Goal: Task Accomplishment & Management: Manage account settings

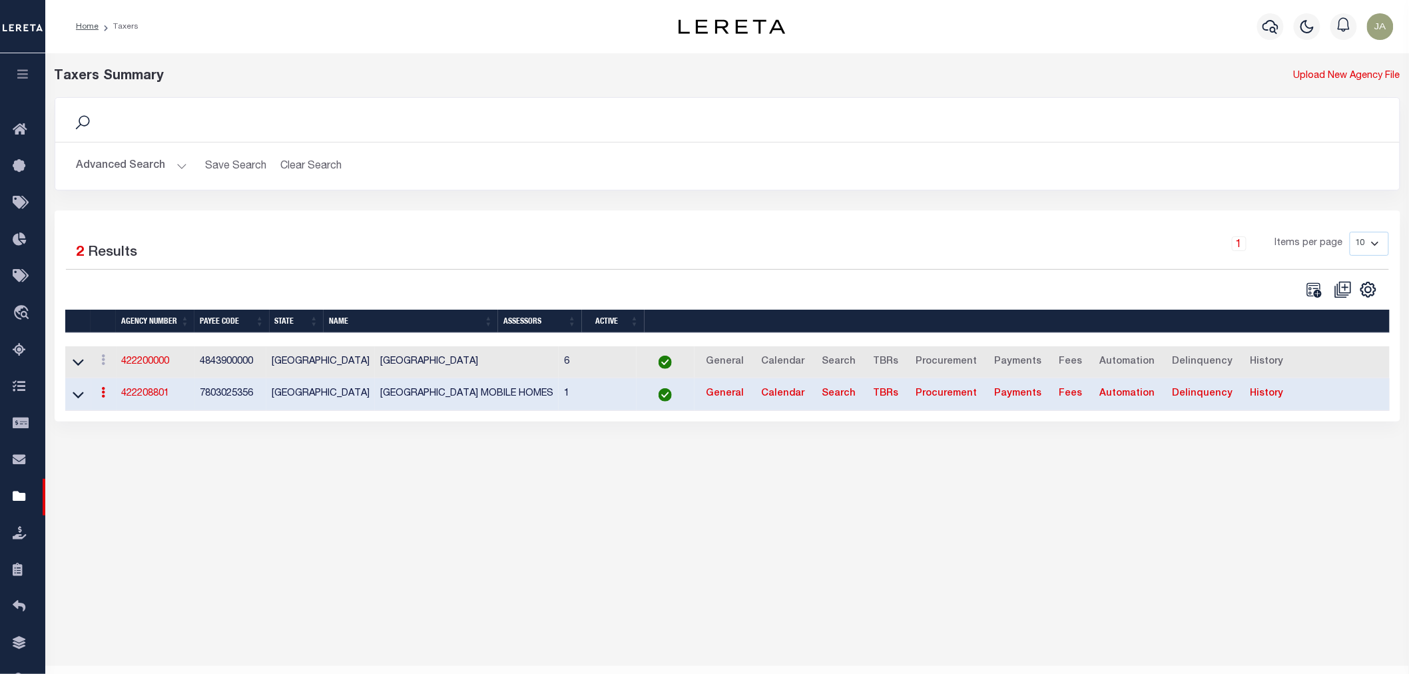
click at [180, 165] on button "Advanced Search" at bounding box center [132, 166] width 111 height 26
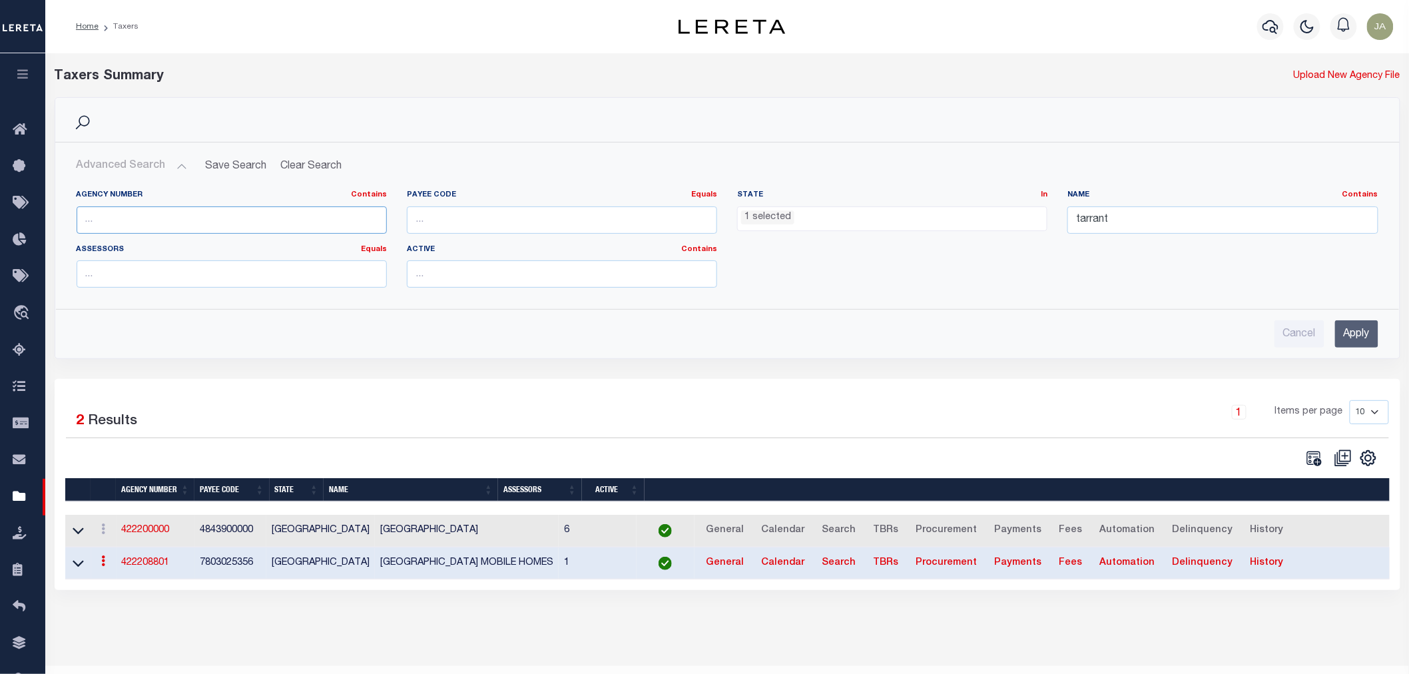
drag, startPoint x: 176, startPoint y: 215, endPoint x: 198, endPoint y: 212, distance: 22.2
click at [176, 215] on input "text" at bounding box center [232, 219] width 310 height 27
drag, startPoint x: 801, startPoint y: 218, endPoint x: 791, endPoint y: 215, distance: 10.5
click at [797, 216] on ul "1 selected" at bounding box center [892, 216] width 309 height 18
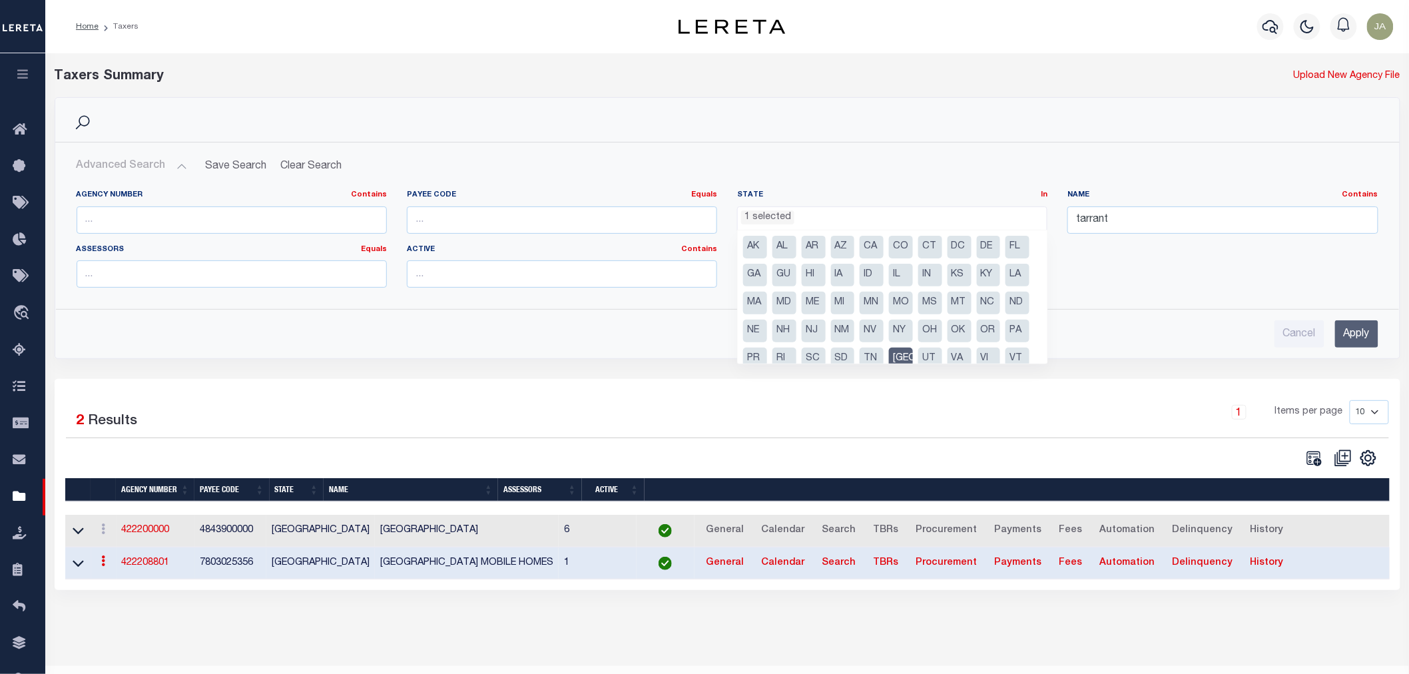
drag, startPoint x: 894, startPoint y: 353, endPoint x: 1100, endPoint y: 236, distance: 236.8
click at [900, 350] on li "[GEOGRAPHIC_DATA]" at bounding box center [901, 359] width 24 height 23
select select
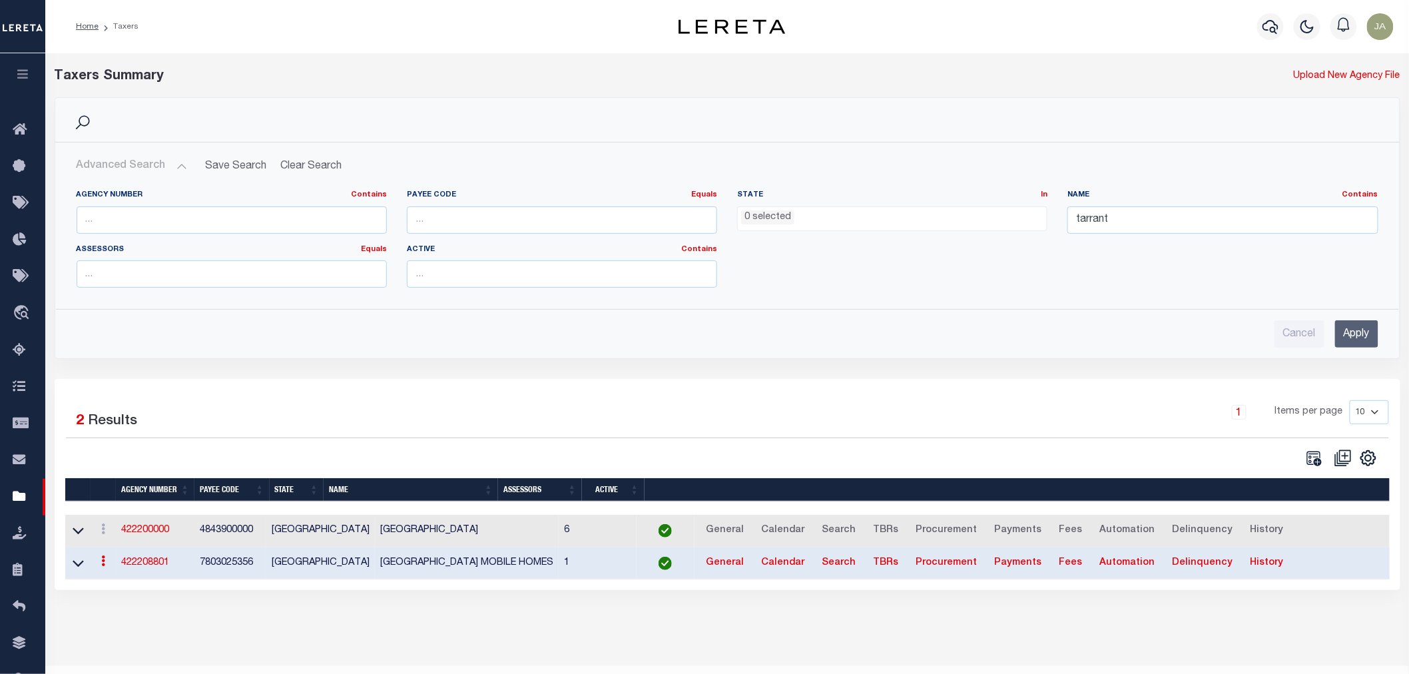
click at [1137, 194] on label "Name Contains Contains Is" at bounding box center [1223, 195] width 310 height 11
click at [1128, 206] on input "tarrant" at bounding box center [1223, 219] width 310 height 27
type input "t"
drag, startPoint x: 187, startPoint y: 198, endPoint x: 184, endPoint y: 214, distance: 15.5
click at [187, 203] on div "Agency Number Contains Contains Is" at bounding box center [232, 212] width 310 height 44
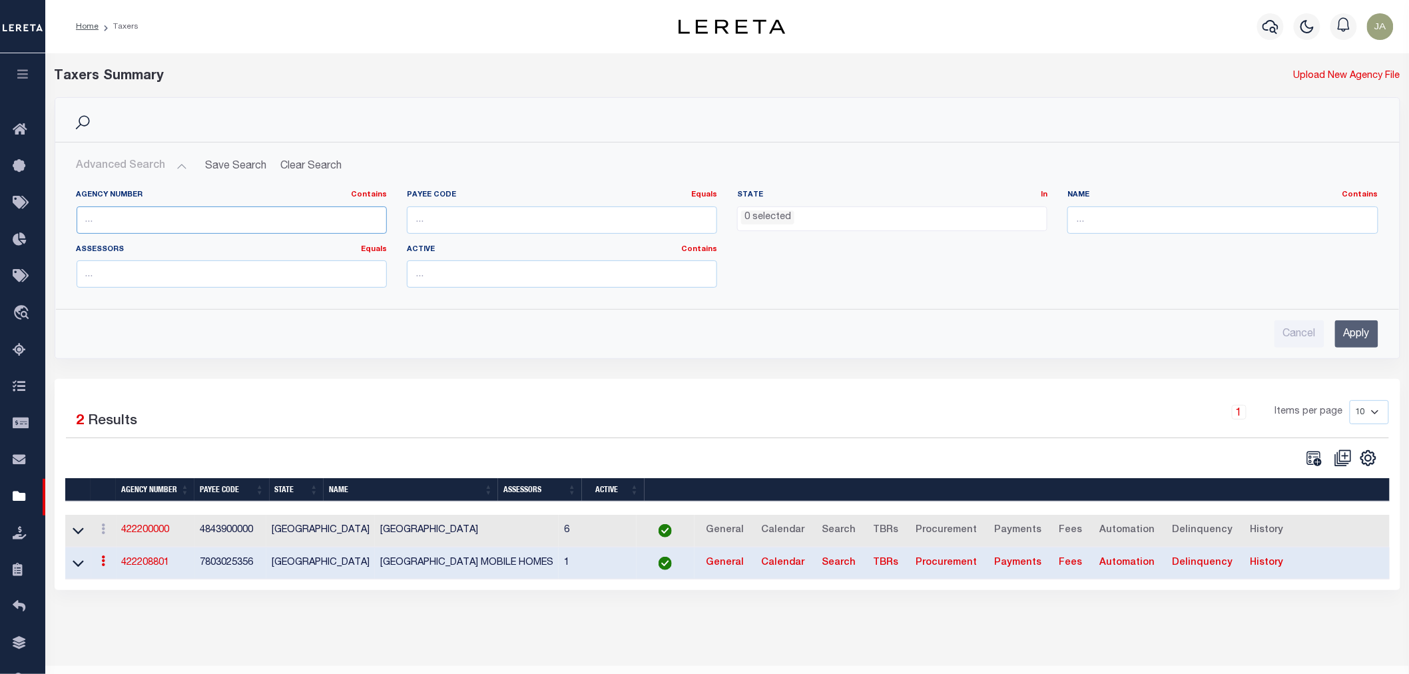
click at [184, 224] on input "text" at bounding box center [232, 219] width 310 height 27
type input "420010000"
click at [1347, 334] on input "Apply" at bounding box center [1356, 333] width 43 height 27
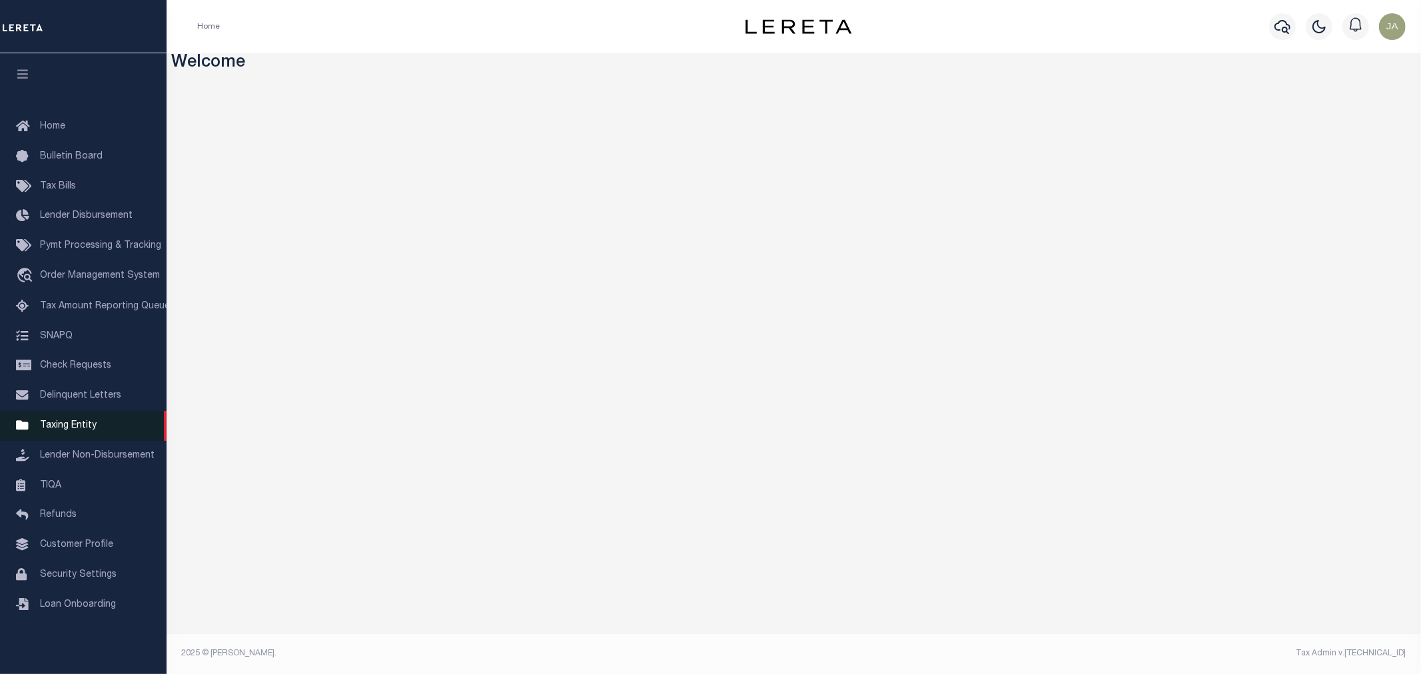
click at [69, 428] on span "Taxing Entity" at bounding box center [68, 425] width 57 height 9
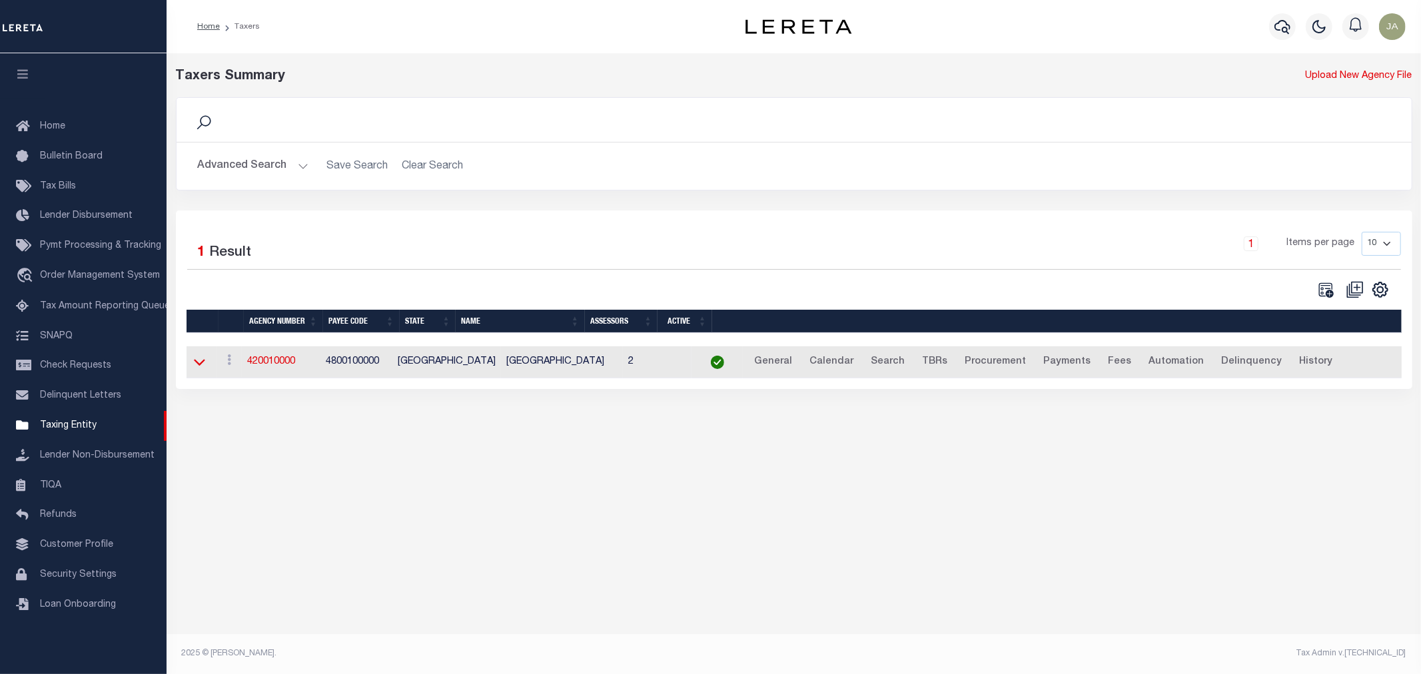
click at [198, 366] on icon at bounding box center [199, 362] width 11 height 14
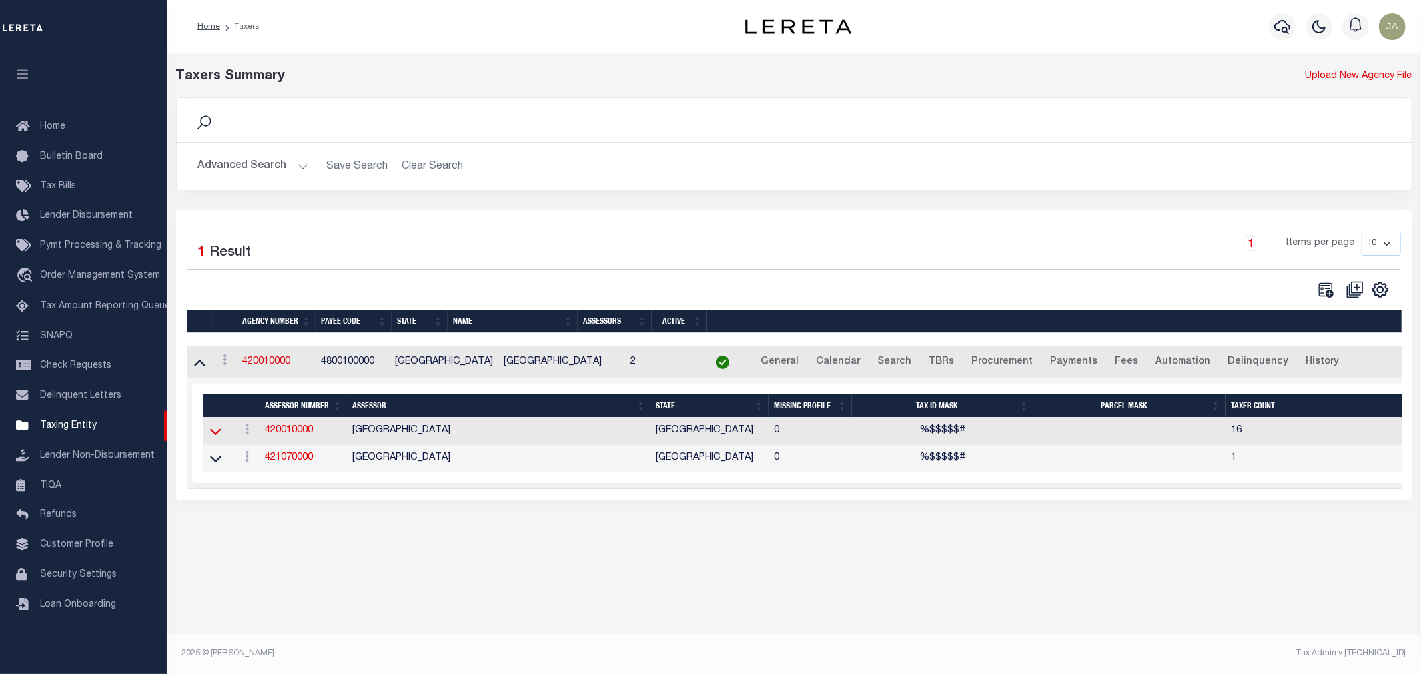
click at [213, 434] on icon at bounding box center [215, 431] width 11 height 14
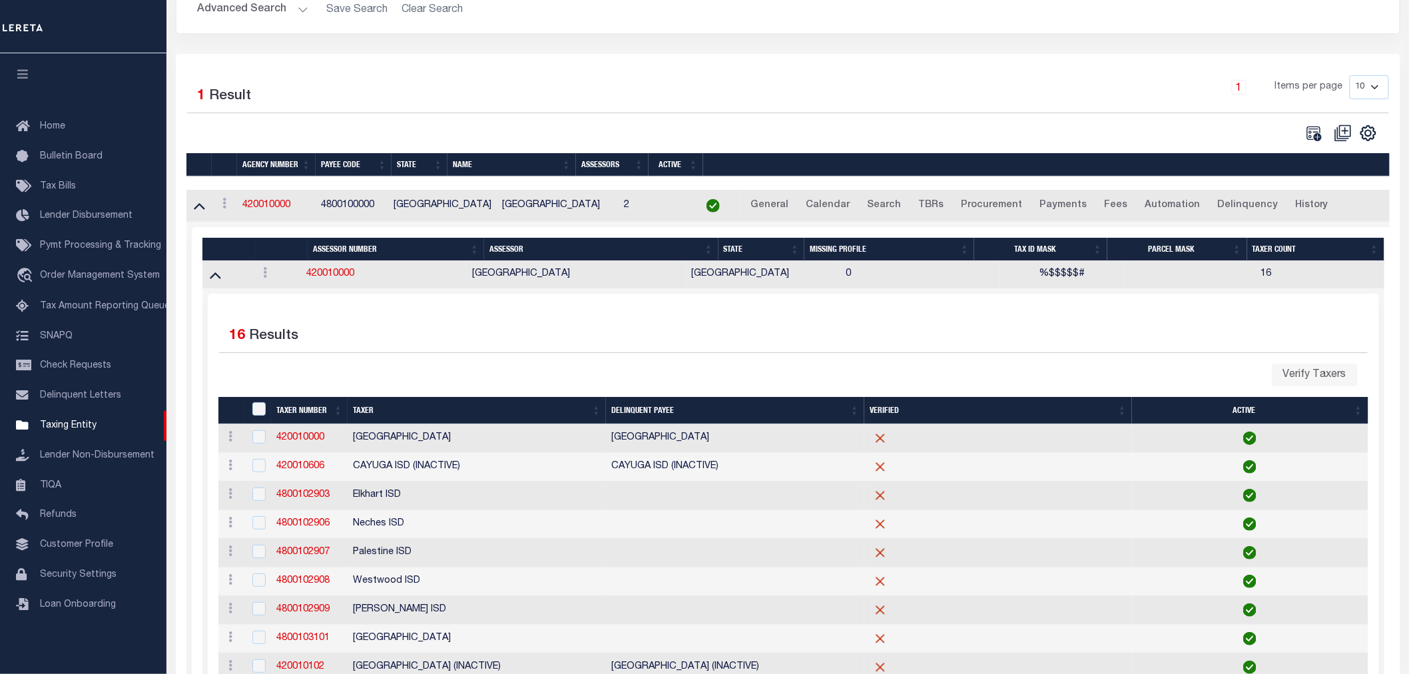
scroll to position [74, 0]
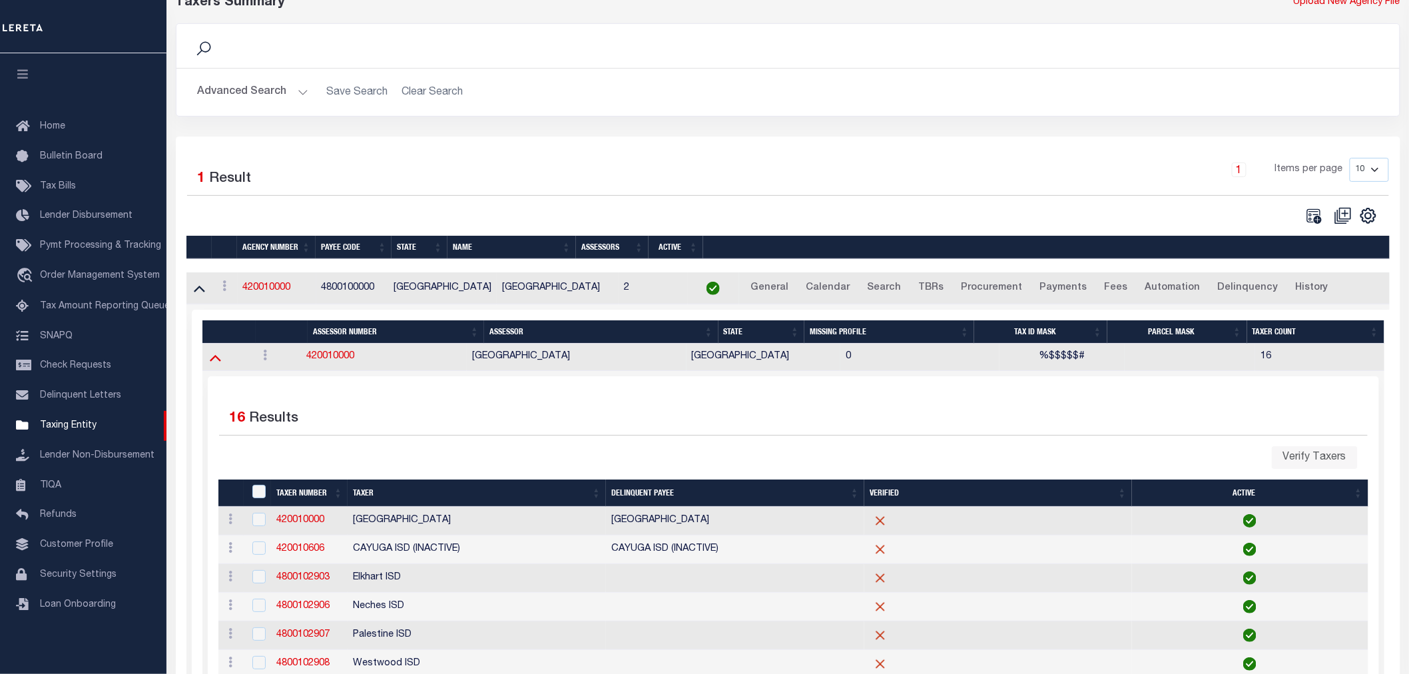
click at [214, 358] on icon at bounding box center [215, 357] width 11 height 14
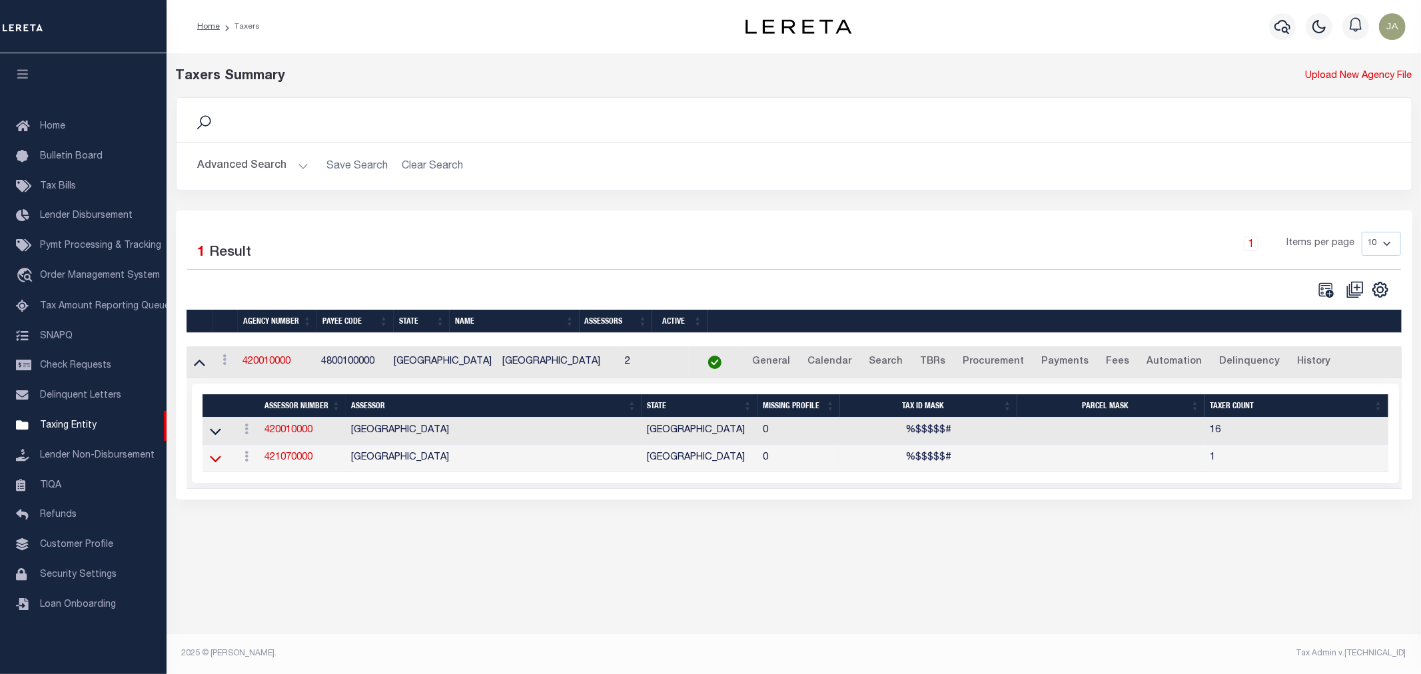
click at [218, 462] on icon at bounding box center [215, 459] width 11 height 7
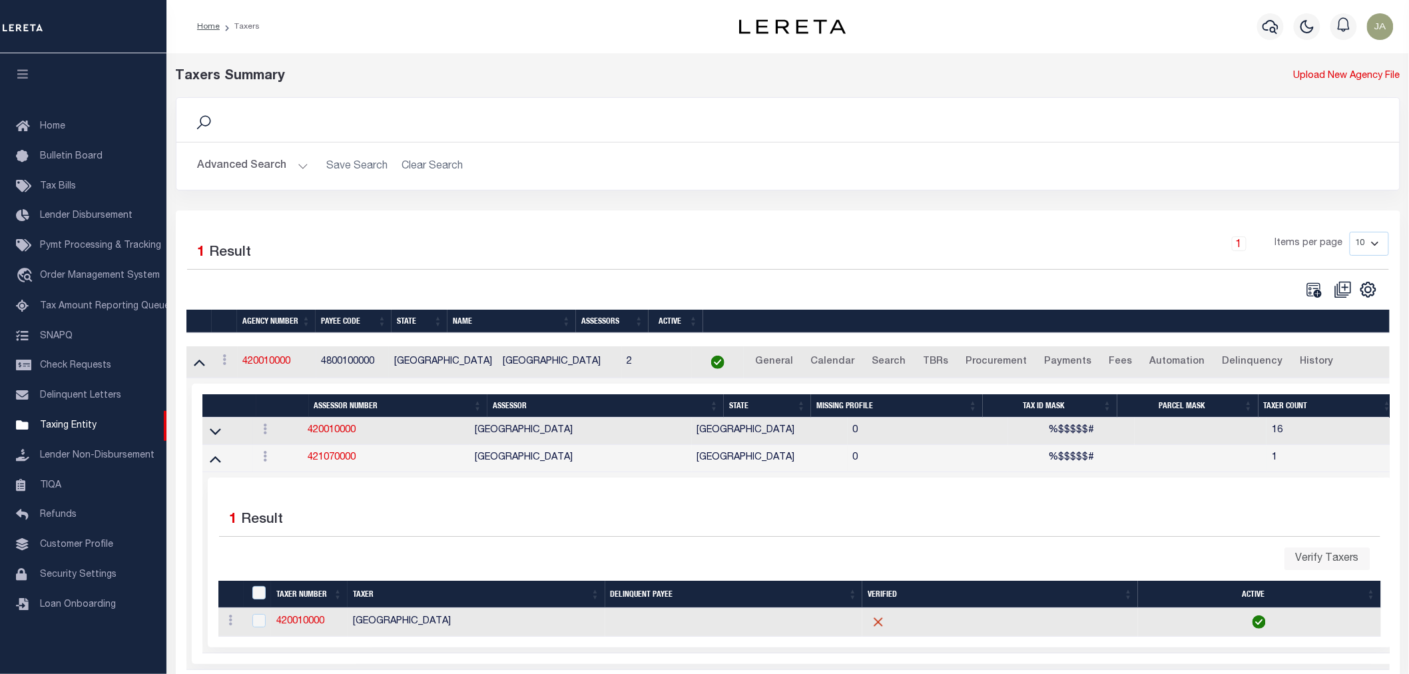
scroll to position [58, 0]
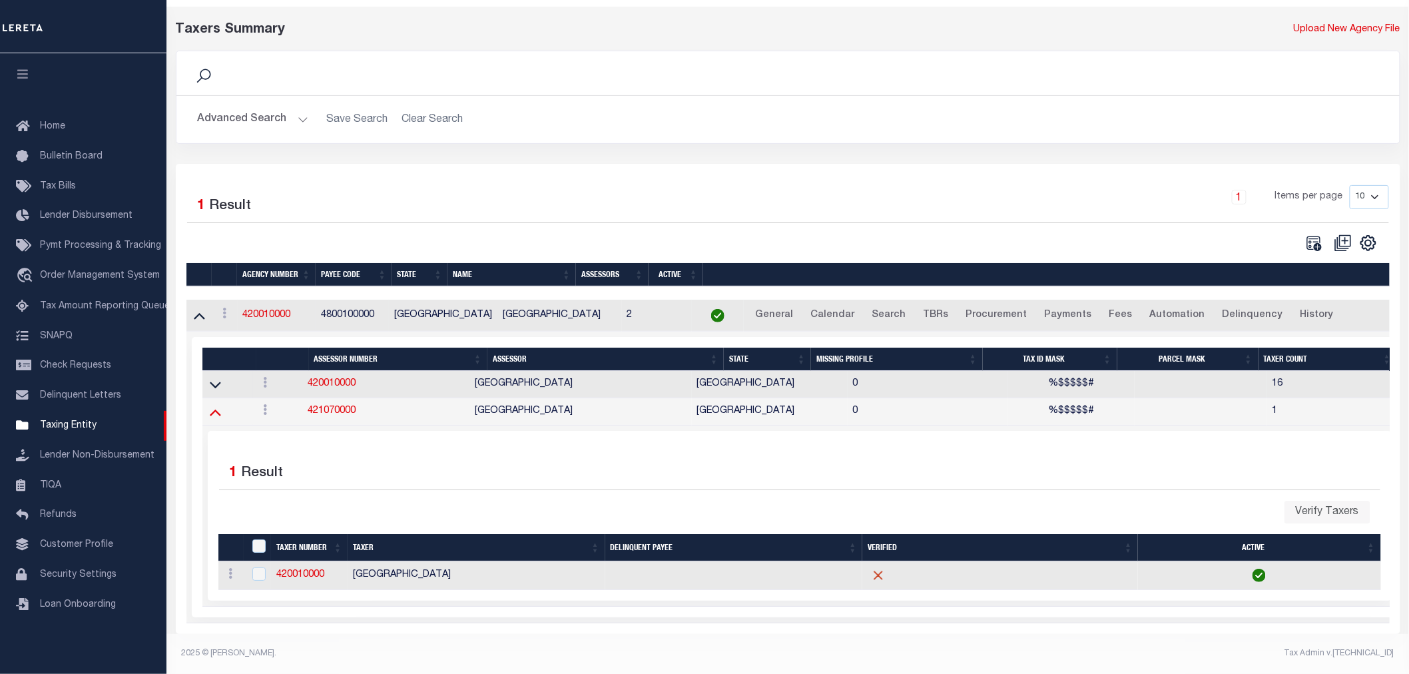
click at [217, 408] on icon at bounding box center [215, 412] width 11 height 14
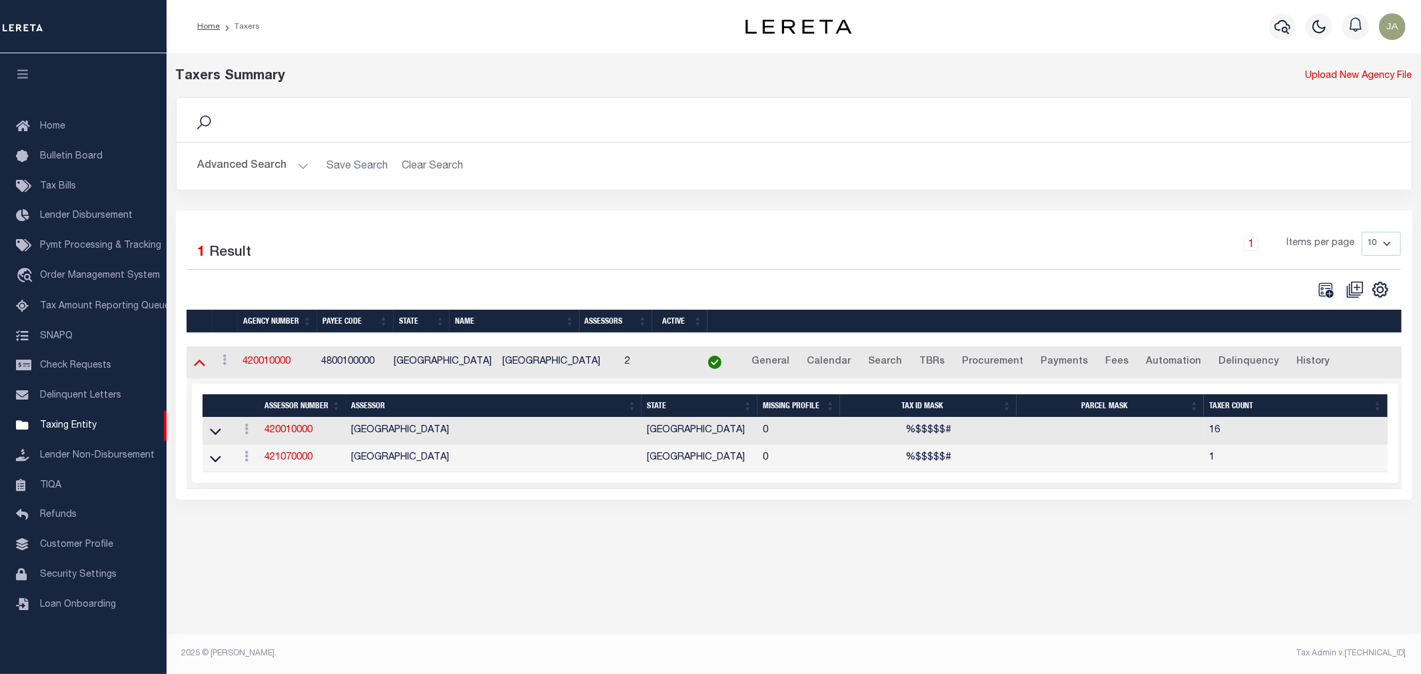
click at [195, 369] on icon at bounding box center [199, 362] width 11 height 14
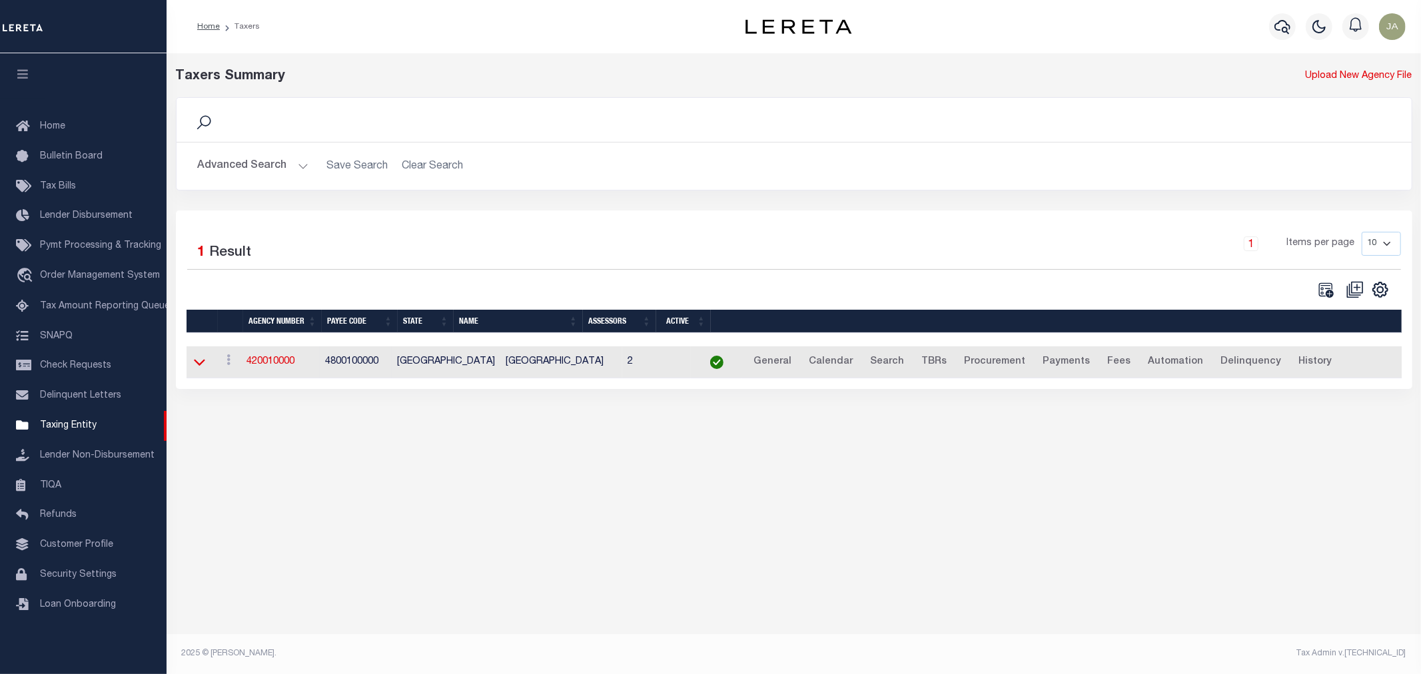
click at [197, 360] on icon at bounding box center [199, 362] width 11 height 14
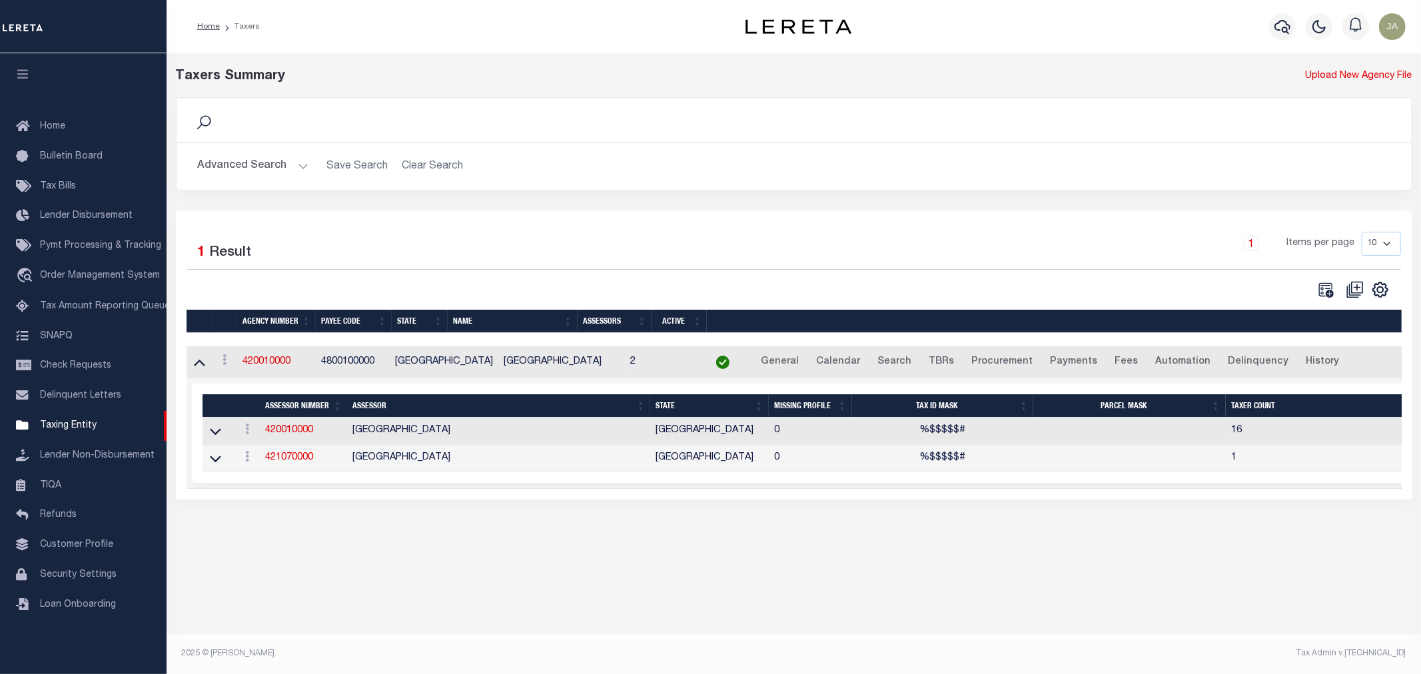
click at [208, 433] on link at bounding box center [215, 430] width 15 height 9
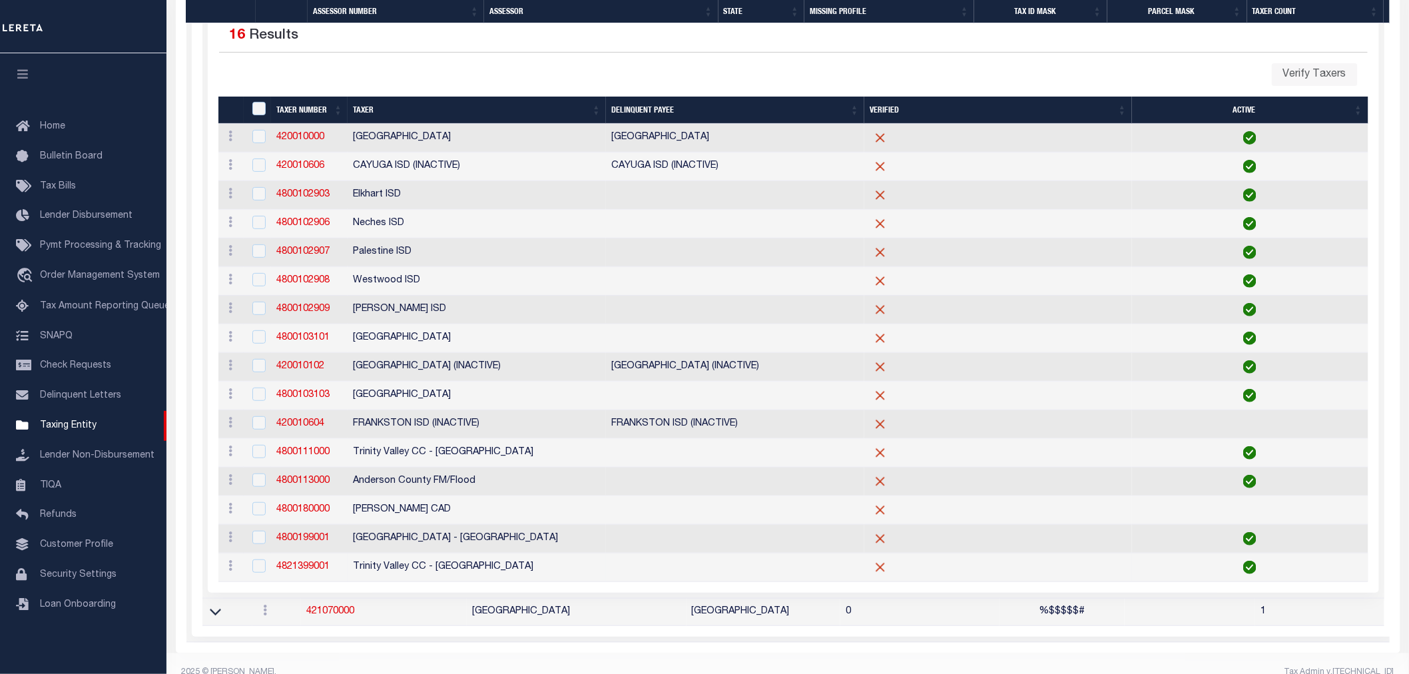
scroll to position [482, 0]
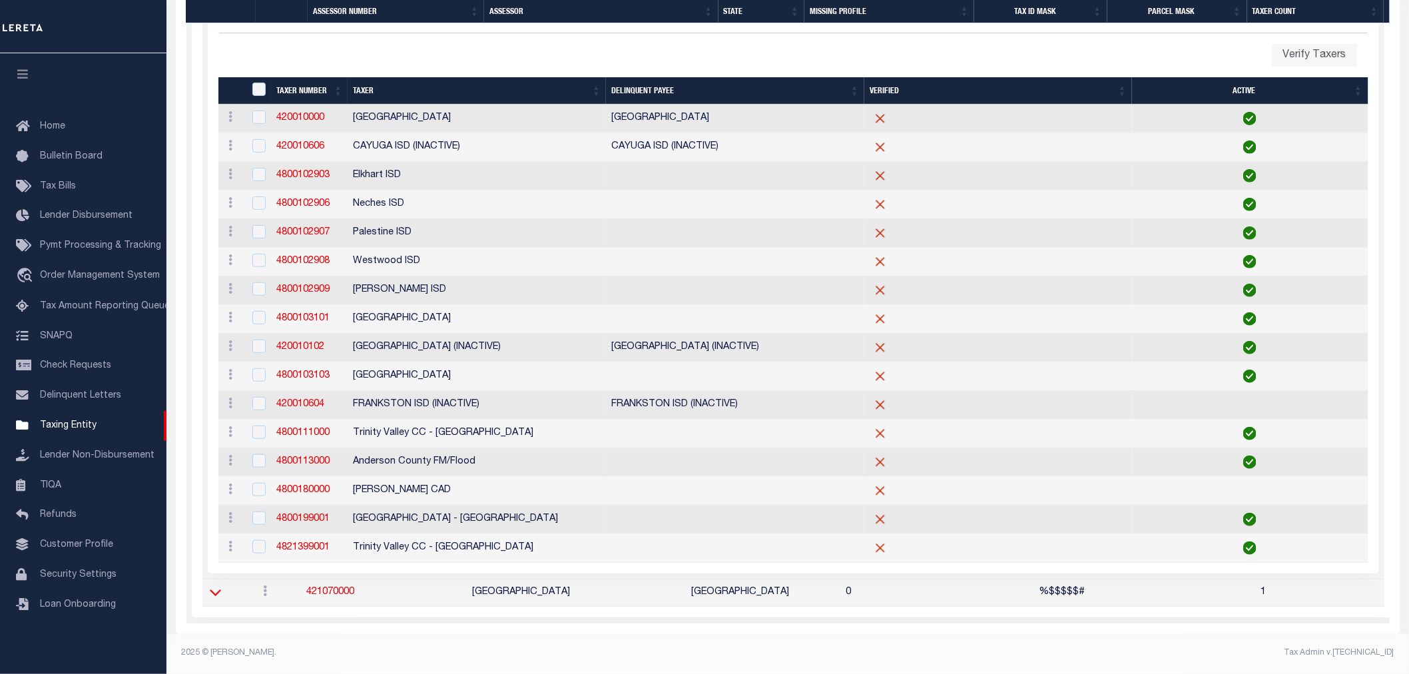
click at [214, 586] on icon at bounding box center [215, 592] width 11 height 14
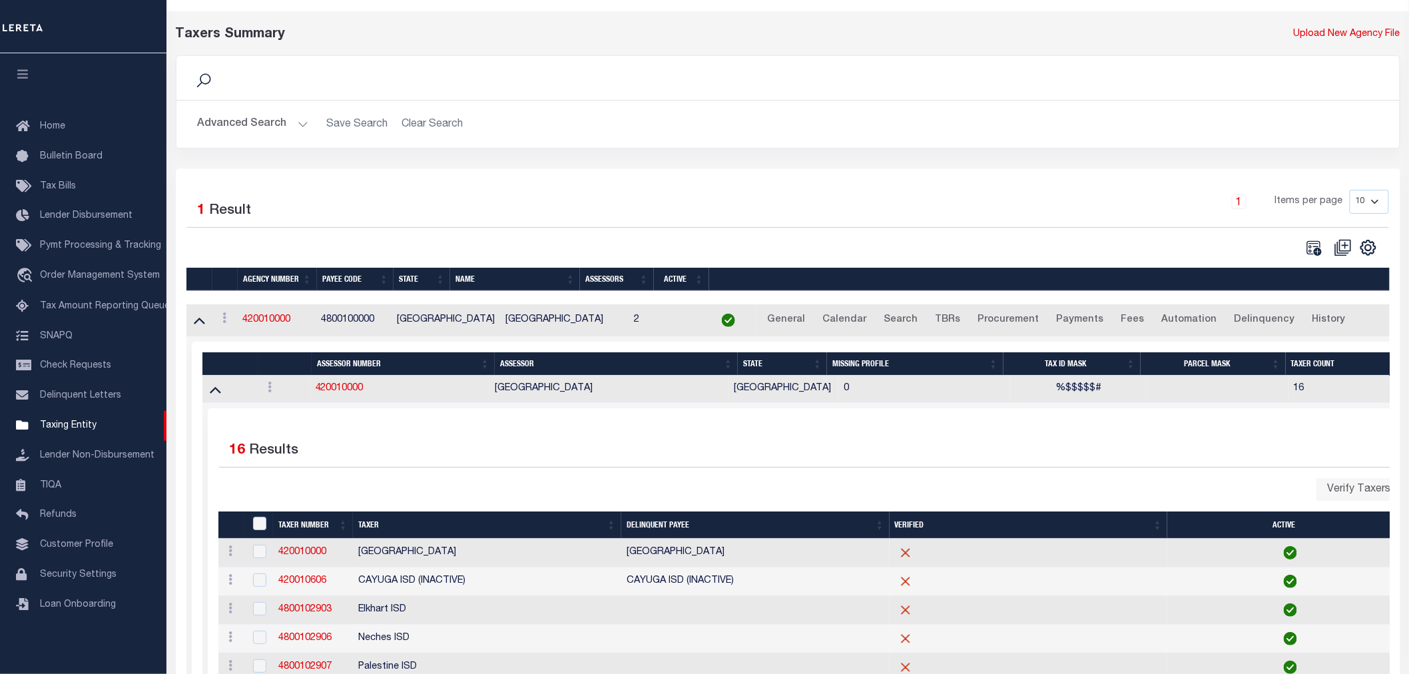
scroll to position [148, 0]
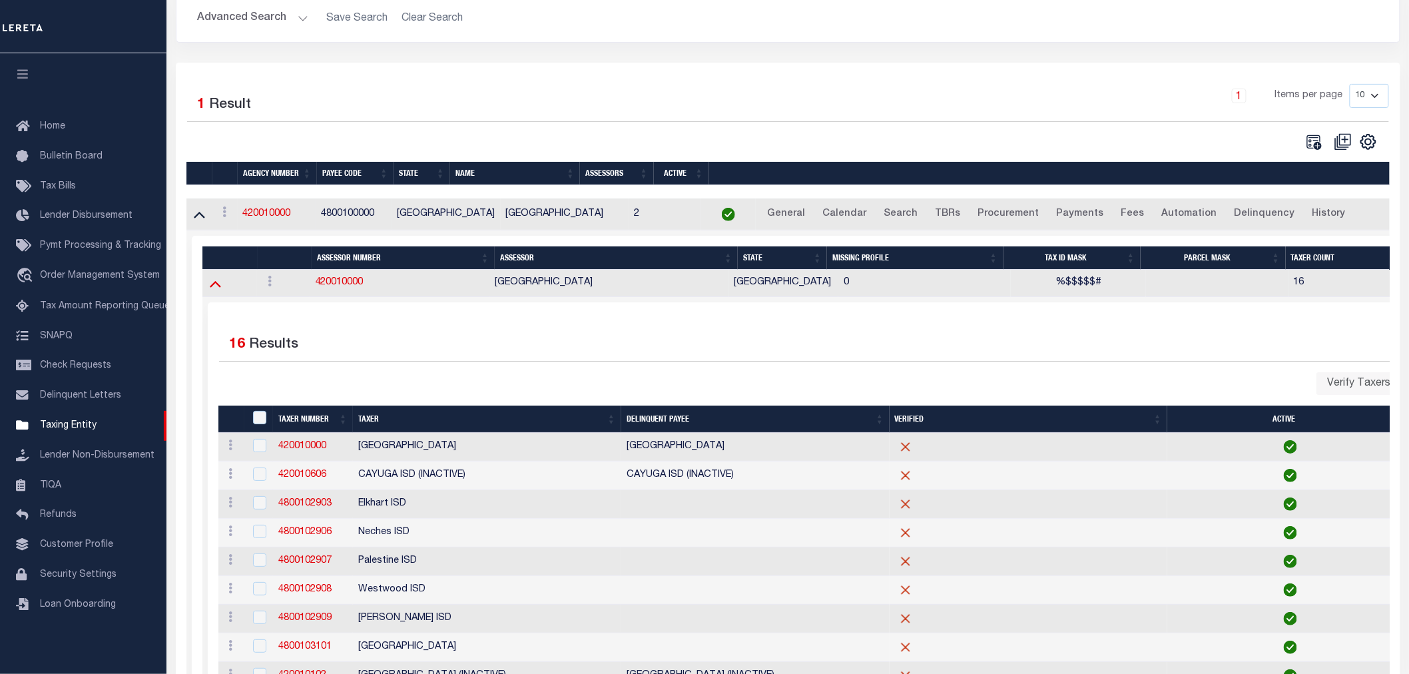
click at [217, 290] on icon at bounding box center [215, 283] width 11 height 14
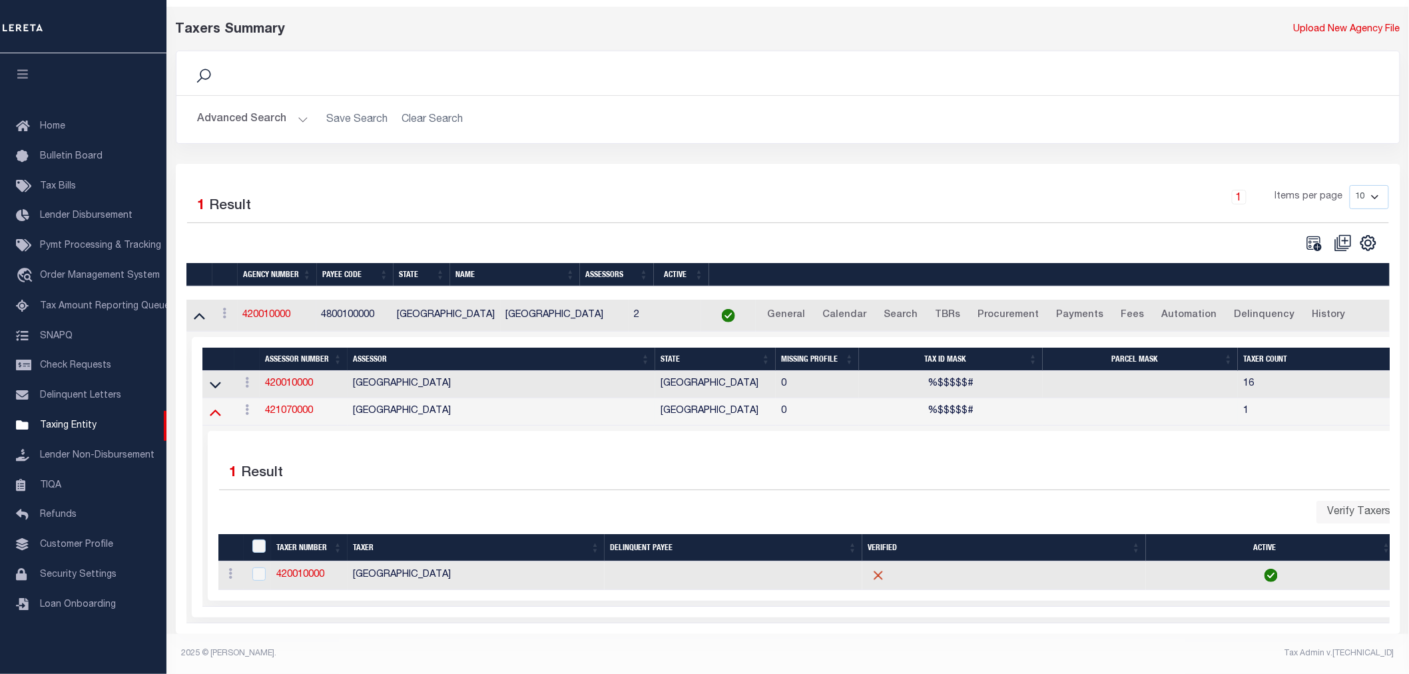
click at [215, 410] on icon at bounding box center [215, 413] width 11 height 7
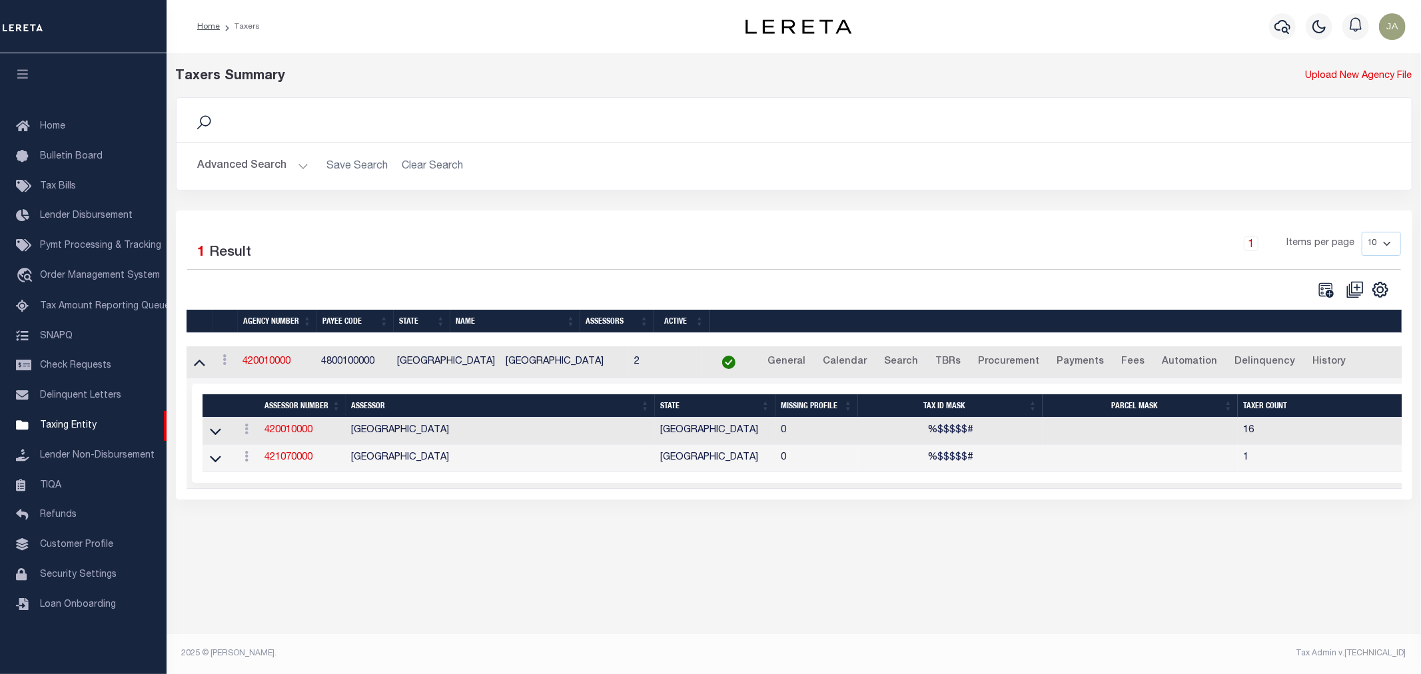
click at [198, 456] on div "Selected 2 Results Items per page" at bounding box center [816, 433] width 1248 height 99
click at [211, 458] on icon at bounding box center [215, 459] width 11 height 14
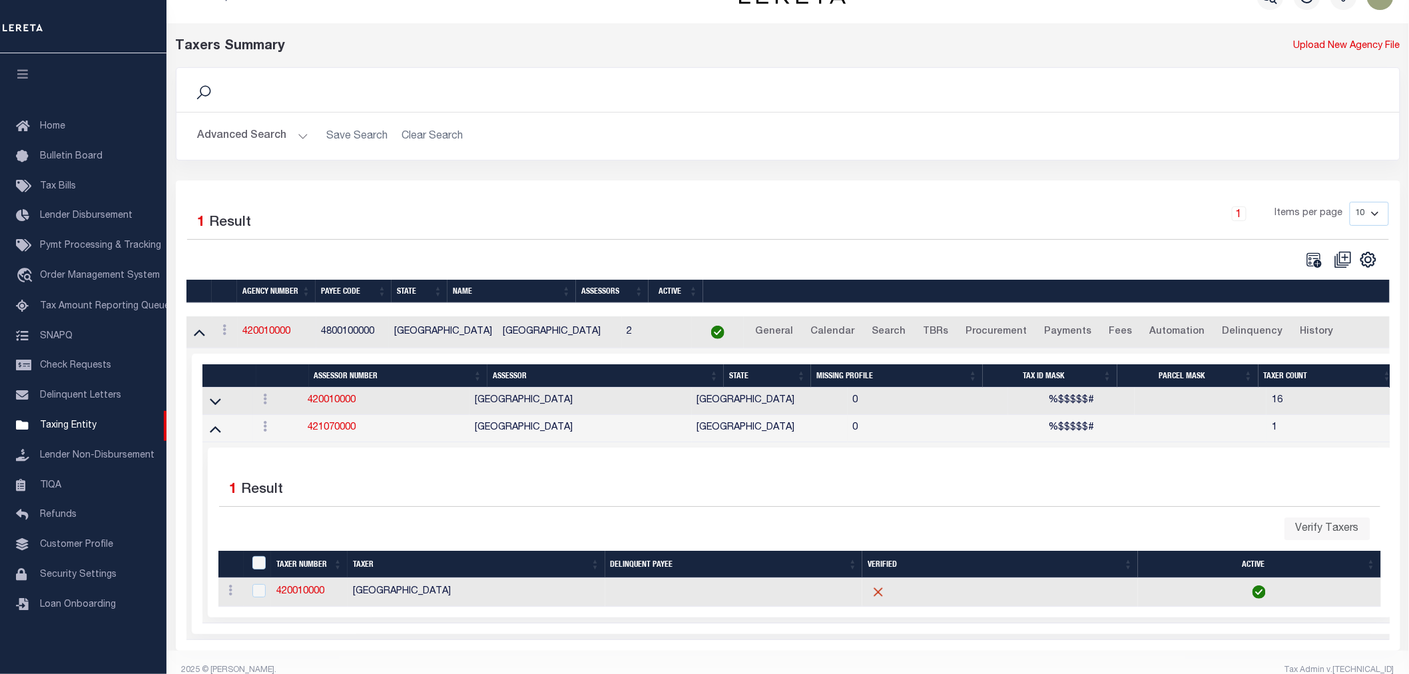
scroll to position [58, 0]
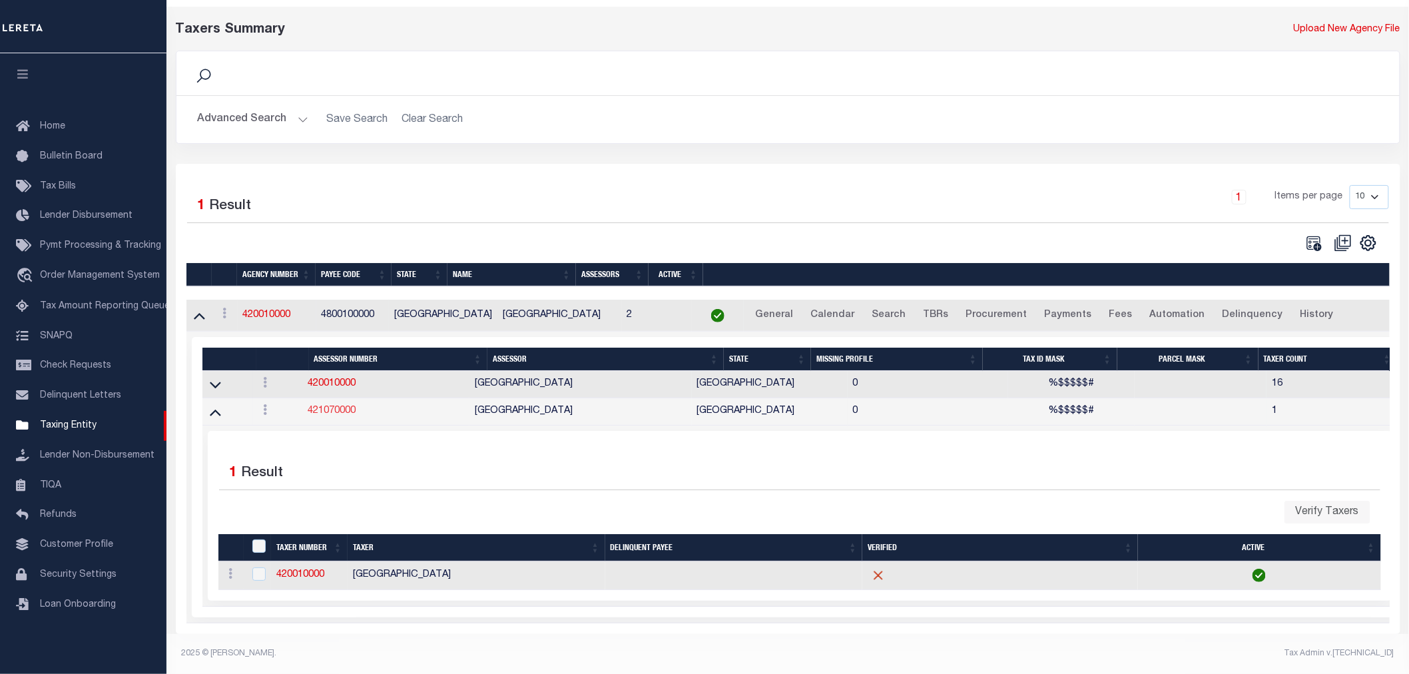
click at [325, 406] on link "421070000" at bounding box center [332, 410] width 48 height 9
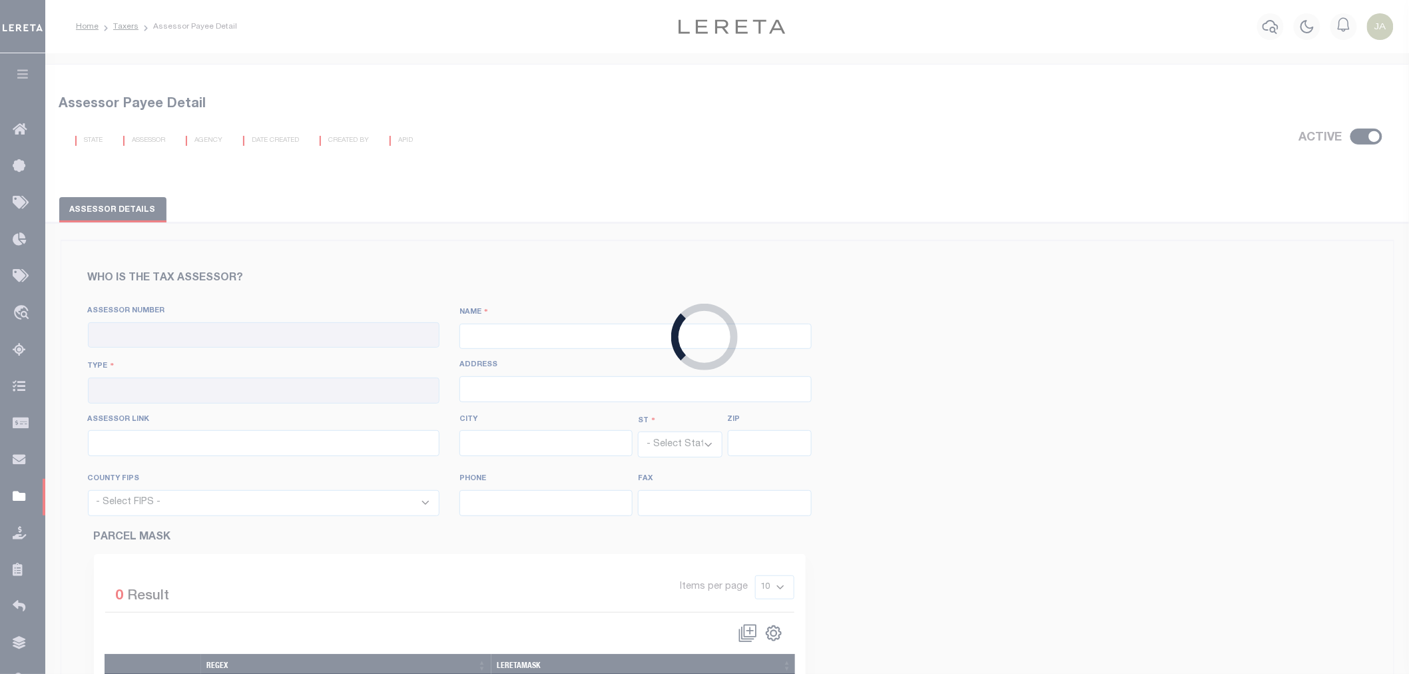
checkbox input "true"
type input "421070000"
type input "[GEOGRAPHIC_DATA]"
type input "00 - County"
type input "125 N Prairieville, Ste103"
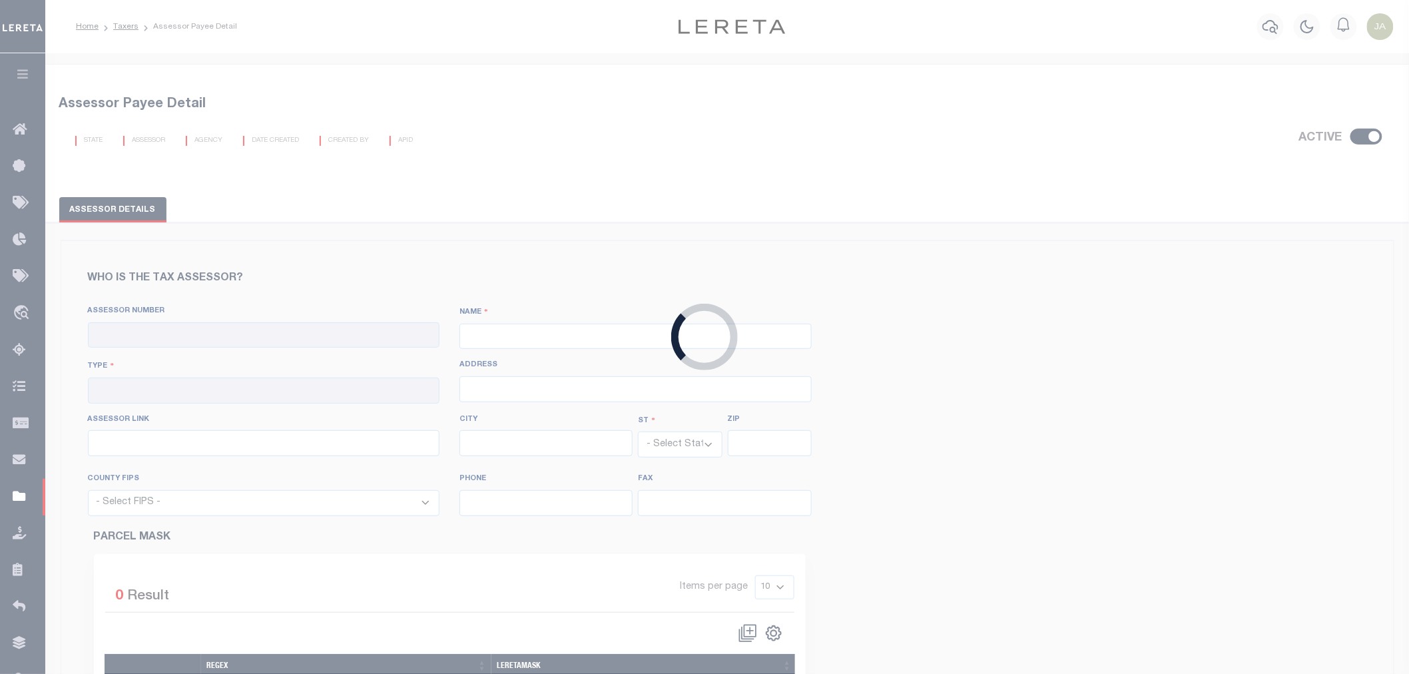
type input "https://esearch.henderson-cad.org/"
type input "Athens"
select select "[GEOGRAPHIC_DATA]"
type input "75751"
select select "48213"
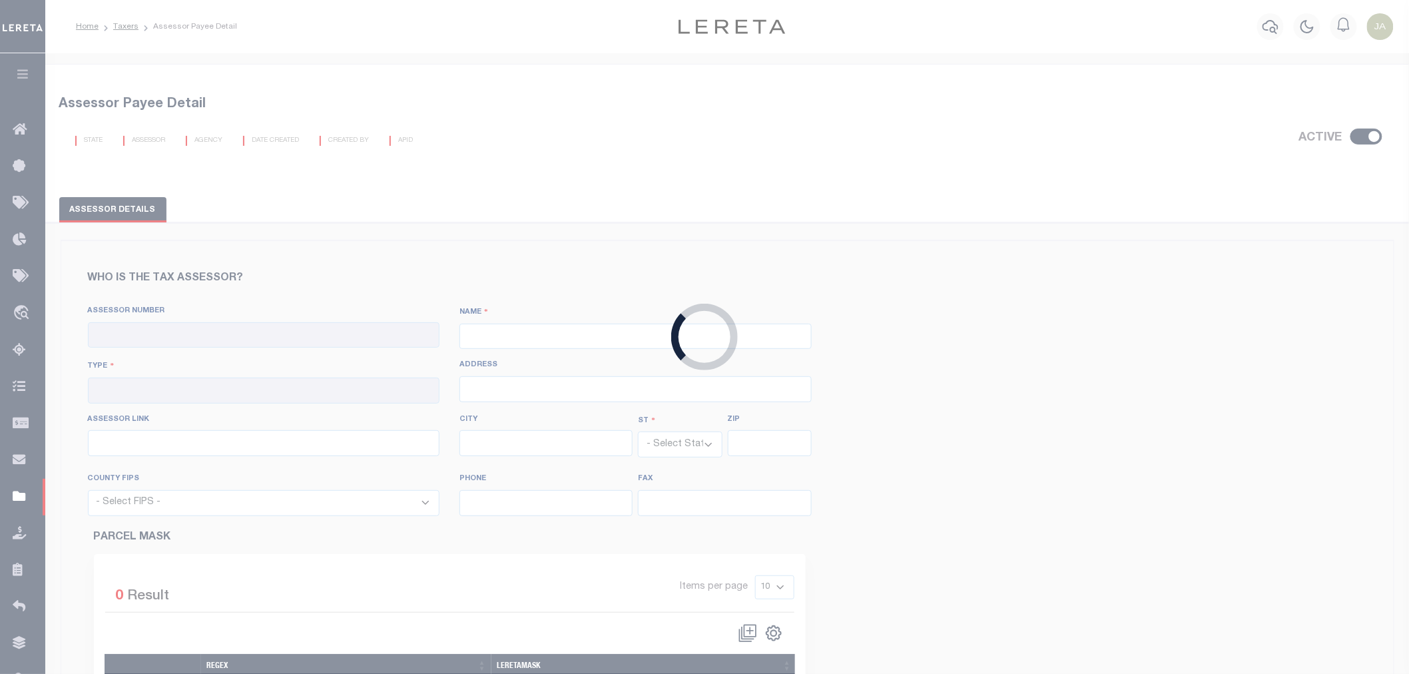
type input "903-675-6134"
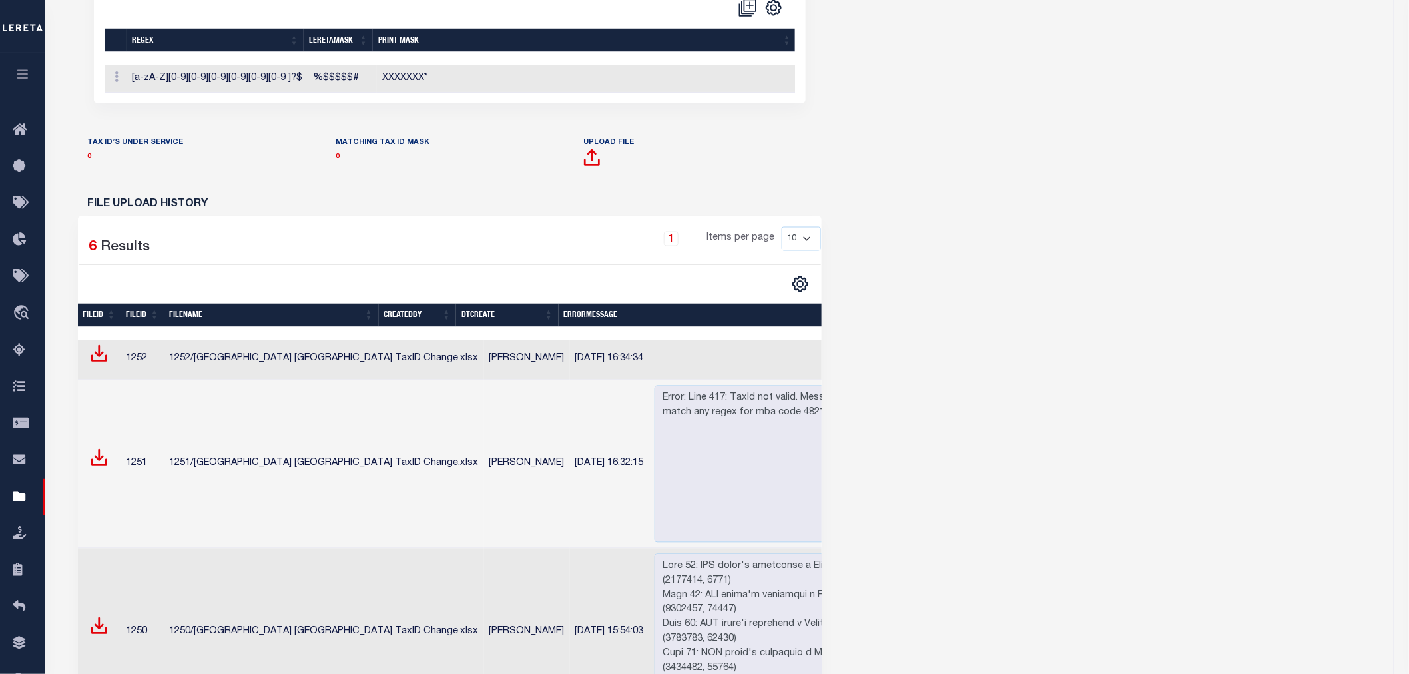
scroll to position [444, 0]
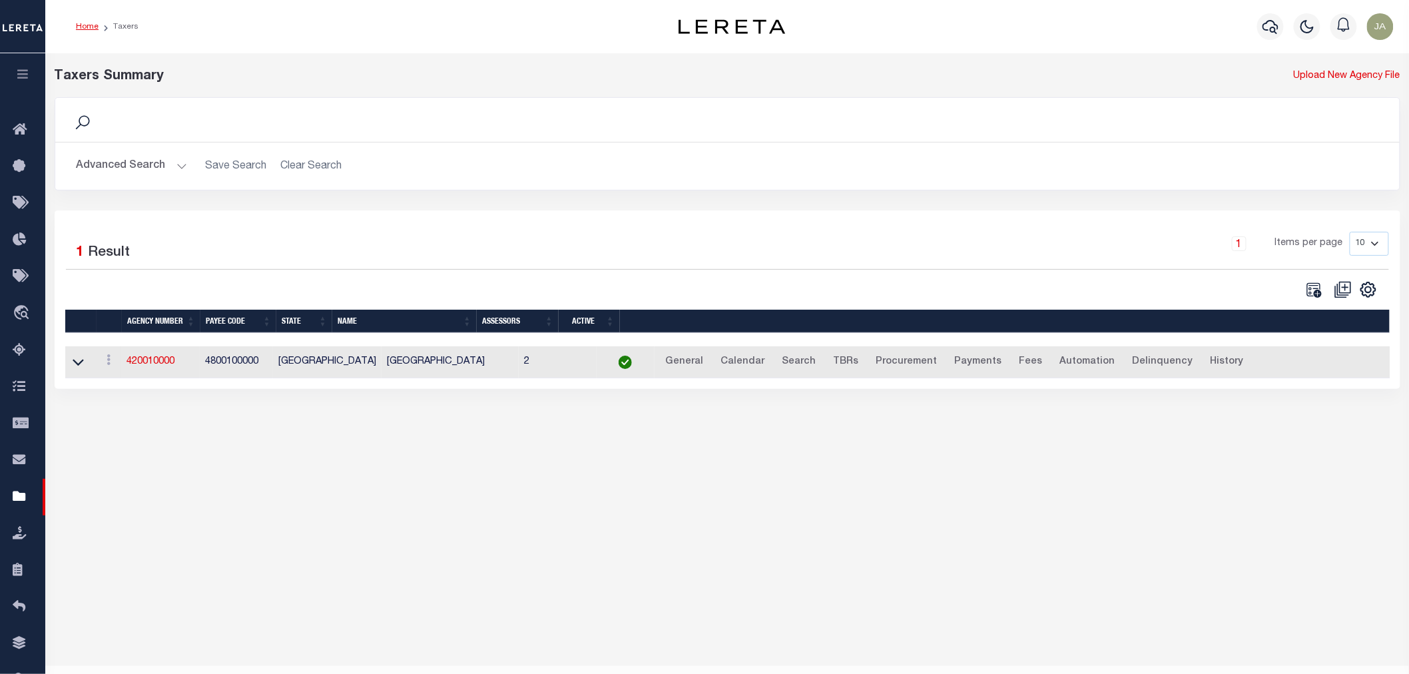
click at [88, 25] on link "Home" at bounding box center [87, 27] width 23 height 8
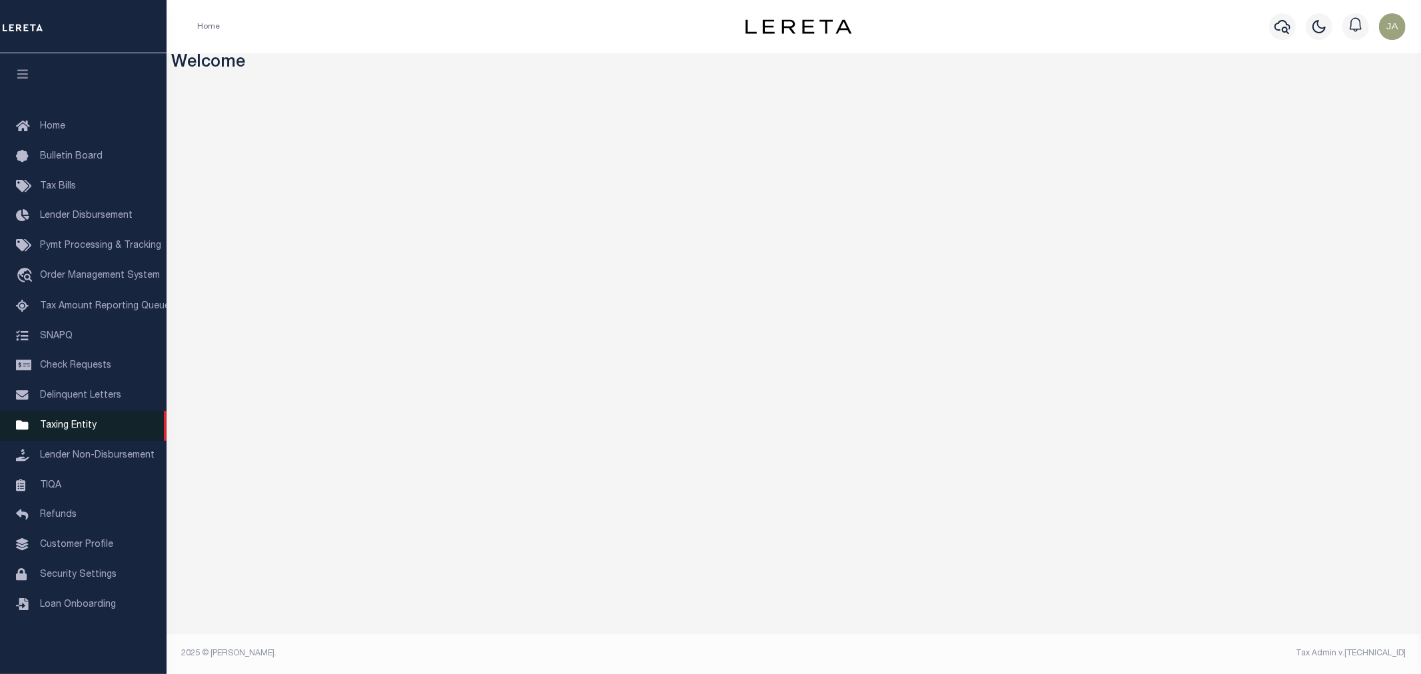
click at [55, 427] on span "Taxing Entity" at bounding box center [68, 425] width 57 height 9
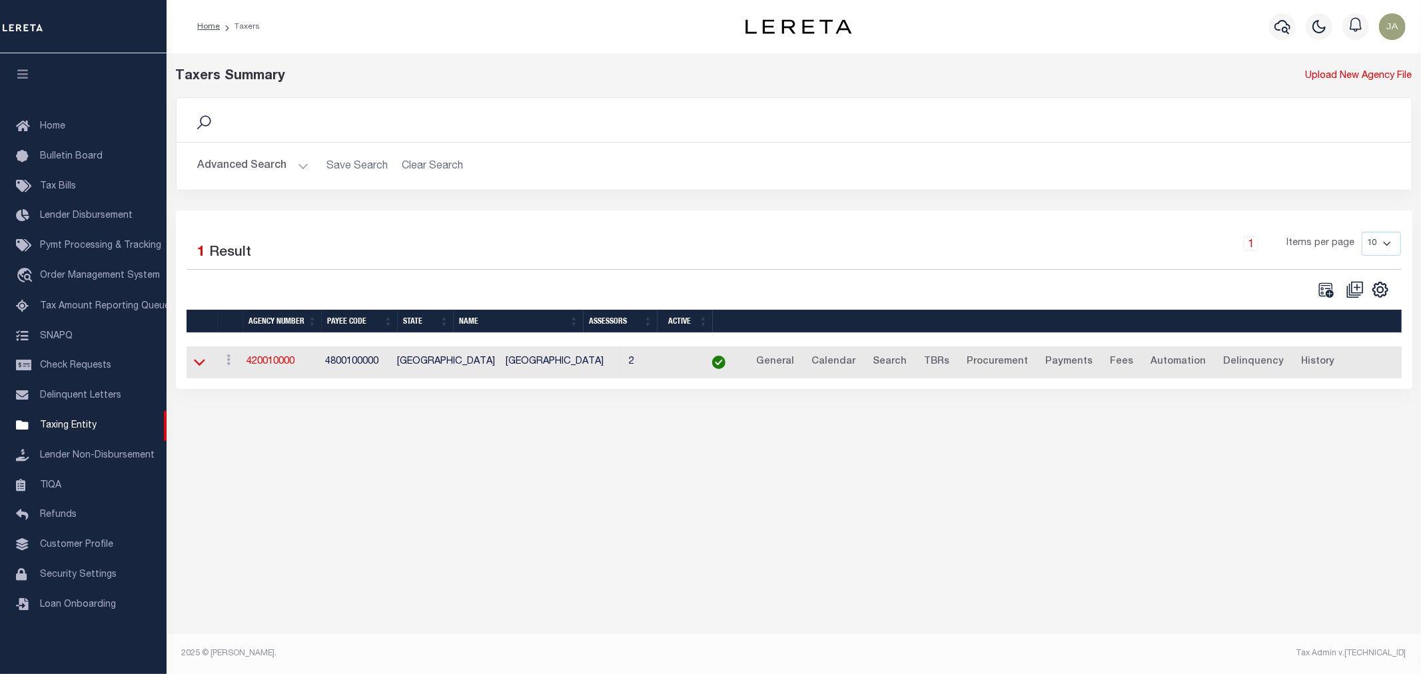
click at [196, 369] on icon at bounding box center [199, 362] width 11 height 14
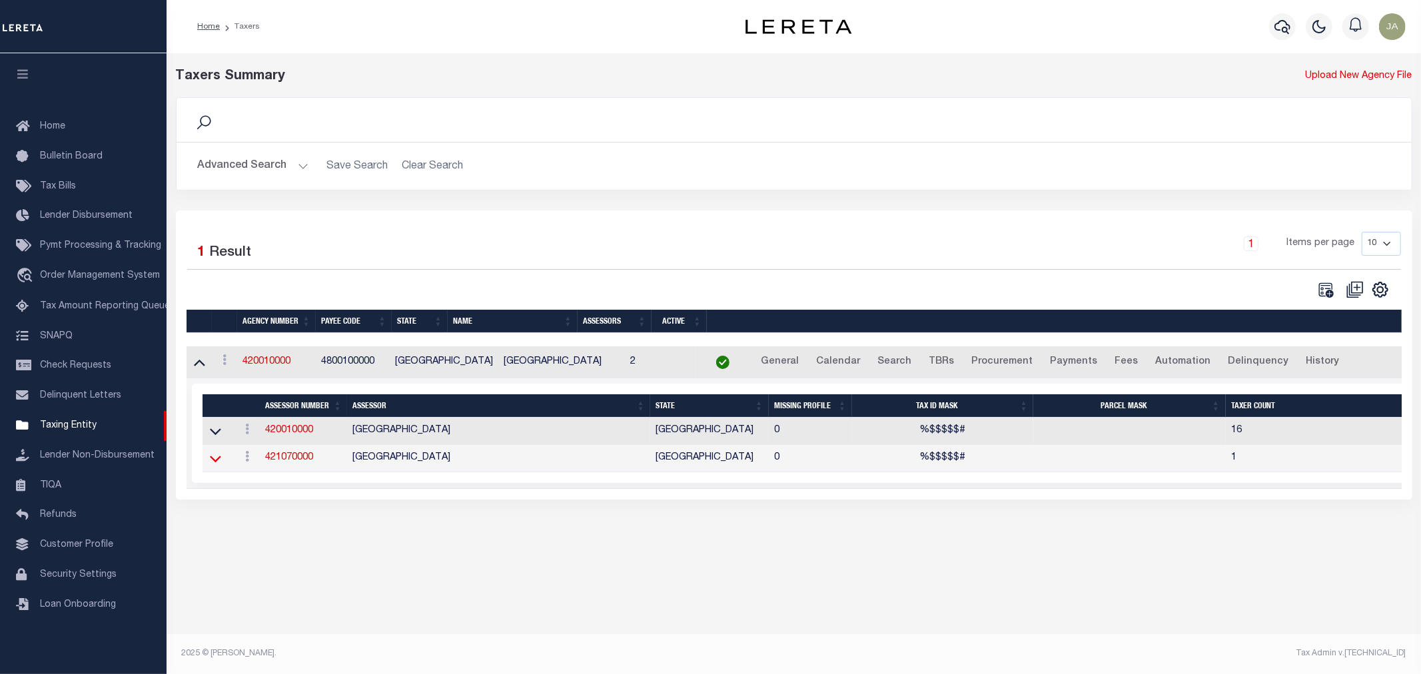
click at [217, 461] on icon at bounding box center [215, 459] width 11 height 14
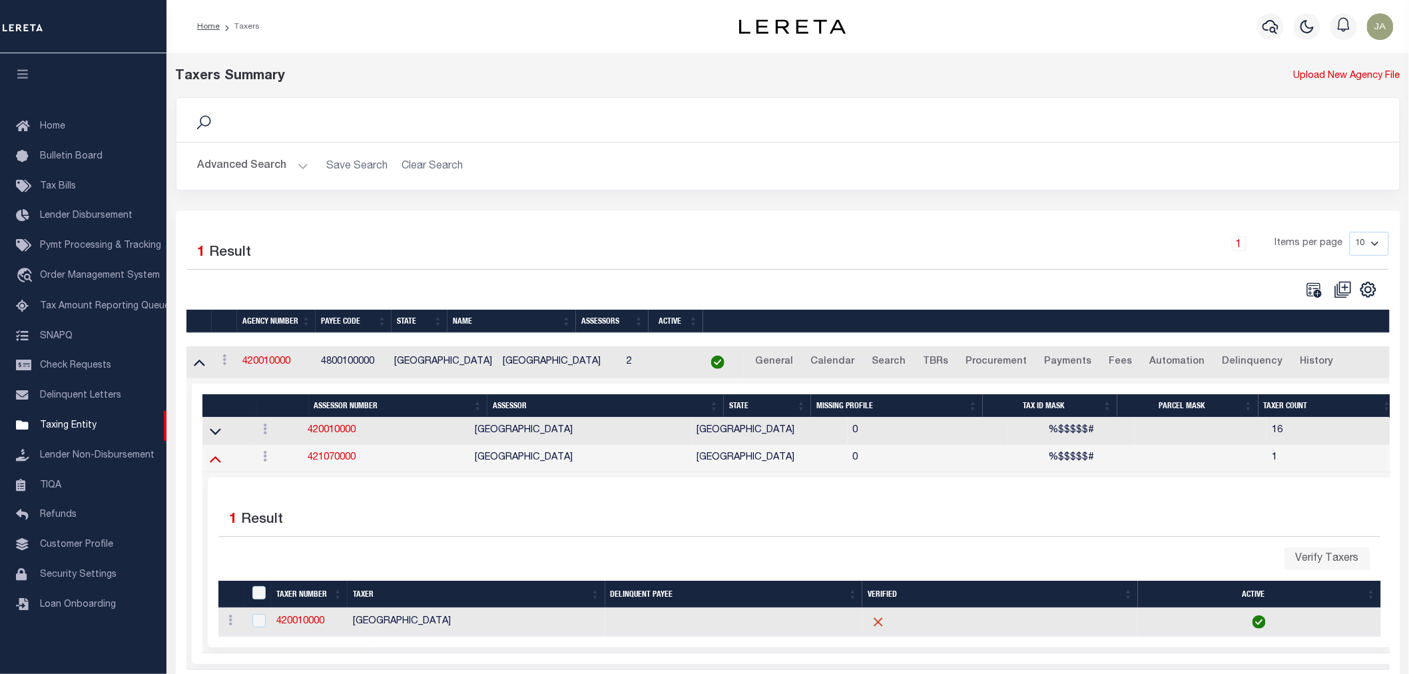
click at [218, 461] on icon at bounding box center [215, 459] width 11 height 14
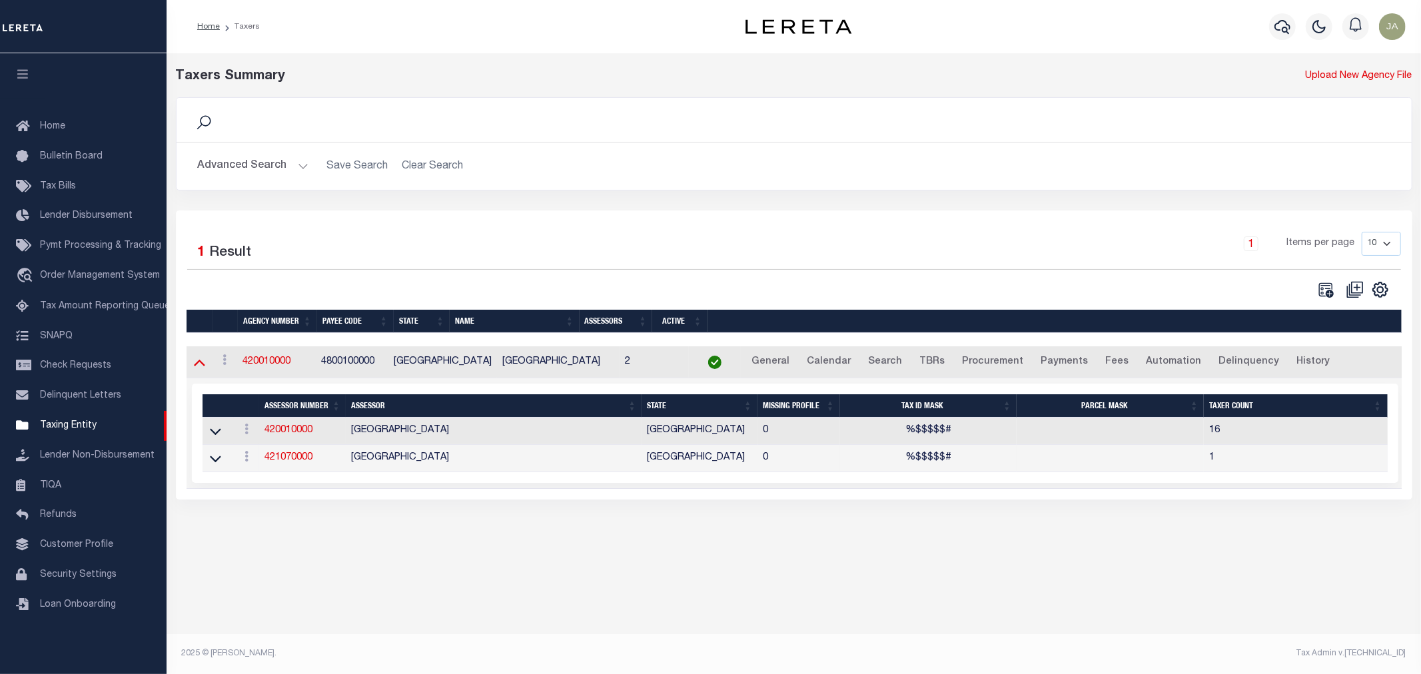
click at [200, 366] on icon at bounding box center [199, 363] width 11 height 7
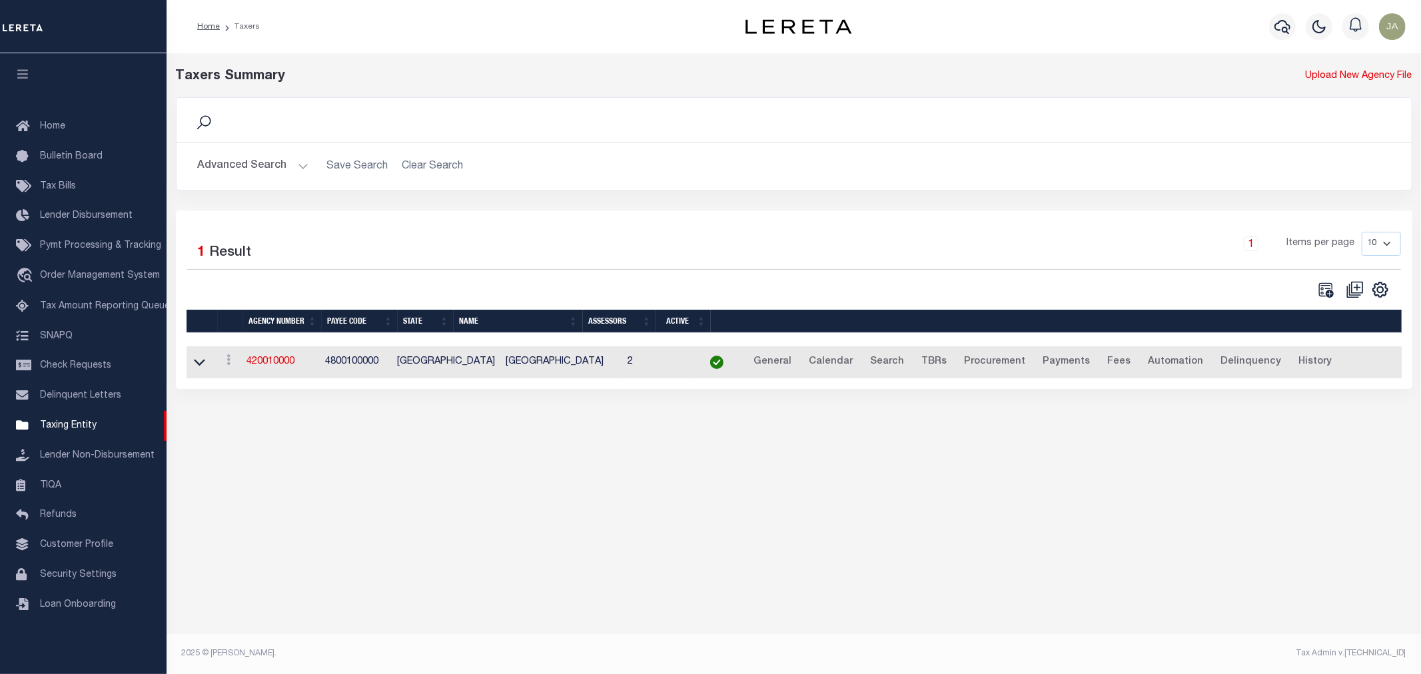
click at [200, 366] on icon at bounding box center [199, 363] width 11 height 7
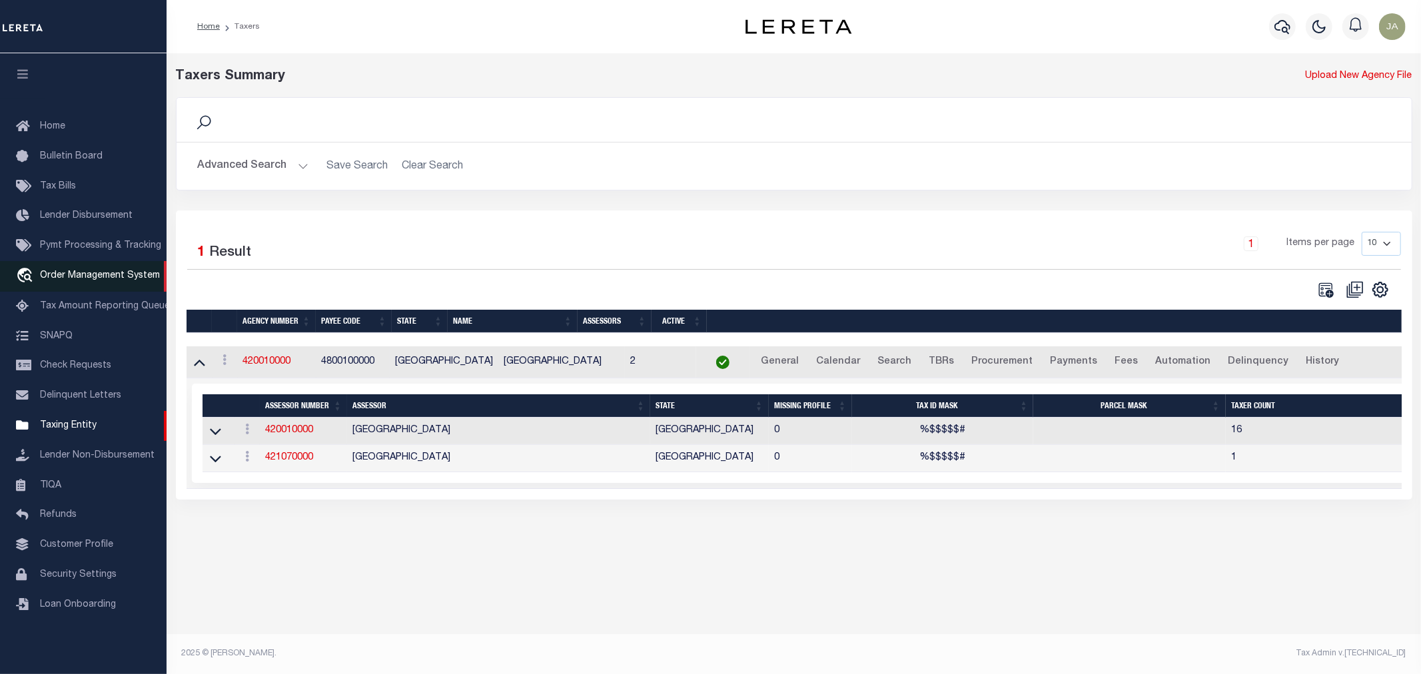
click at [65, 269] on link "travel_explore Order Management System" at bounding box center [83, 276] width 166 height 31
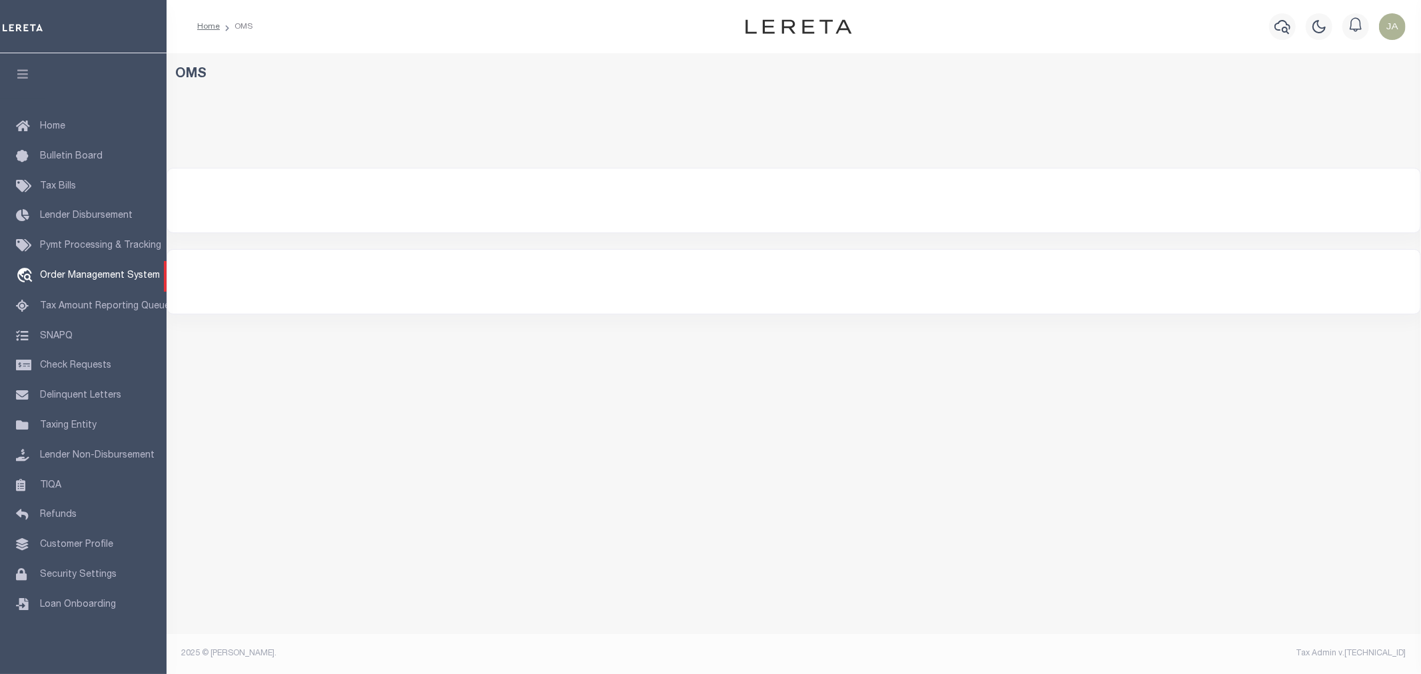
select select "200"
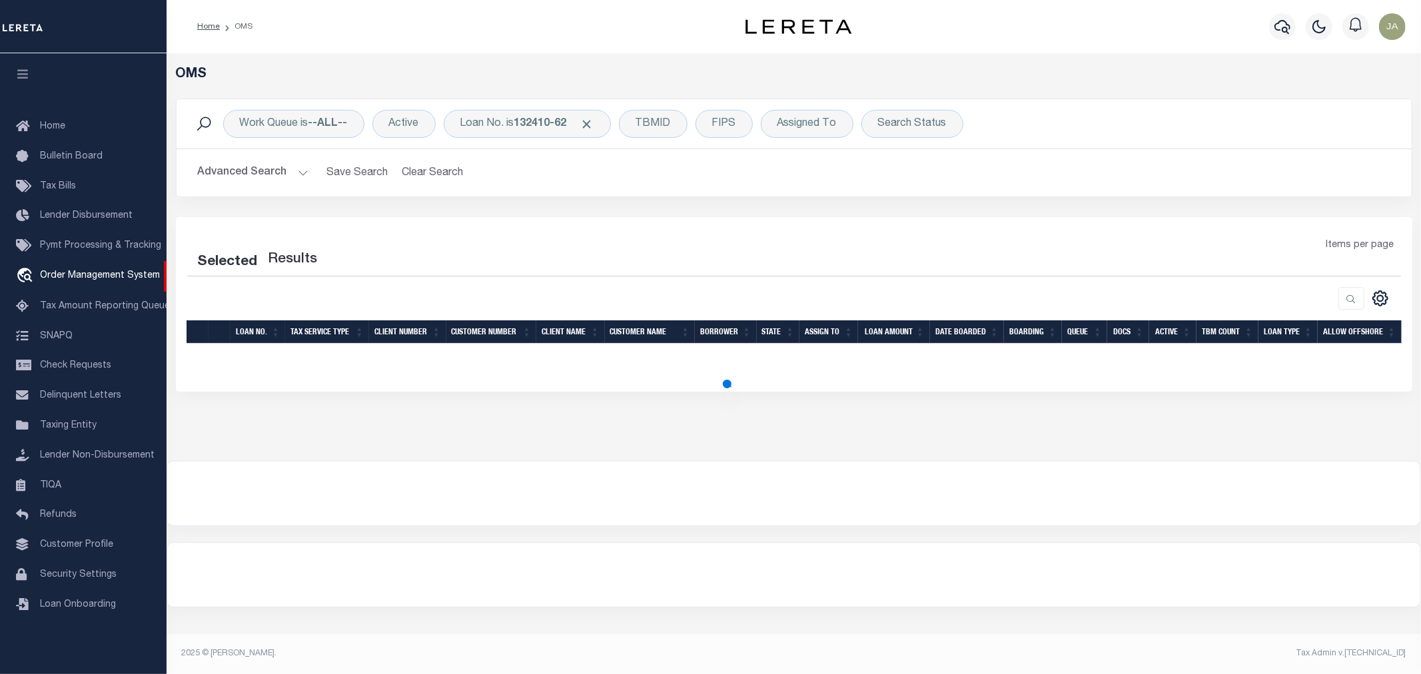
select select "200"
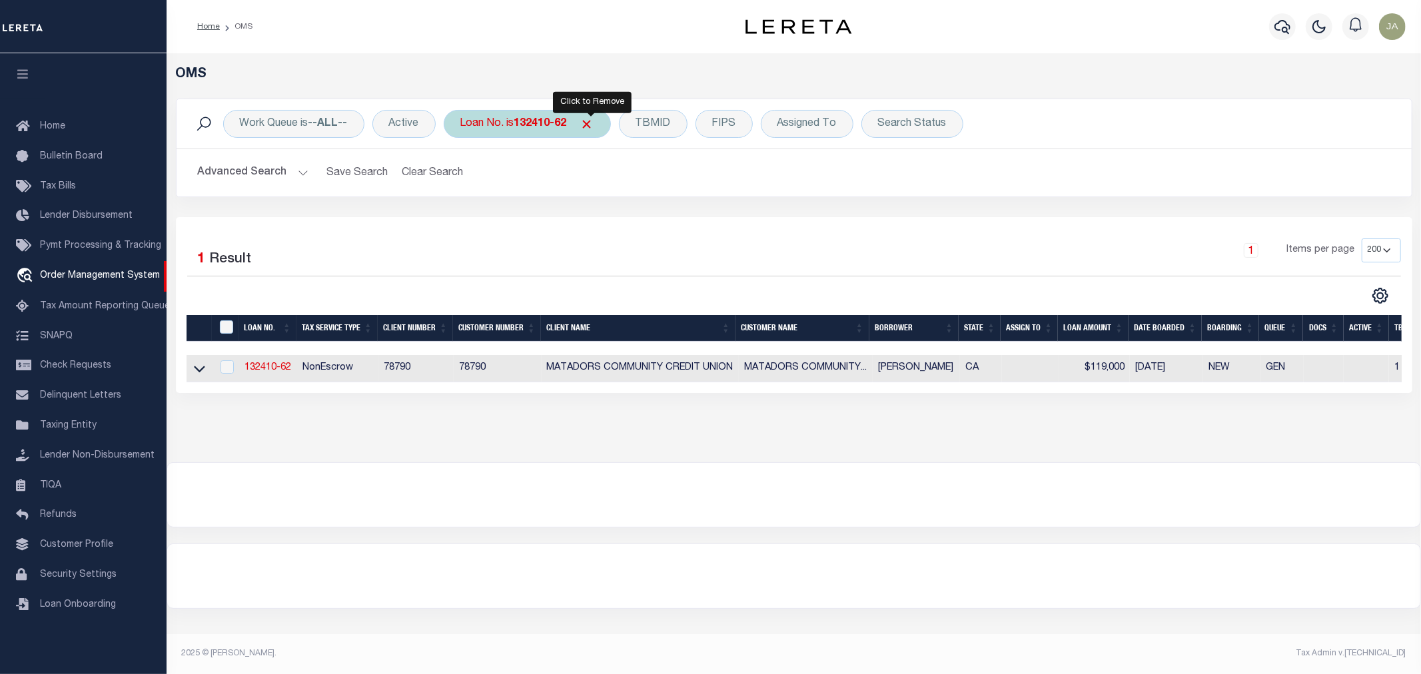
click at [591, 123] on span "Click to Remove" at bounding box center [587, 124] width 14 height 14
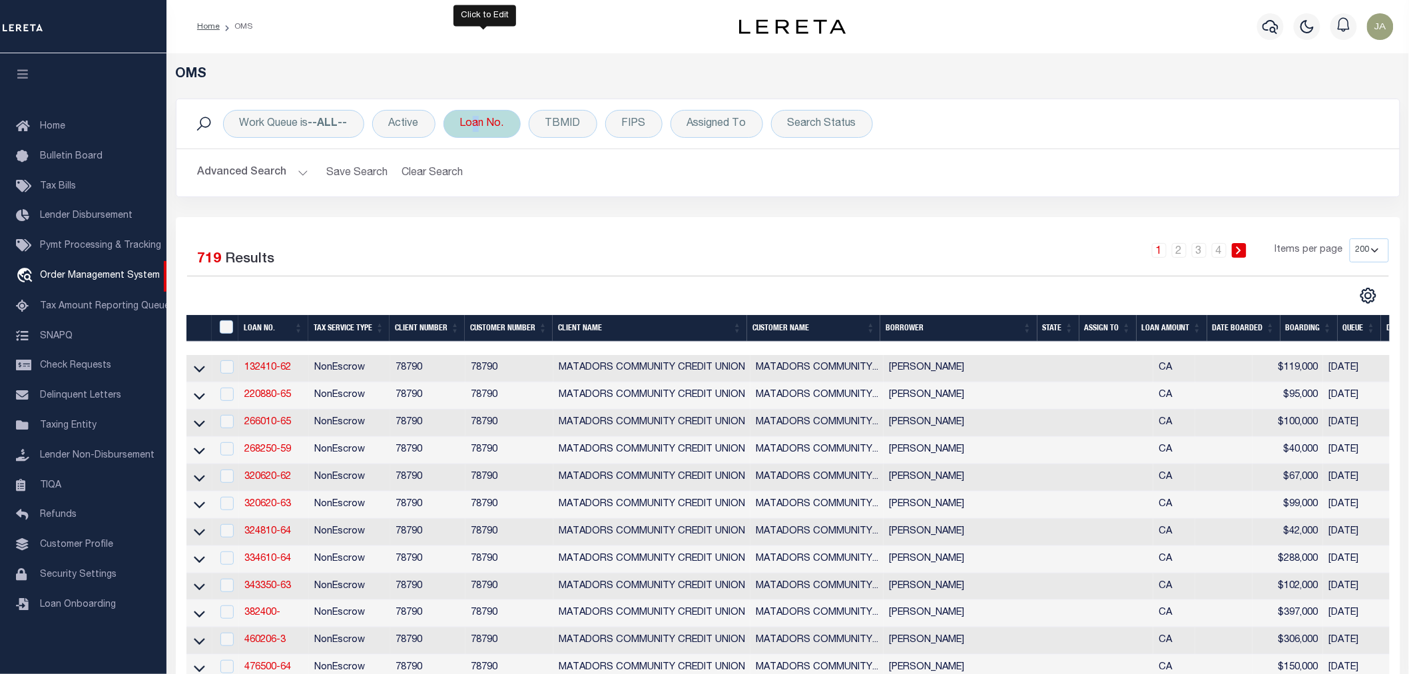
click at [471, 119] on div "Loan No." at bounding box center [482, 124] width 77 height 28
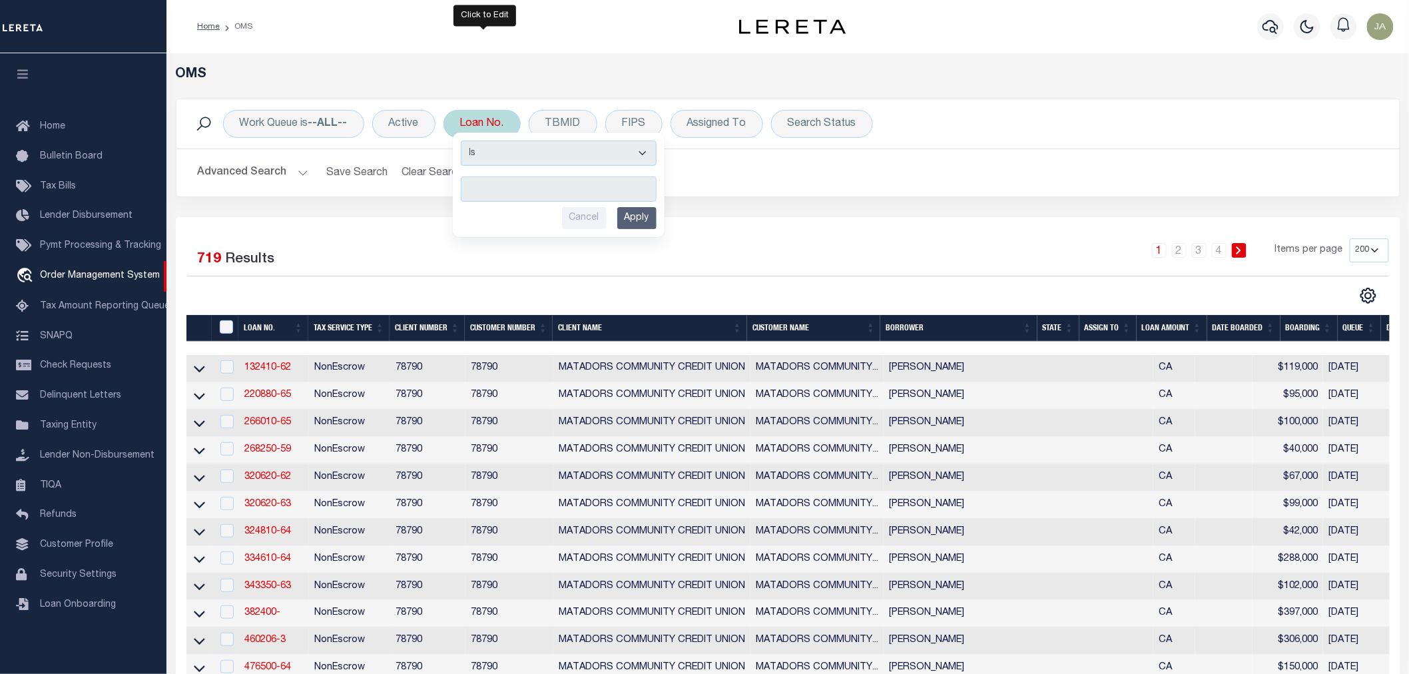
click at [472, 121] on div "Loan No. Is Contains Cancel Apply" at bounding box center [482, 124] width 77 height 28
click at [472, 270] on div "Selected 719 Results" at bounding box center [330, 256] width 286 height 37
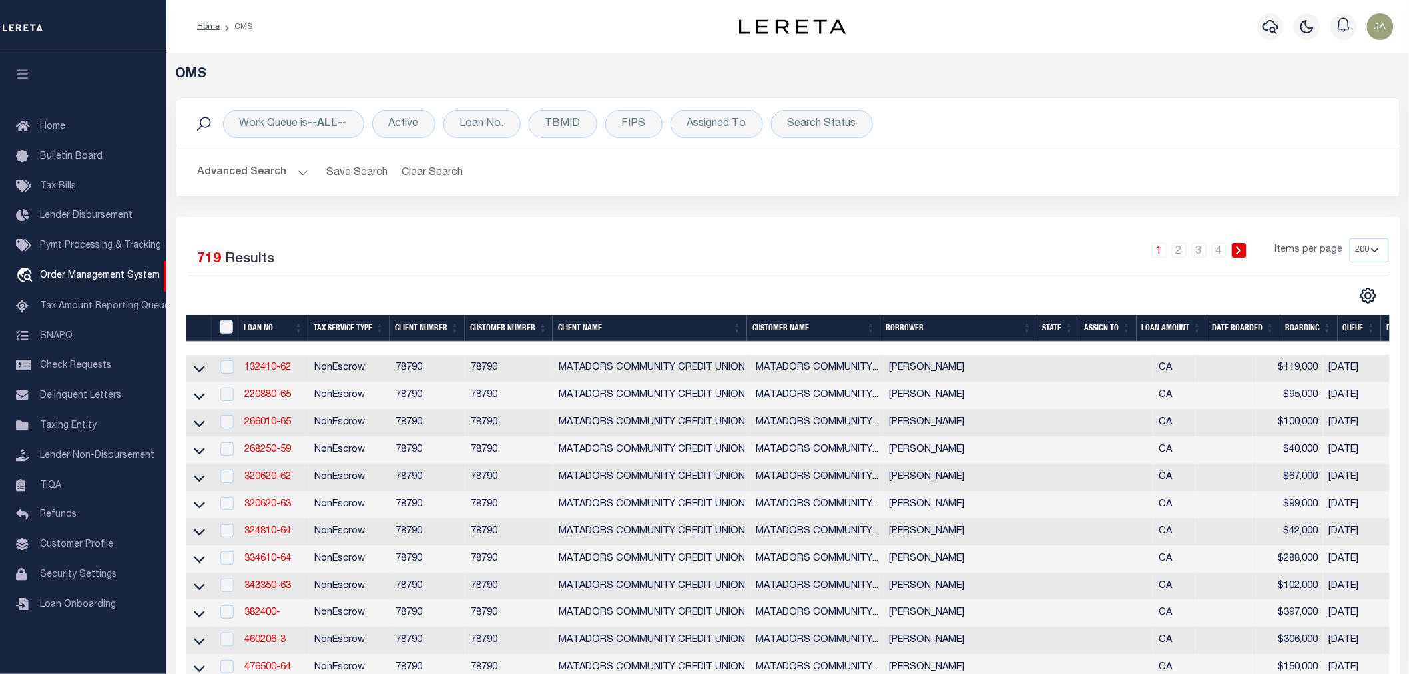
click at [296, 172] on button "Advanced Search" at bounding box center [253, 173] width 111 height 26
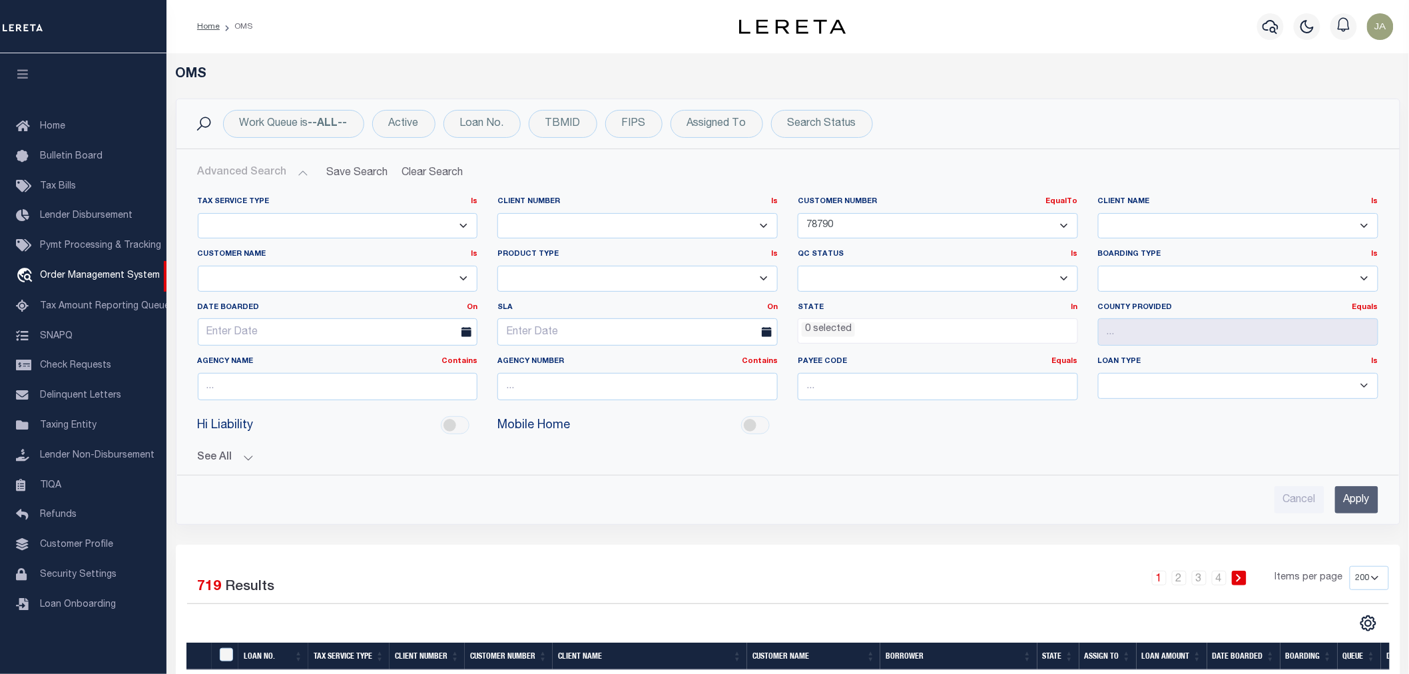
click at [844, 220] on select "091901 10001 10002 10003 1011 1012 1013 1014 101814 1019 1042 1049 1052 1053 10…" at bounding box center [938, 226] width 280 height 26
click at [839, 224] on select "091901 10001 10002 10003 1011 1012 1013 1014 101814 1019 1042 1049 1052 1053 10…" at bounding box center [938, 226] width 280 height 26
click at [838, 221] on select "091901 10001 10002 10003 1011 1012 1013 1014 101814 1019 1042 1049 1052 1053 10…" at bounding box center [938, 226] width 280 height 26
click at [1063, 229] on select "091901 10001 10002 10003 1011 1012 1013 1014 101814 1019 1042 1049 1052 1053 10…" at bounding box center [938, 226] width 280 height 26
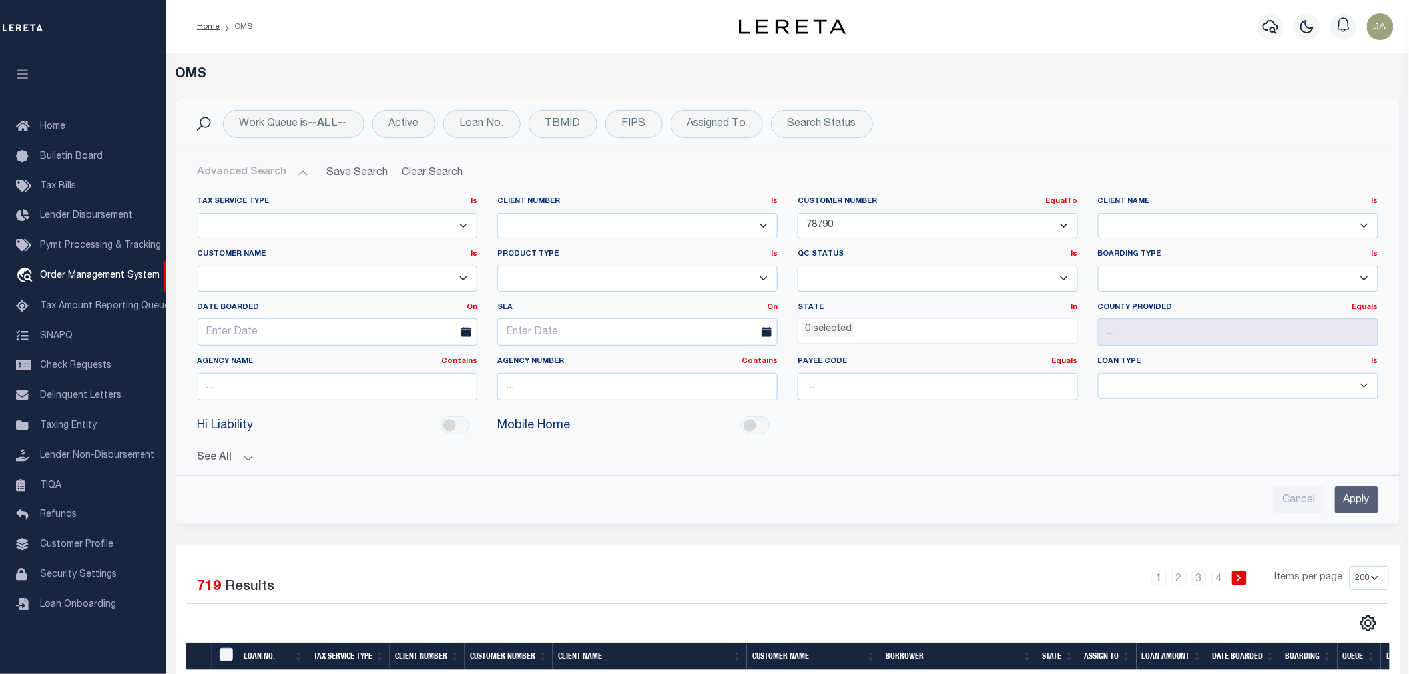
select select
click at [798, 213] on select "091901 10001 10002 10003 1011 1012 1013 1014 101814 1019 1042 1049 1052 1053 10…" at bounding box center [938, 226] width 280 height 26
click at [360, 384] on input "text" at bounding box center [338, 386] width 280 height 27
click at [926, 330] on ul "0 selected" at bounding box center [938, 328] width 279 height 18
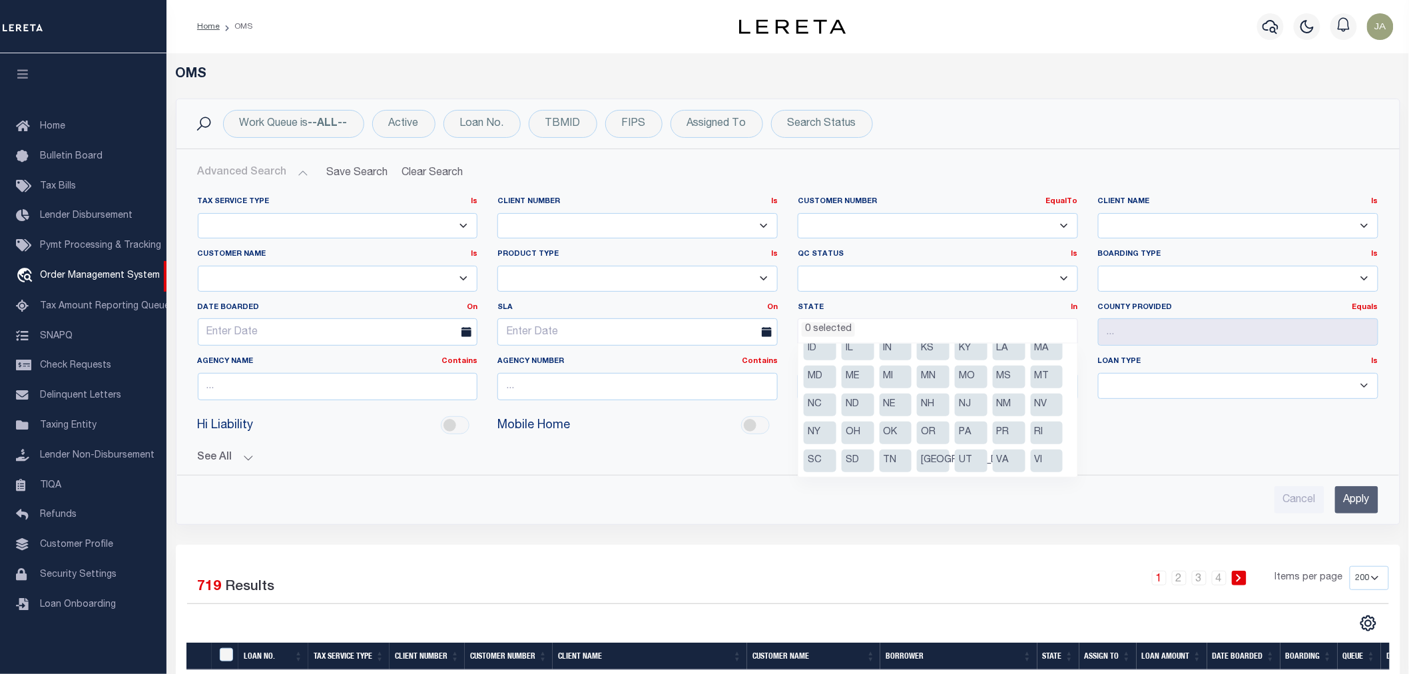
scroll to position [148, 0]
click at [926, 421] on li "[GEOGRAPHIC_DATA]" at bounding box center [933, 432] width 33 height 23
select select "[GEOGRAPHIC_DATA]"
click at [423, 374] on input "text" at bounding box center [338, 386] width 280 height 27
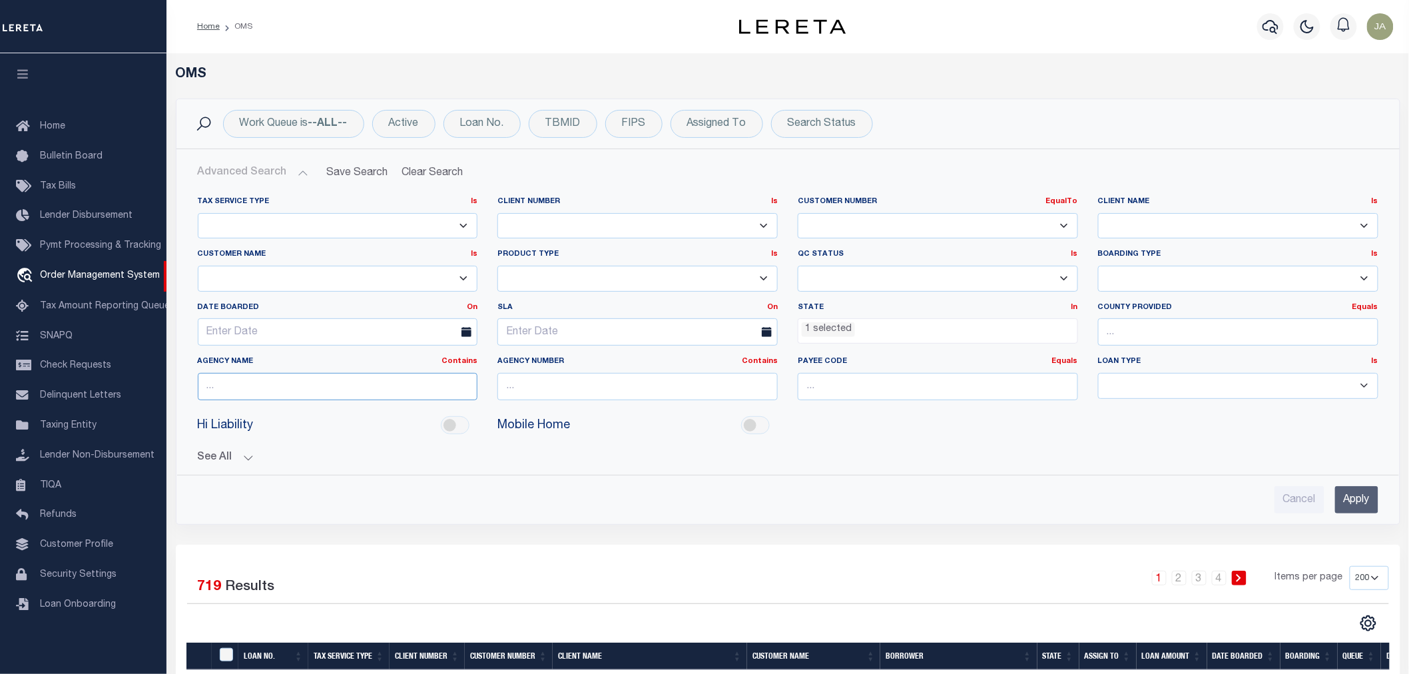
click at [404, 392] on input "text" at bounding box center [338, 386] width 280 height 27
type input "n"
type input "[PERSON_NAME]"
drag, startPoint x: 1361, startPoint y: 509, endPoint x: 1365, endPoint y: 495, distance: 15.2
click at [1363, 503] on input "Apply" at bounding box center [1356, 499] width 43 height 27
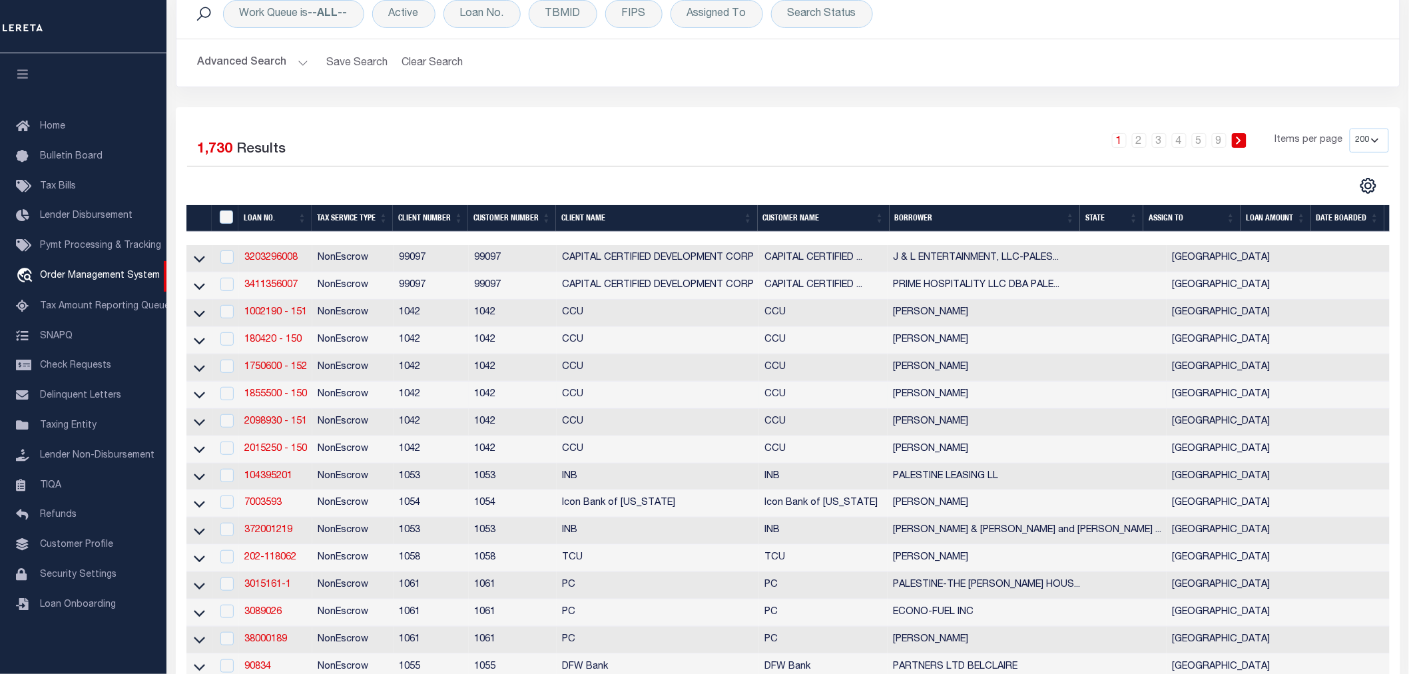
scroll to position [74, 0]
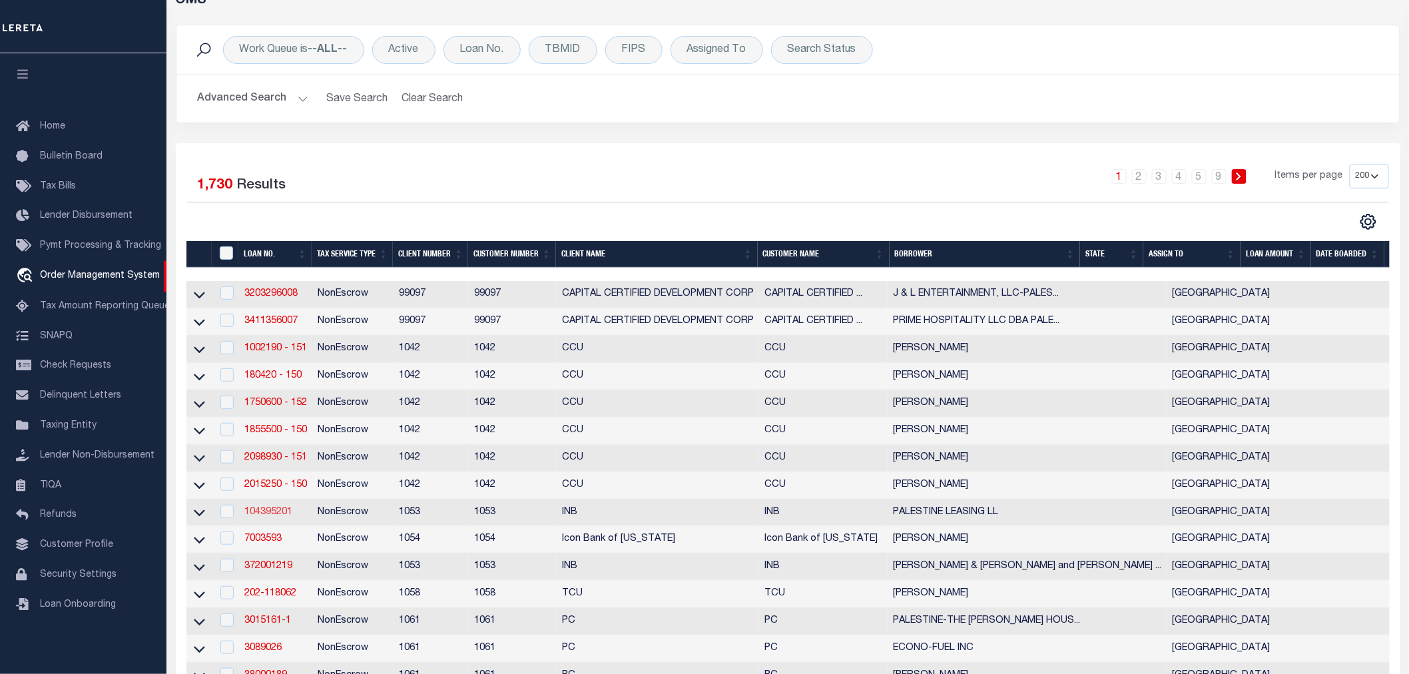
click at [266, 513] on link "104395201" at bounding box center [268, 511] width 48 height 9
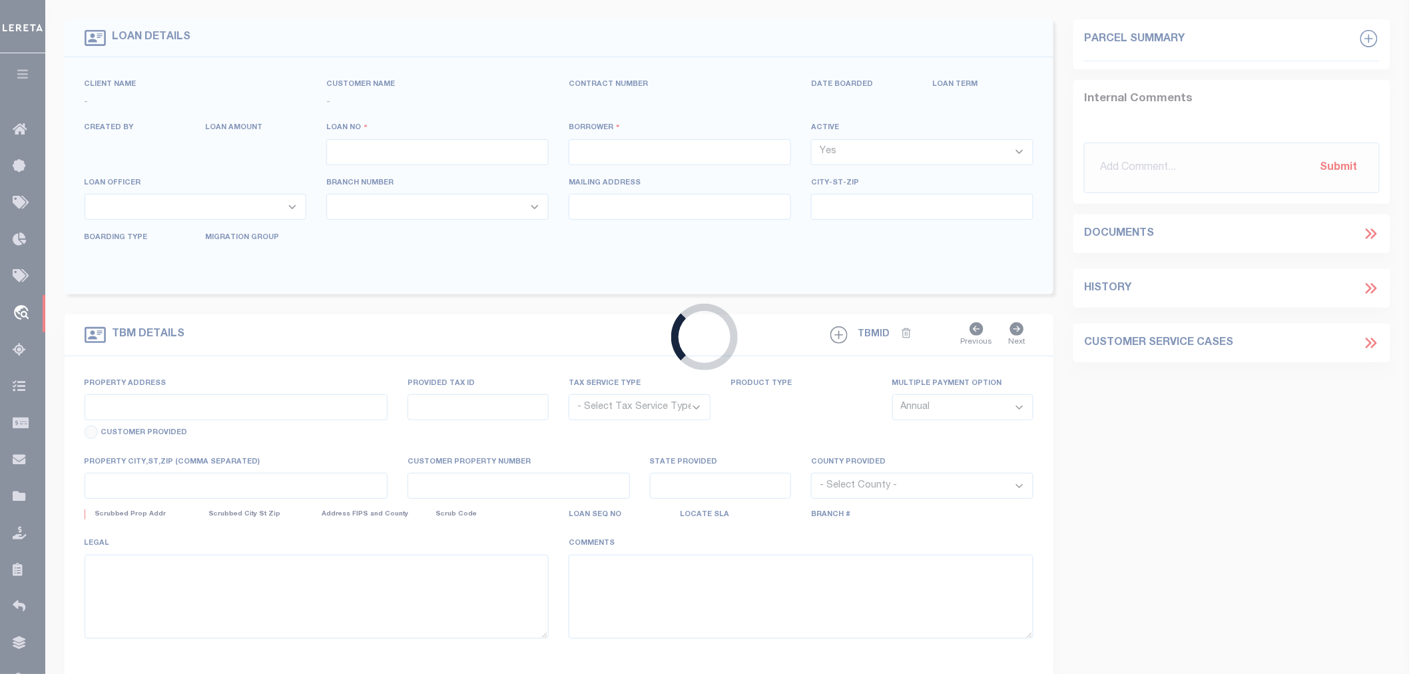
type input "104395201"
type input "PALESTINE LEASING LL"
select select "False"
select select
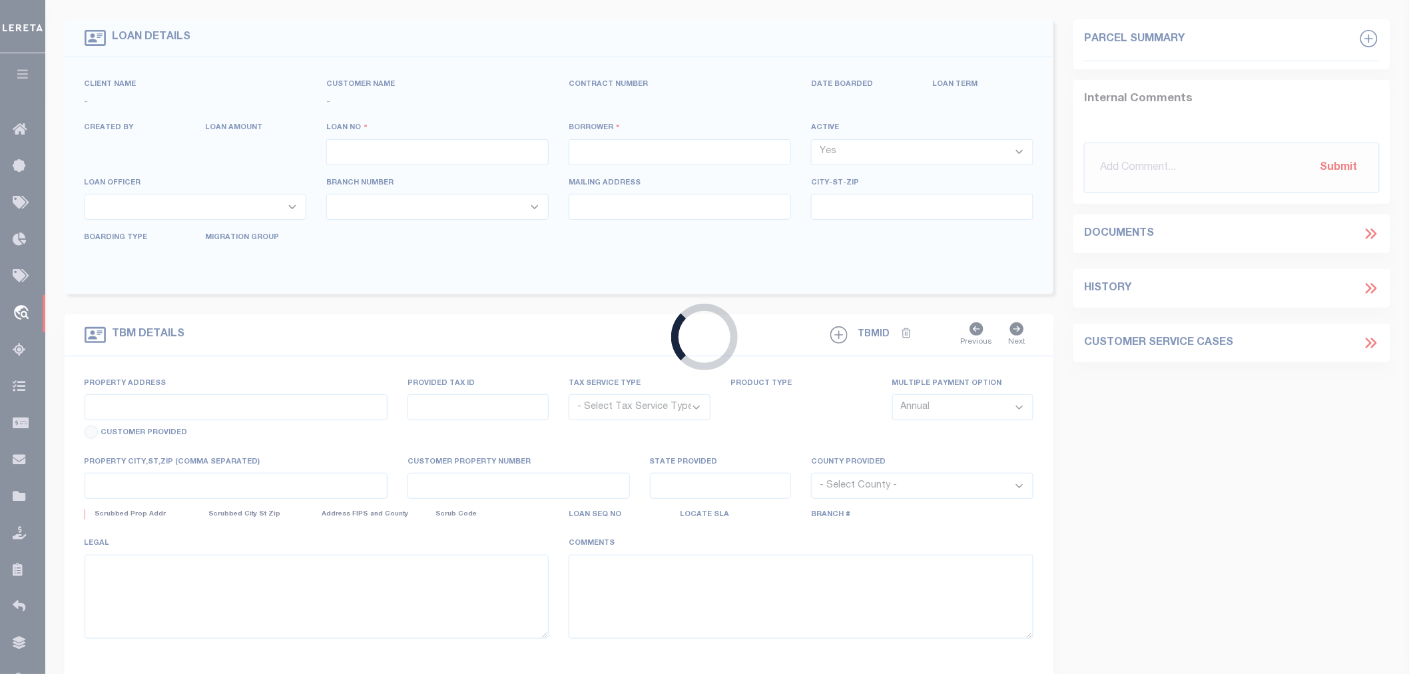
select select "NonEscrow"
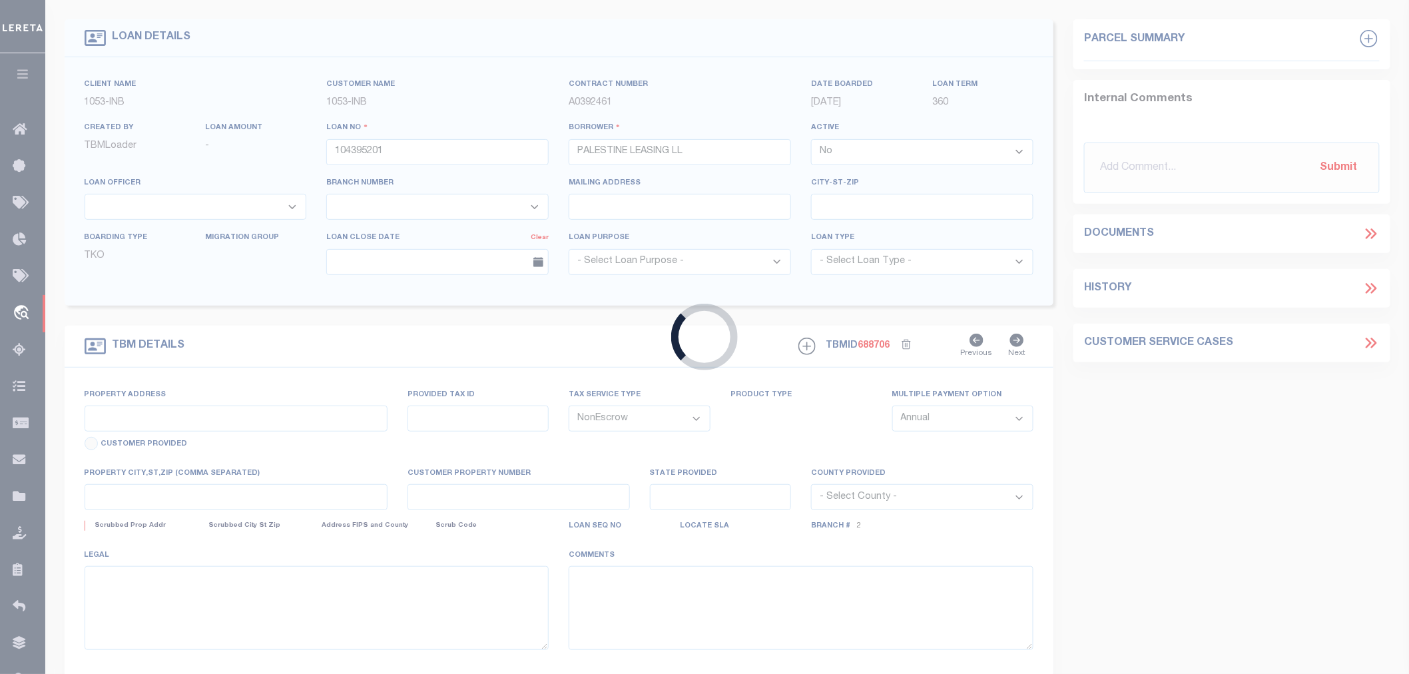
scroll to position [45, 0]
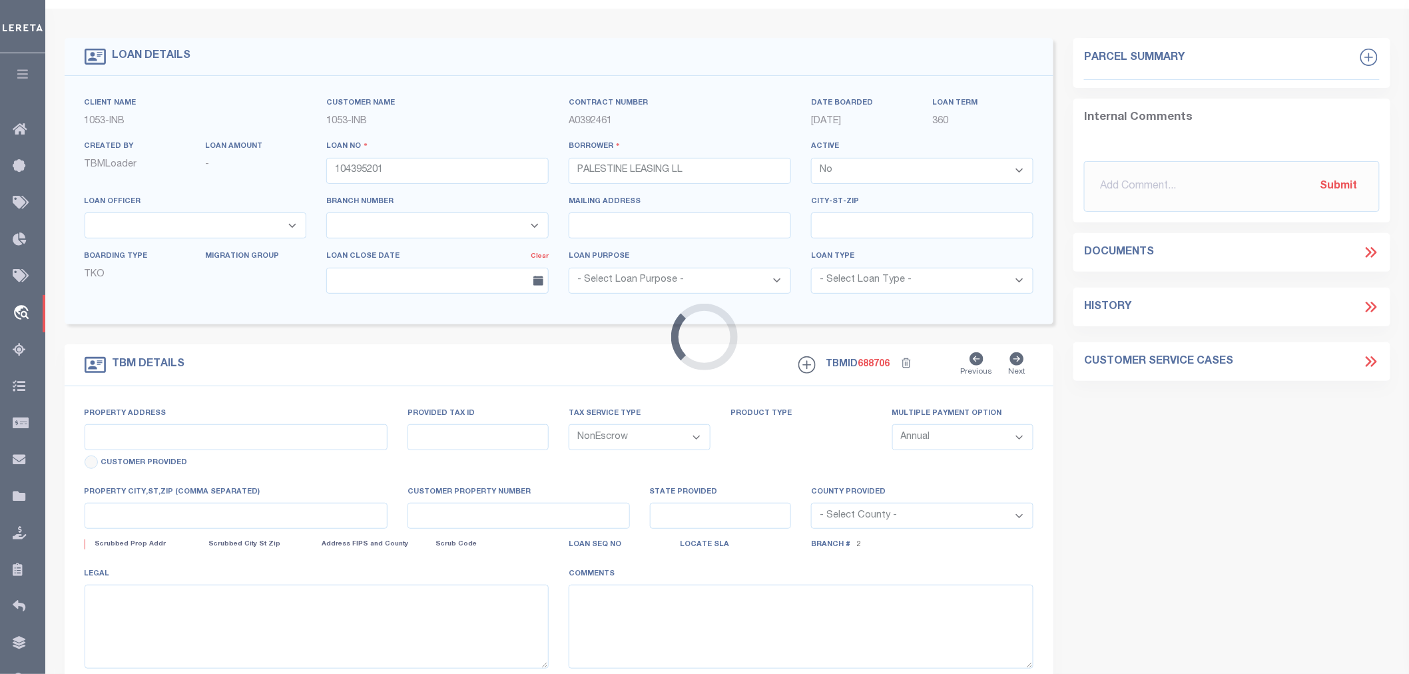
select select "240"
select select "92"
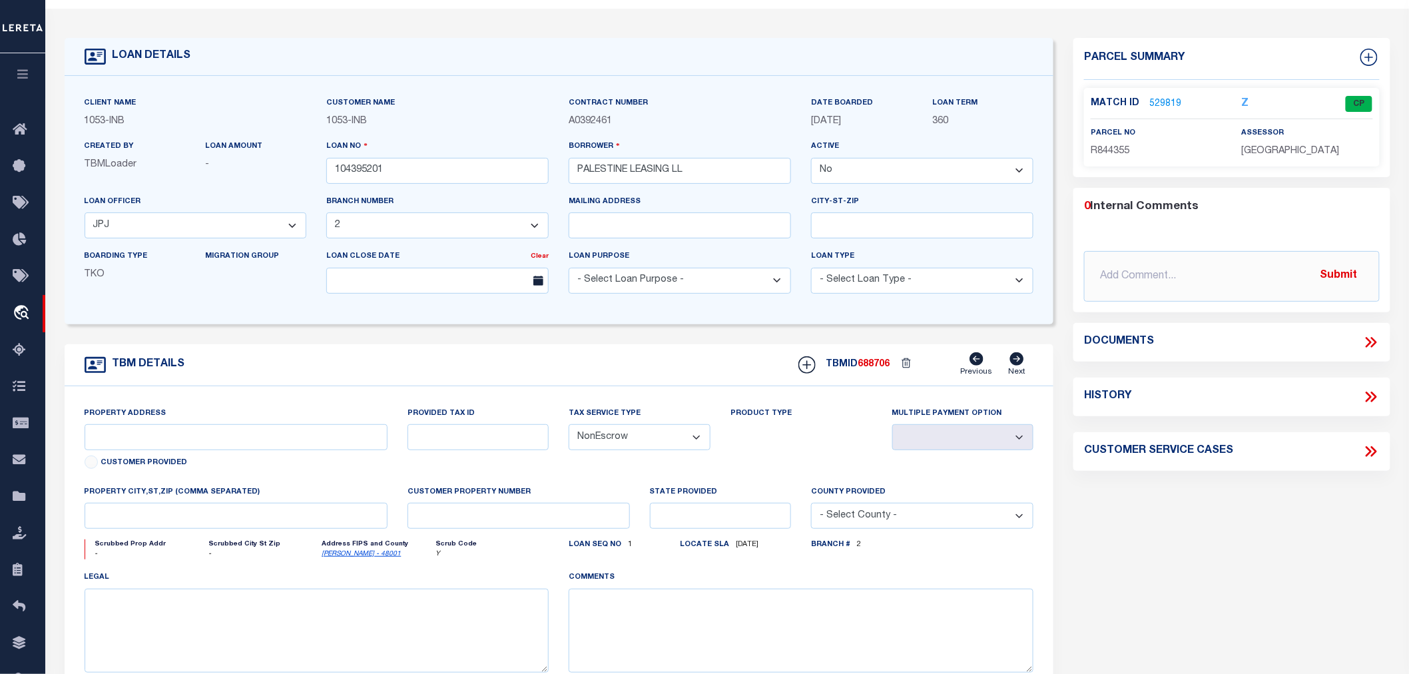
type input "15195 FM 645"
type input "R844355"
select select
type input "PALESTINE TX"
type input "[GEOGRAPHIC_DATA]"
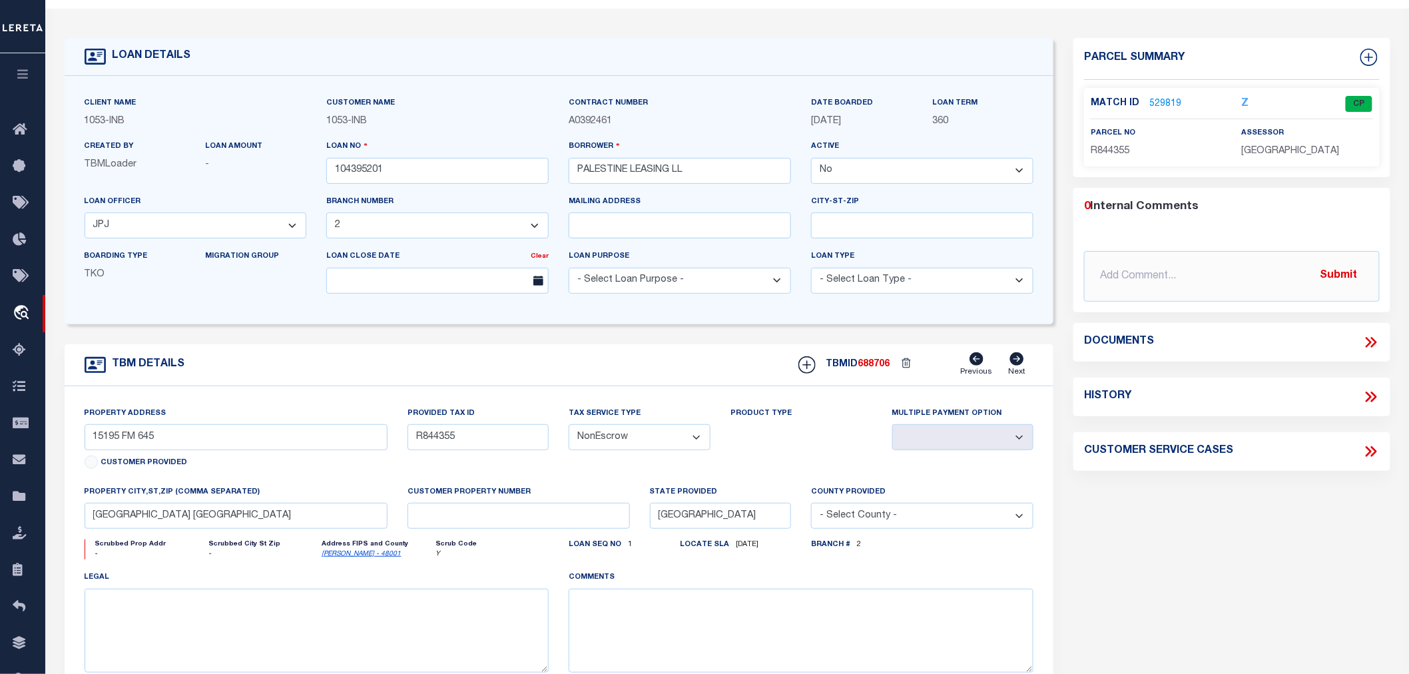
select select
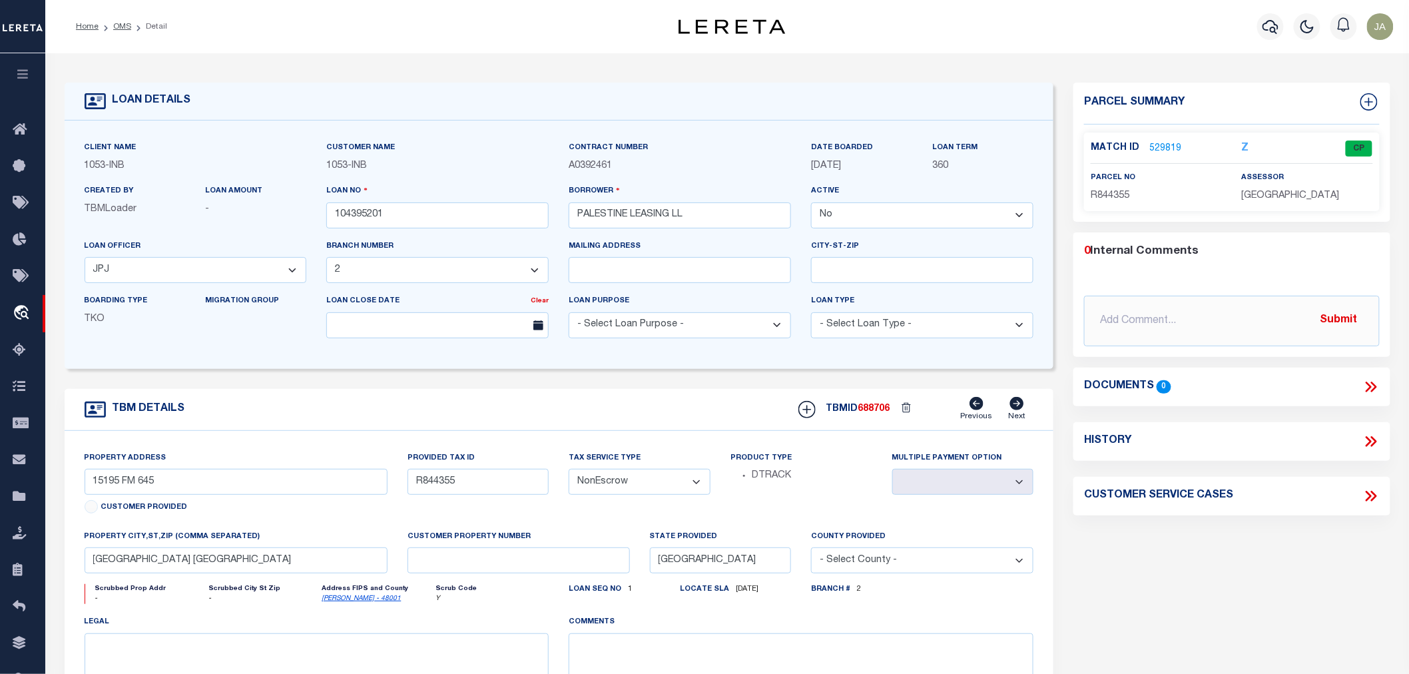
click at [23, 70] on icon "button" at bounding box center [22, 74] width 15 height 12
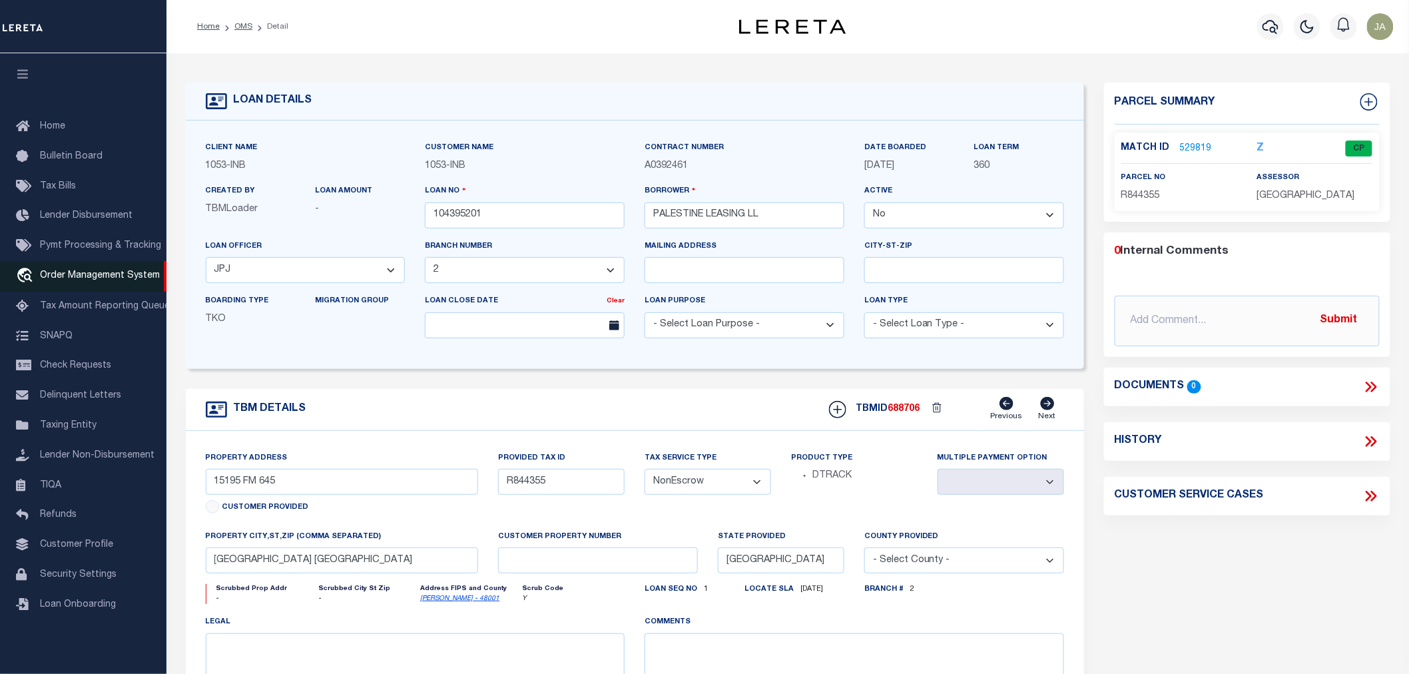
click at [91, 275] on span "Order Management System" at bounding box center [100, 275] width 120 height 9
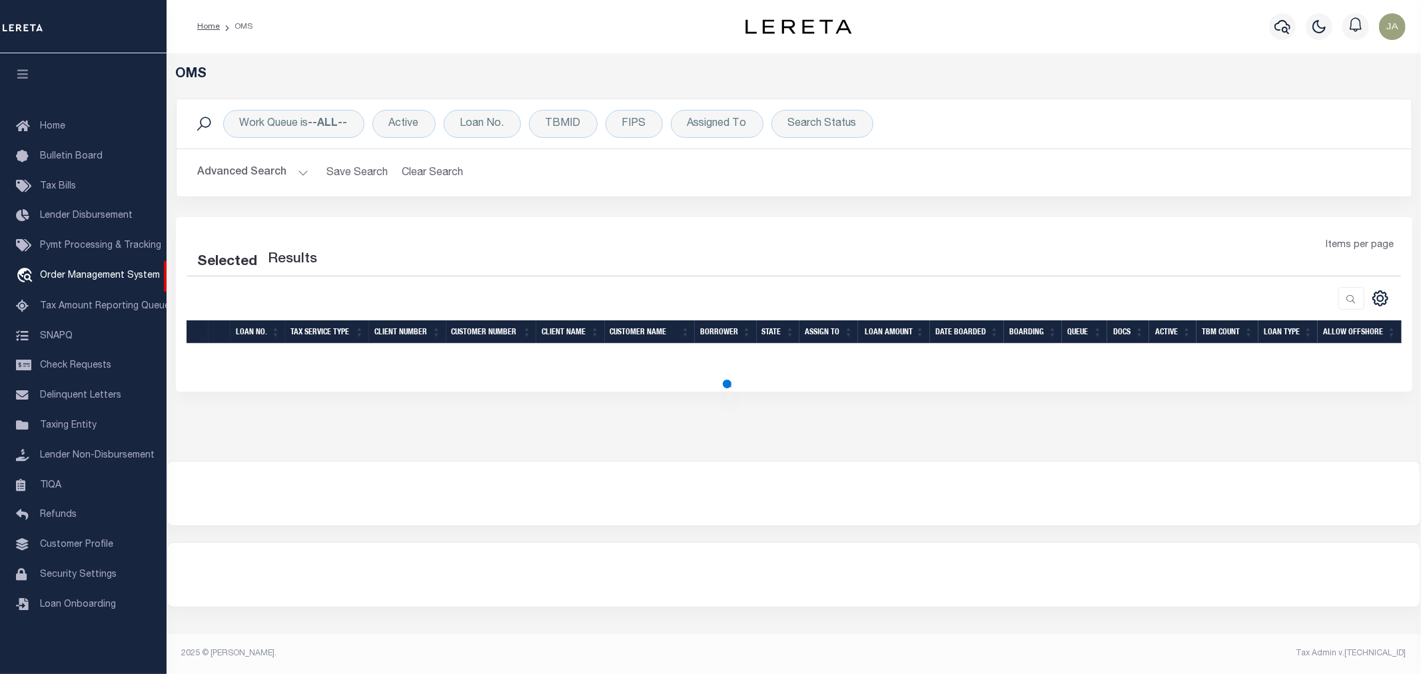
select select "200"
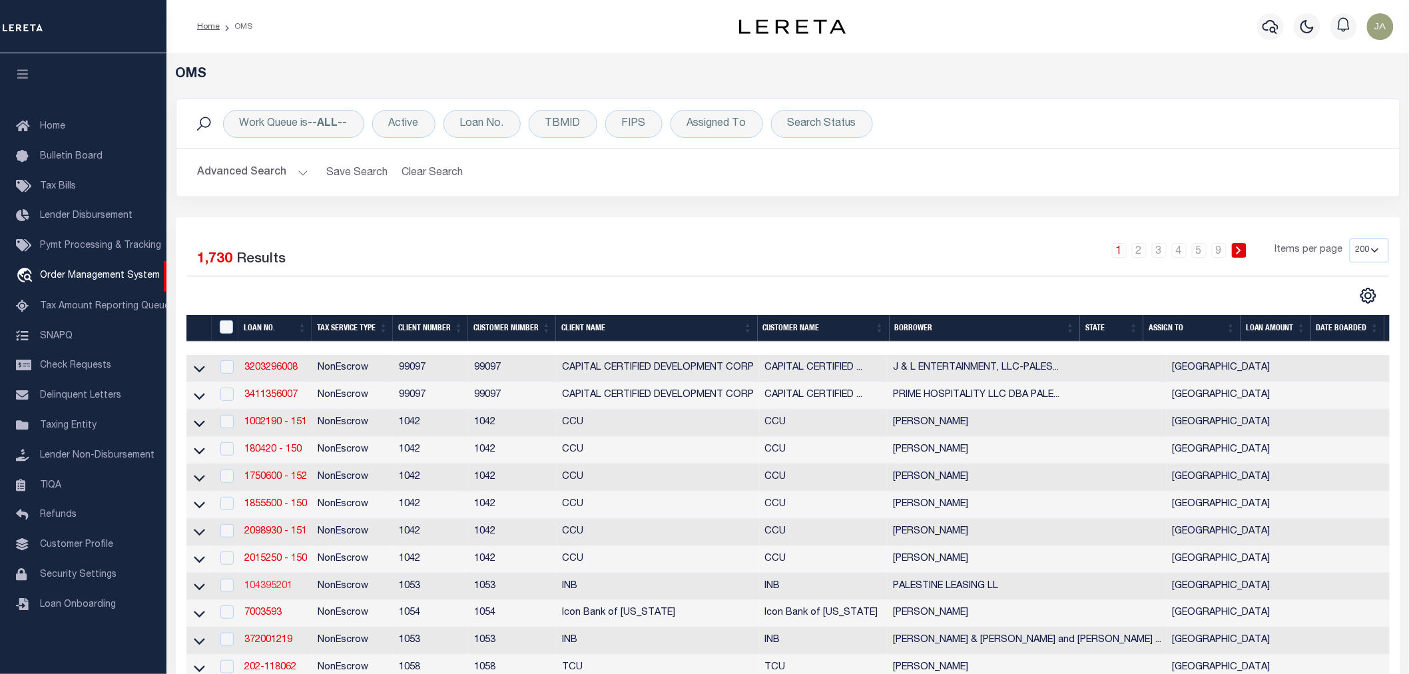
click at [275, 587] on link "104395201" at bounding box center [268, 585] width 48 height 9
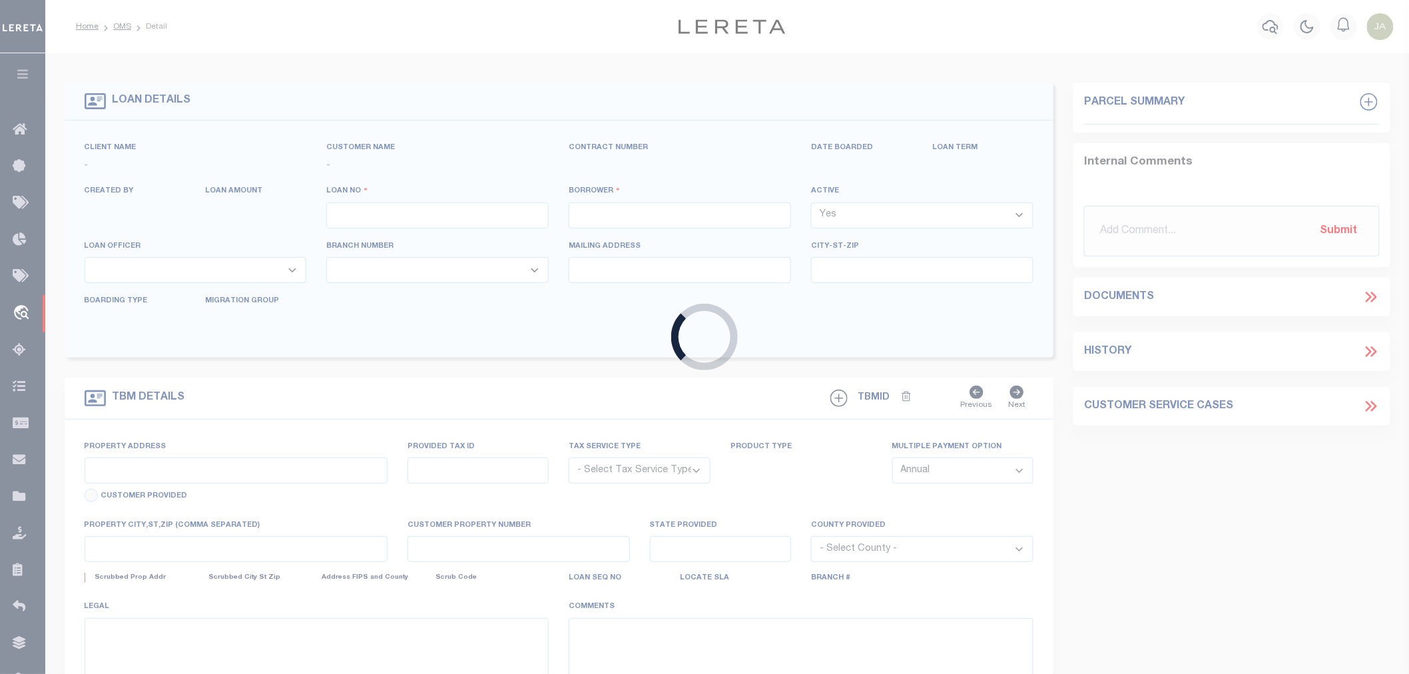
type input "104395201"
type input "PALESTINE LEASING LL"
select select "False"
select select
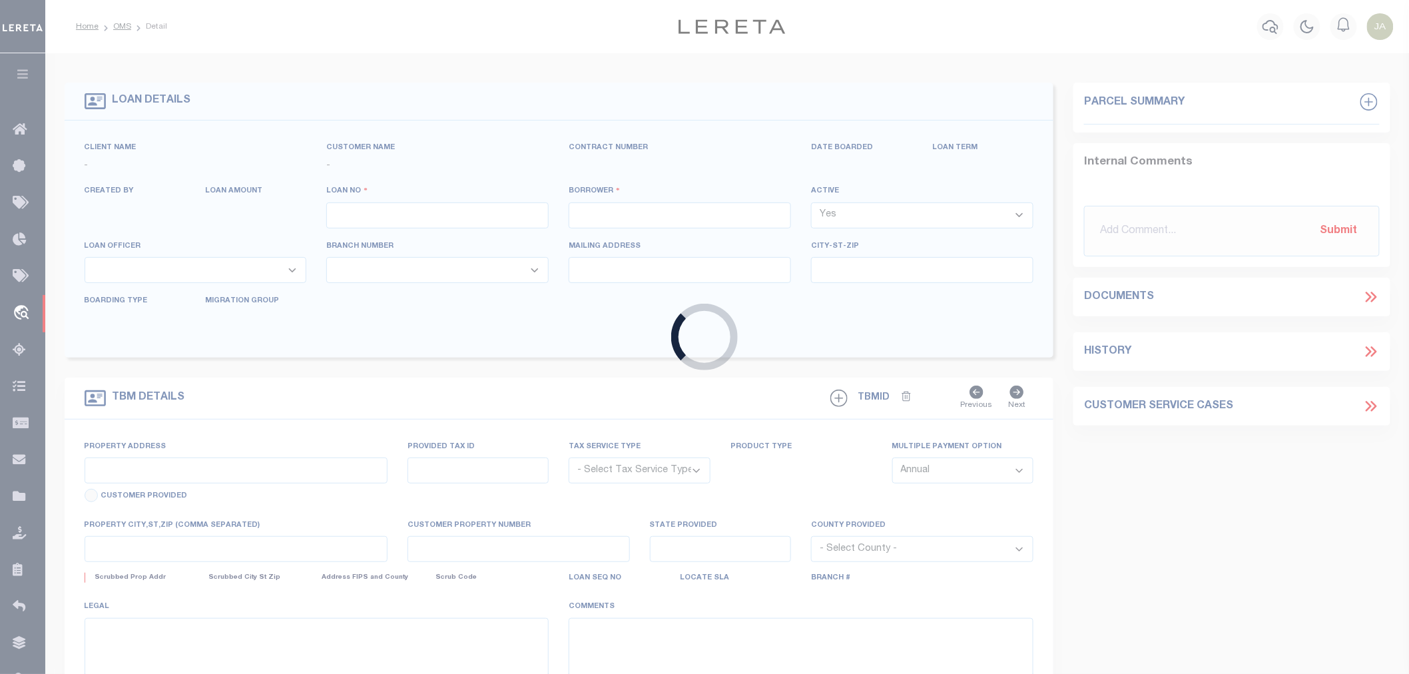
select select "NonEscrow"
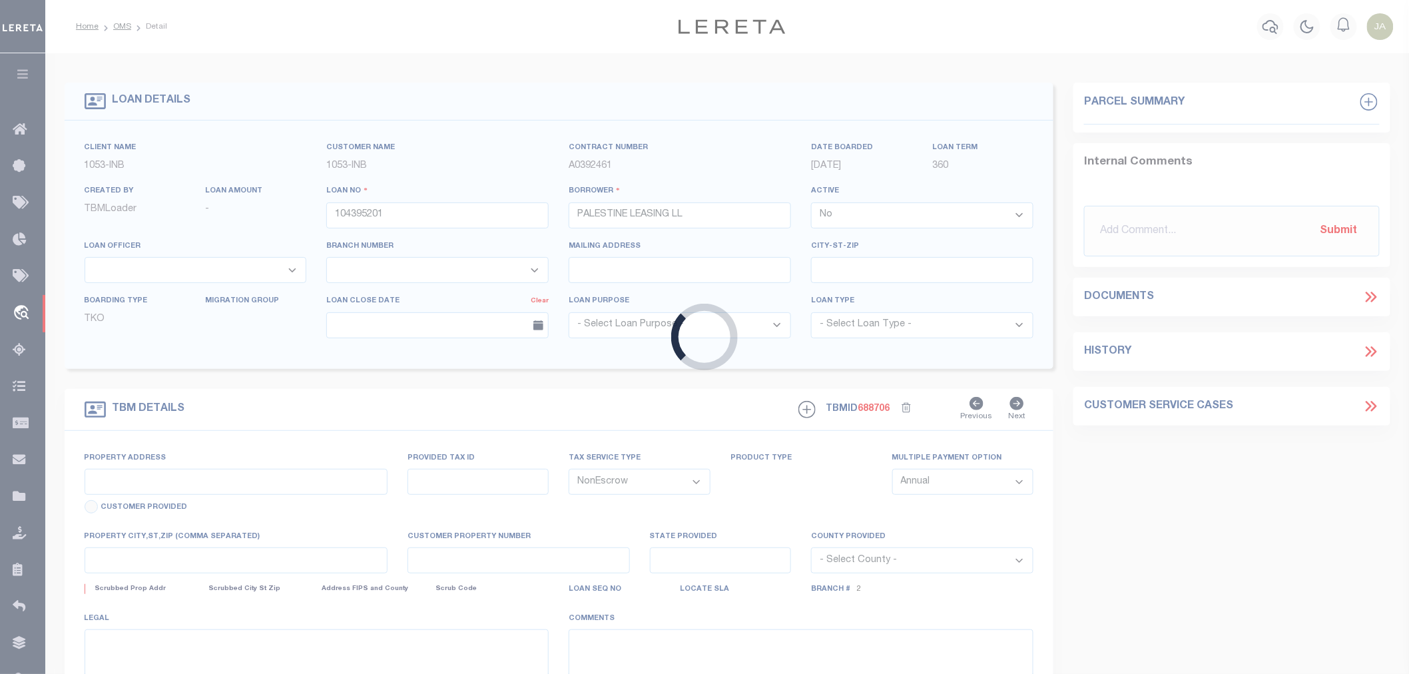
type input "15195 FM 645"
type input "R844355"
select select
type input "PALESTINE TX"
type input "[GEOGRAPHIC_DATA]"
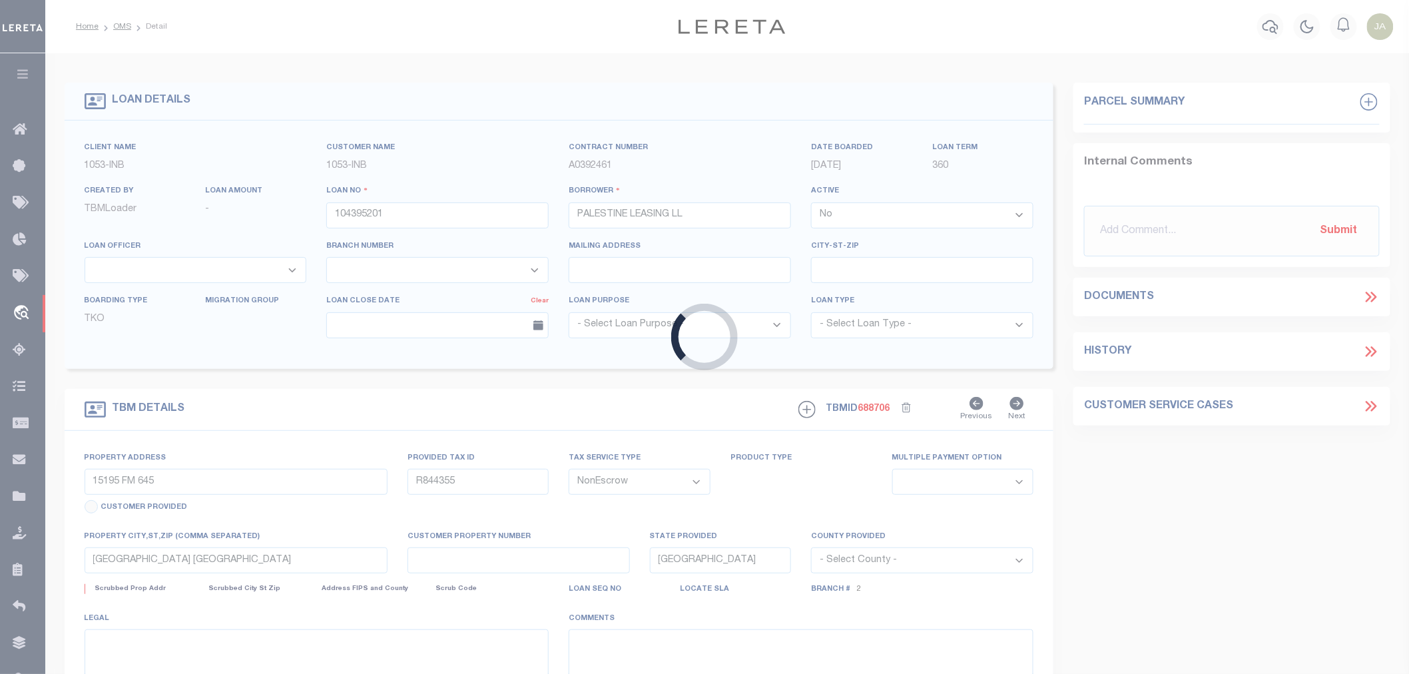
select select
select select "240"
select select "92"
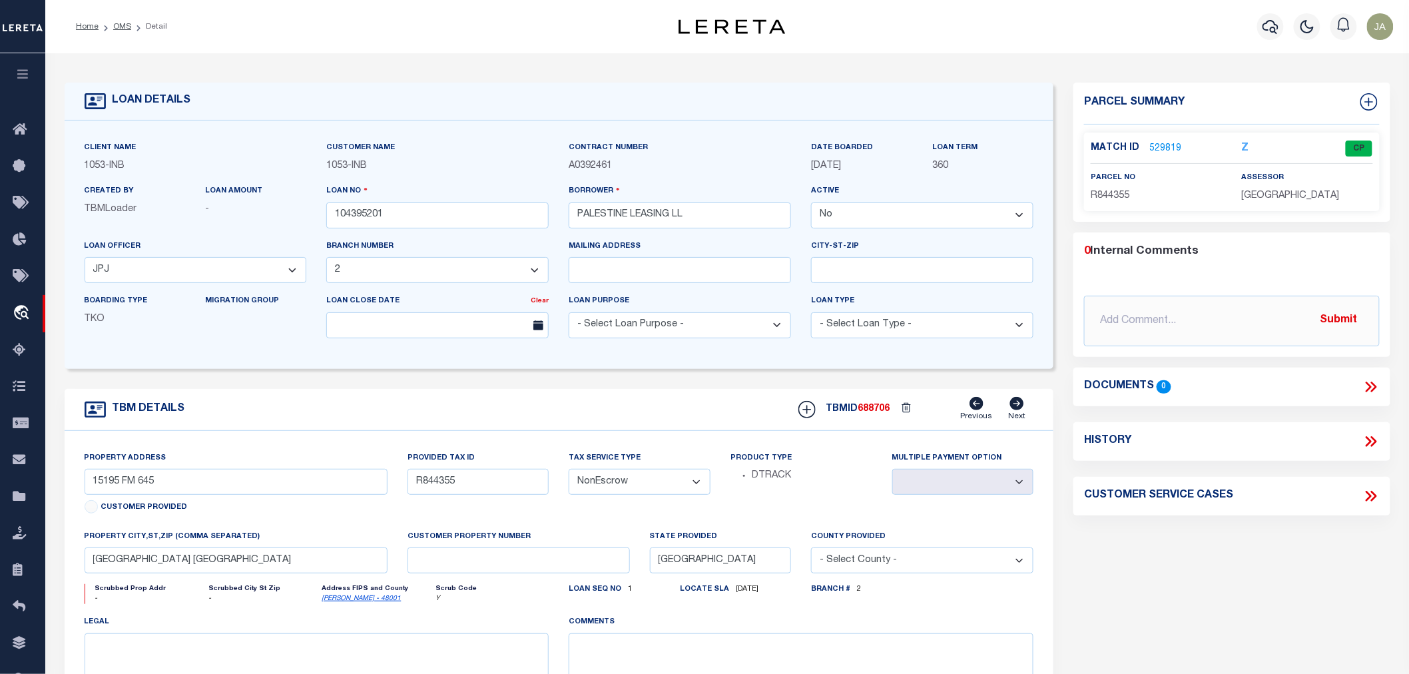
click at [1152, 144] on link "529819" at bounding box center [1166, 149] width 32 height 14
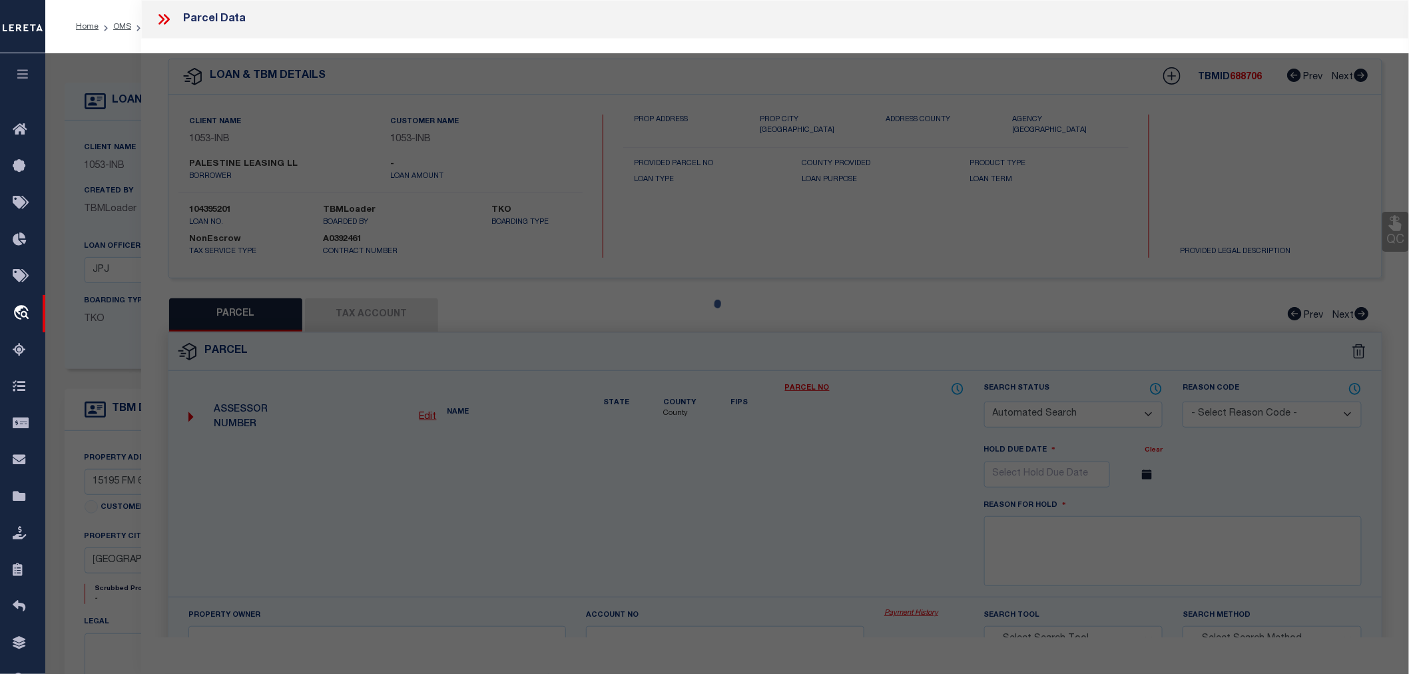
checkbox input "false"
select select "CP"
type input "PALESTINE LEASING LLC"
type input "15195 FM 645"
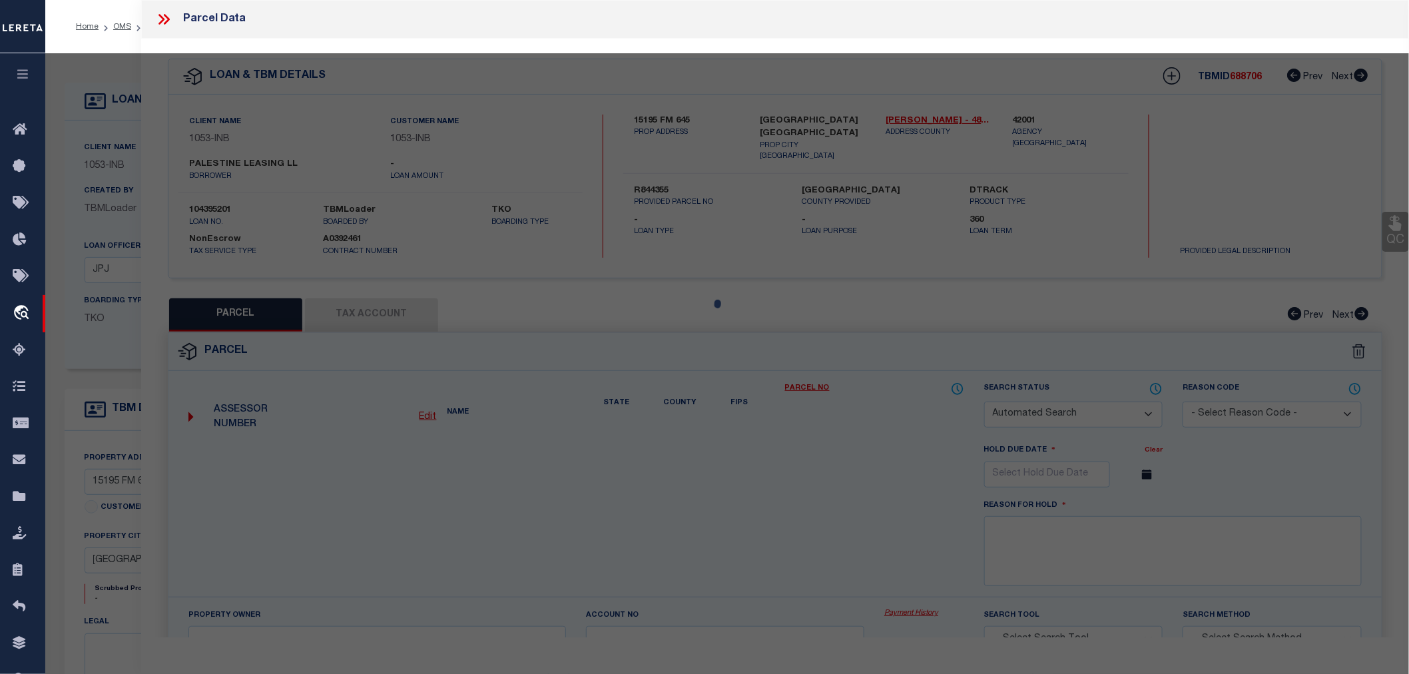
type textarea "A0052 PARKER, DANIEL JR, BLOCK 1677, TRACT 4D1, BLOCK 1676, TRACT 12A, ACRES 3.…"
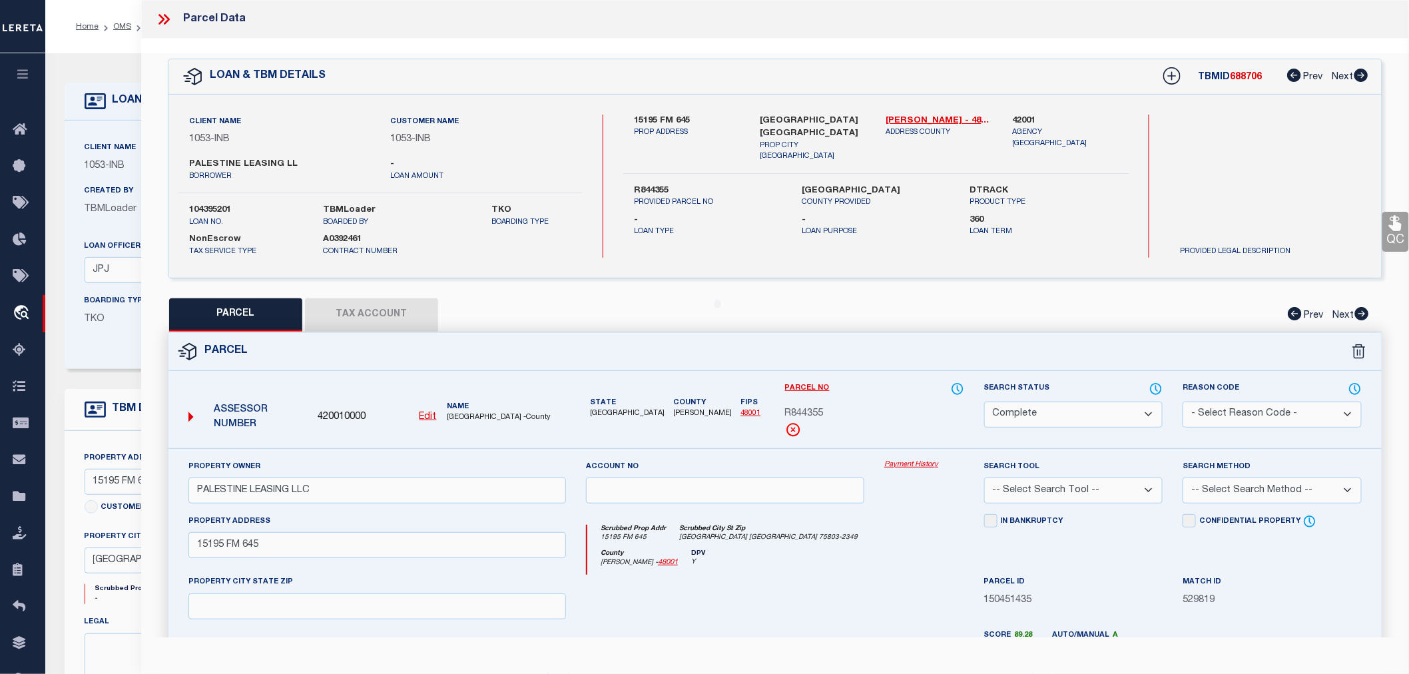
click at [364, 322] on button "Tax Account" at bounding box center [371, 314] width 133 height 33
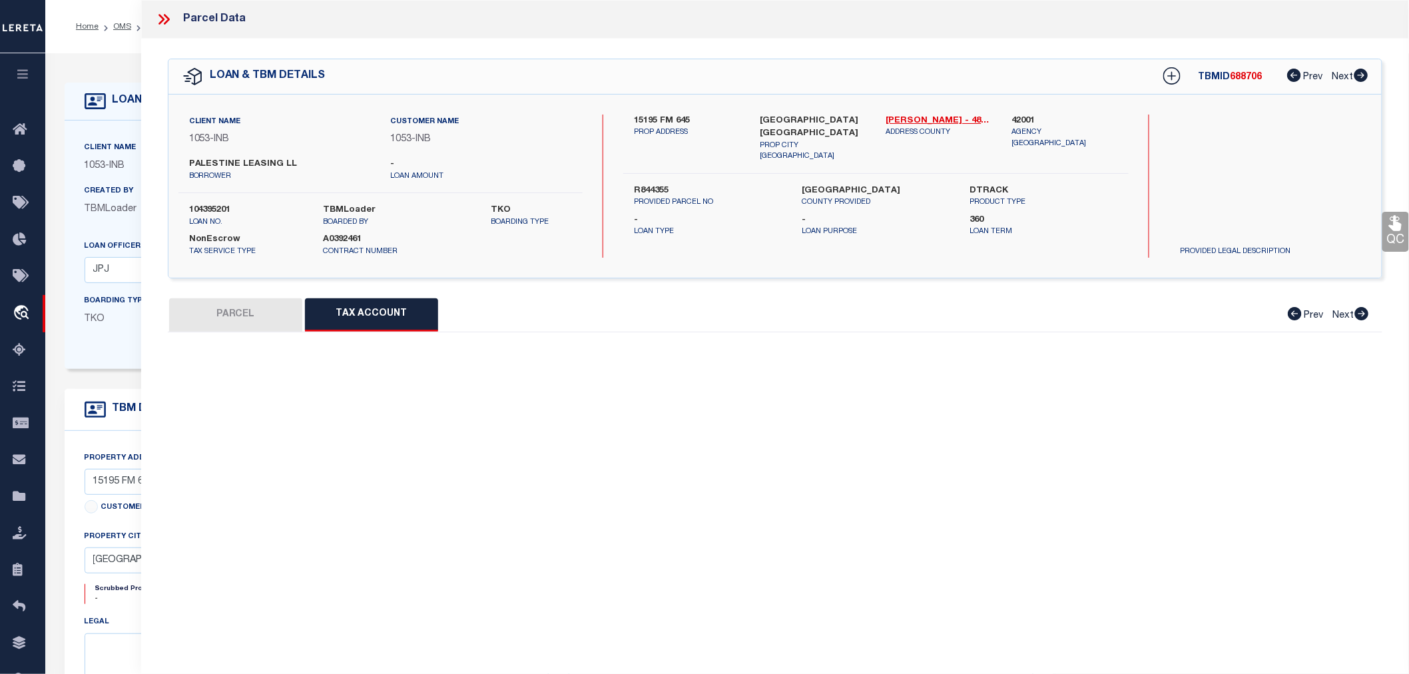
select select "100"
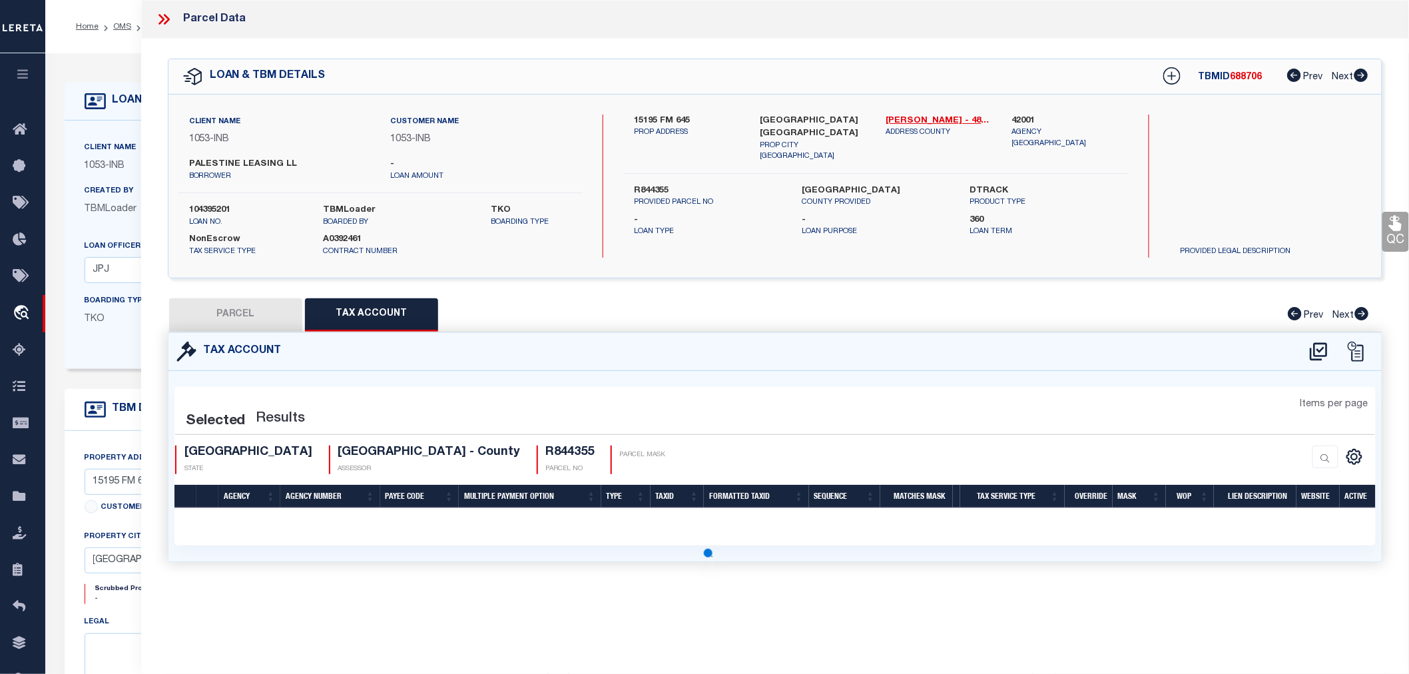
select select "100"
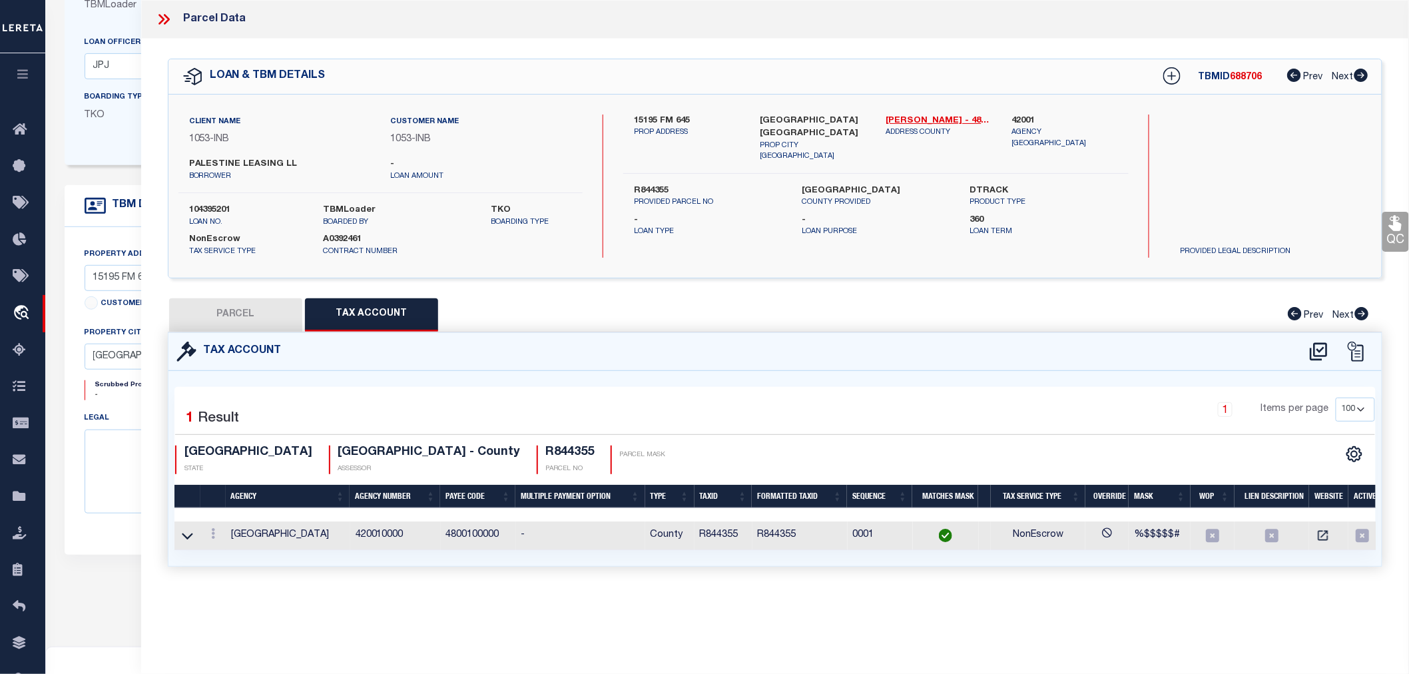
scroll to position [222, 0]
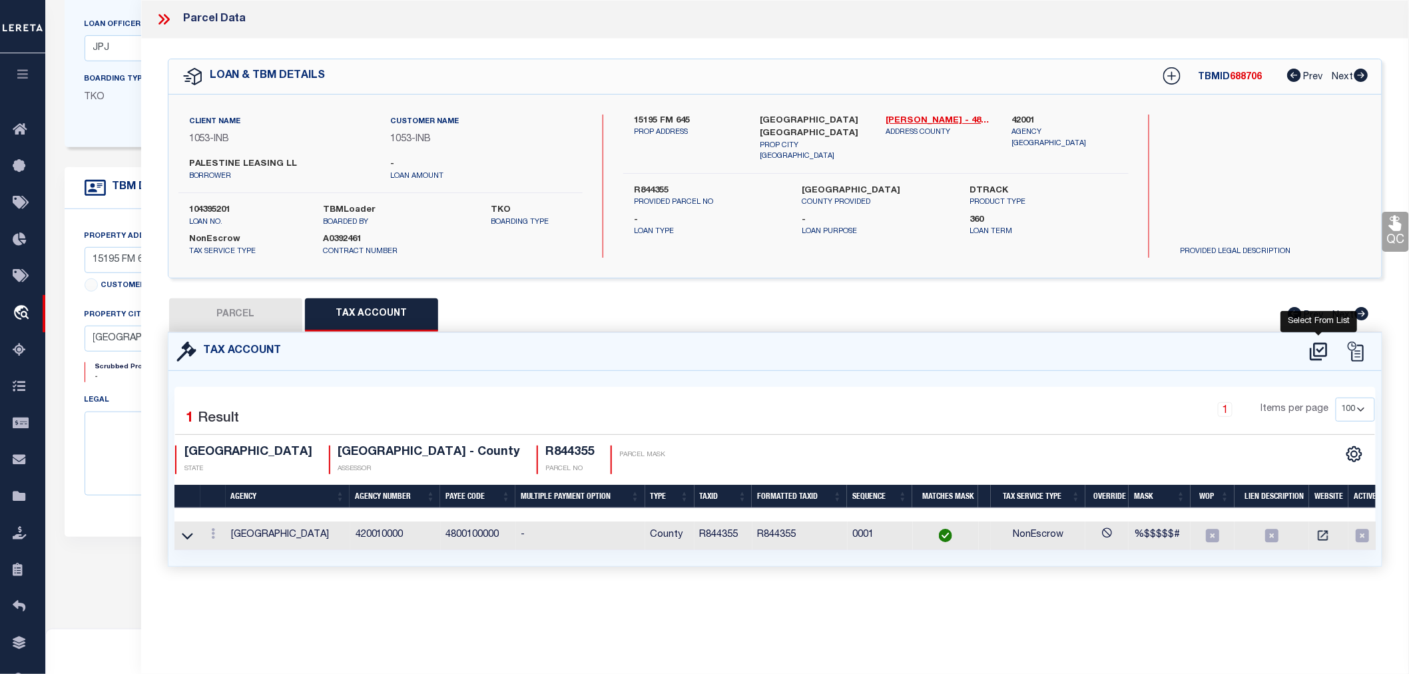
click at [1313, 348] on icon at bounding box center [1319, 351] width 22 height 21
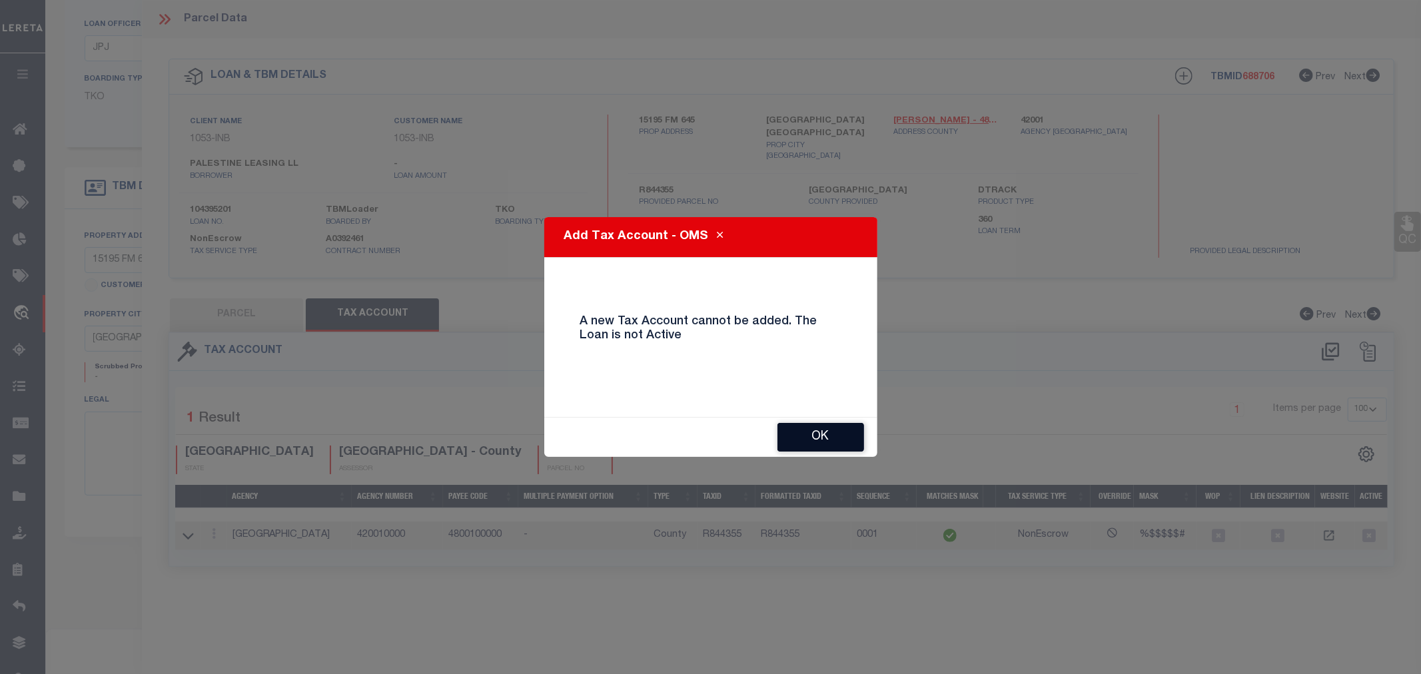
click at [814, 438] on button "OK" at bounding box center [820, 437] width 87 height 29
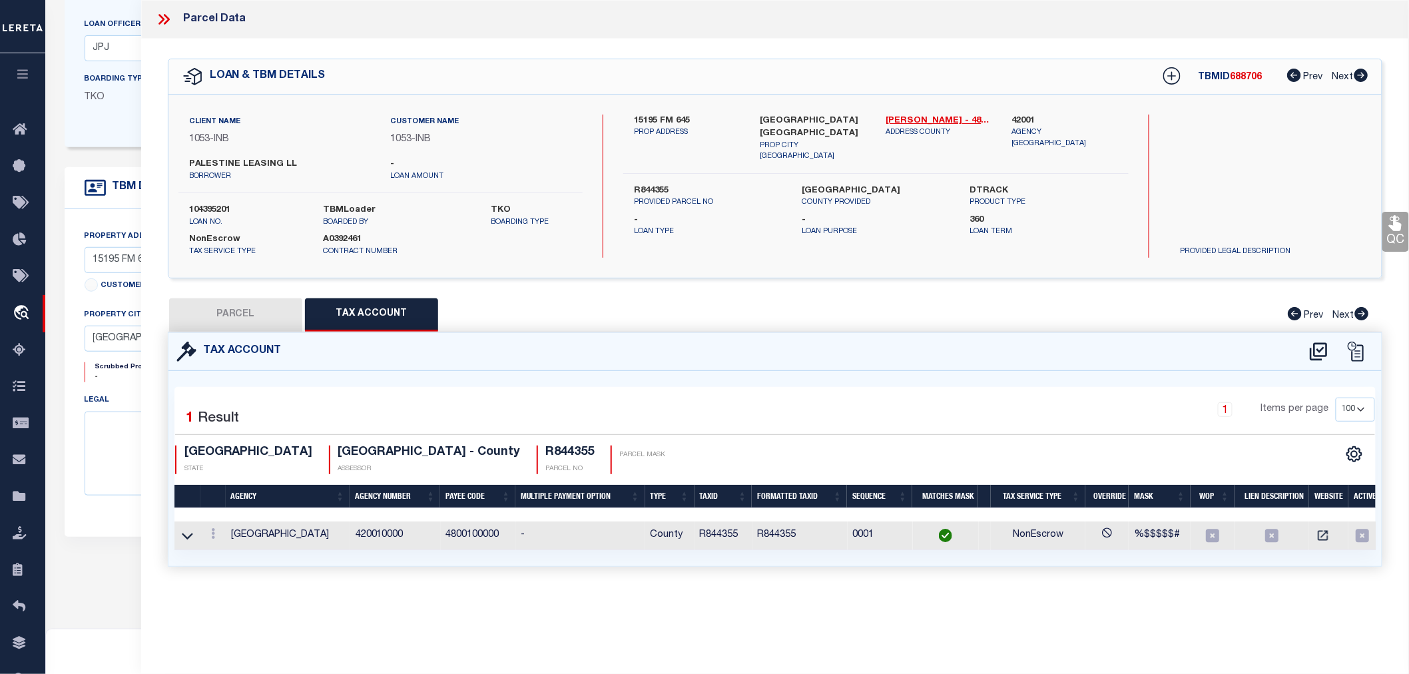
click at [165, 15] on icon at bounding box center [167, 19] width 6 height 11
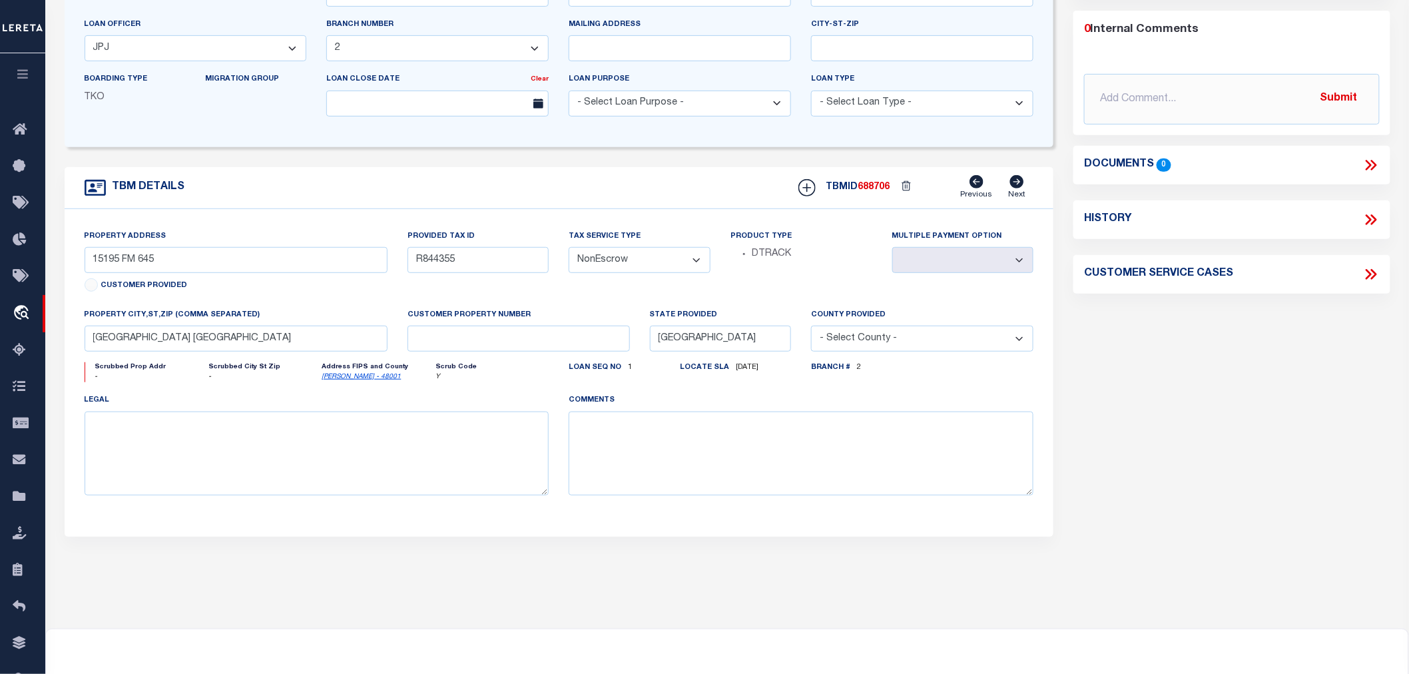
scroll to position [0, 0]
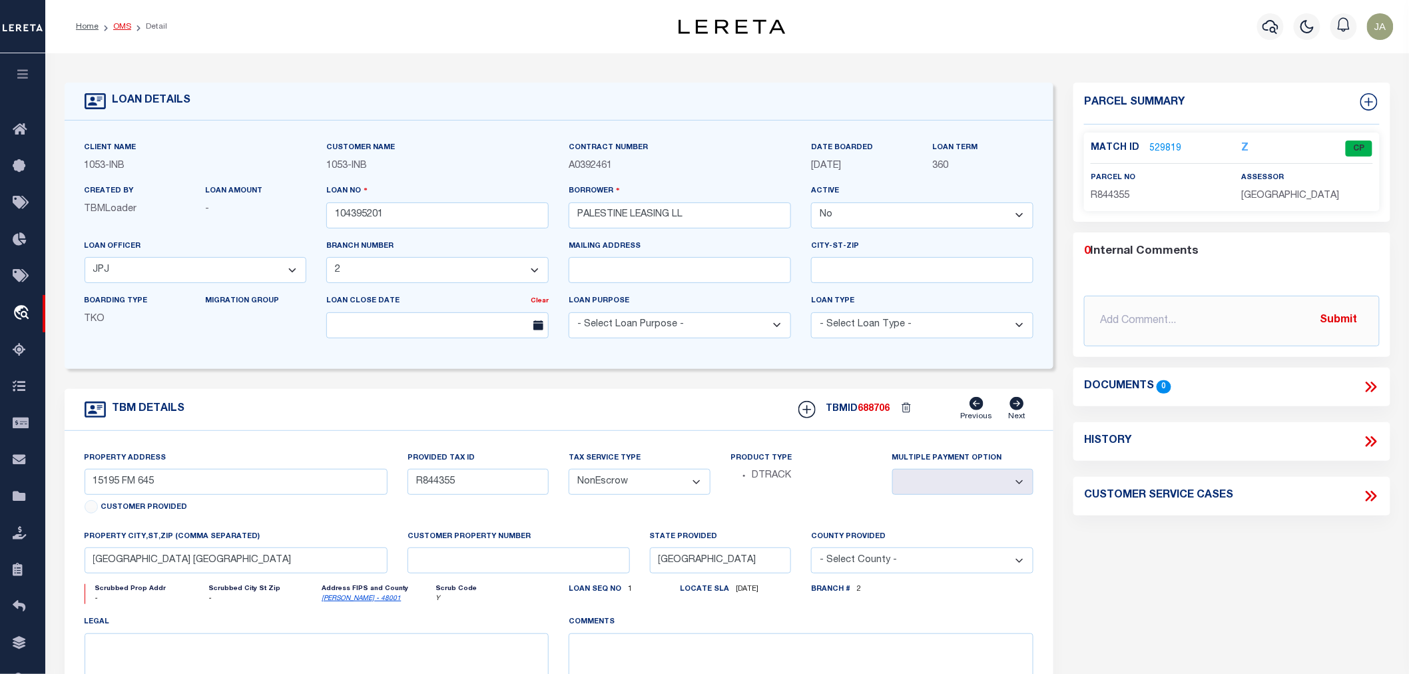
click at [115, 27] on link "OMS" at bounding box center [122, 27] width 18 height 8
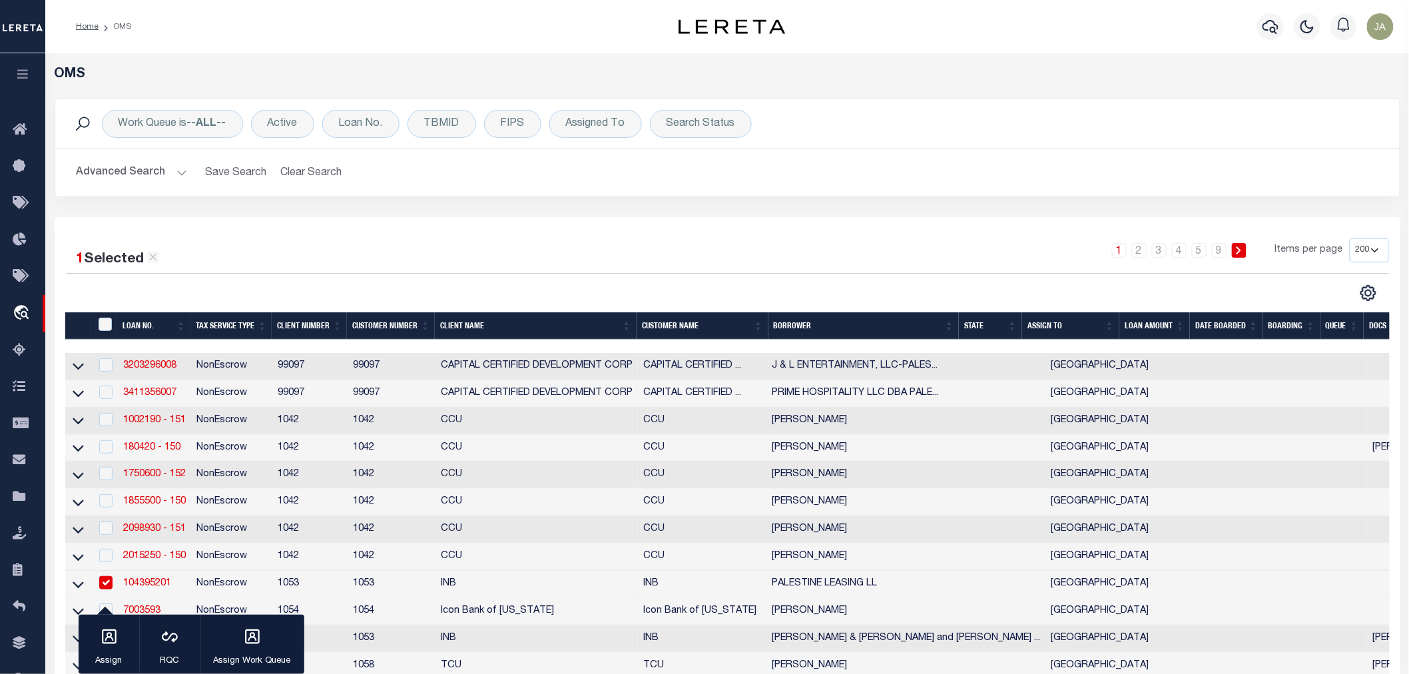
click at [180, 172] on button "Advanced Search" at bounding box center [132, 173] width 111 height 26
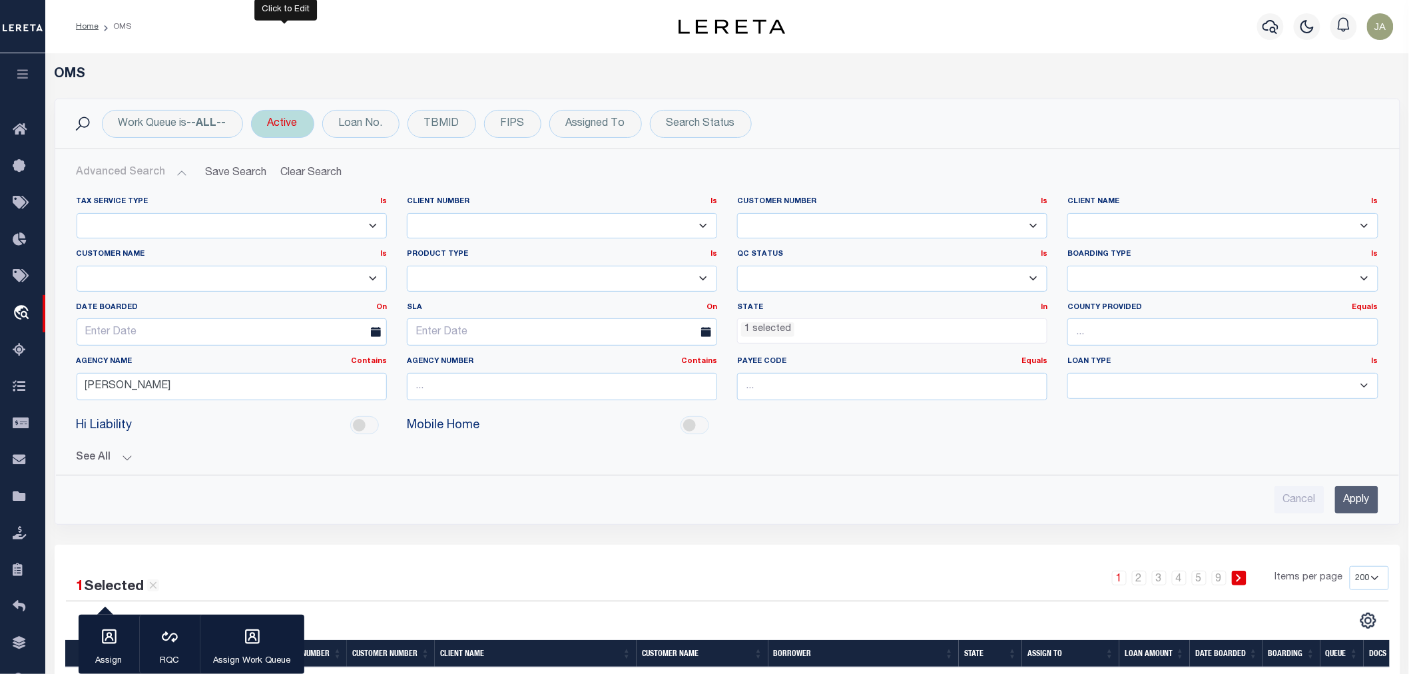
click at [282, 131] on div "Active" at bounding box center [282, 124] width 63 height 28
click at [291, 190] on select "Yes No" at bounding box center [366, 188] width 196 height 25
click at [270, 176] on select "Yes No" at bounding box center [366, 188] width 196 height 25
click at [450, 187] on select "Yes No" at bounding box center [366, 188] width 196 height 25
select select "true"
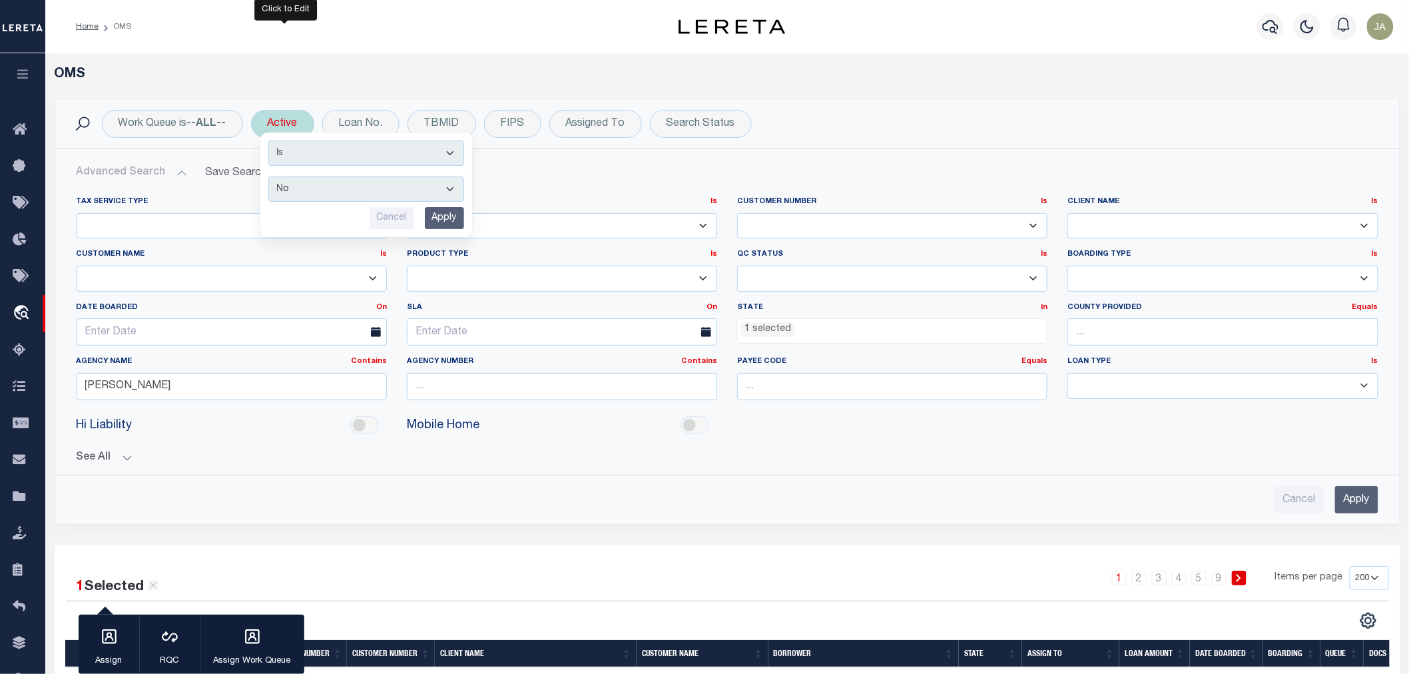
click at [270, 176] on select "Yes No" at bounding box center [366, 188] width 196 height 25
click at [440, 214] on input "Apply" at bounding box center [444, 218] width 39 height 22
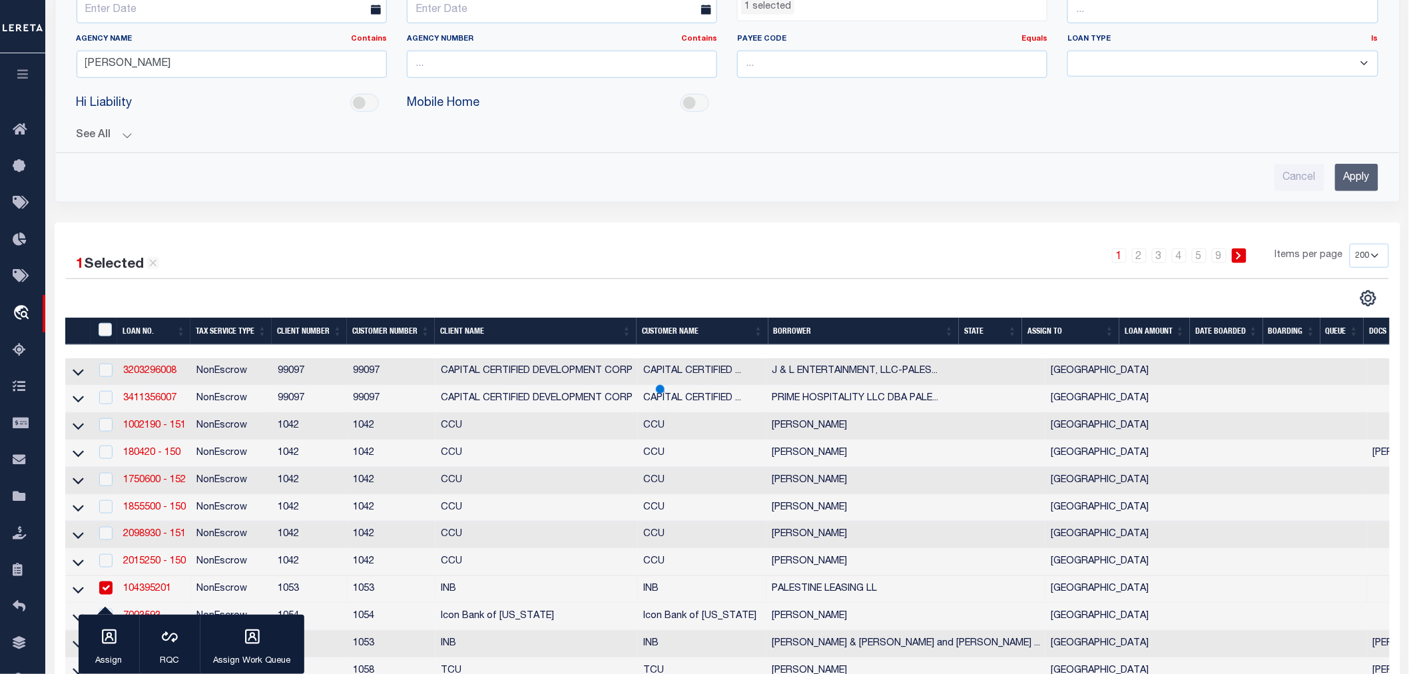
scroll to position [370, 0]
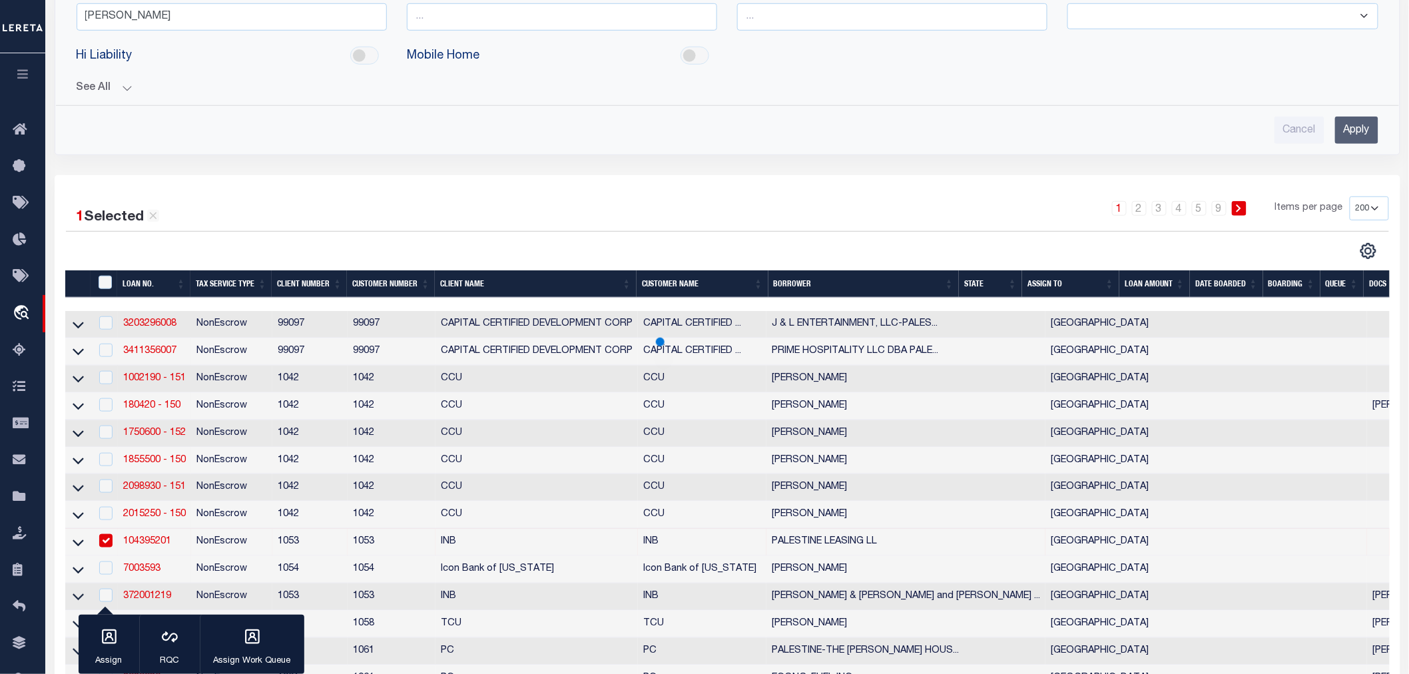
click at [107, 541] on input "checkbox" at bounding box center [105, 540] width 13 height 13
checkbox input "false"
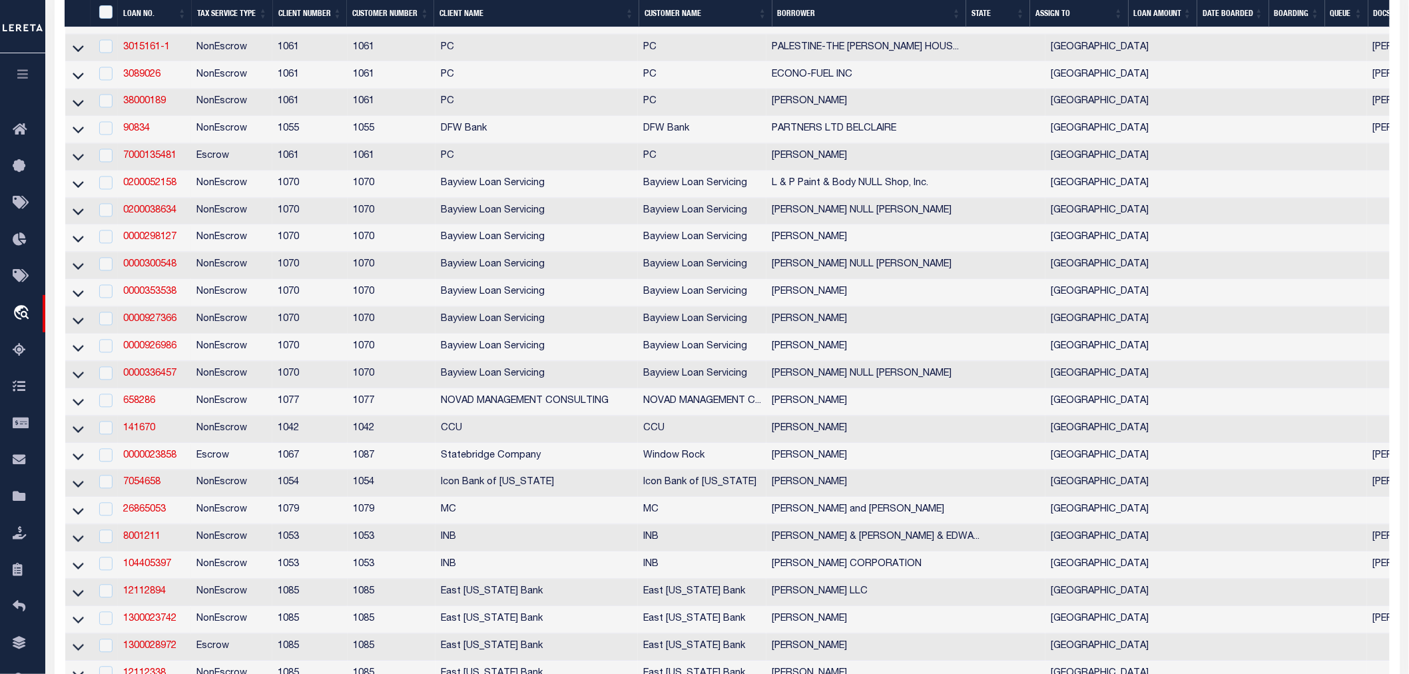
scroll to position [1406, 0]
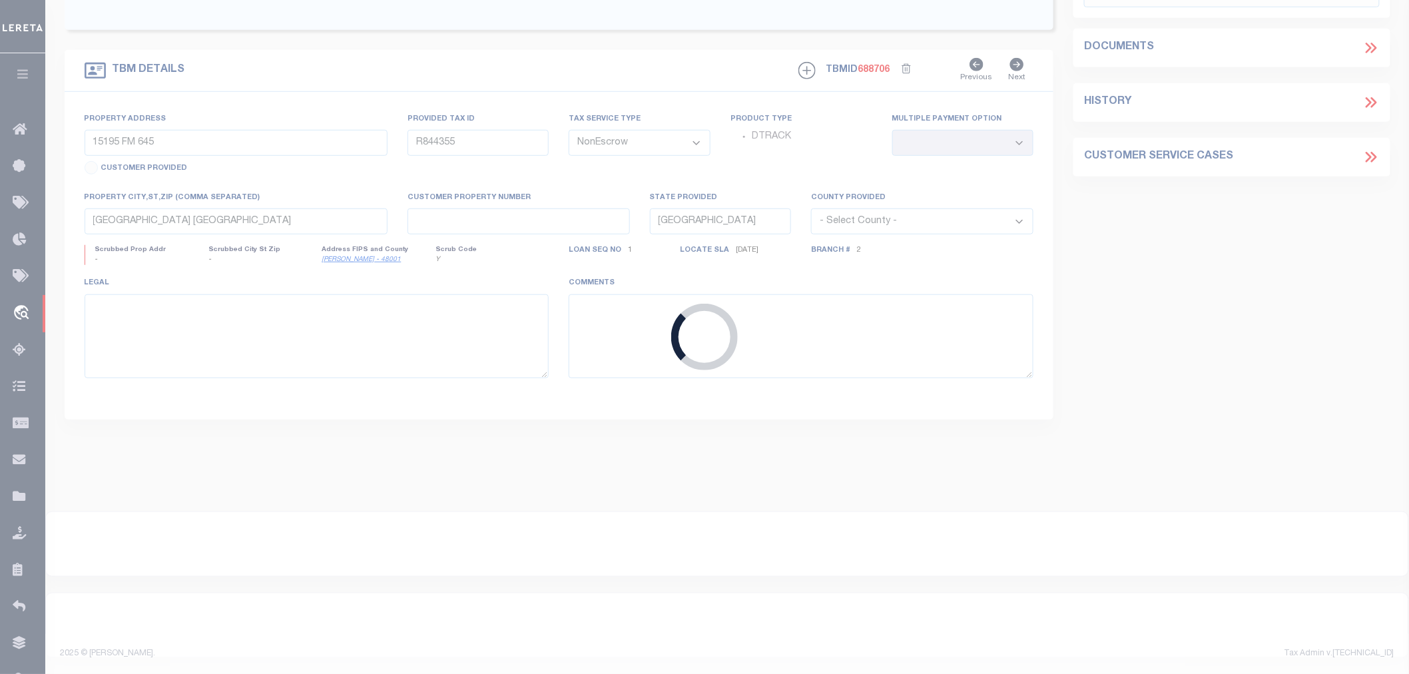
type input "916012465"
type input "PENNY MARIE ANDERSON-LIVELY"
select select "True"
select select
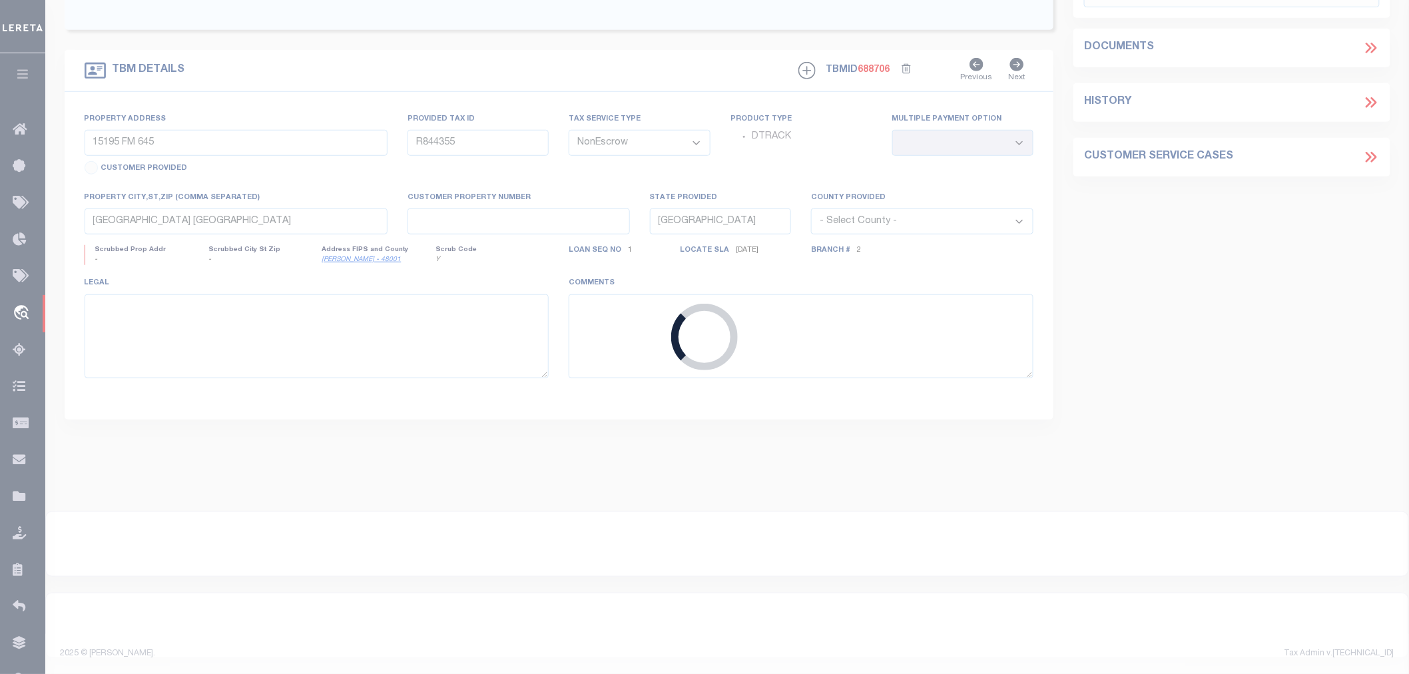
type input "P O BOX 794"
type input "FRANKSTON, TX 75763"
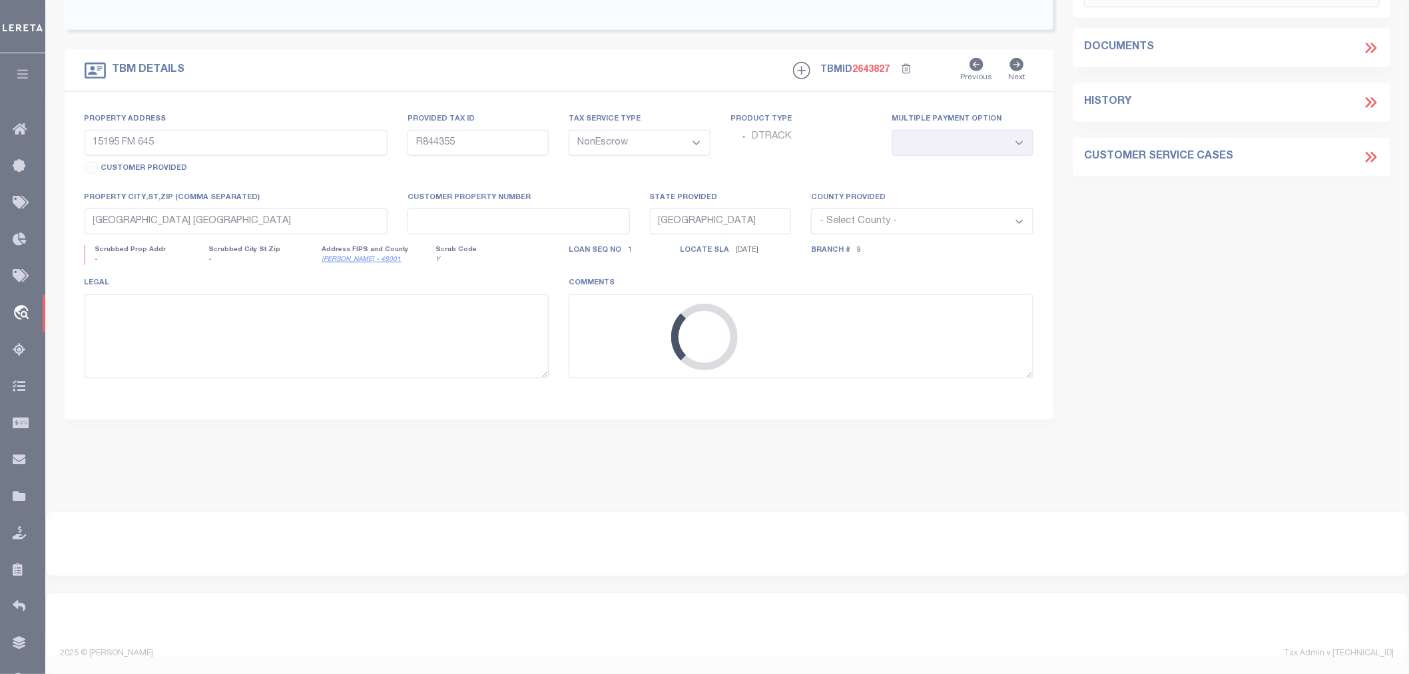
scroll to position [228, 0]
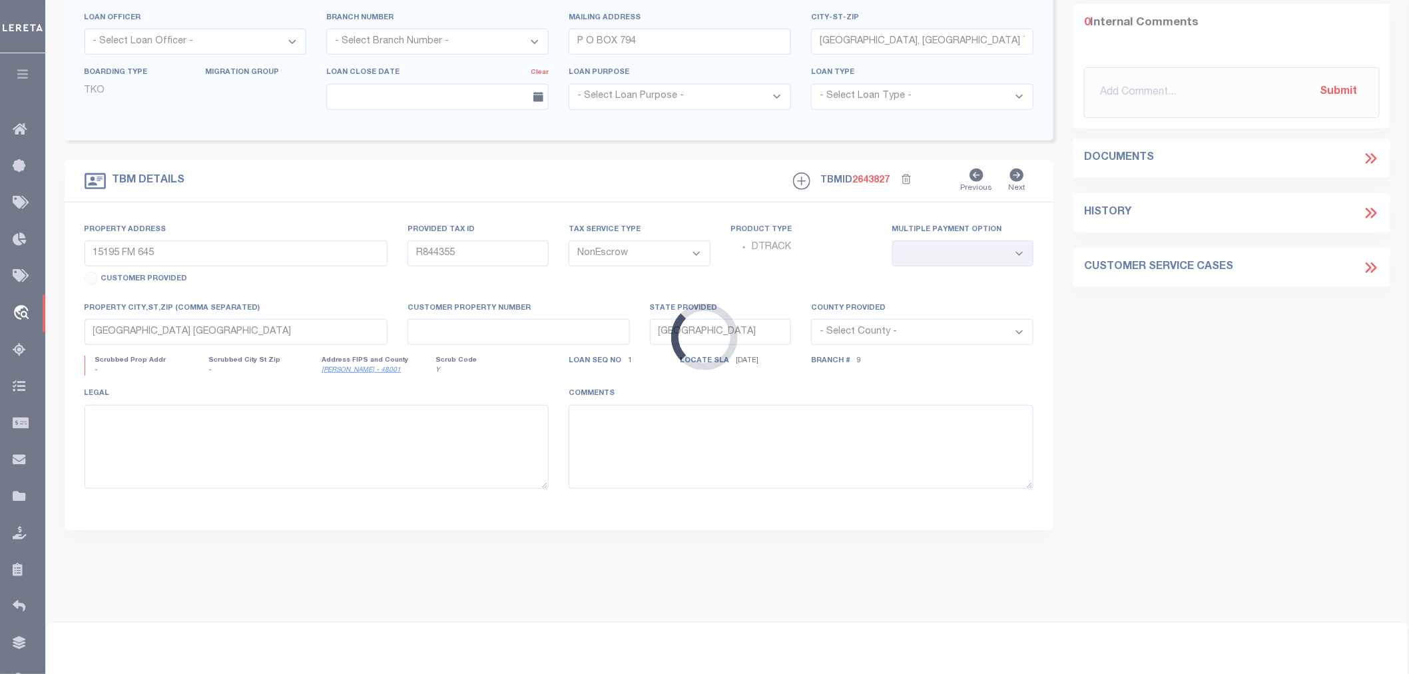
type input "15.26 AC ACR 130"
select select
type input "Elkhart TX 75839"
select select "Anderson"
type textarea "DOT 15.26 AC C. GARCIA SVY, A-342 - 15.26 AC ACR 130 ,,Elkhart, TX 75835"
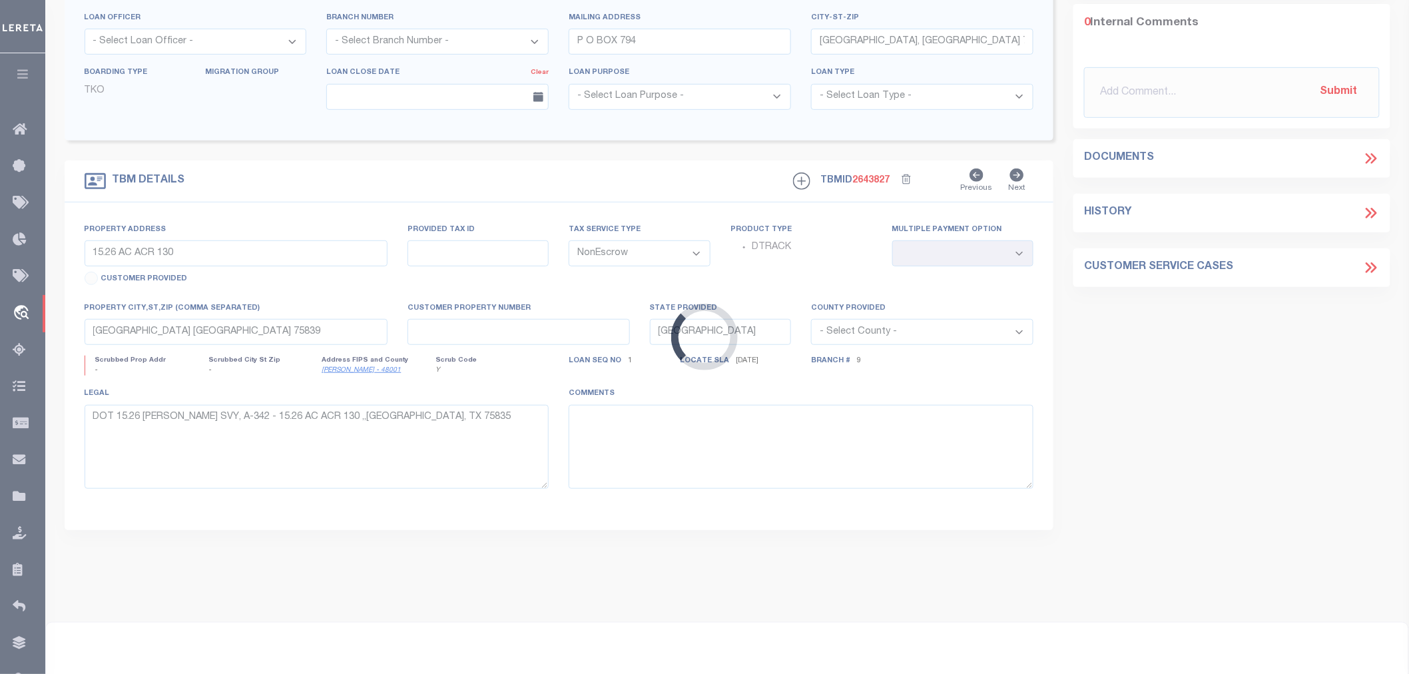
select select "6824"
select select "2593"
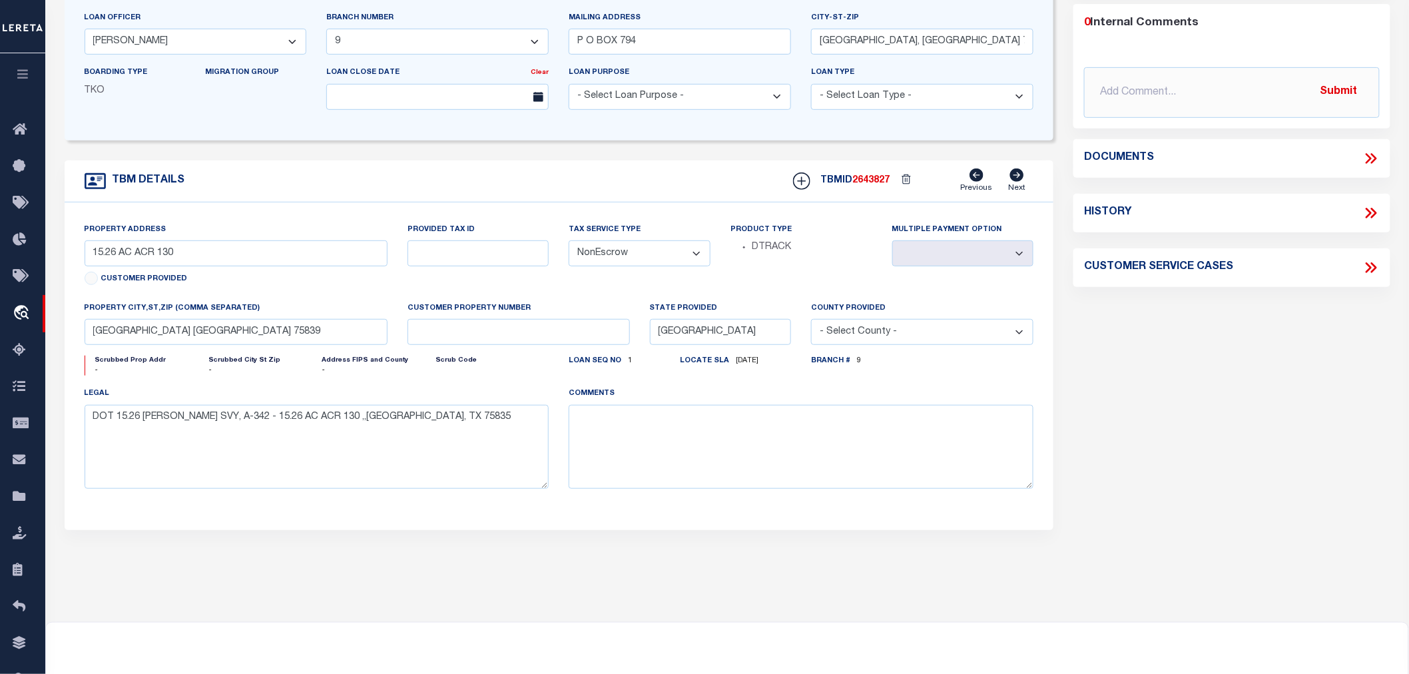
scroll to position [0, 0]
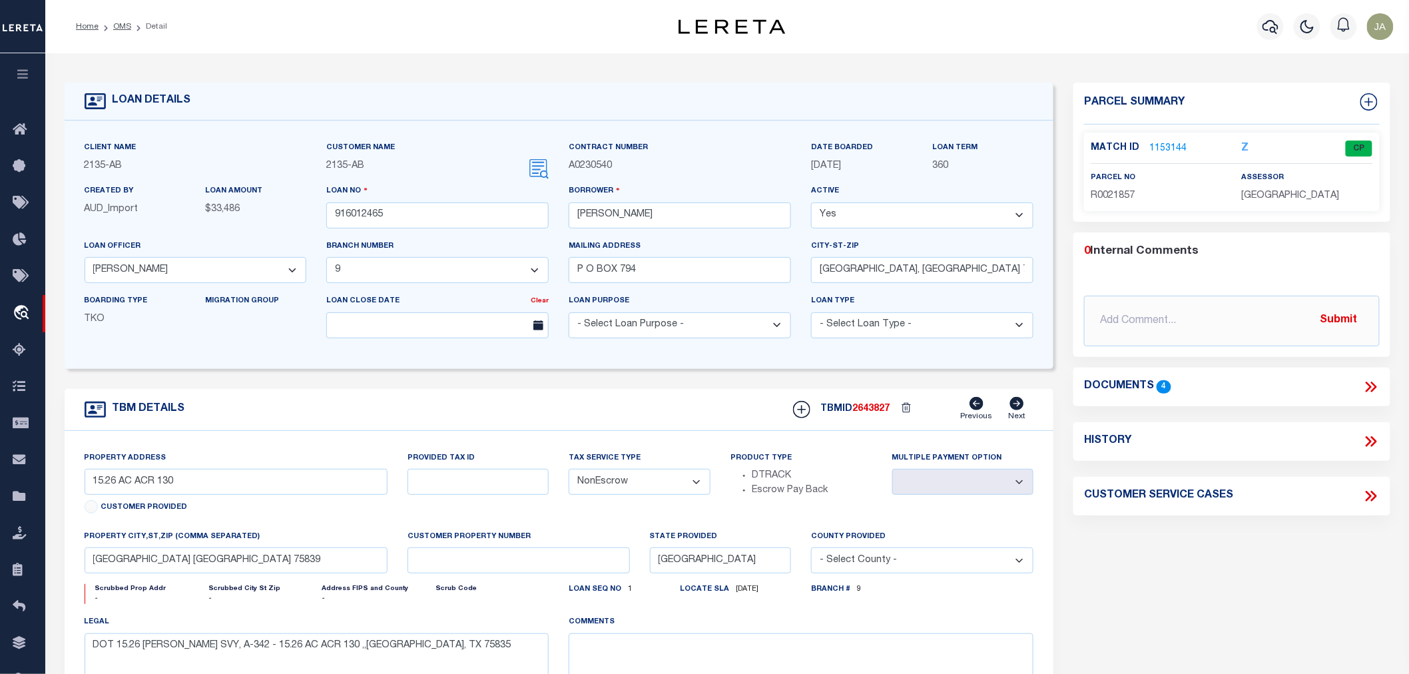
click at [1161, 145] on link "1153144" at bounding box center [1168, 149] width 37 height 14
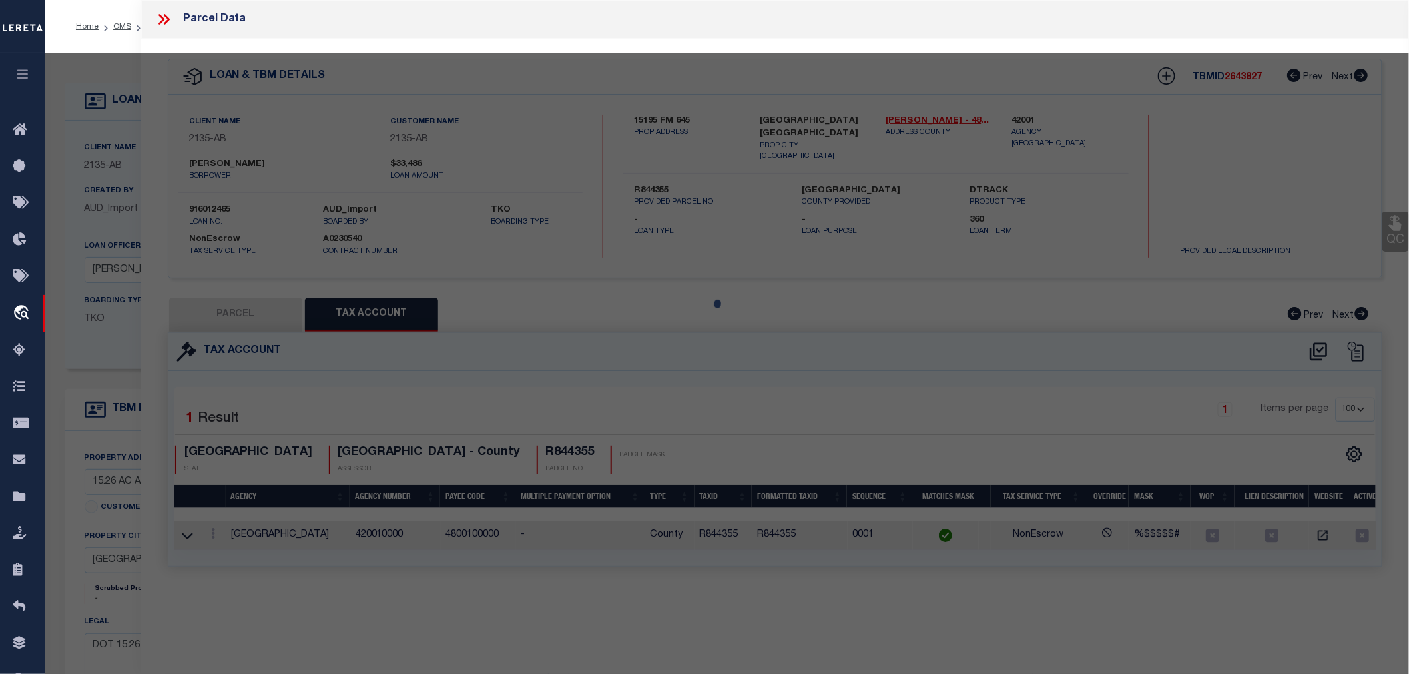
select select "AS"
checkbox input "false"
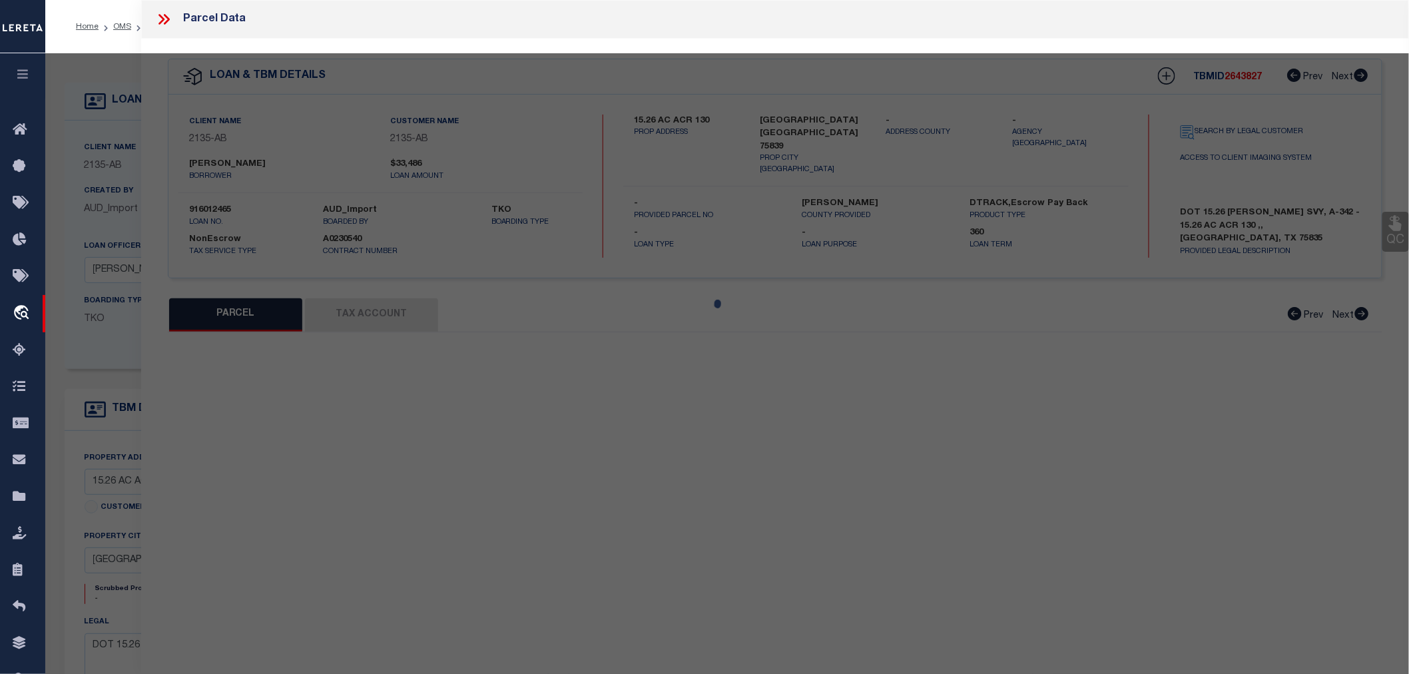
select select "CP"
type input "Lively Keith & Penny Marie"
select select
type input "Acr 130"
type input "ELKHART TX"
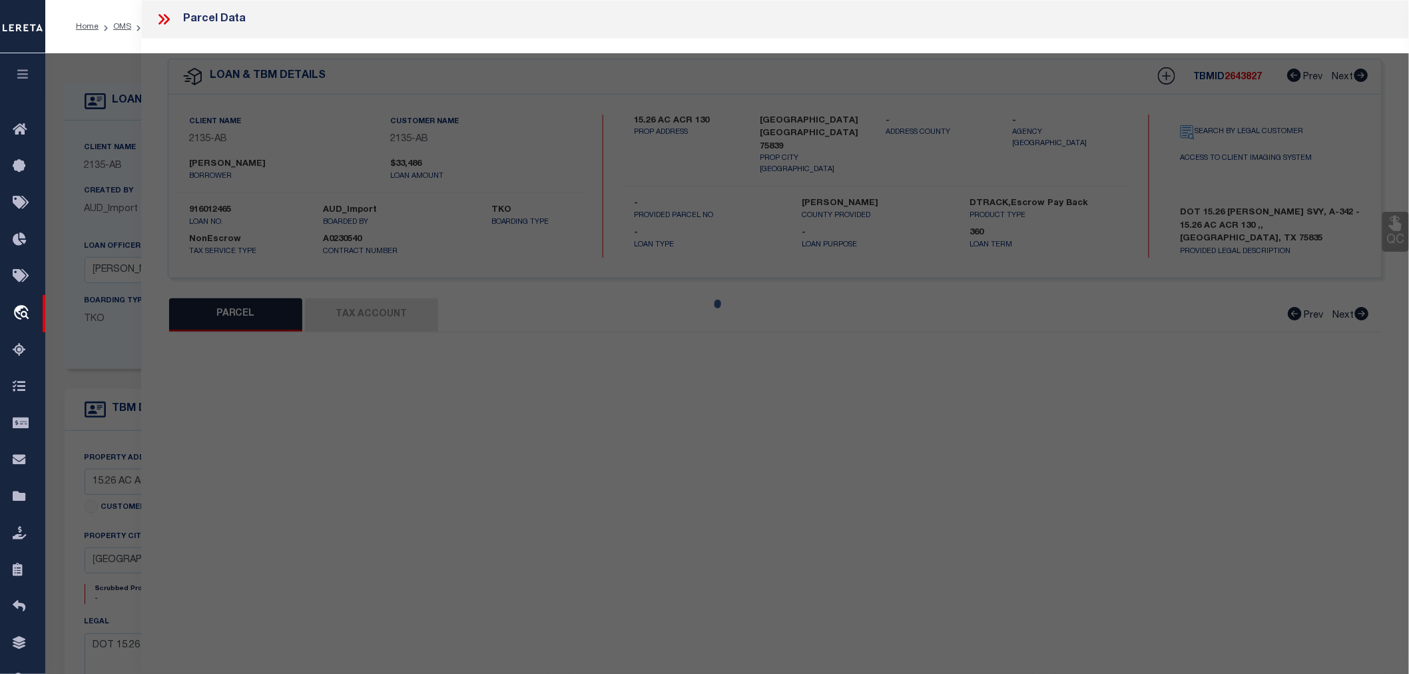
type textarea "A0342 GARCIA, CASIMIRO BLOCK 1000 TRACT 1 ACRES: 15.2600"
type textarea "Tax Id Special Project"
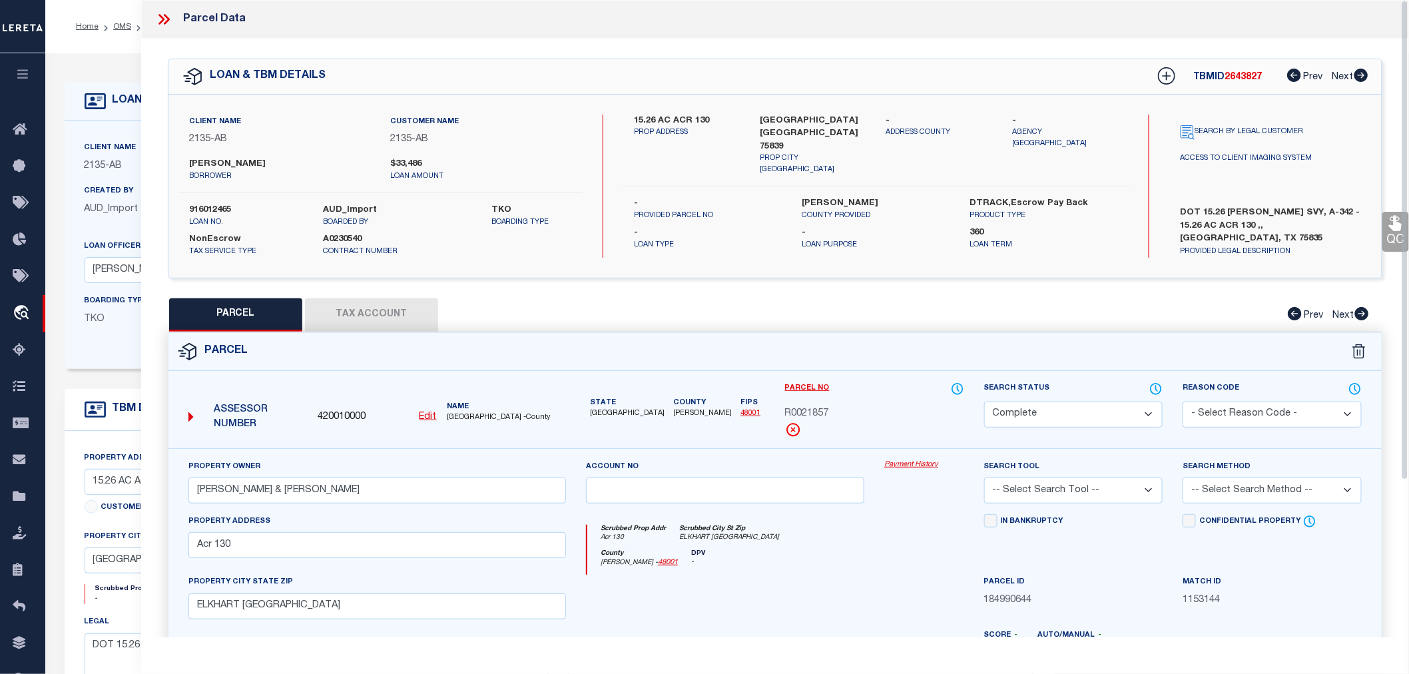
click at [377, 316] on button "Tax Account" at bounding box center [371, 314] width 133 height 33
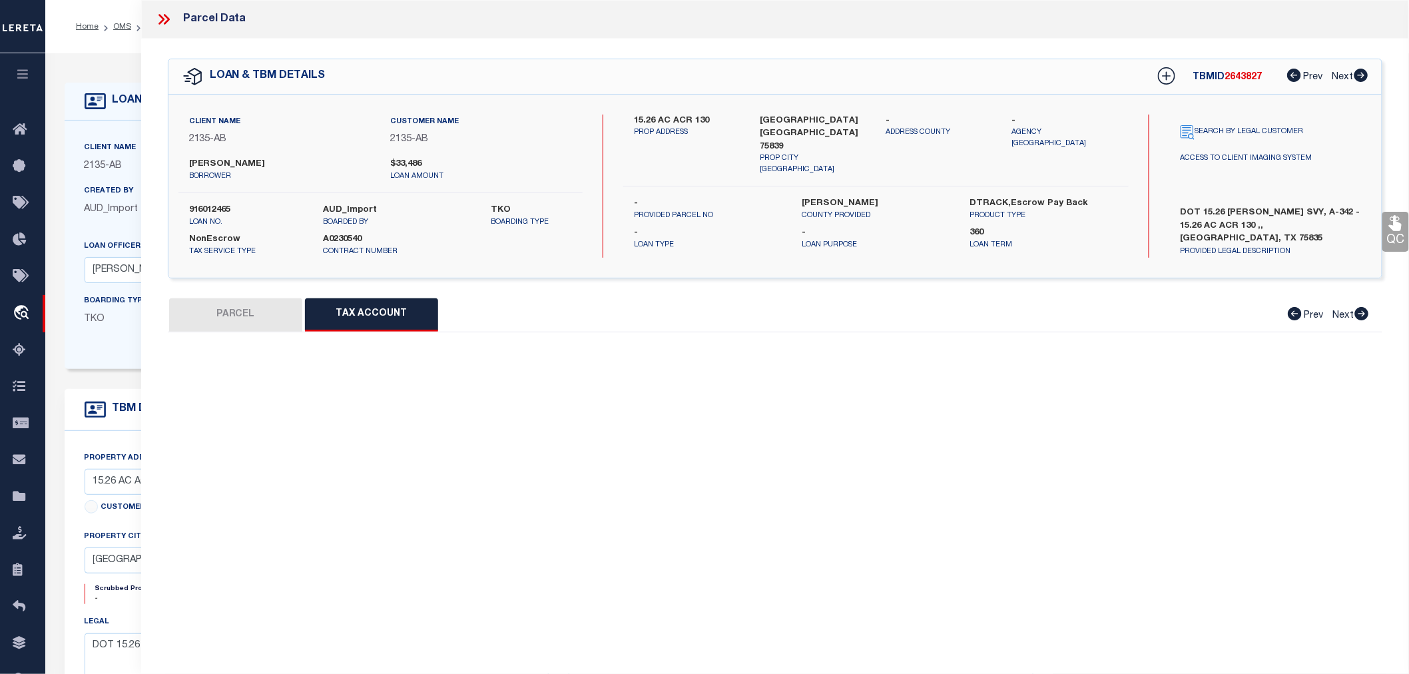
select select "100"
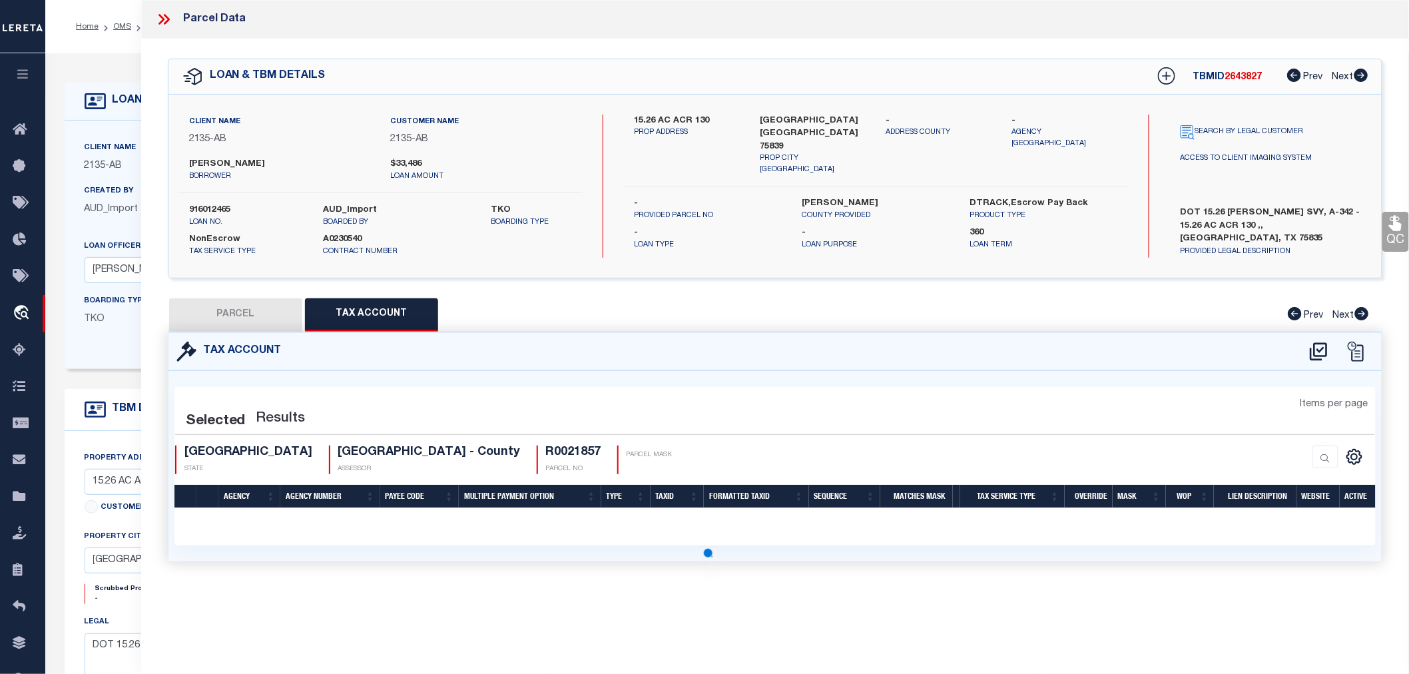
select select "100"
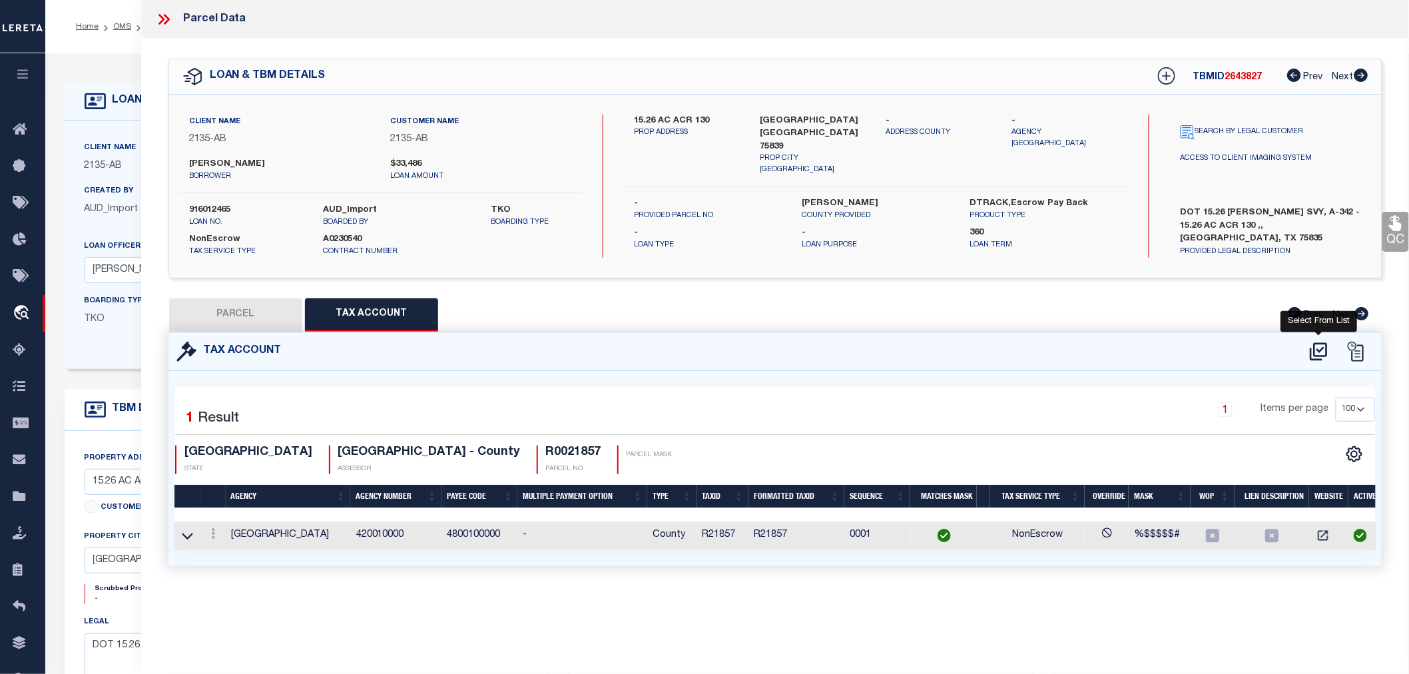
click at [1315, 352] on icon at bounding box center [1318, 351] width 17 height 18
select select "100"
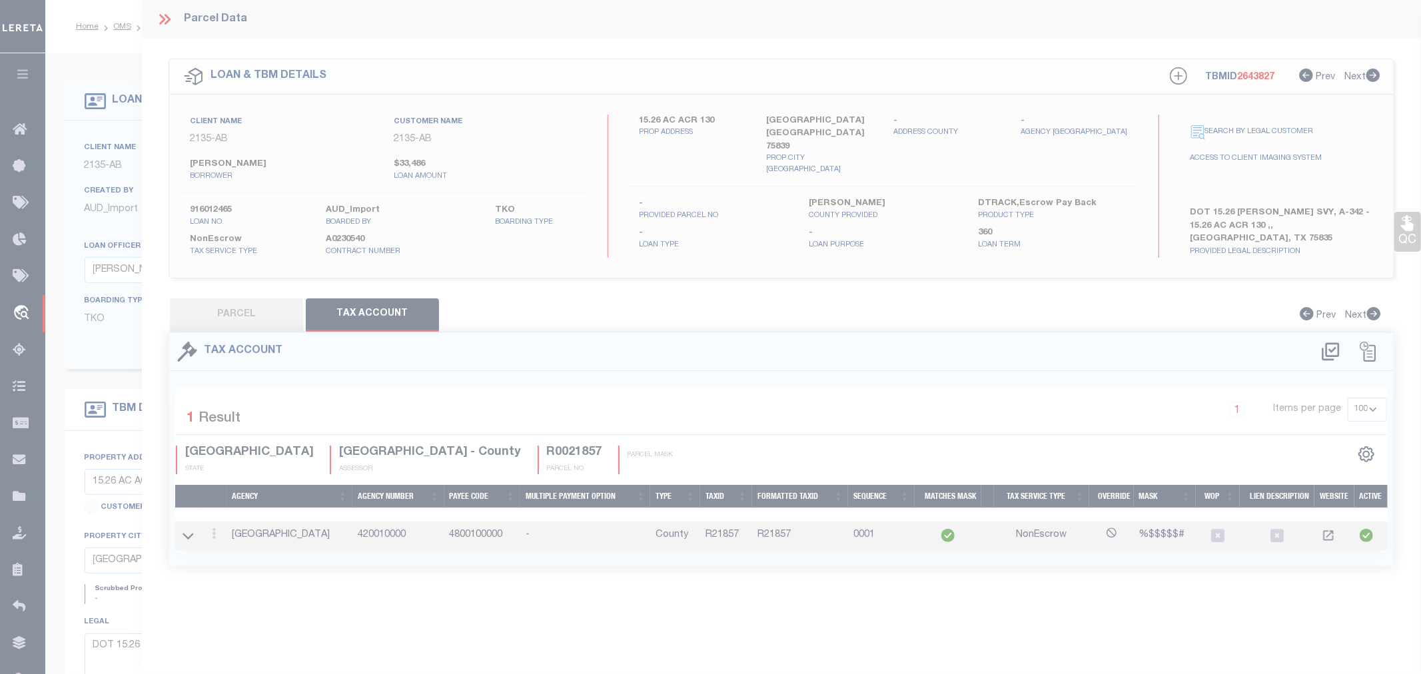
select select "100"
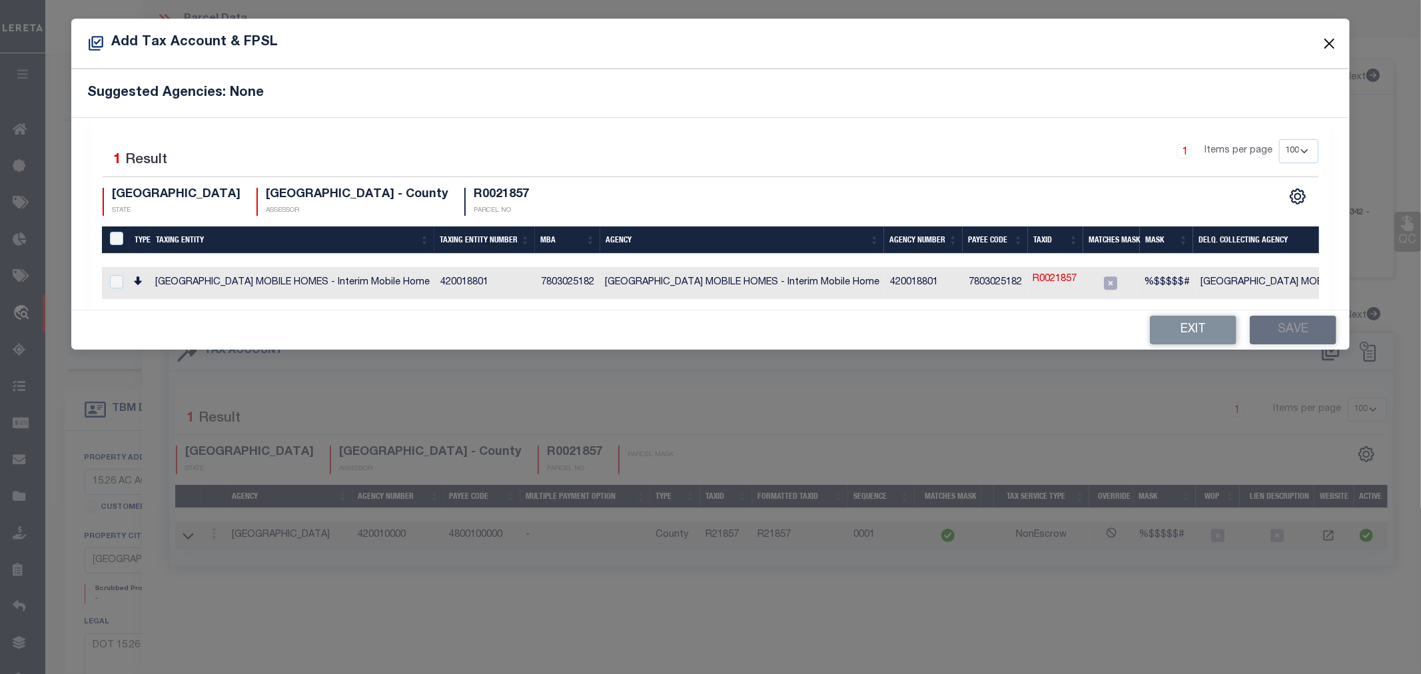
click at [1333, 51] on button "Close" at bounding box center [1328, 43] width 17 height 17
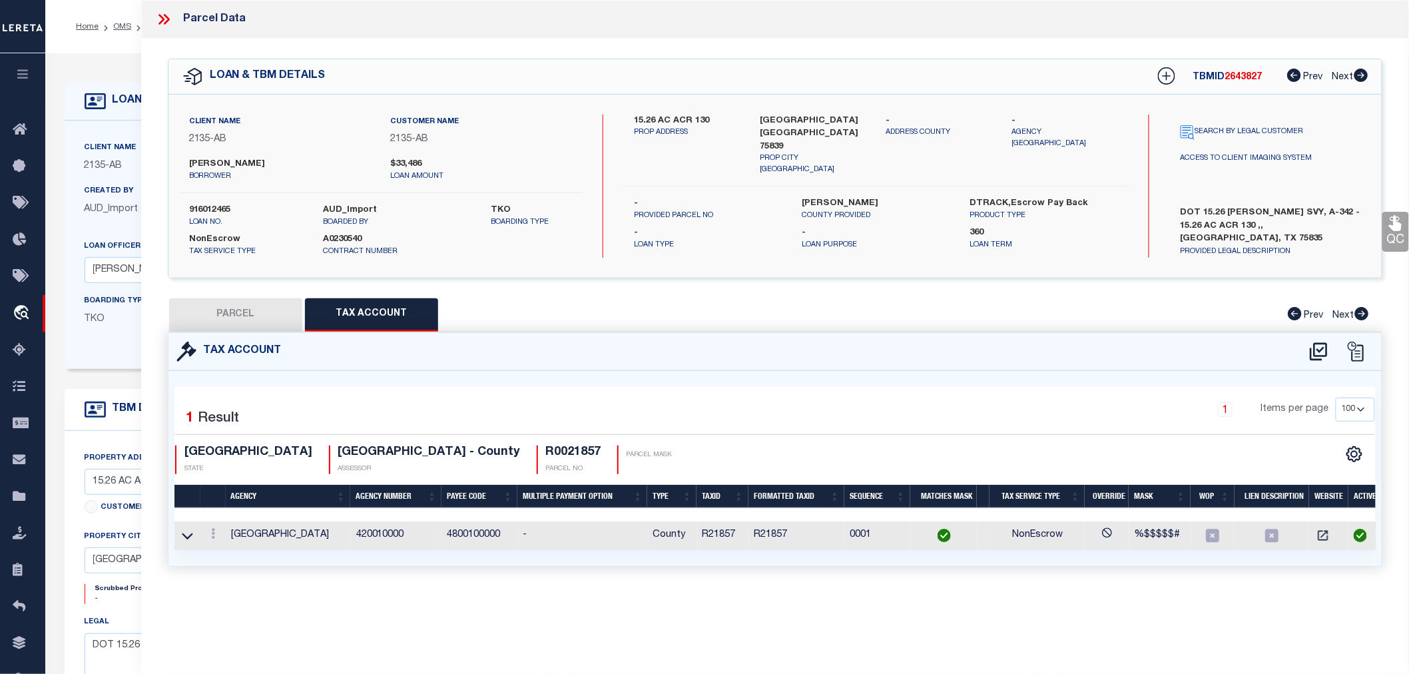
drag, startPoint x: 160, startPoint y: 17, endPoint x: 167, endPoint y: 18, distance: 7.4
click at [161, 17] on icon at bounding box center [163, 19] width 17 height 17
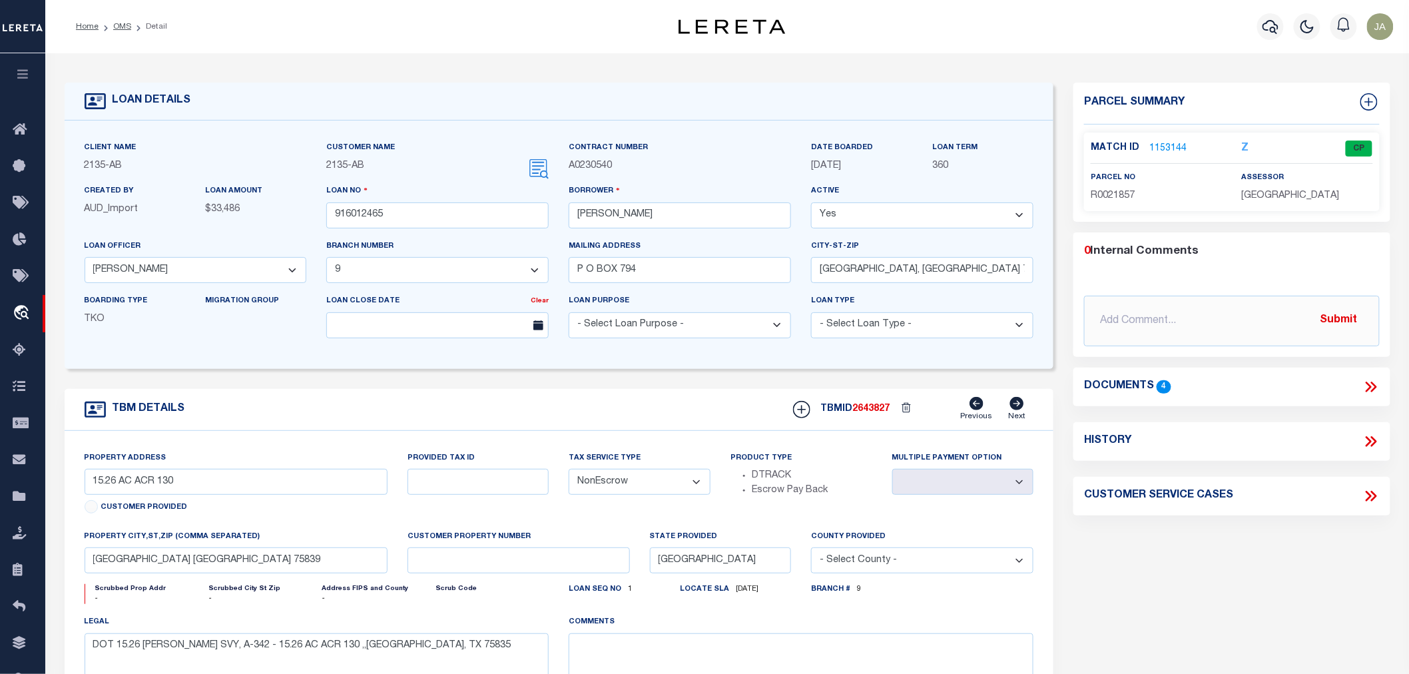
click at [1165, 143] on link "1153144" at bounding box center [1168, 149] width 37 height 14
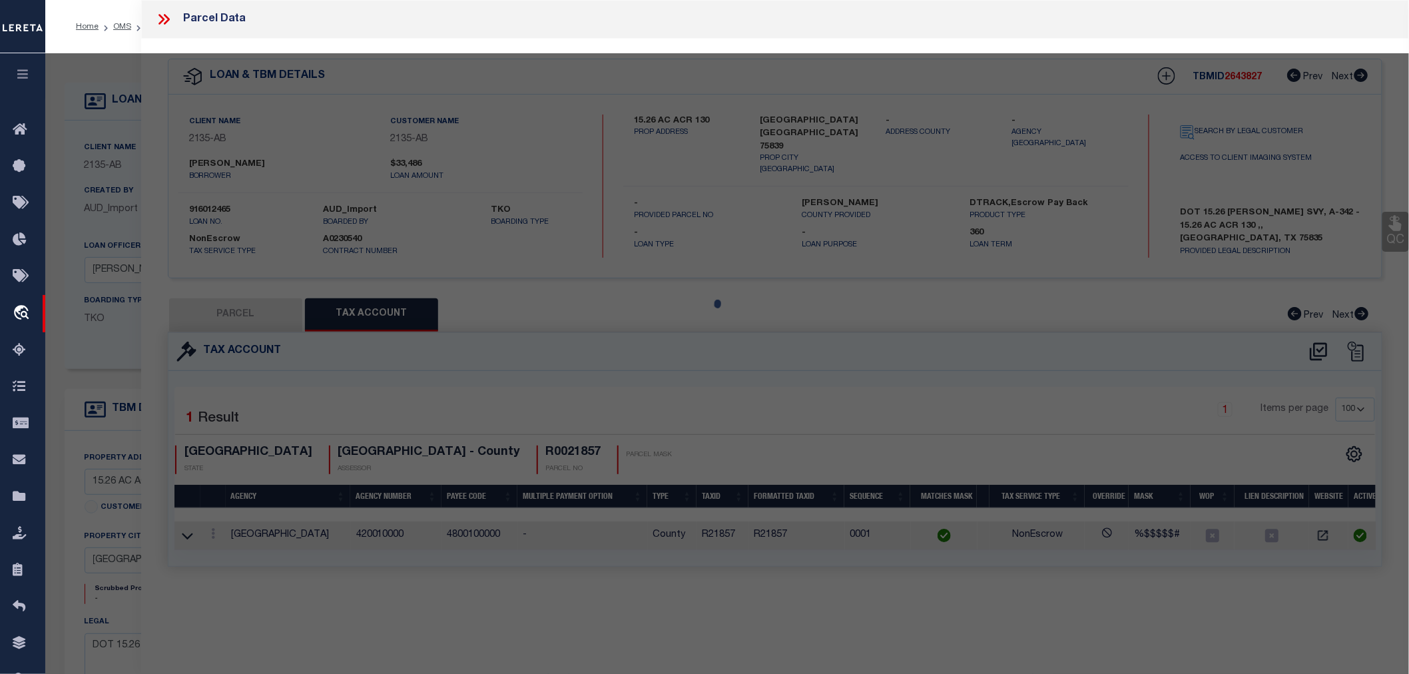
select select "AS"
checkbox input "false"
select select "CP"
type input "Lively Keith & Penny Marie"
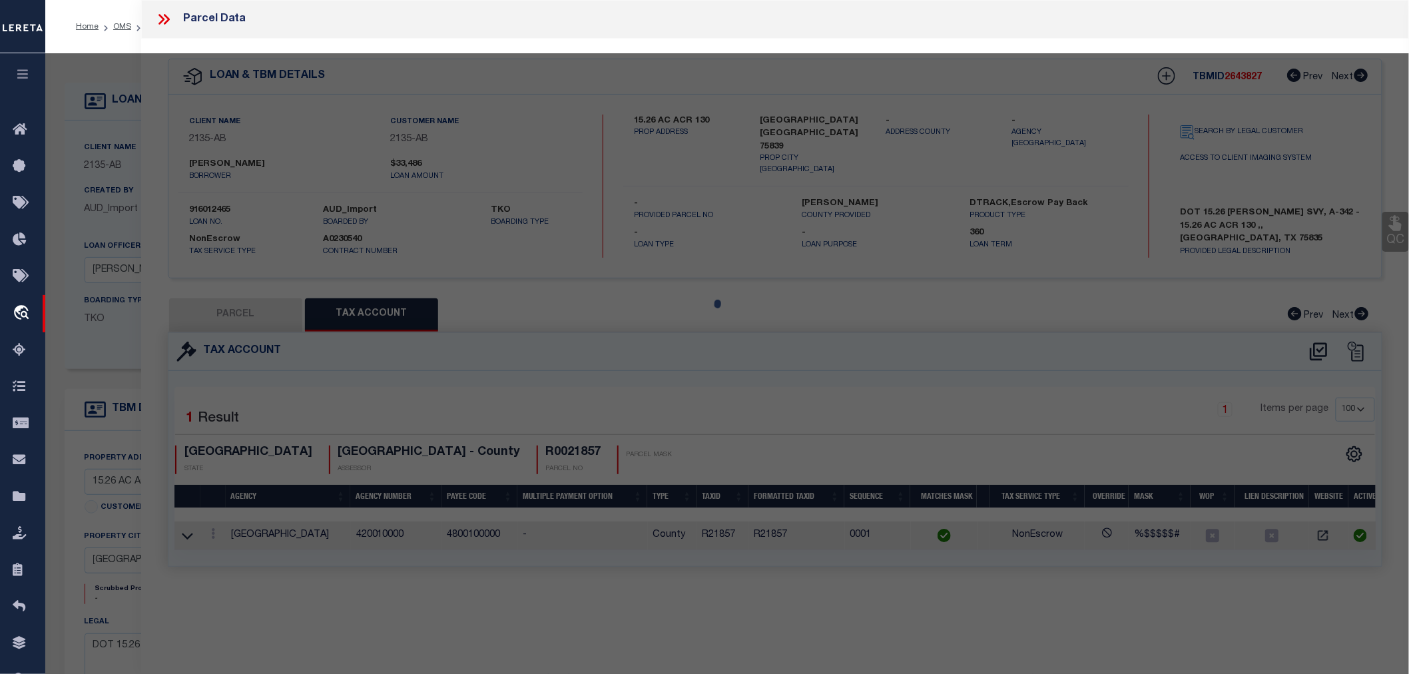
select select
type input "Acr 130"
type input "ELKHART TX"
type textarea "A0342 GARCIA, CASIMIRO BLOCK 1000 TRACT 1 ACRES: 15.2600"
type textarea "Tax Id Special Project"
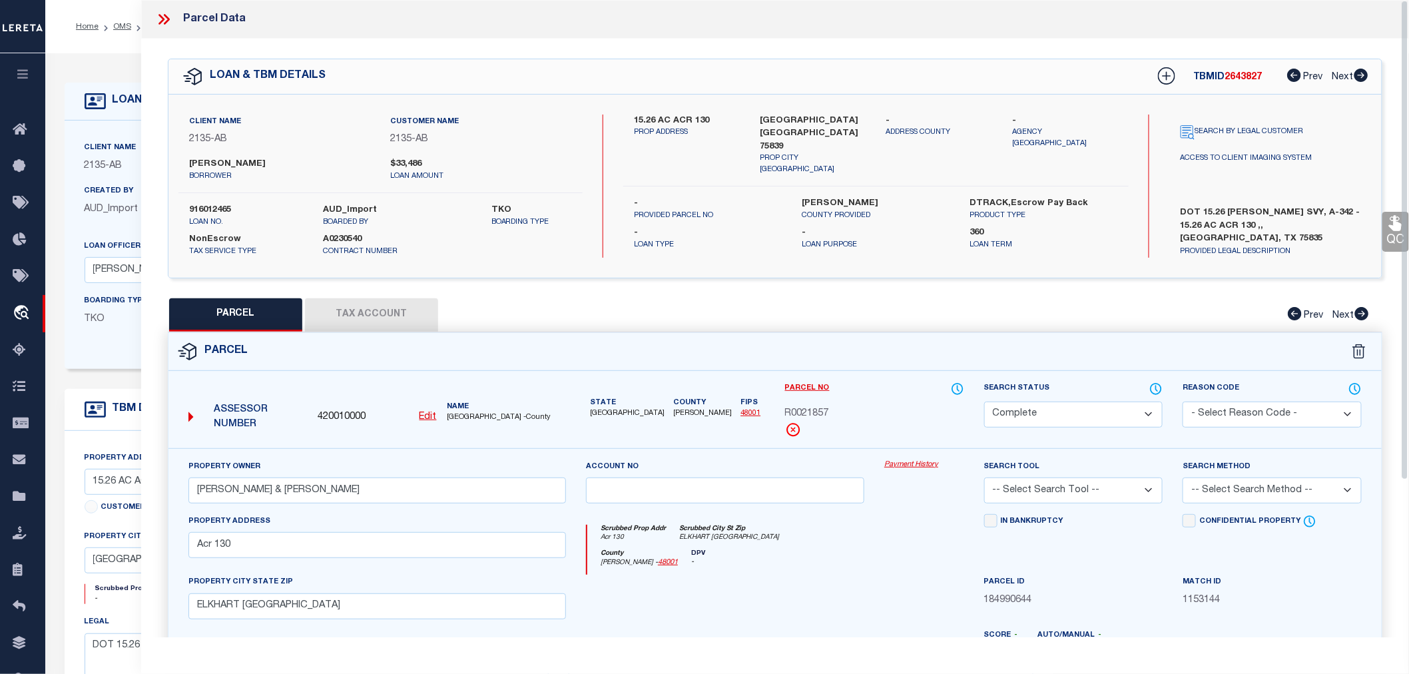
click at [411, 315] on button "Tax Account" at bounding box center [371, 314] width 133 height 33
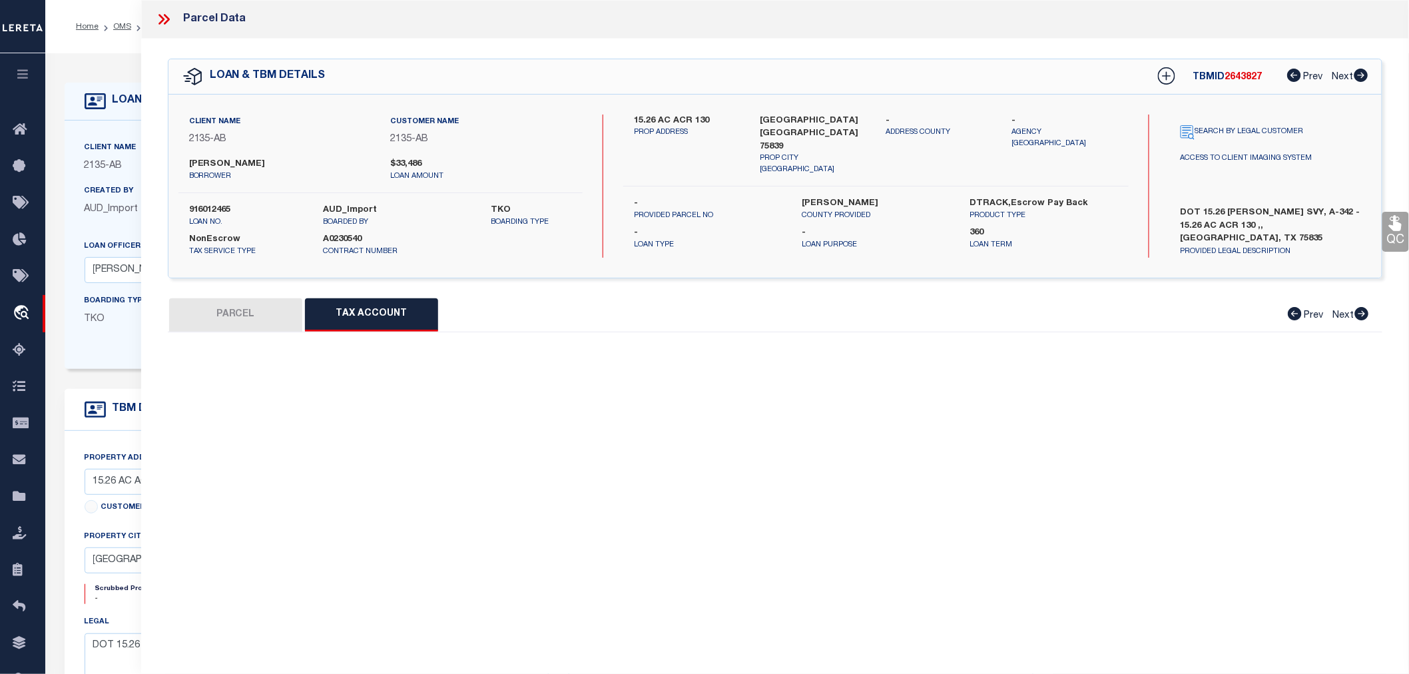
select select "100"
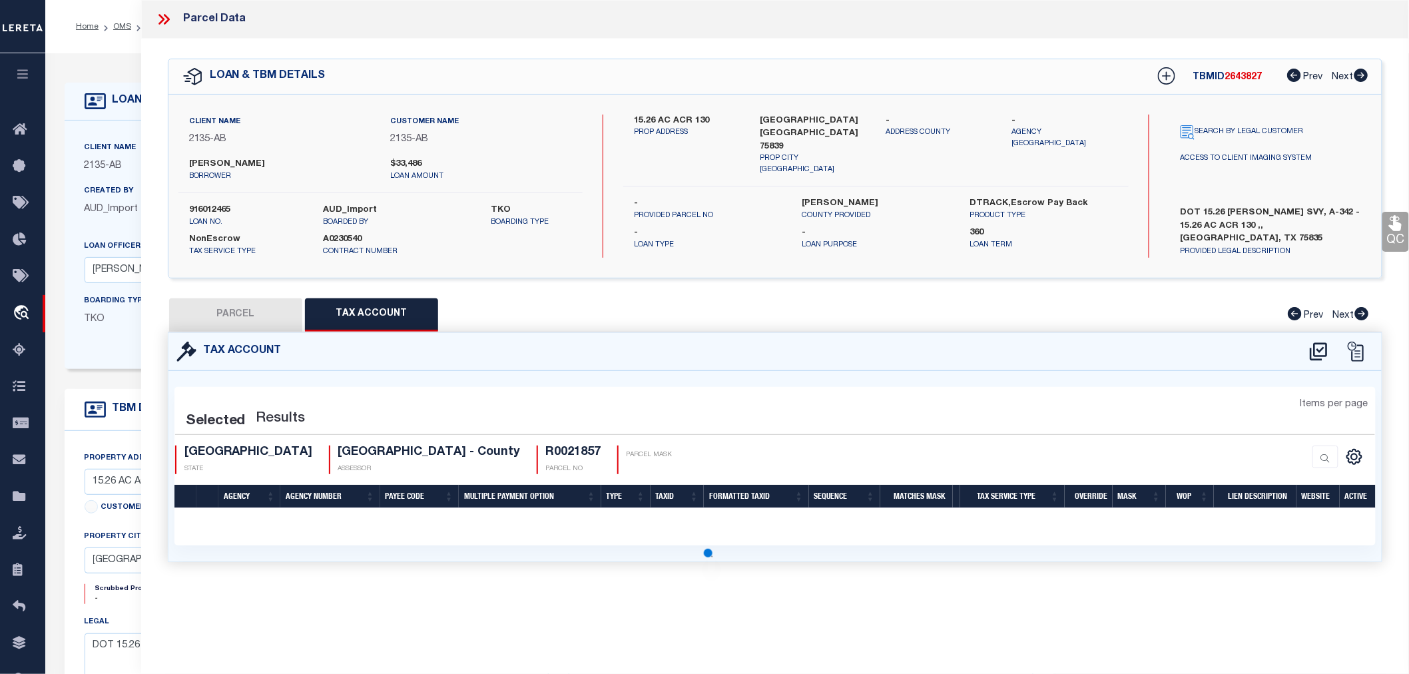
select select "100"
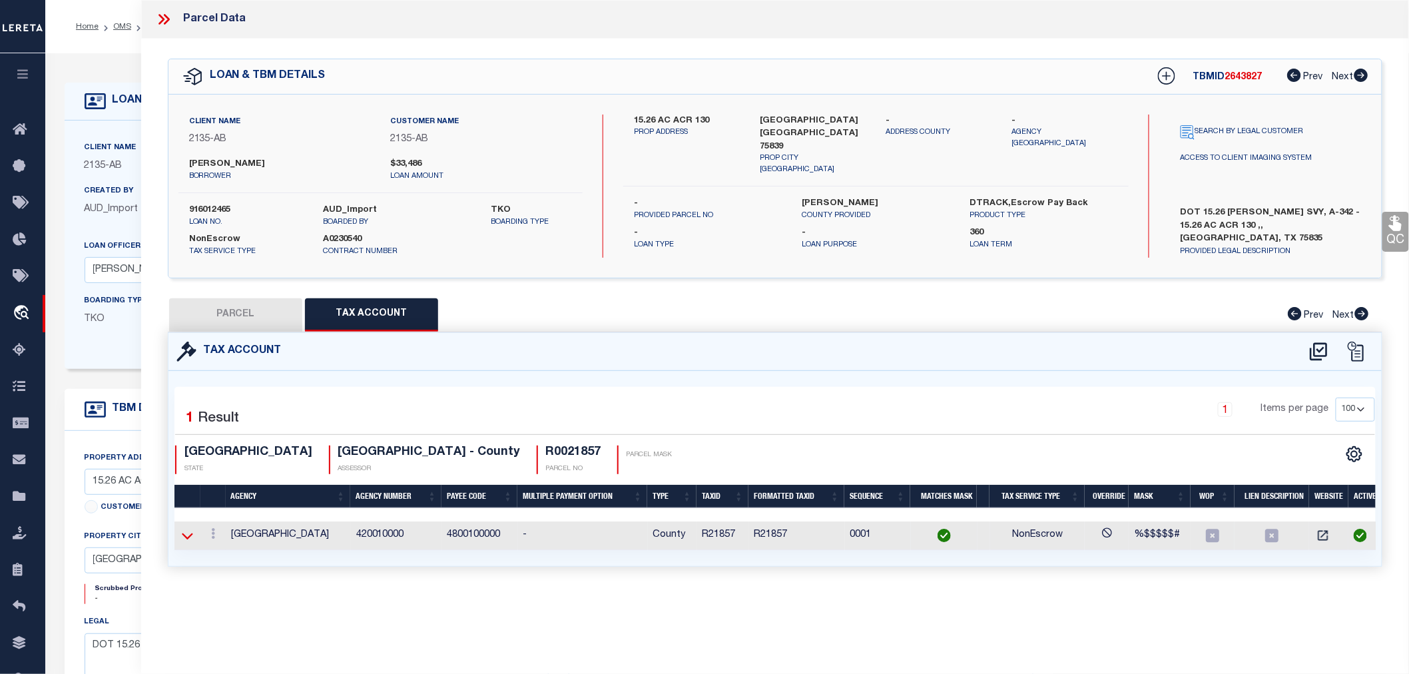
click at [187, 537] on icon at bounding box center [187, 536] width 11 height 14
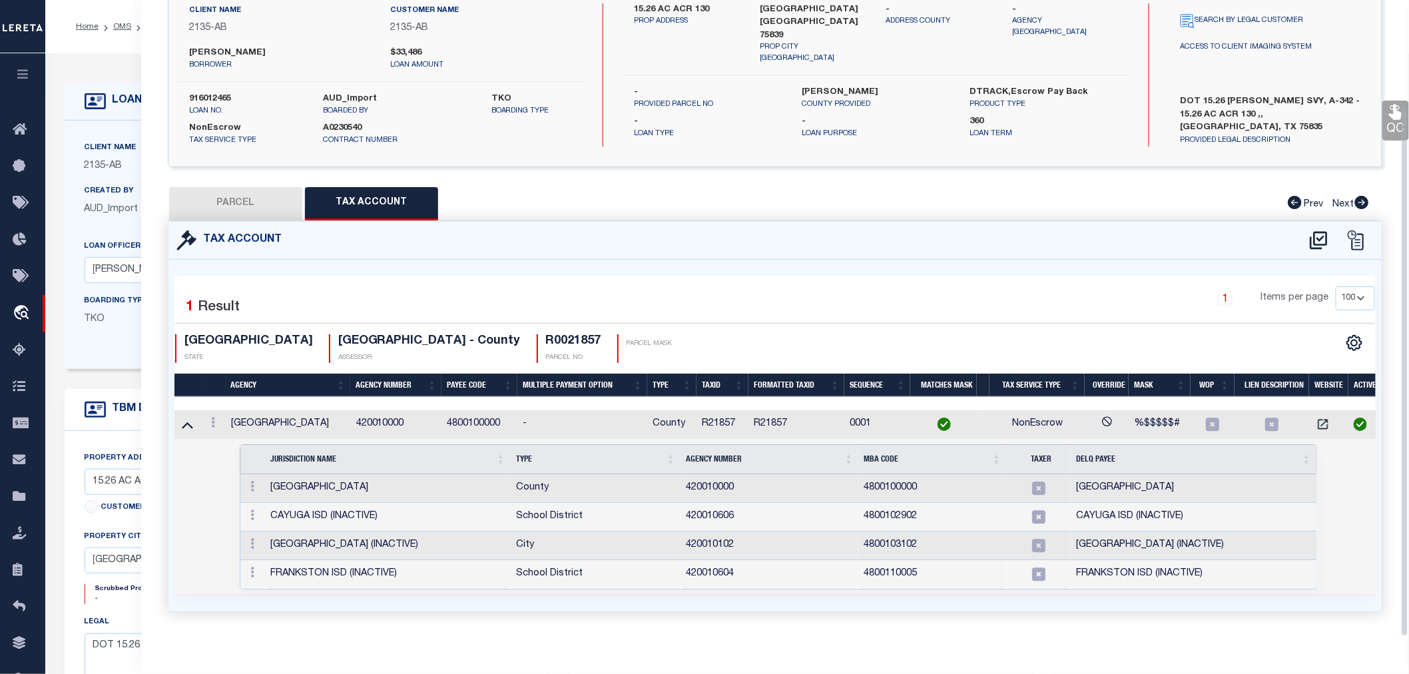
scroll to position [127, 0]
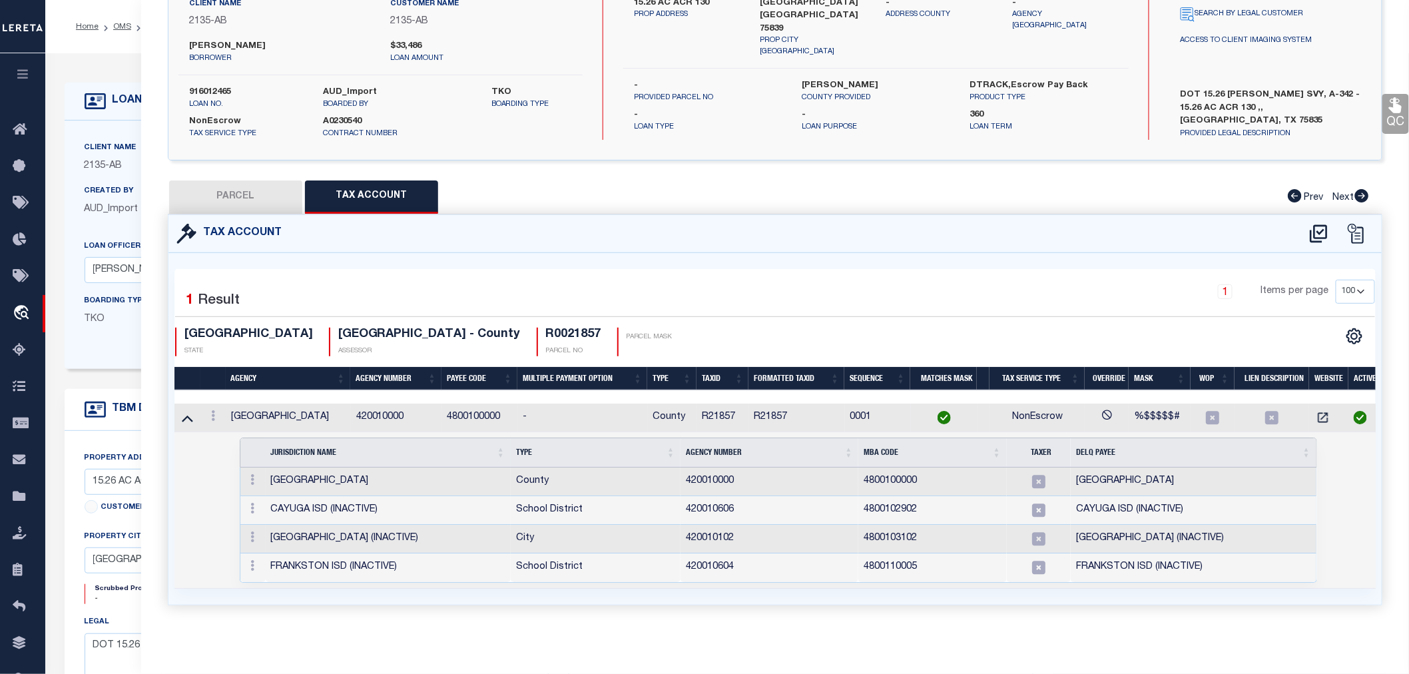
click at [194, 409] on td at bounding box center [187, 418] width 26 height 29
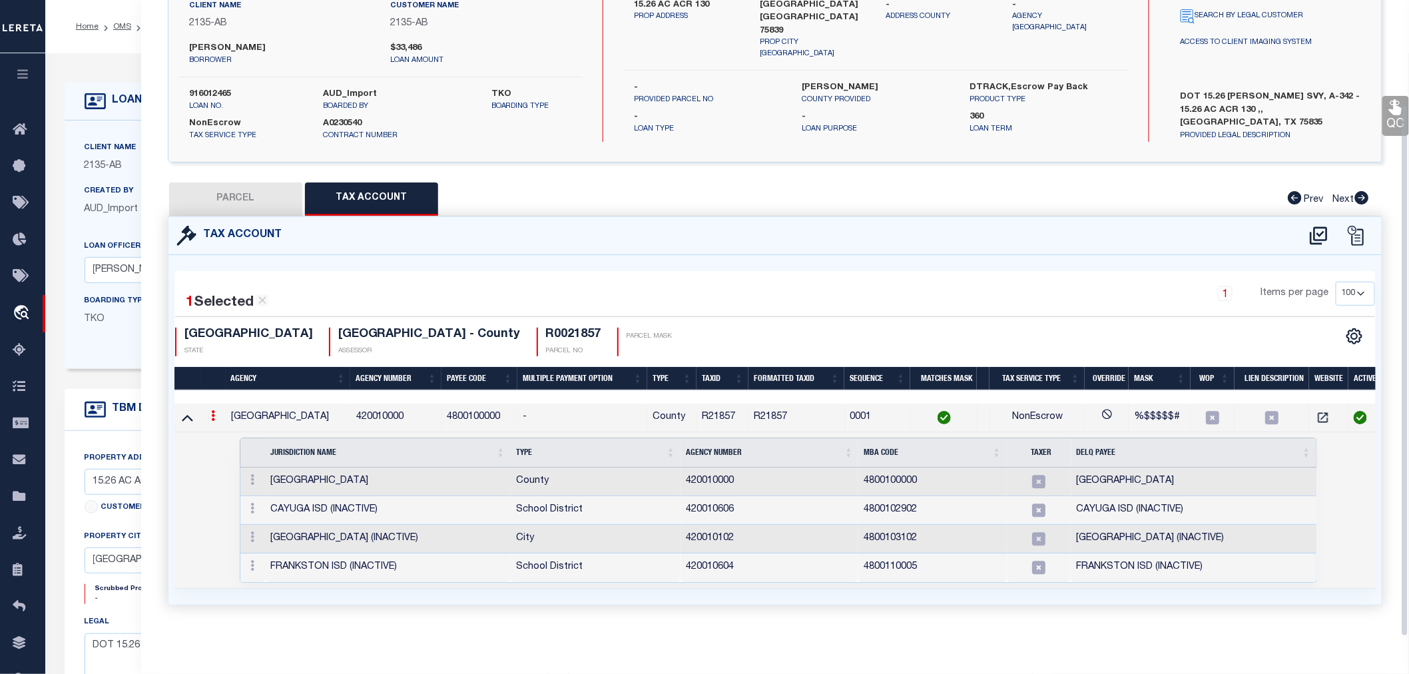
scroll to position [125, 0]
click at [188, 415] on icon at bounding box center [187, 418] width 11 height 7
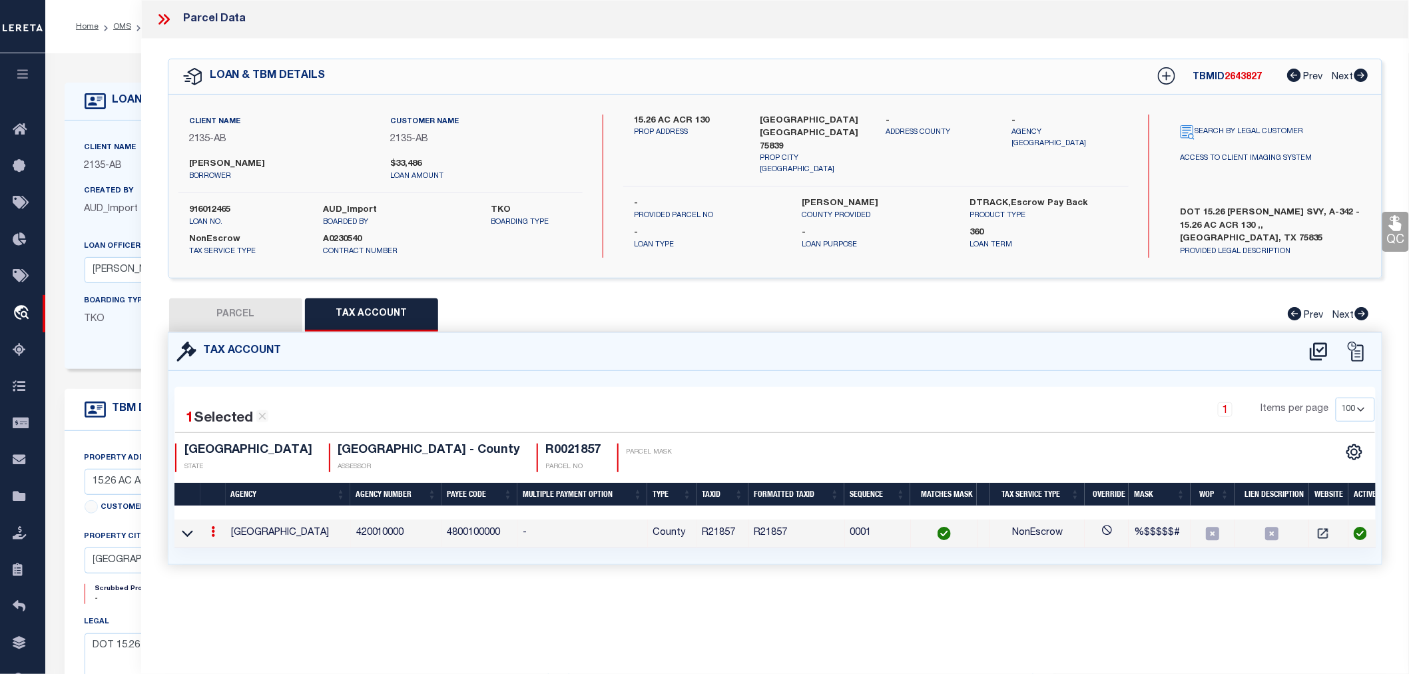
scroll to position [0, 0]
click at [165, 14] on icon at bounding box center [163, 19] width 17 height 17
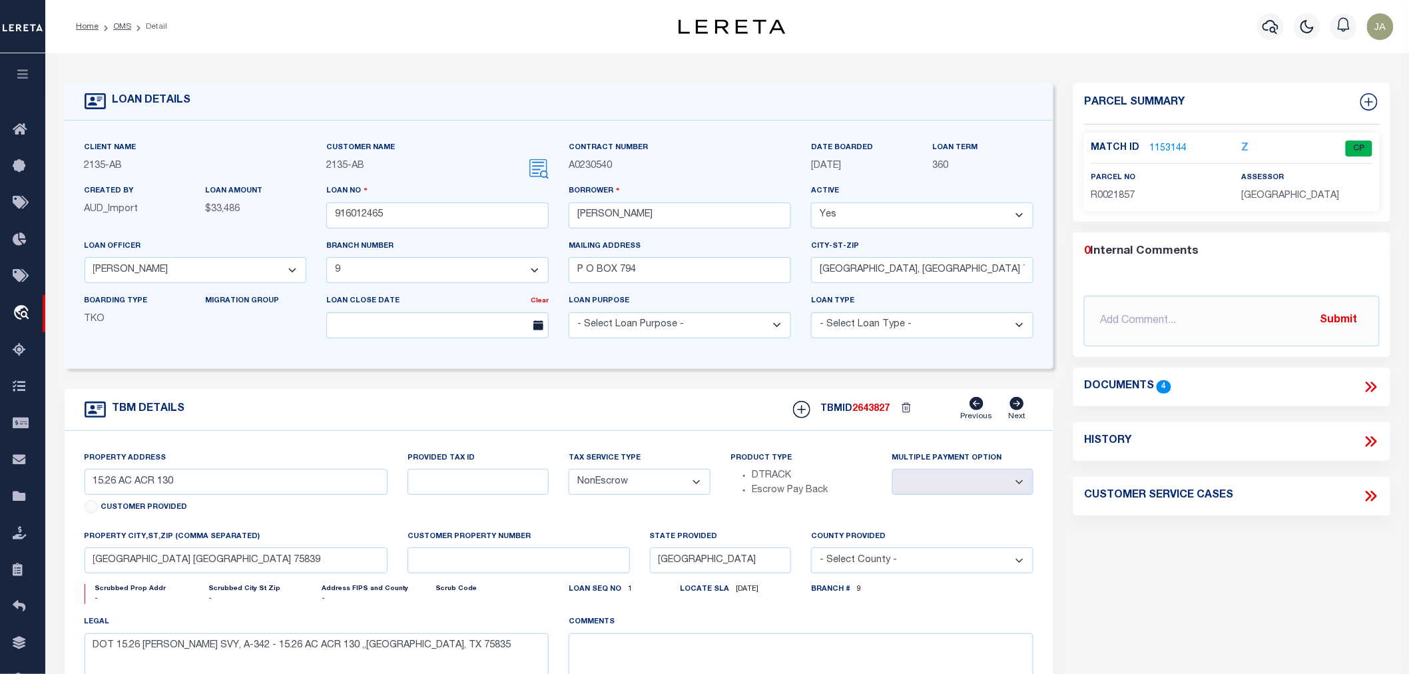
click at [107, 25] on li "OMS" at bounding box center [115, 27] width 33 height 12
click at [119, 23] on link "OMS" at bounding box center [122, 27] width 18 height 8
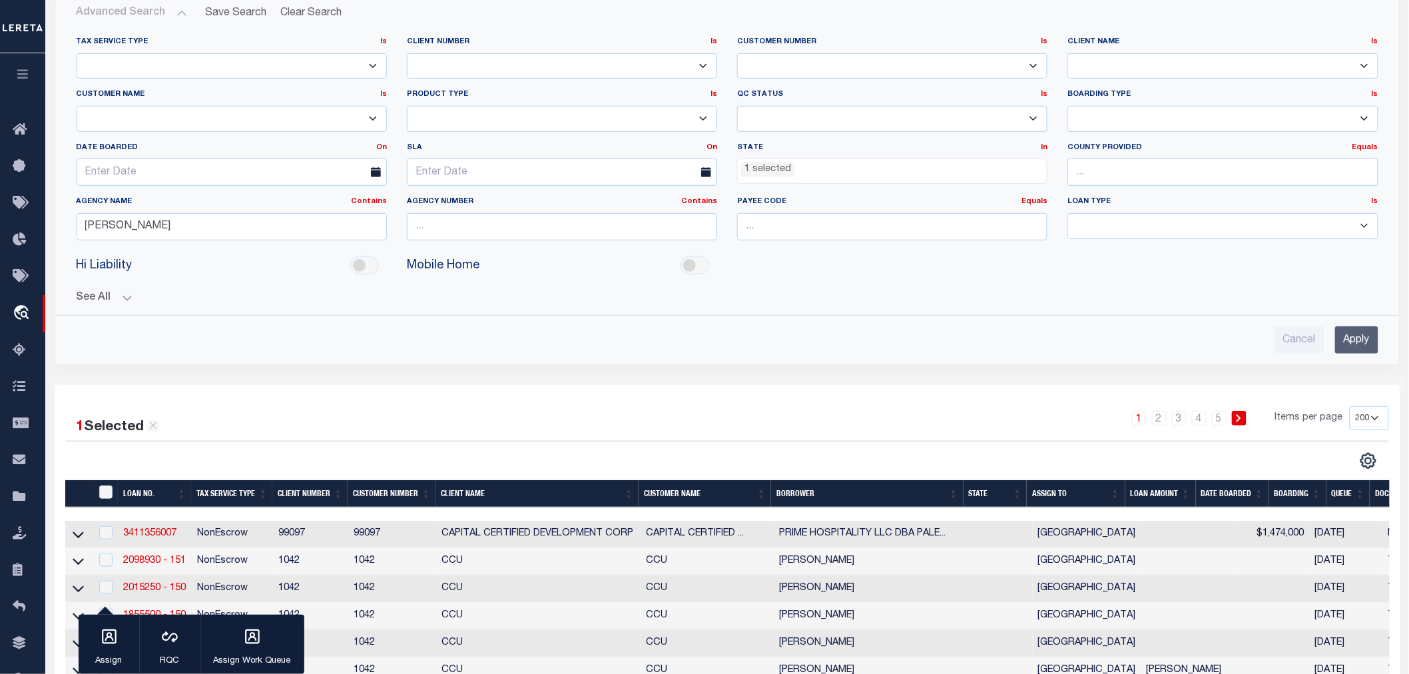
scroll to position [148, 0]
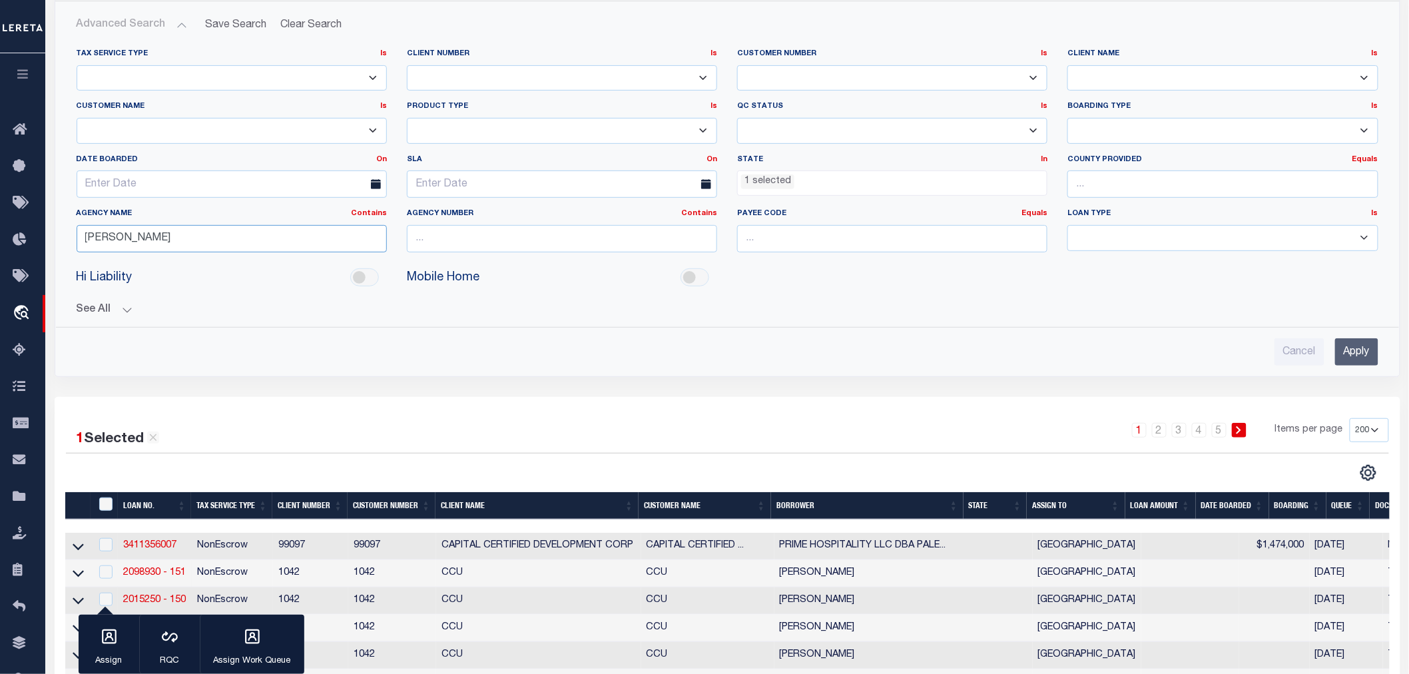
click at [234, 242] on input "Anderson" at bounding box center [232, 238] width 310 height 27
type input "A"
type input "knox"
click at [17, 68] on button "button" at bounding box center [22, 75] width 45 height 45
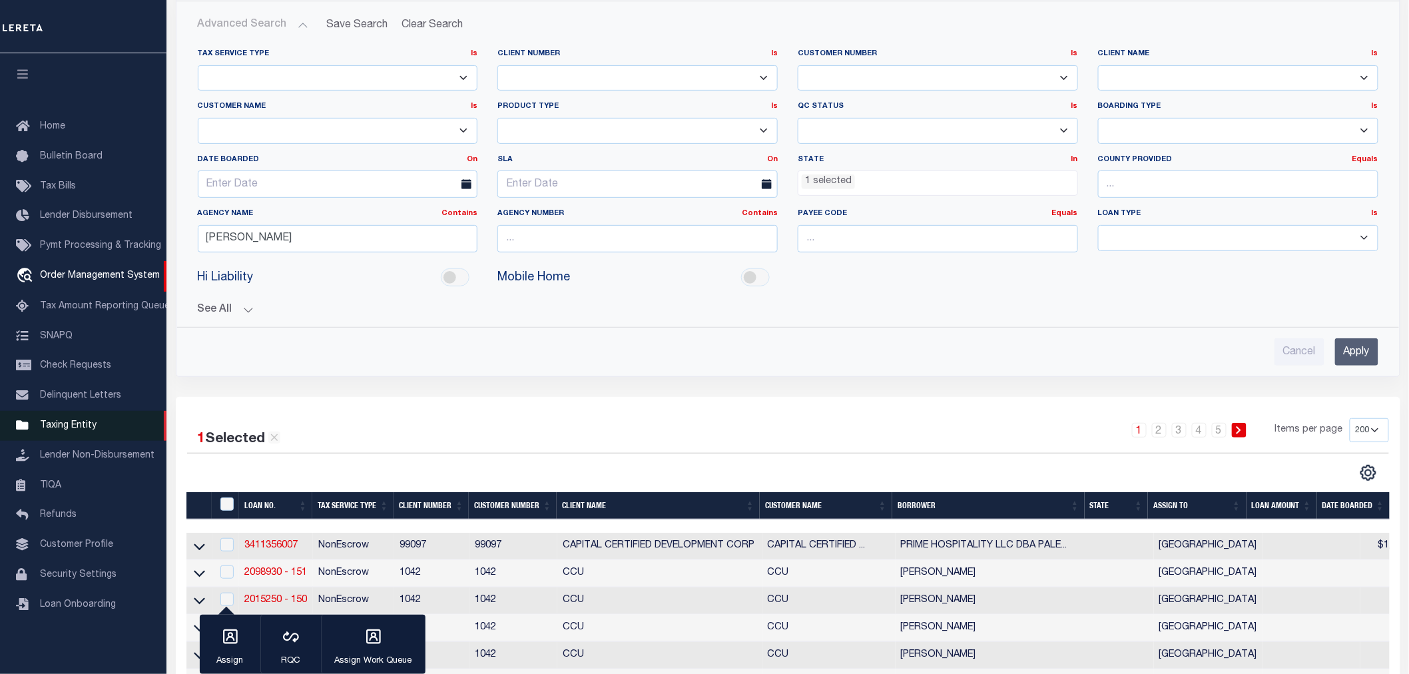
click at [75, 423] on span "Taxing Entity" at bounding box center [68, 425] width 57 height 9
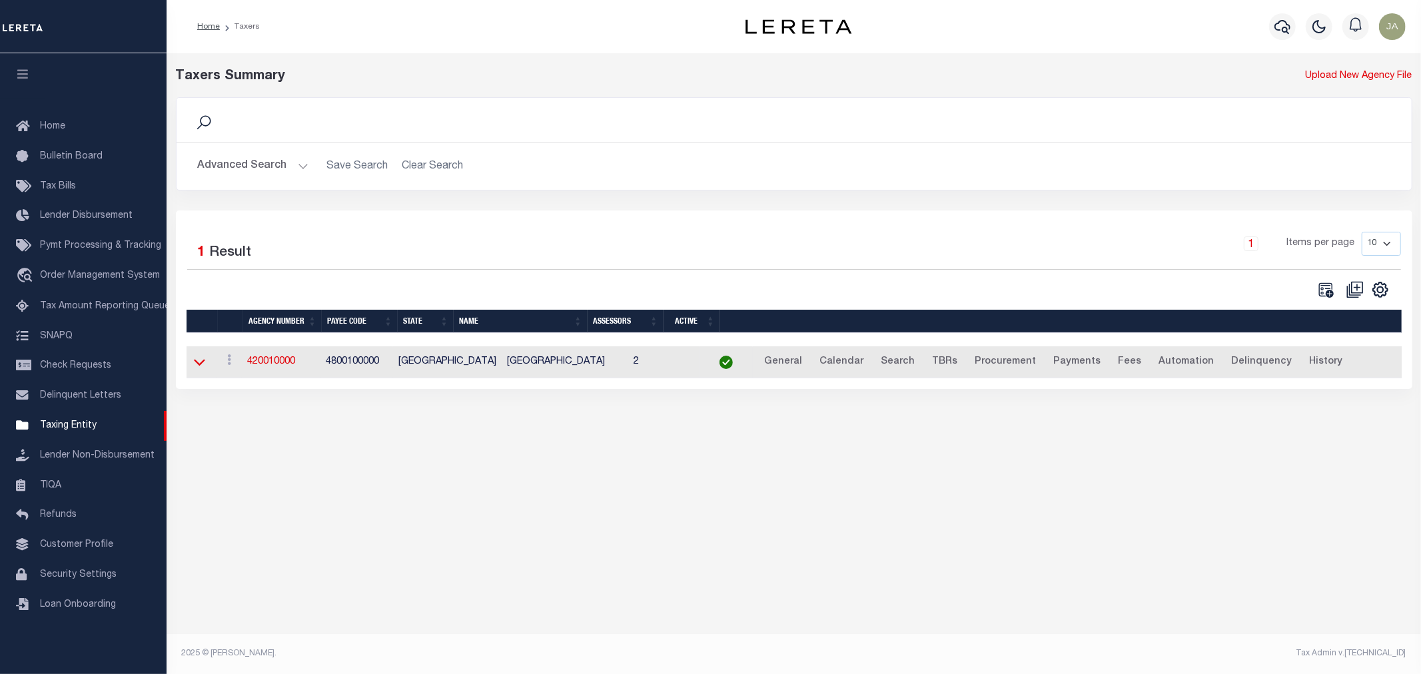
click at [194, 361] on icon at bounding box center [199, 362] width 11 height 14
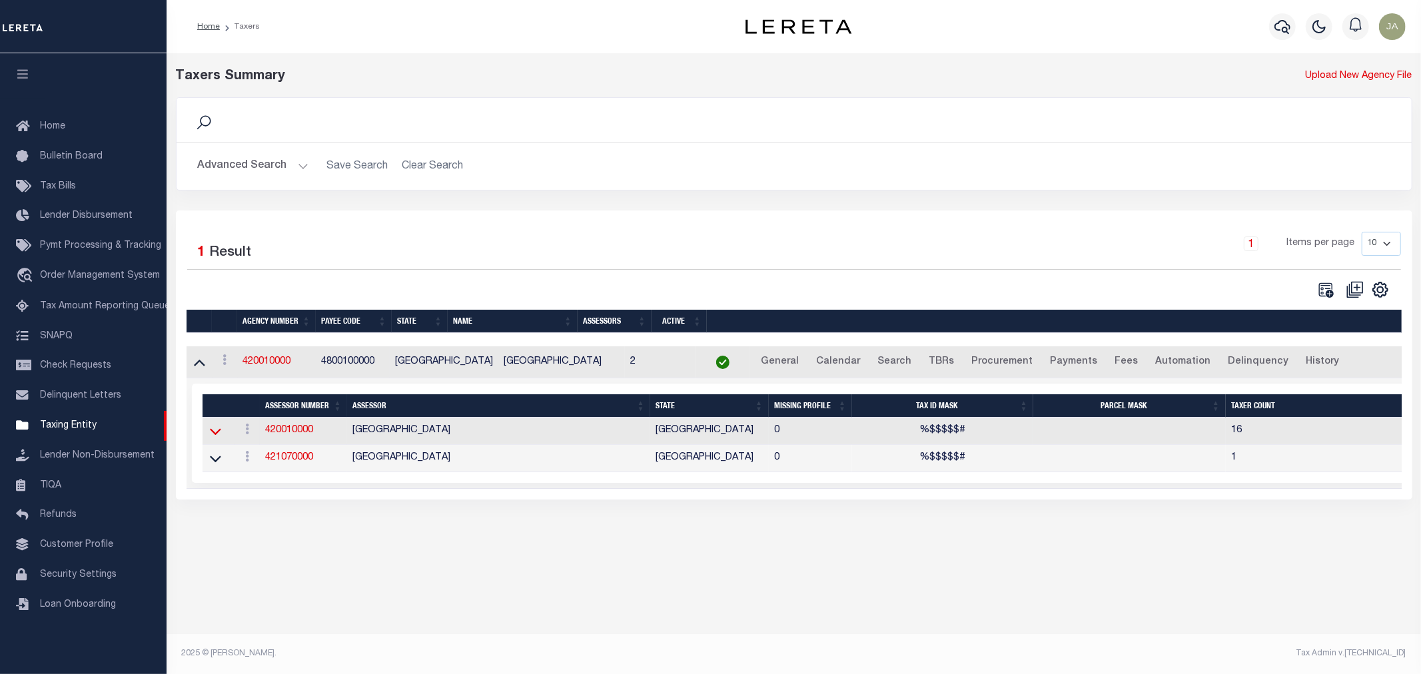
click at [216, 434] on icon at bounding box center [215, 431] width 11 height 14
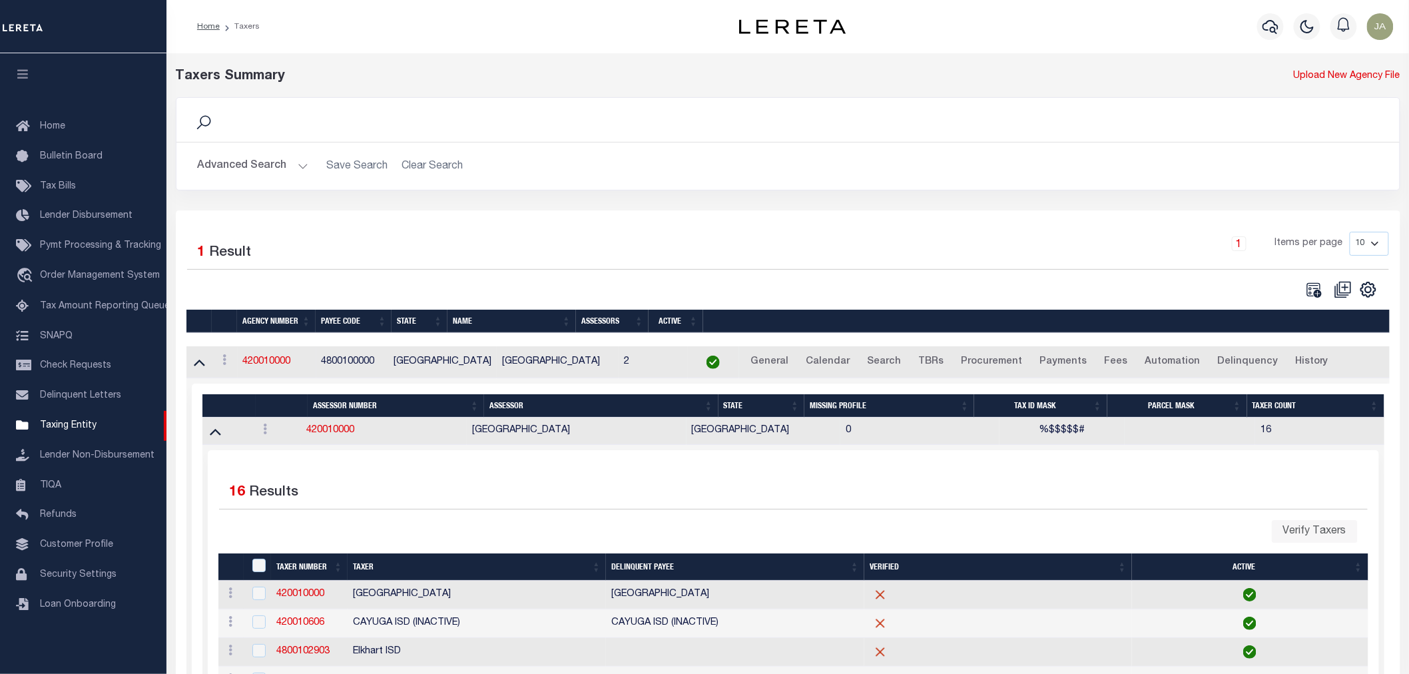
click at [216, 434] on icon at bounding box center [215, 431] width 11 height 14
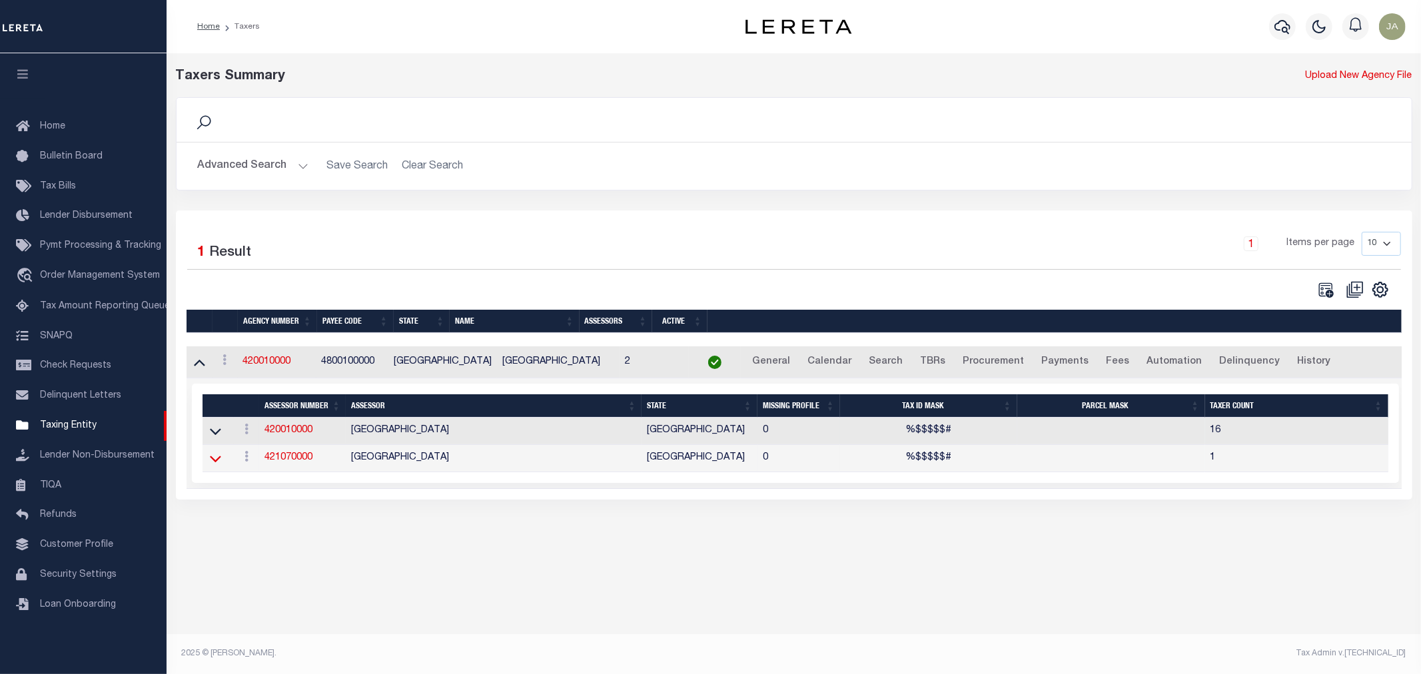
click at [213, 461] on icon at bounding box center [215, 459] width 11 height 14
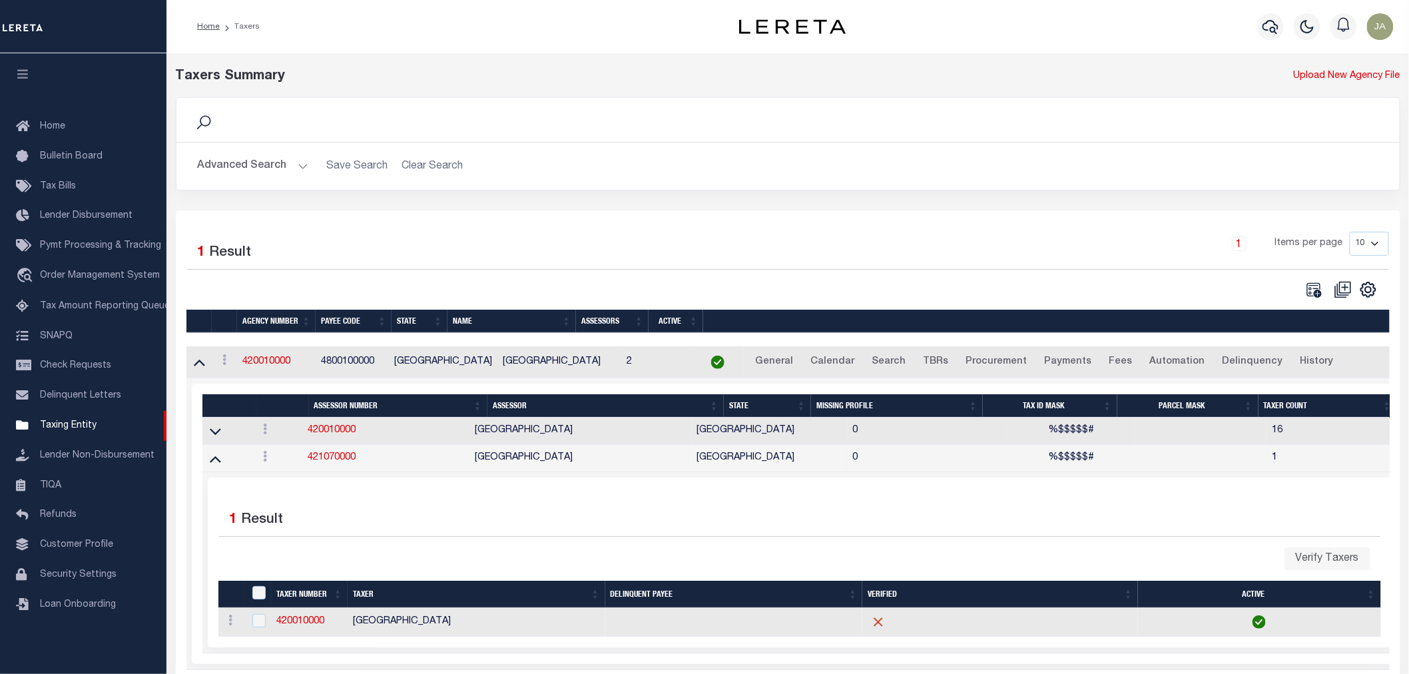
click at [214, 461] on icon at bounding box center [215, 459] width 11 height 14
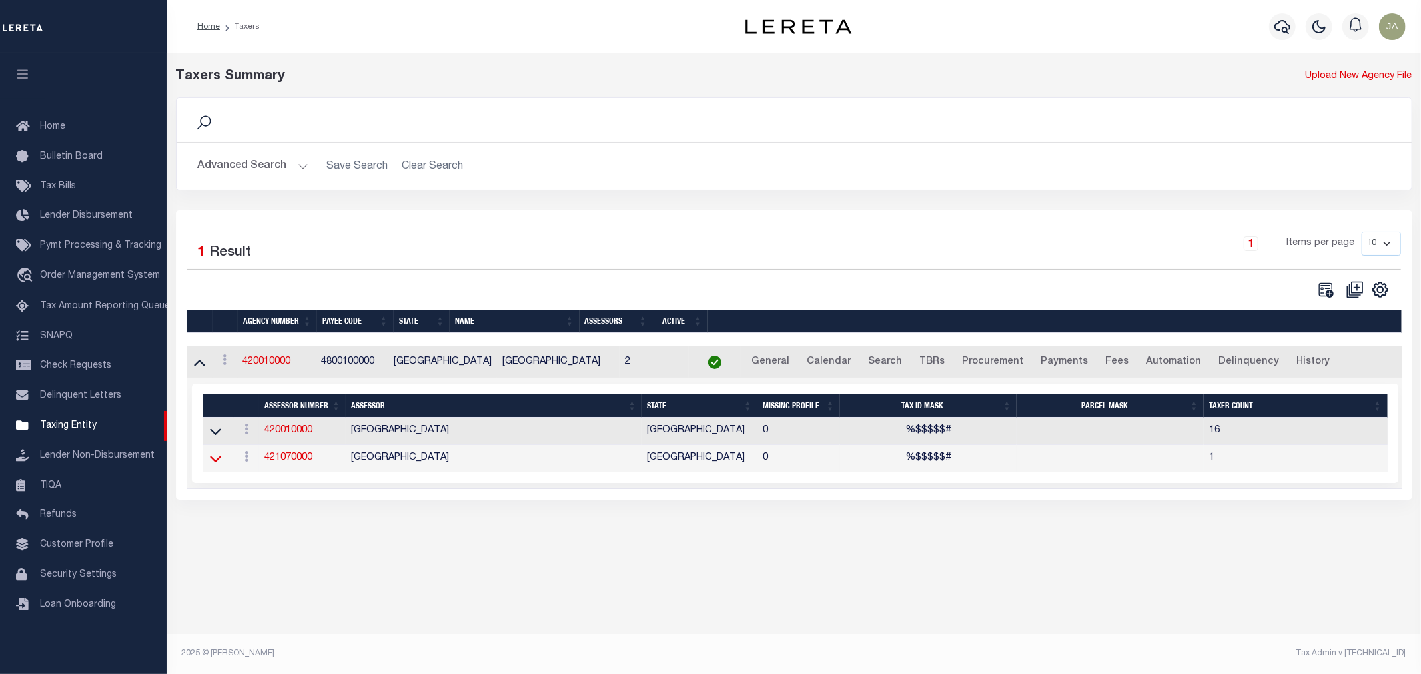
click at [213, 462] on icon at bounding box center [215, 459] width 11 height 7
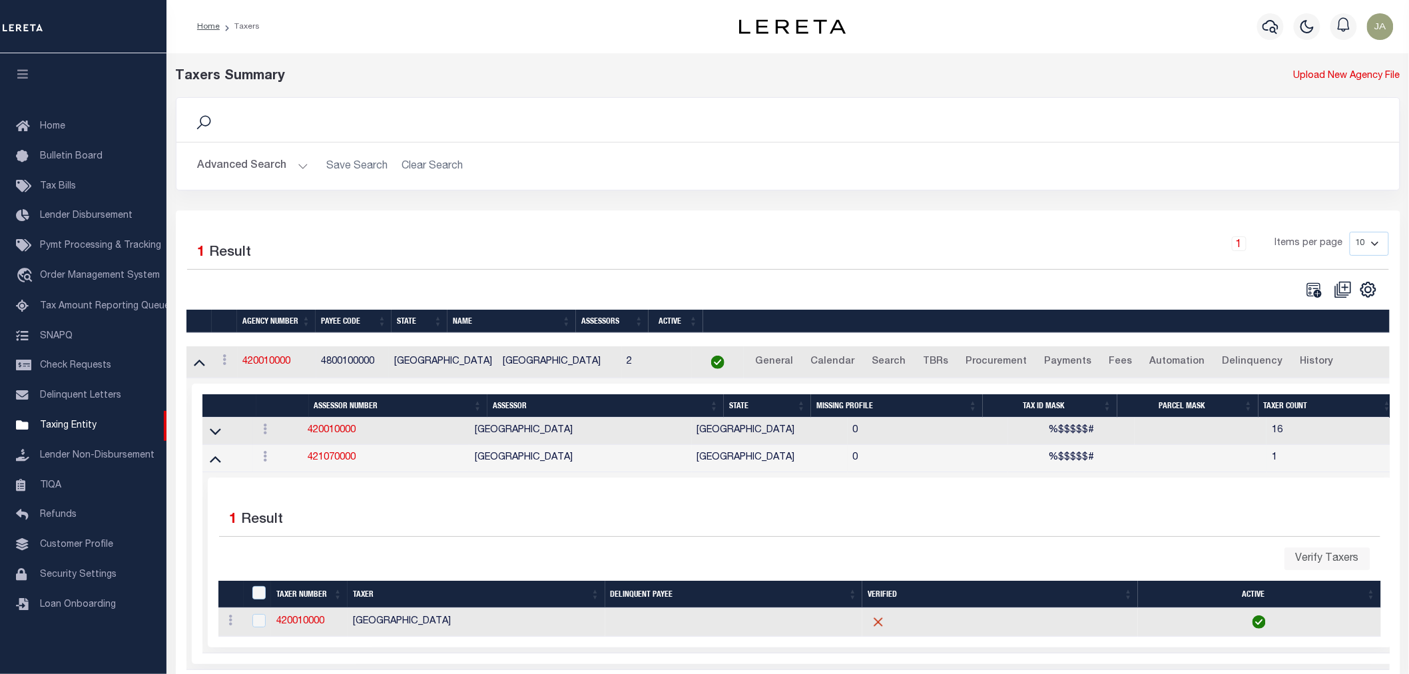
scroll to position [58, 0]
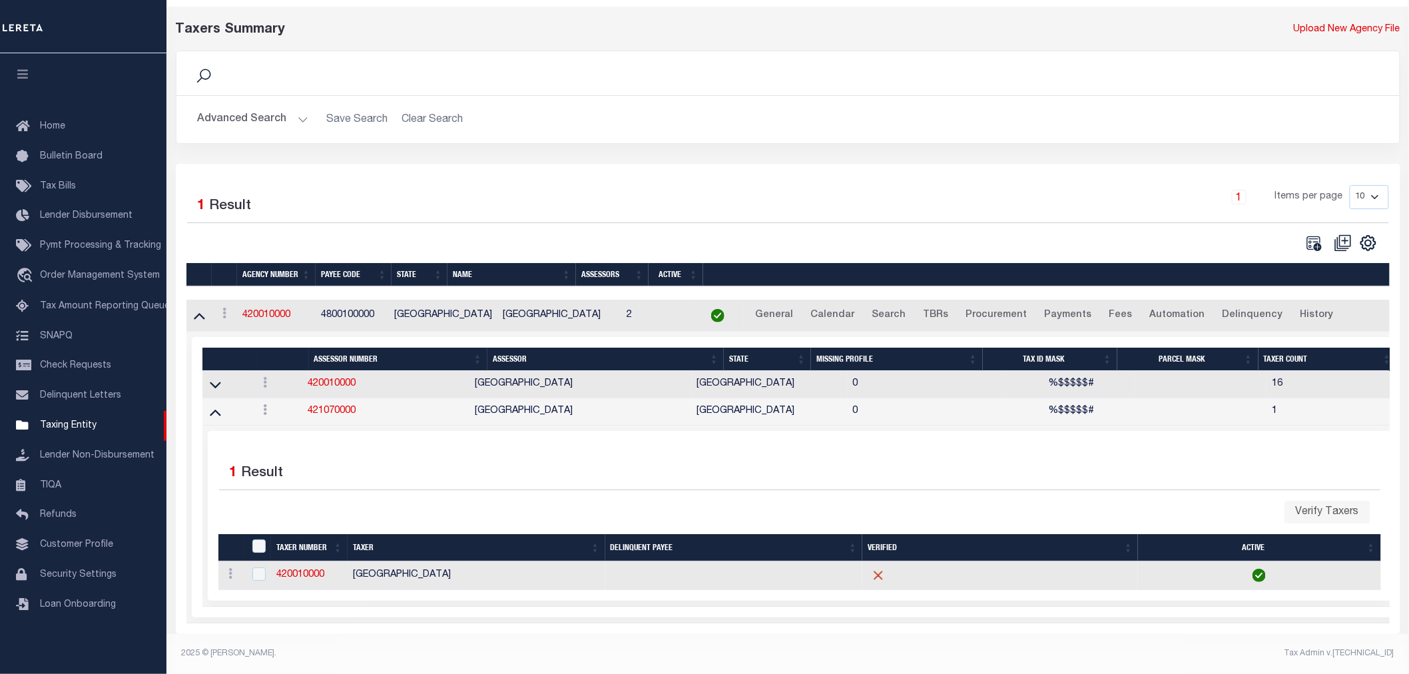
click at [222, 407] on td at bounding box center [227, 411] width 51 height 27
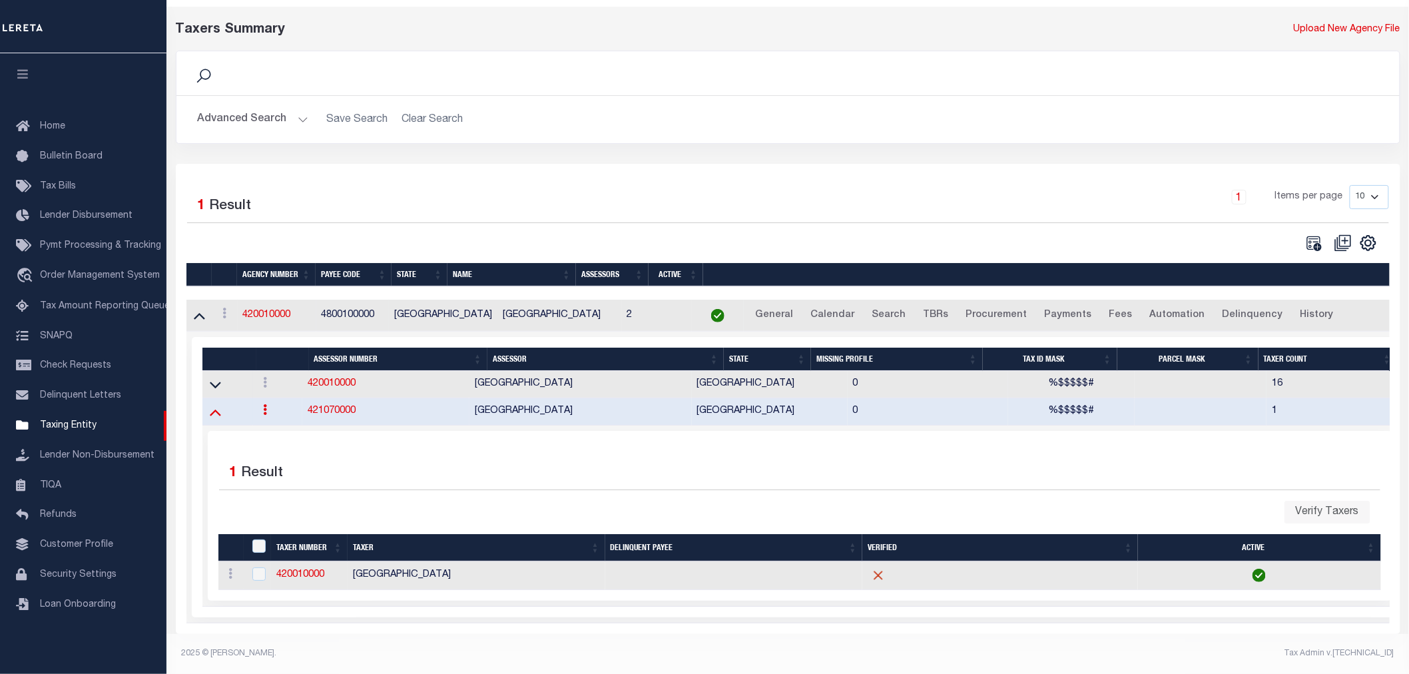
click at [210, 405] on icon at bounding box center [215, 412] width 11 height 14
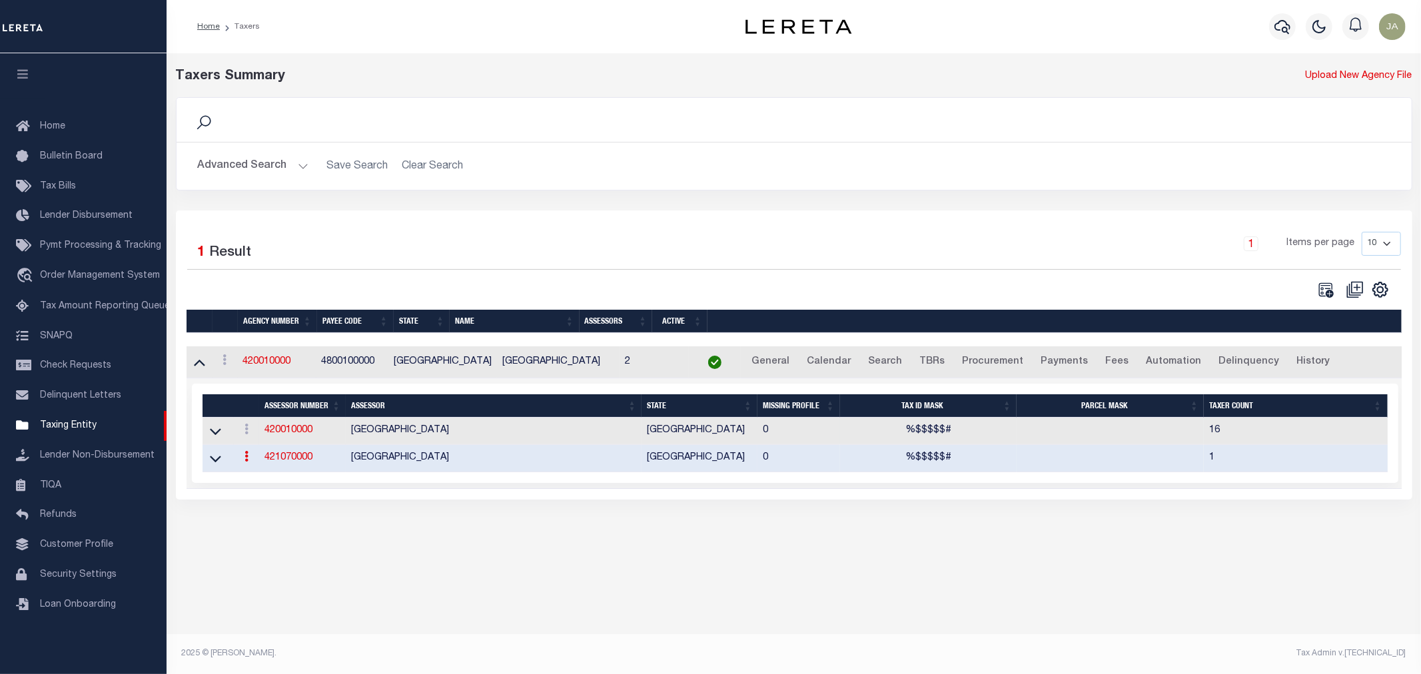
click at [221, 431] on link at bounding box center [215, 430] width 15 height 9
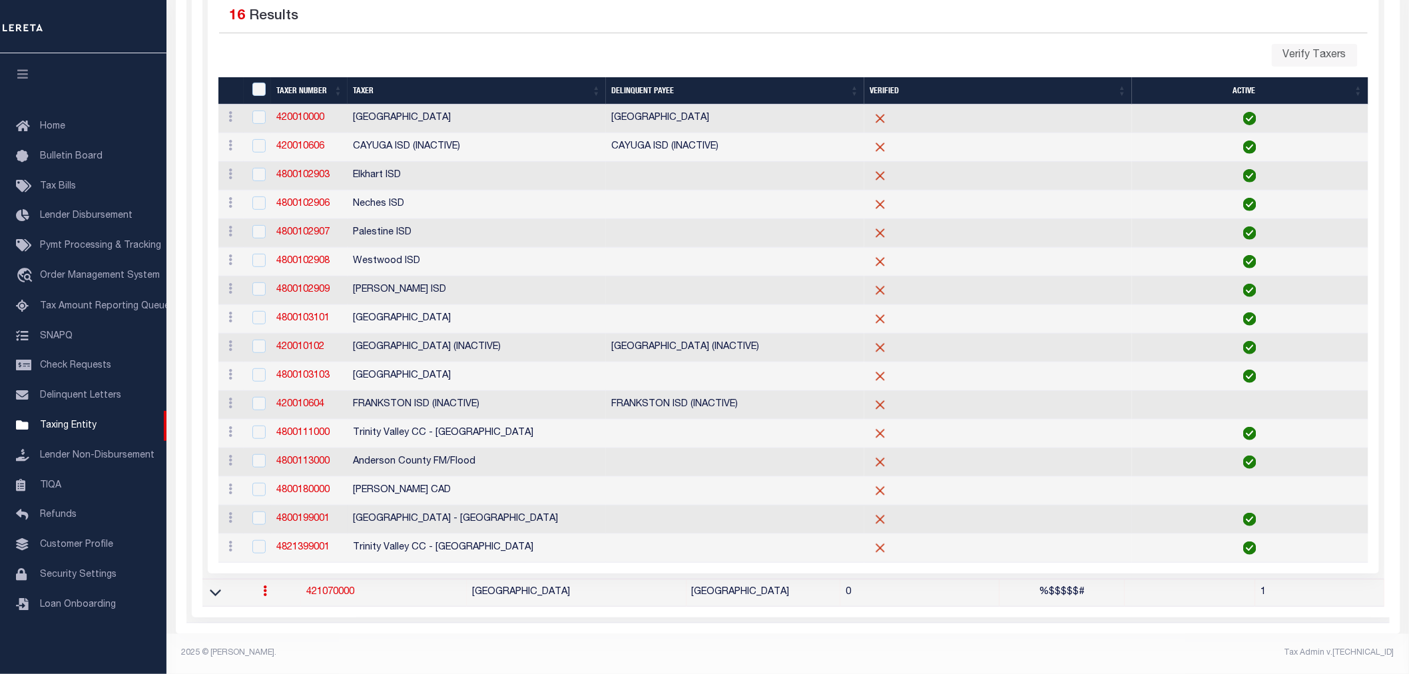
scroll to position [38, 0]
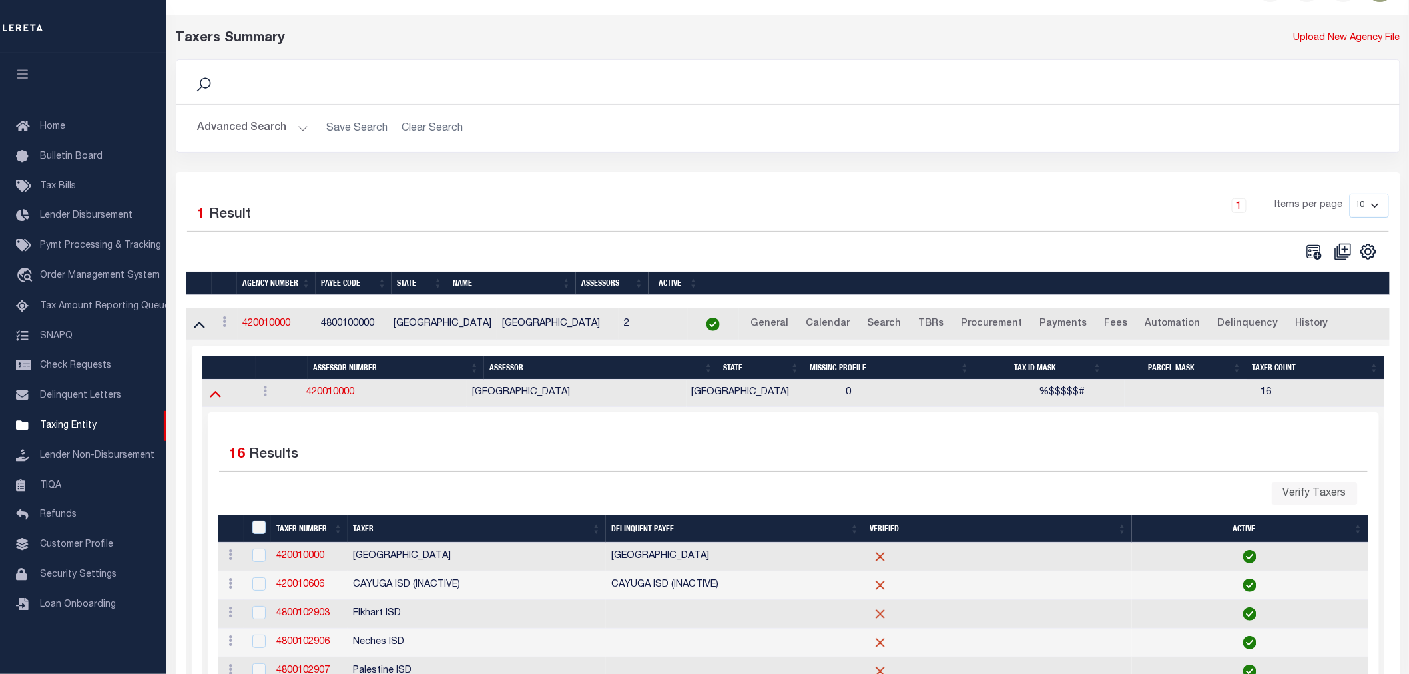
click at [214, 394] on icon at bounding box center [215, 393] width 11 height 14
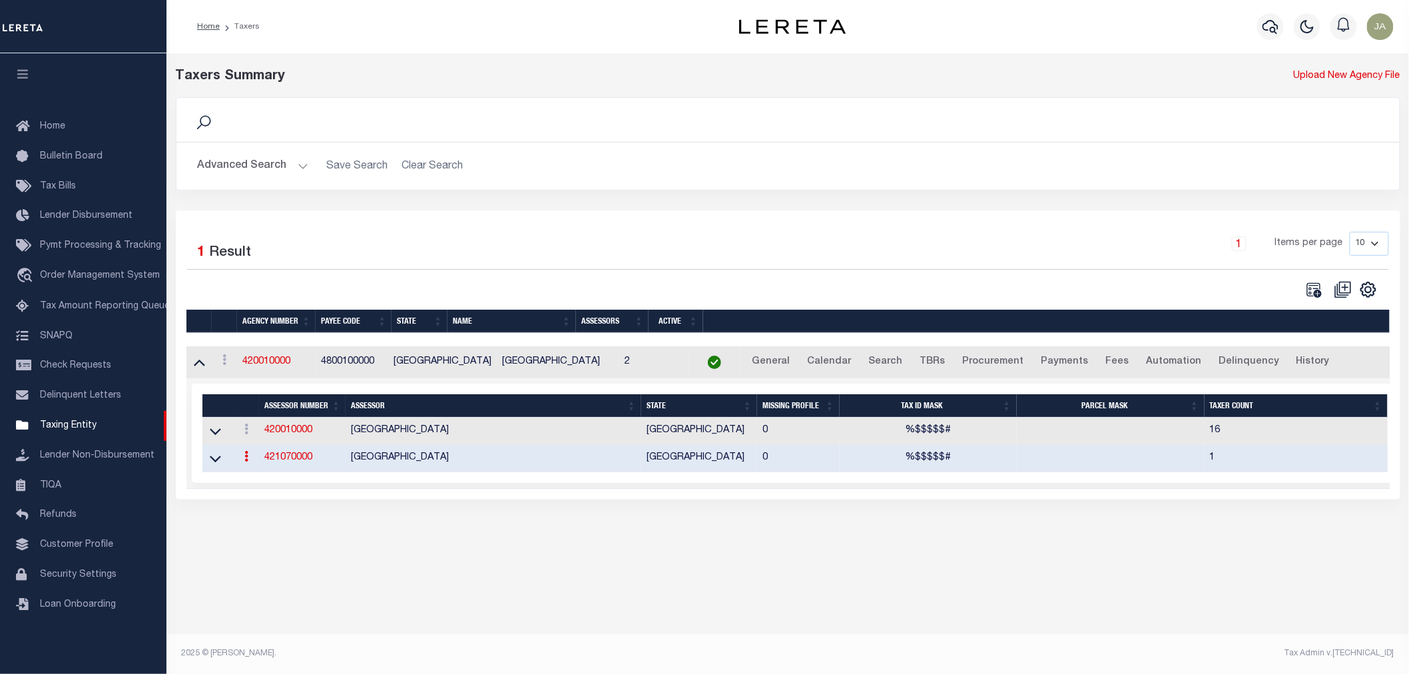
scroll to position [0, 0]
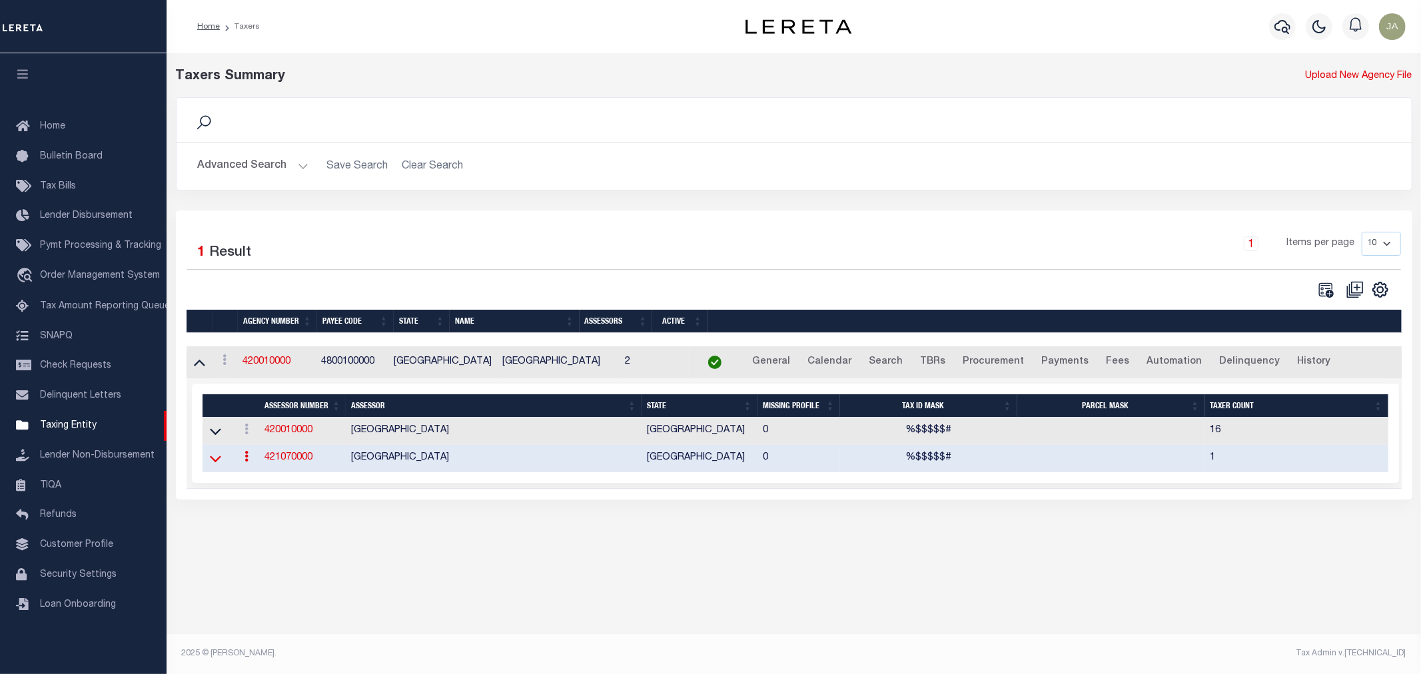
click at [212, 464] on icon at bounding box center [215, 459] width 11 height 14
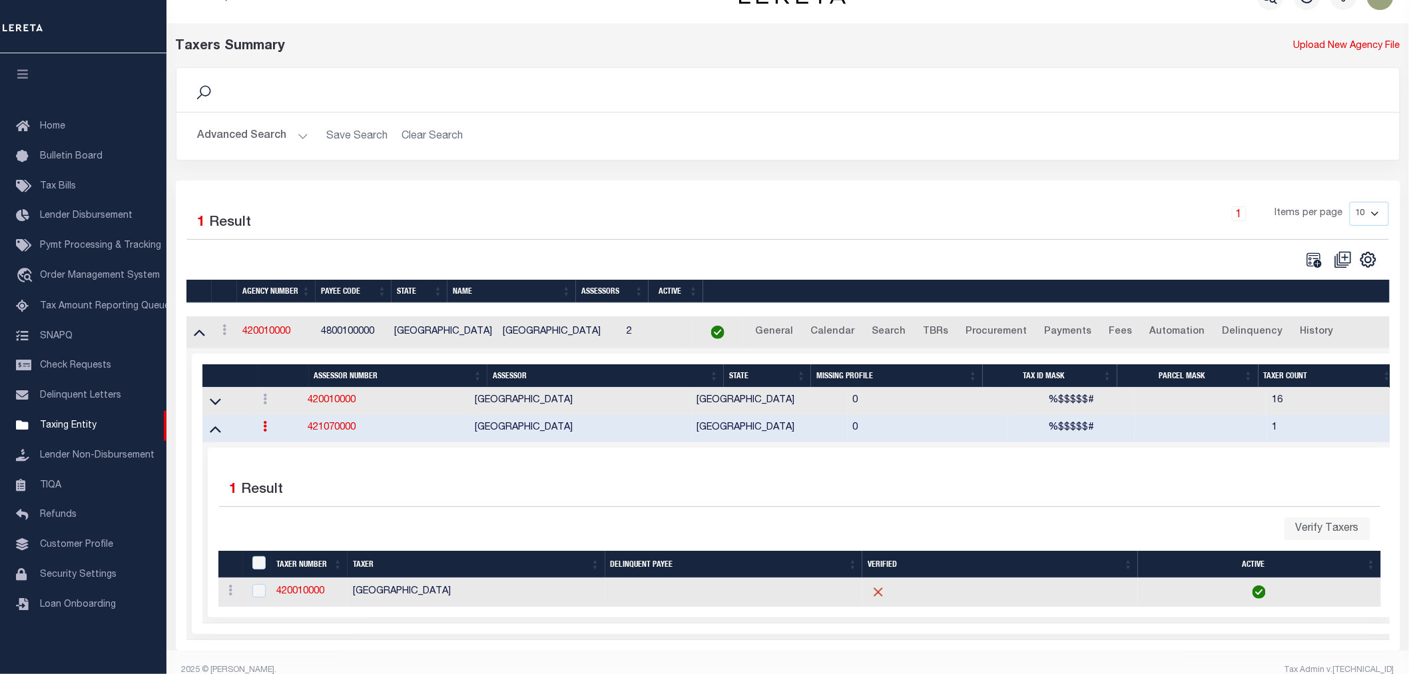
scroll to position [58, 0]
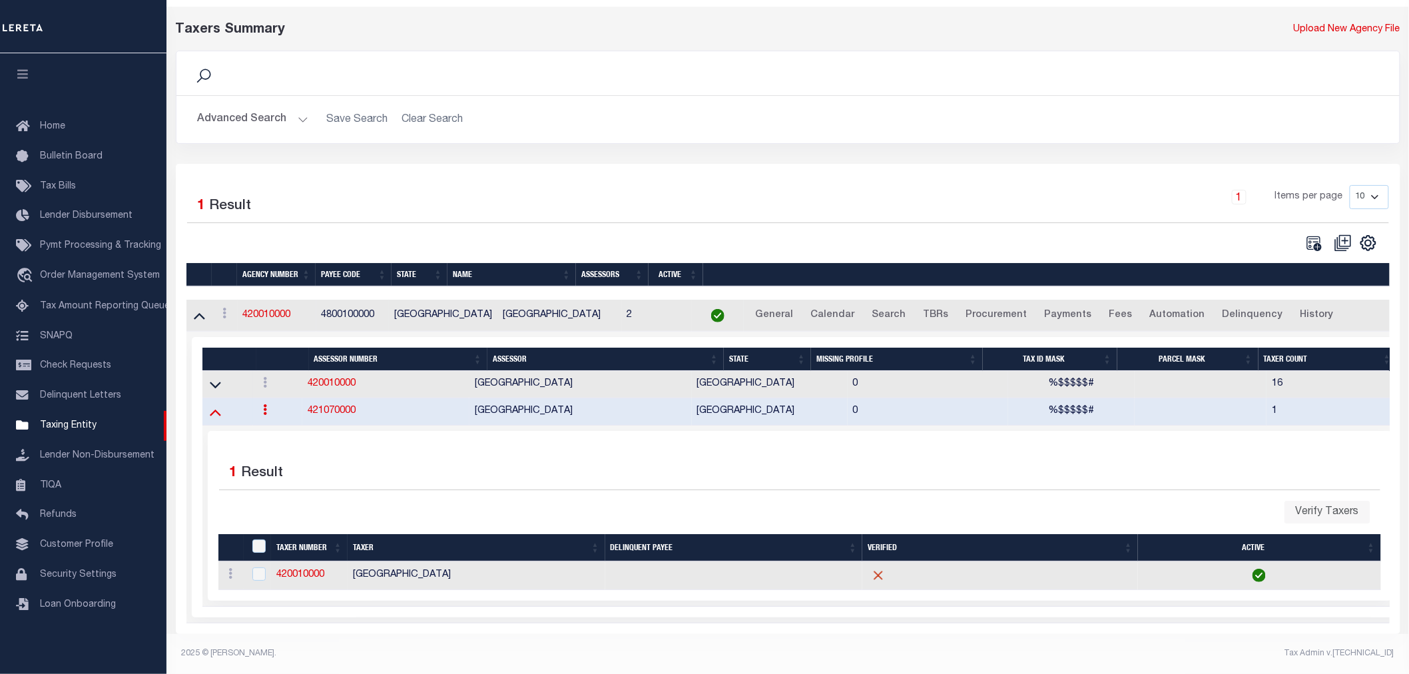
click at [215, 407] on icon at bounding box center [215, 412] width 11 height 14
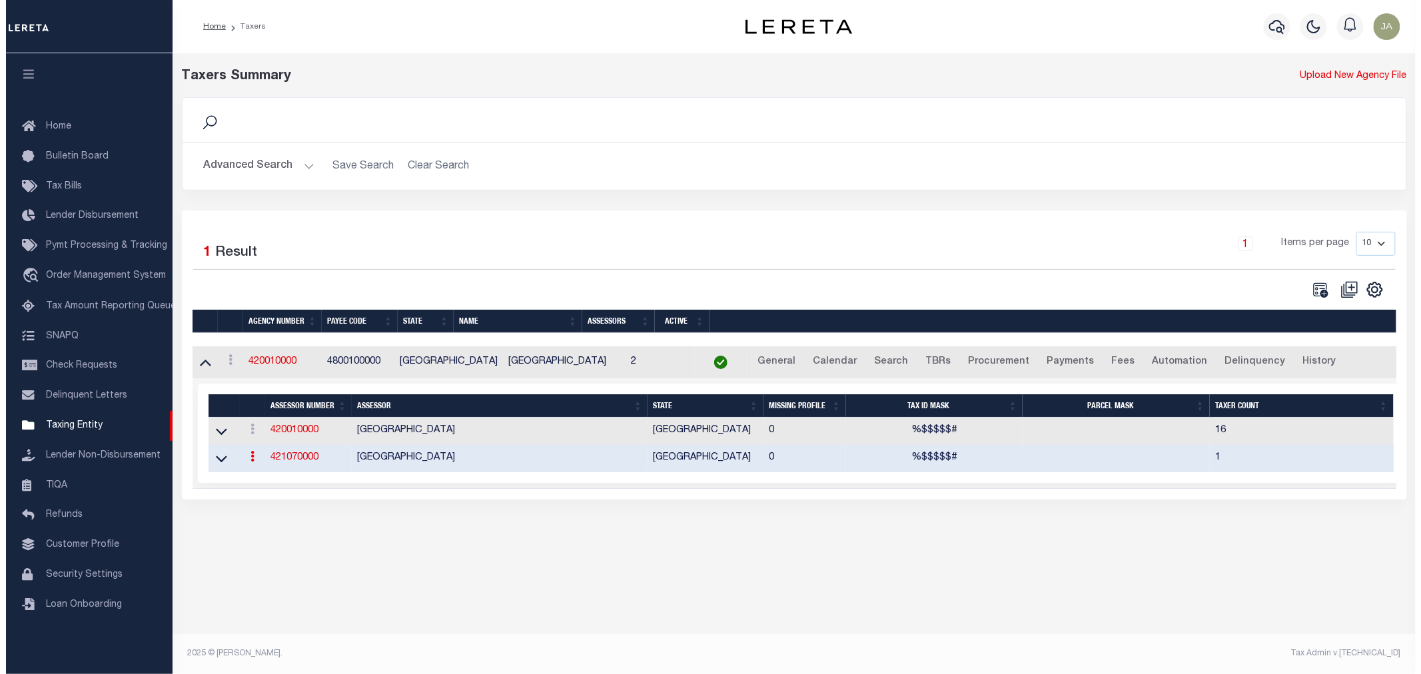
scroll to position [0, 0]
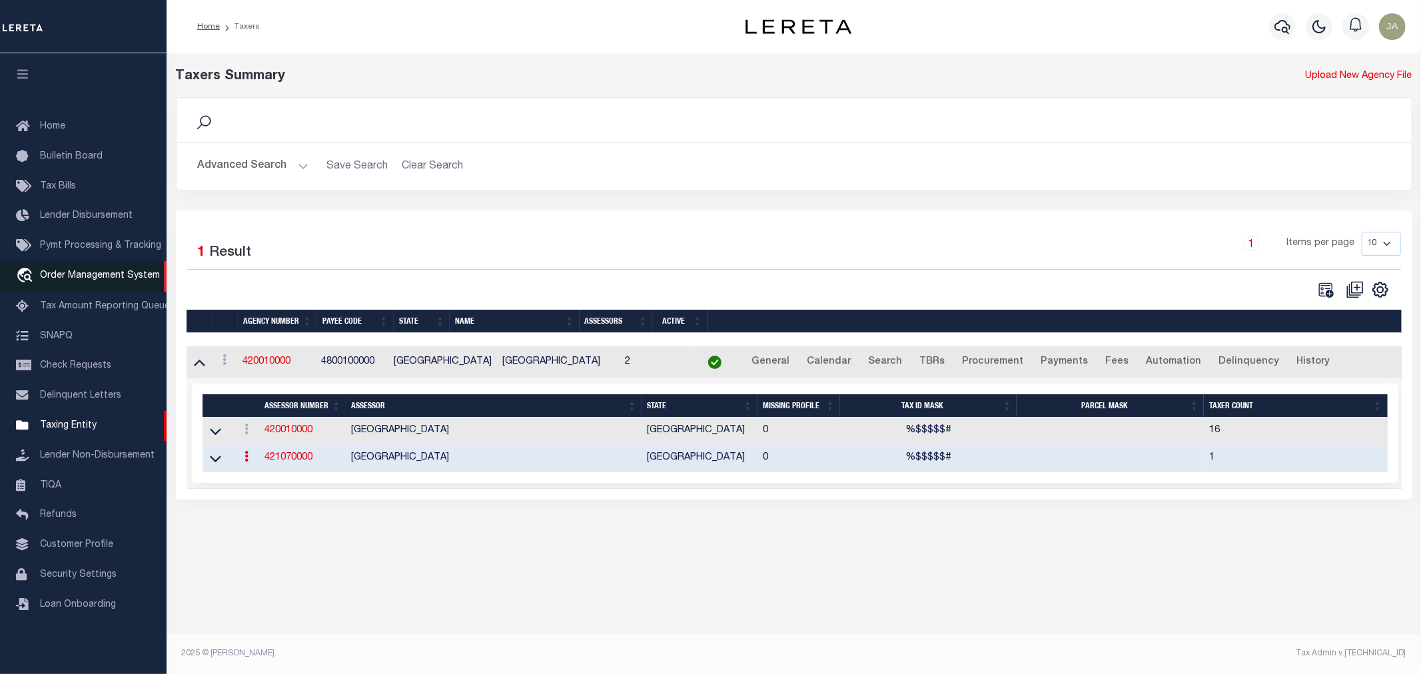
click at [88, 277] on span "Order Management System" at bounding box center [100, 275] width 120 height 9
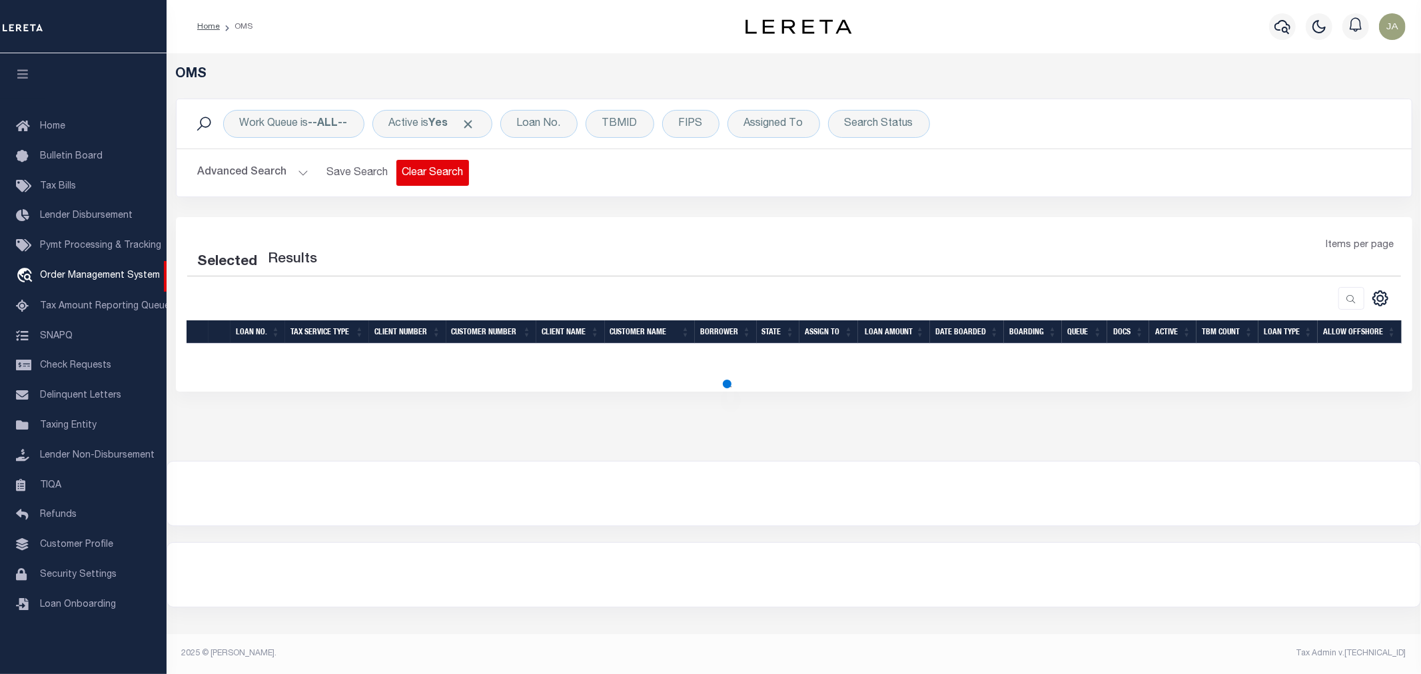
click at [440, 176] on button "Clear Search" at bounding box center [432, 173] width 73 height 26
select select
click at [300, 177] on button "Advanced Search" at bounding box center [253, 173] width 111 height 26
select select "200"
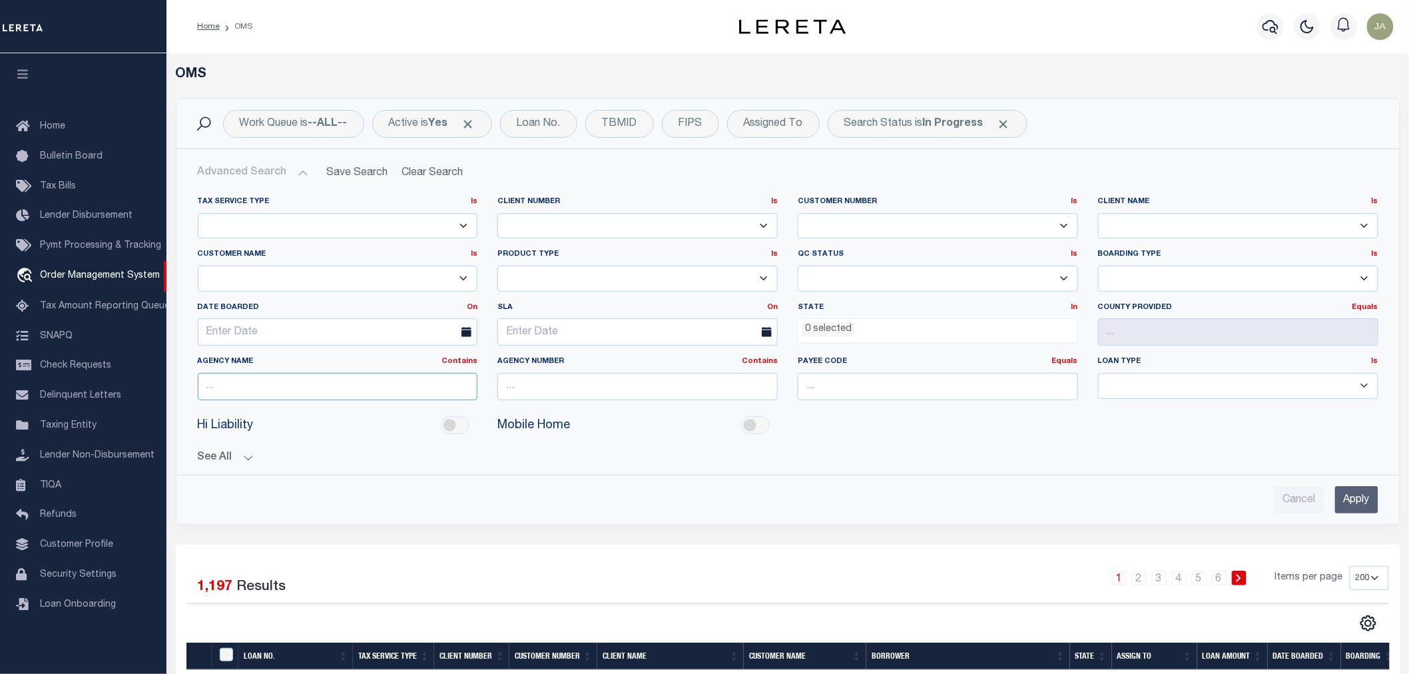
click at [283, 384] on input "text" at bounding box center [338, 386] width 280 height 27
type input "[PERSON_NAME]"
click at [888, 324] on ul "0 selected" at bounding box center [938, 328] width 279 height 18
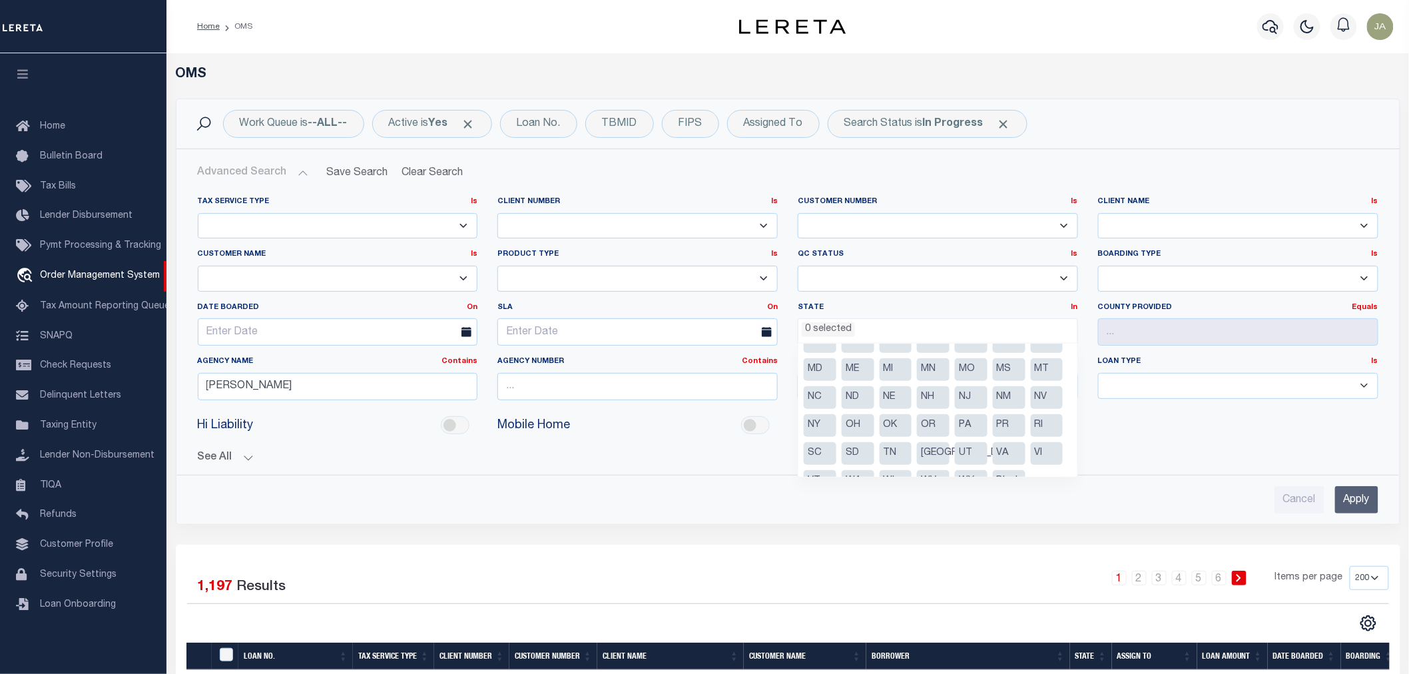
scroll to position [148, 0]
click at [930, 421] on li "[GEOGRAPHIC_DATA]" at bounding box center [933, 432] width 33 height 23
select select "[GEOGRAPHIC_DATA]"
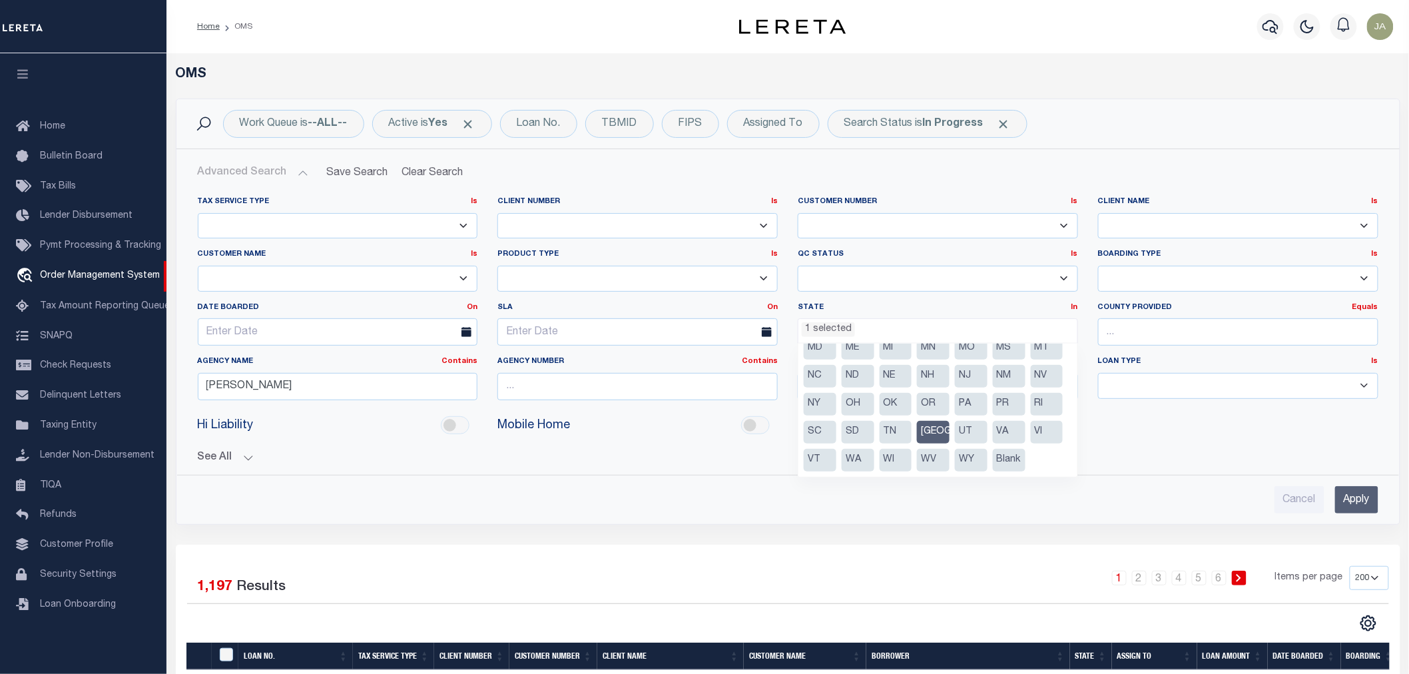
scroll to position [562, 0]
click at [1349, 496] on input "Apply" at bounding box center [1356, 499] width 43 height 27
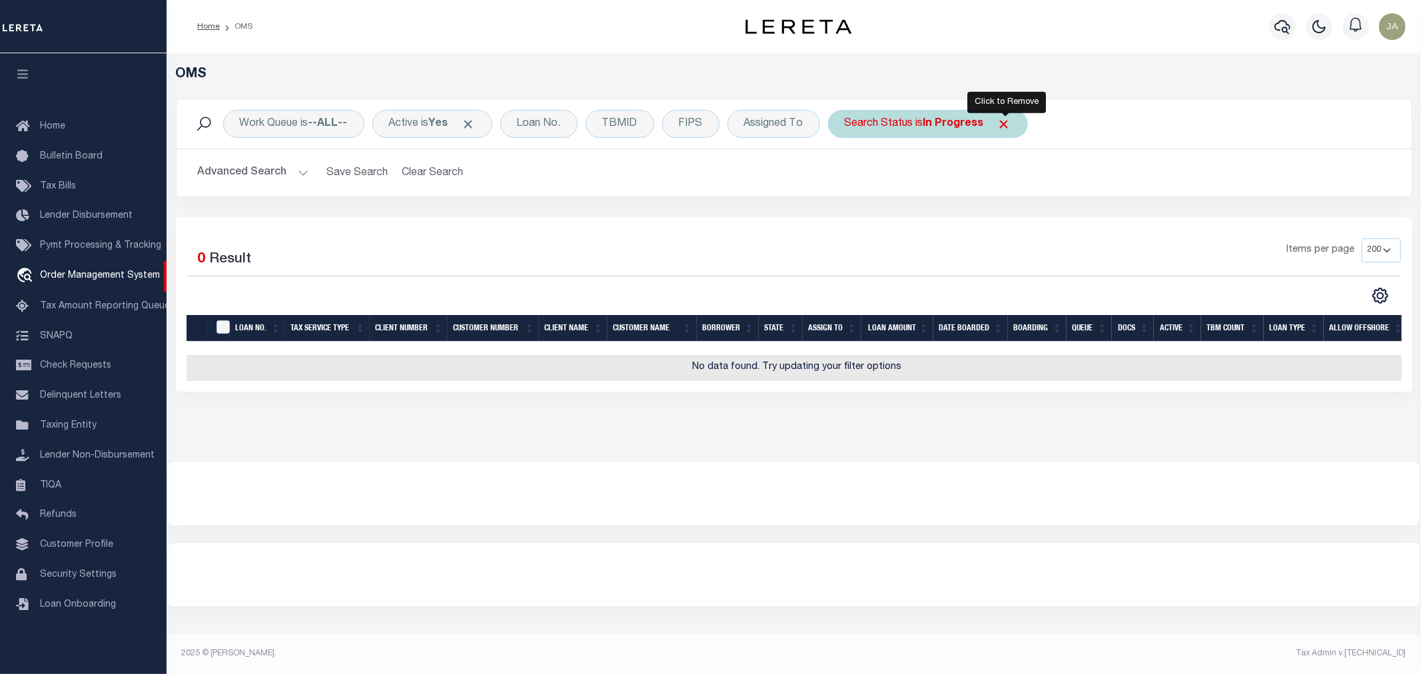
click at [1010, 127] on span "Click to Remove" at bounding box center [1004, 124] width 14 height 14
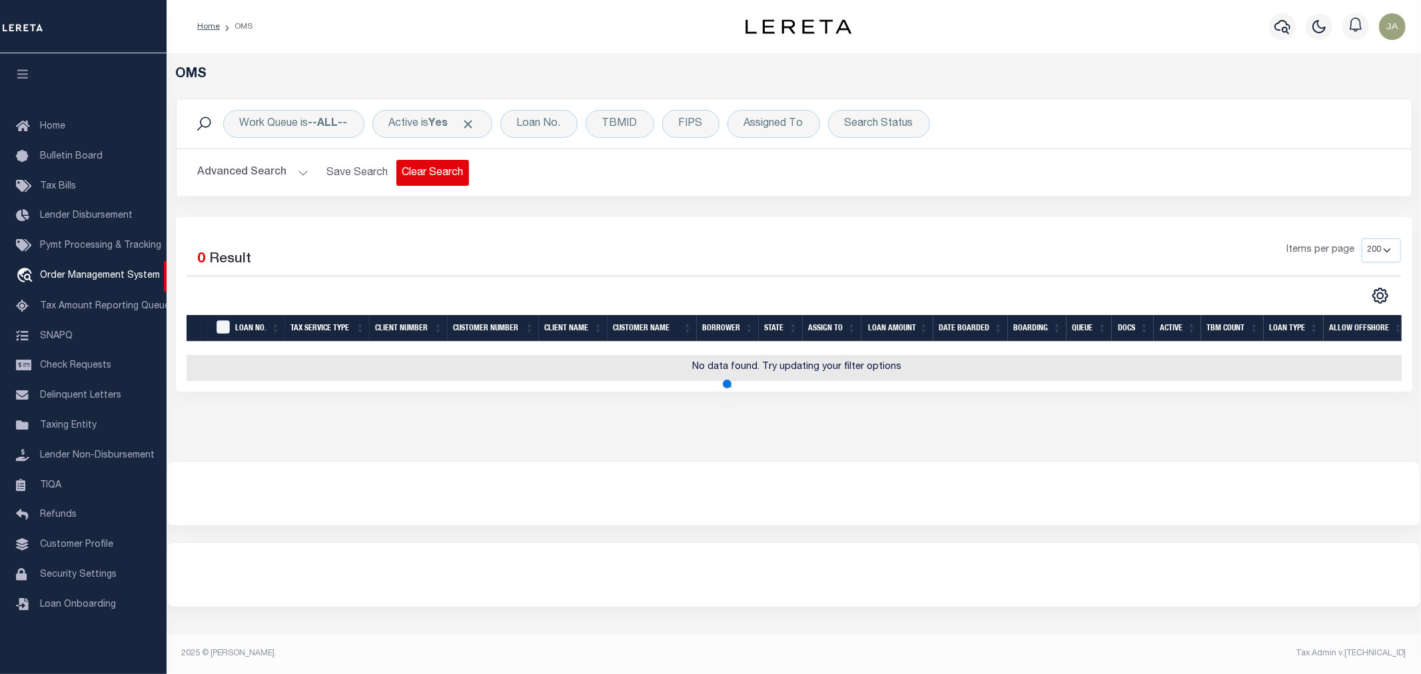
click at [430, 172] on button "Clear Search" at bounding box center [432, 173] width 73 height 26
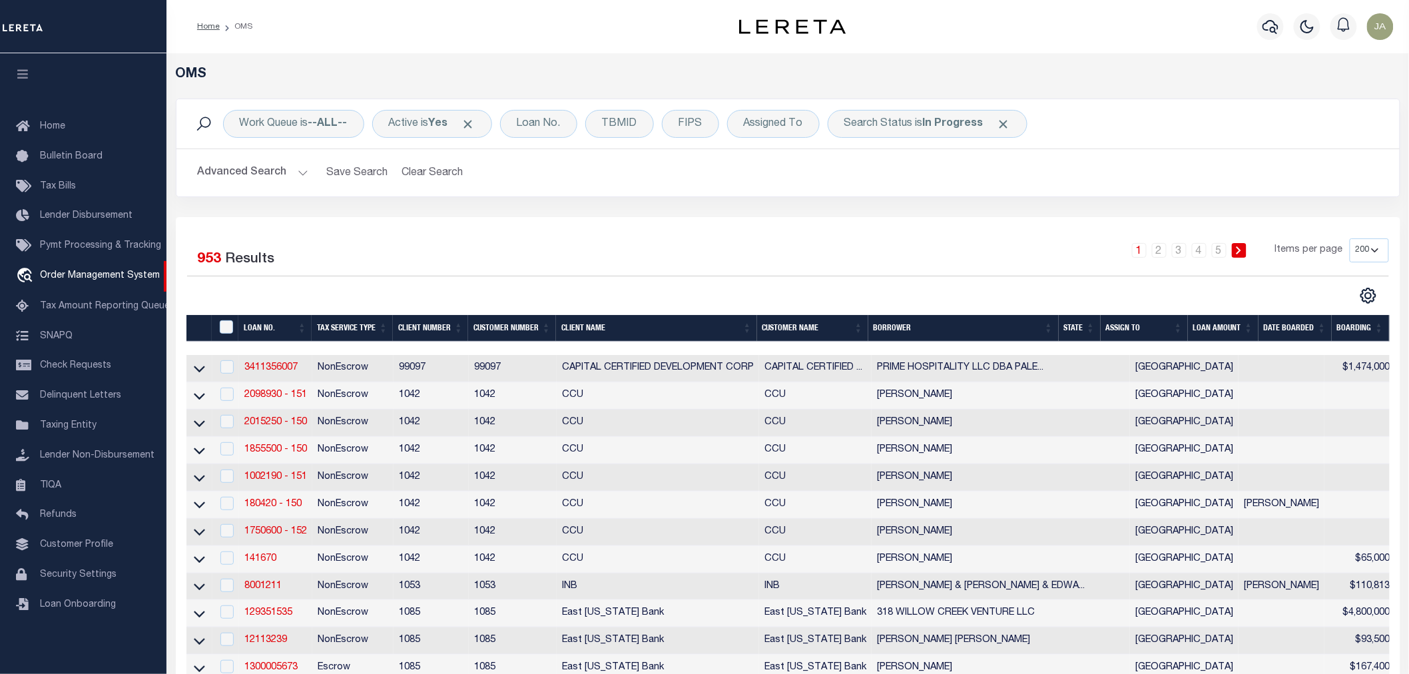
click at [301, 174] on button "Advanced Search" at bounding box center [253, 173] width 111 height 26
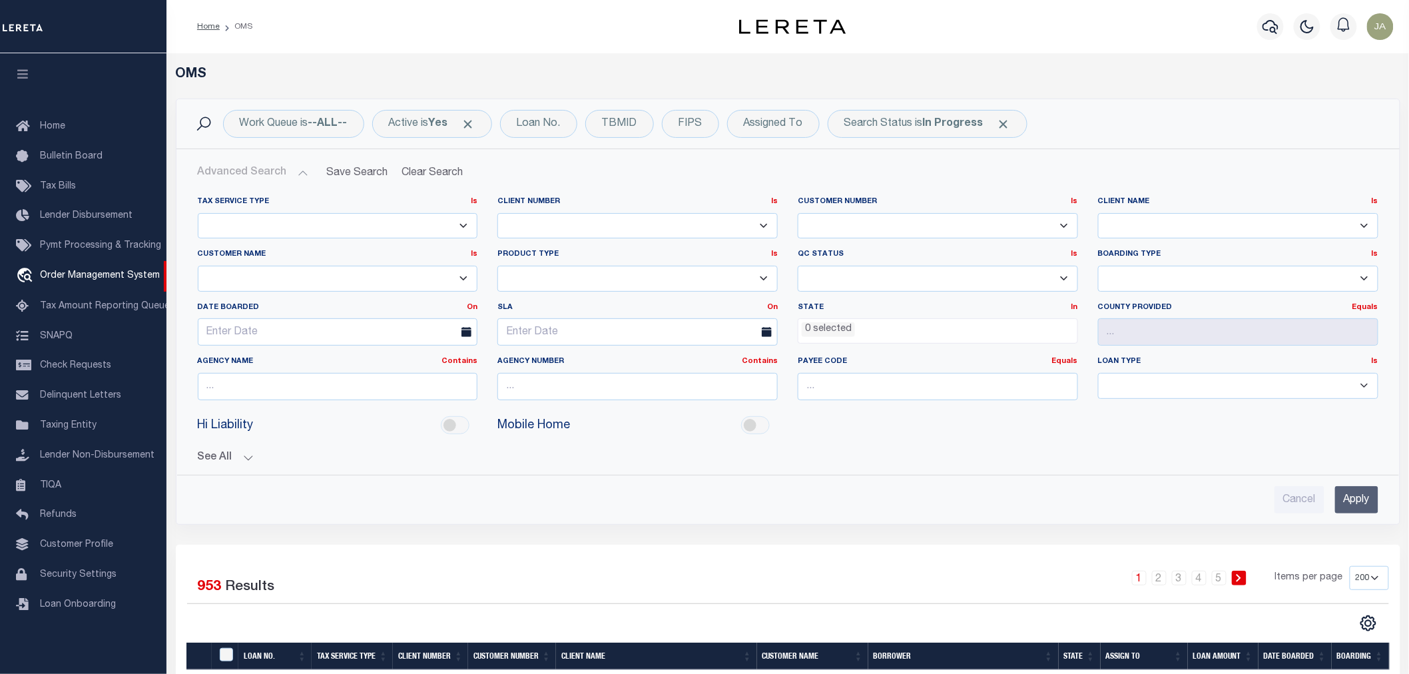
click at [830, 334] on li "0 selected" at bounding box center [828, 329] width 53 height 15
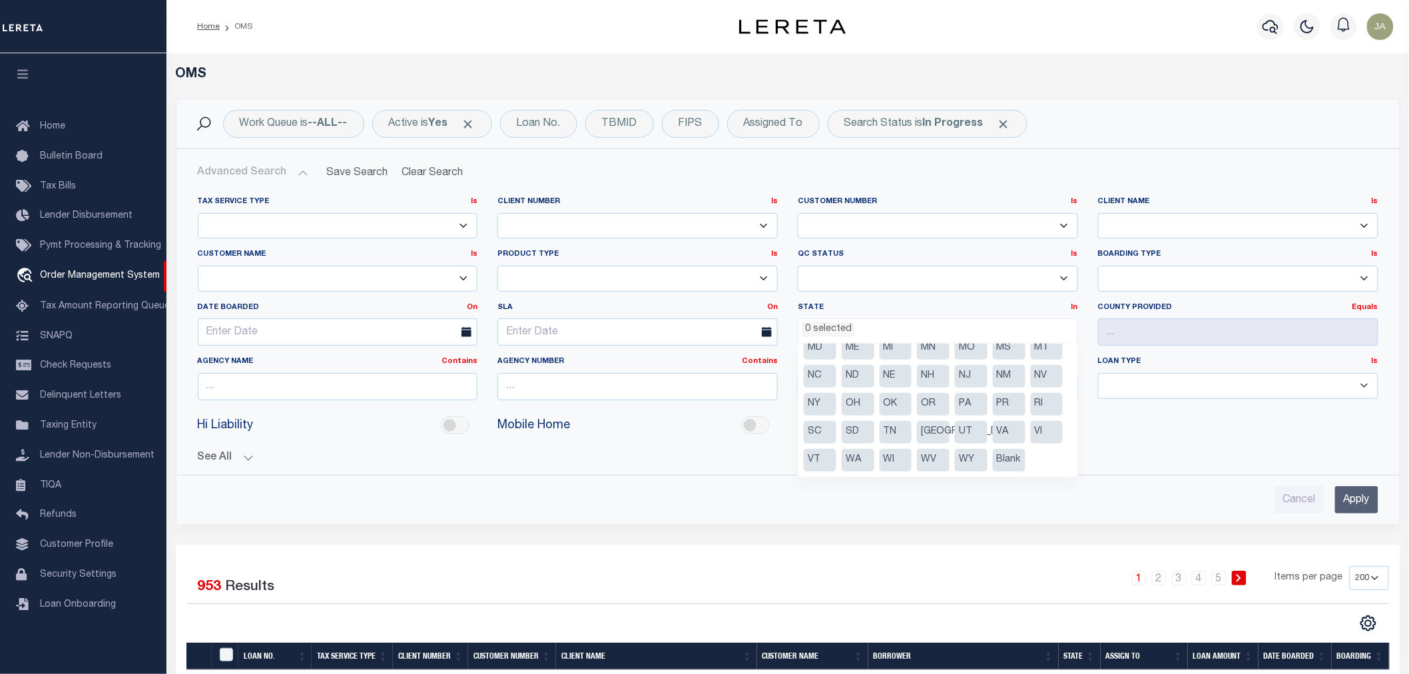
scroll to position [148, 0]
drag, startPoint x: 936, startPoint y: 408, endPoint x: 433, endPoint y: 416, distance: 503.5
click at [935, 421] on li "[GEOGRAPHIC_DATA]" at bounding box center [933, 432] width 33 height 23
select select "[GEOGRAPHIC_DATA]"
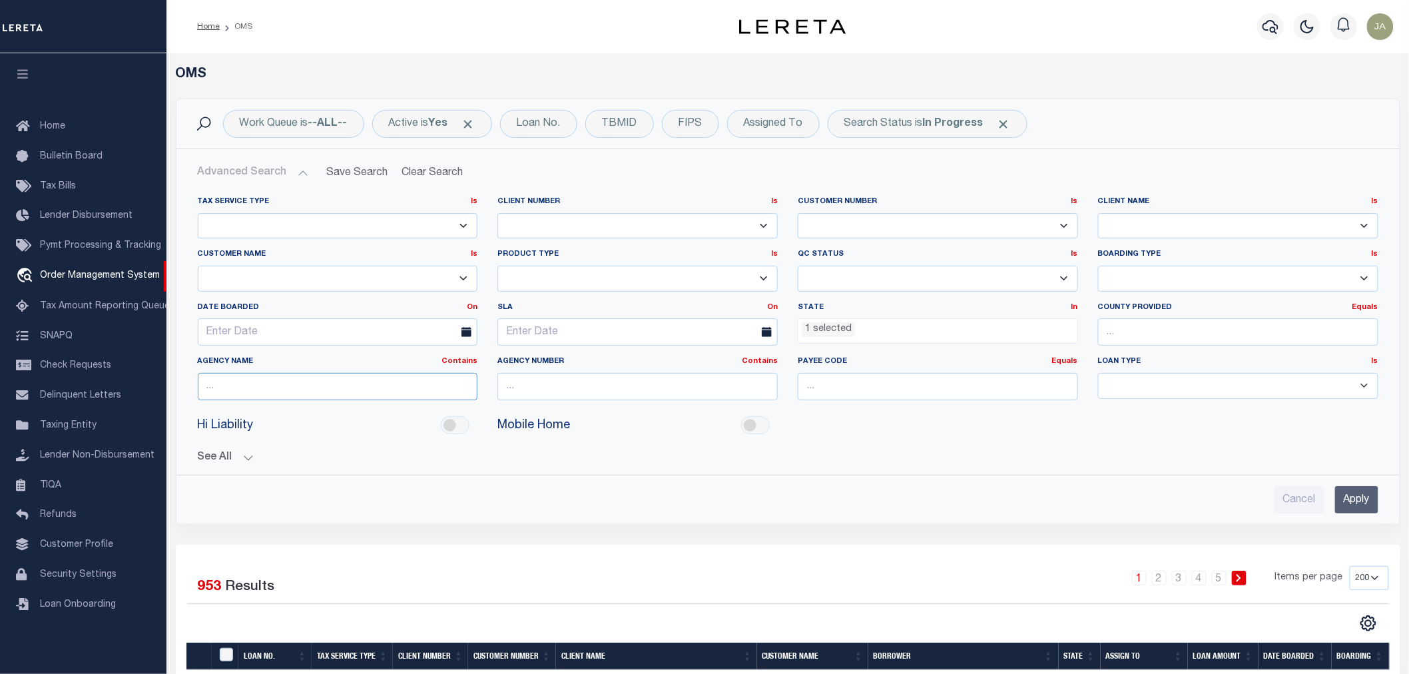
click at [280, 384] on input "text" at bounding box center [338, 386] width 280 height 27
type input "Anderson"
click at [1346, 503] on input "Apply" at bounding box center [1356, 499] width 43 height 27
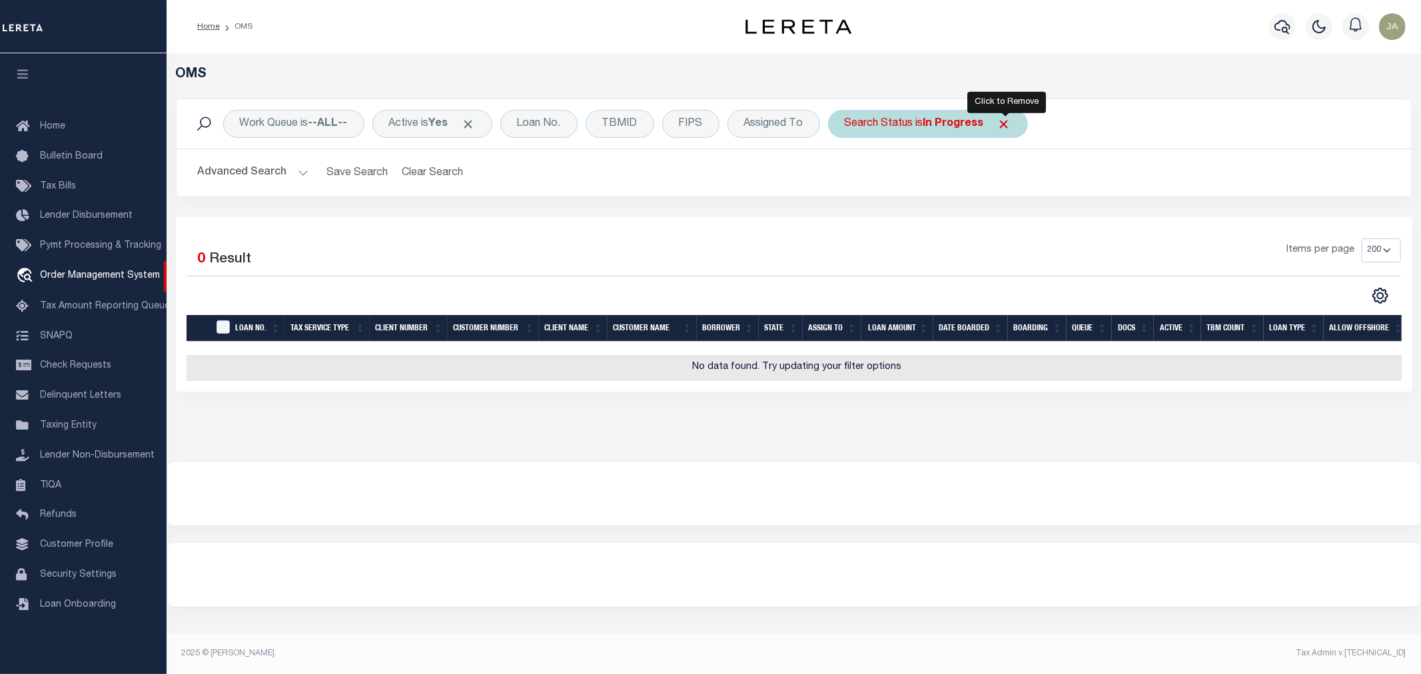
click at [1006, 123] on span "Click to Remove" at bounding box center [1004, 124] width 14 height 14
click at [295, 169] on button "Advanced Search" at bounding box center [253, 173] width 111 height 26
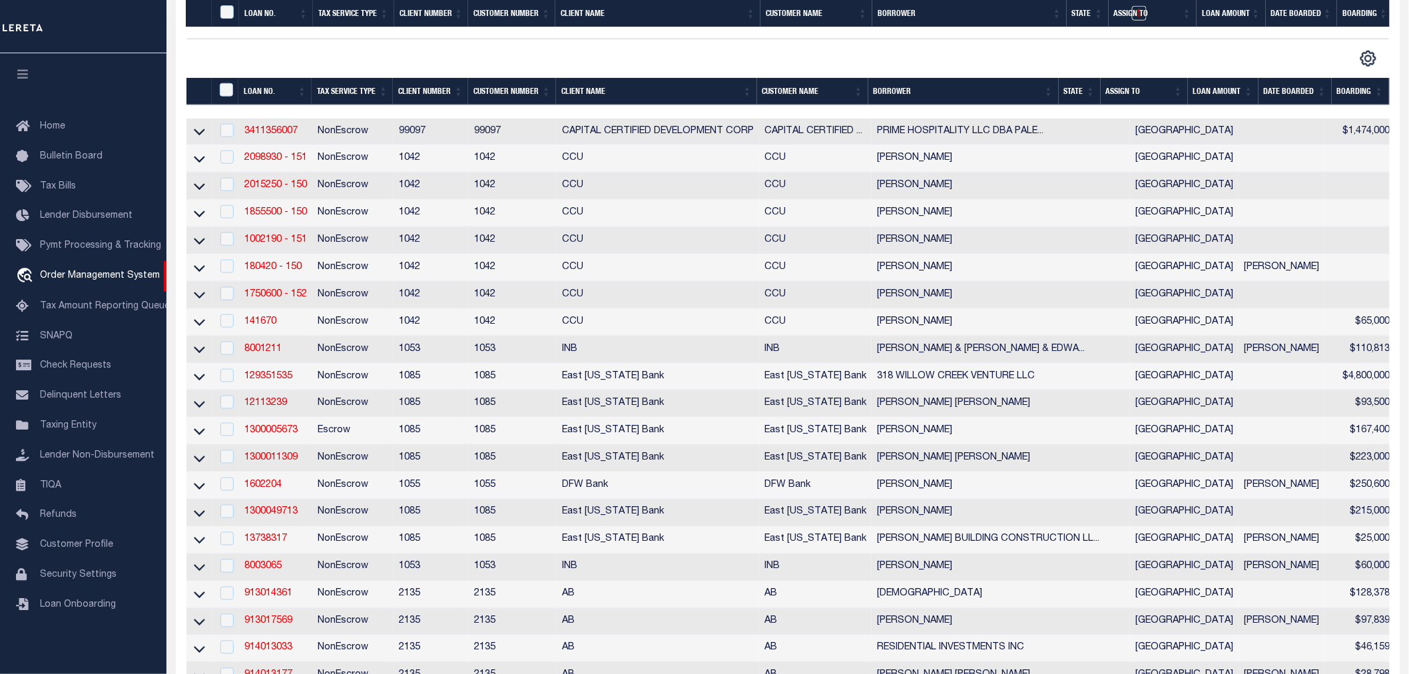
scroll to position [666, 0]
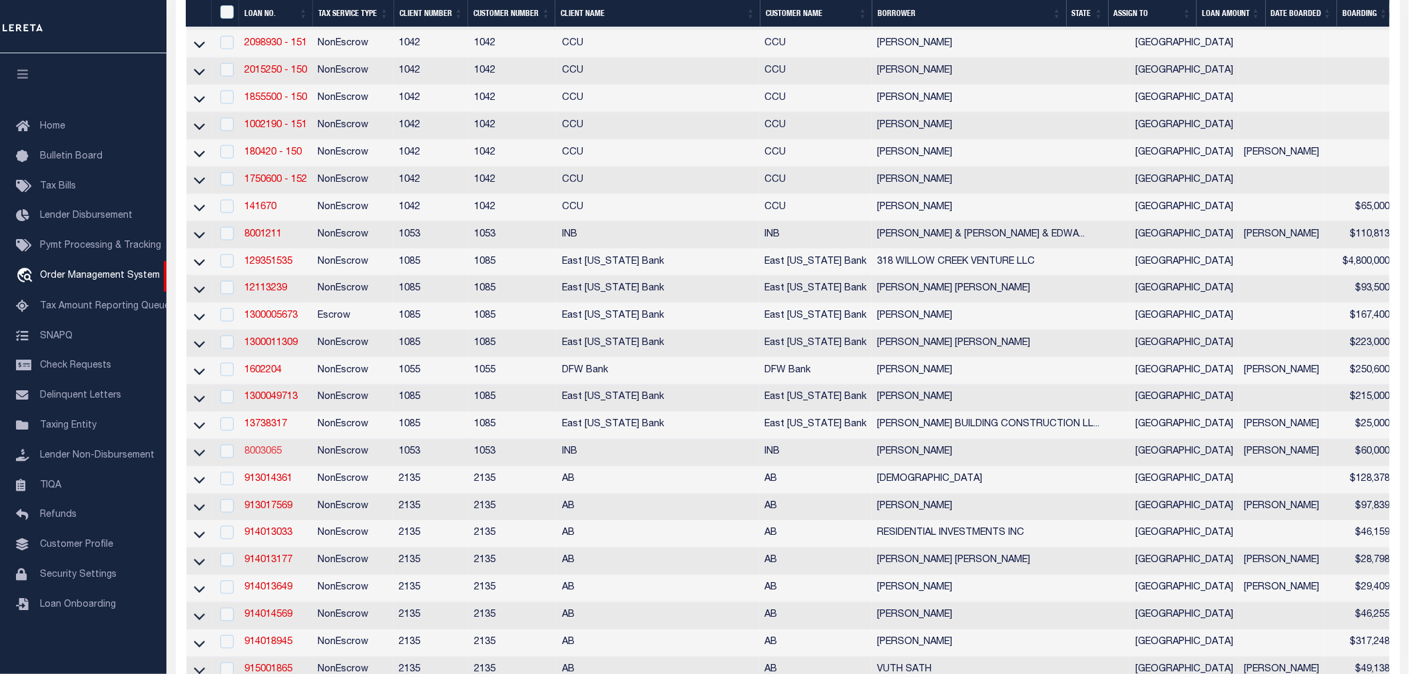
click at [270, 457] on link "8003065" at bounding box center [262, 452] width 37 height 9
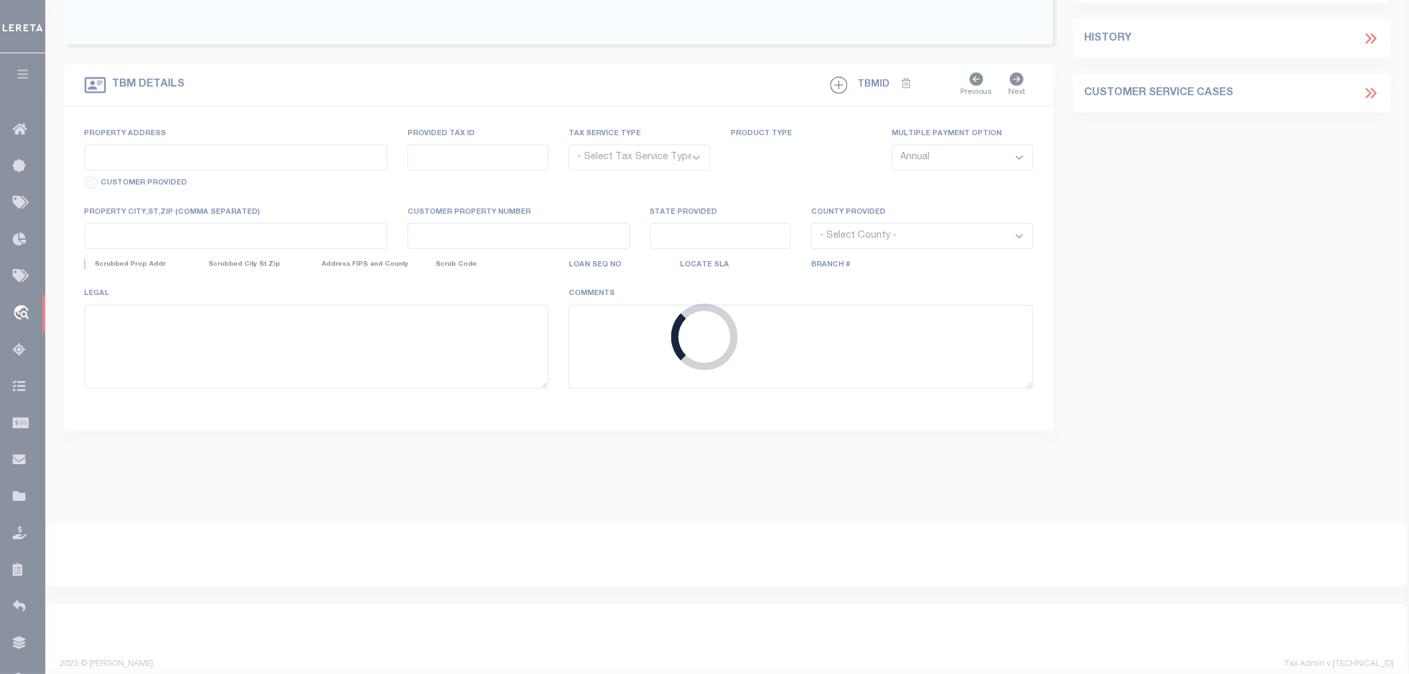
type input "8003065"
type input "RICKY ASHCRAFT, SR."
select select
select select "NonEscrow"
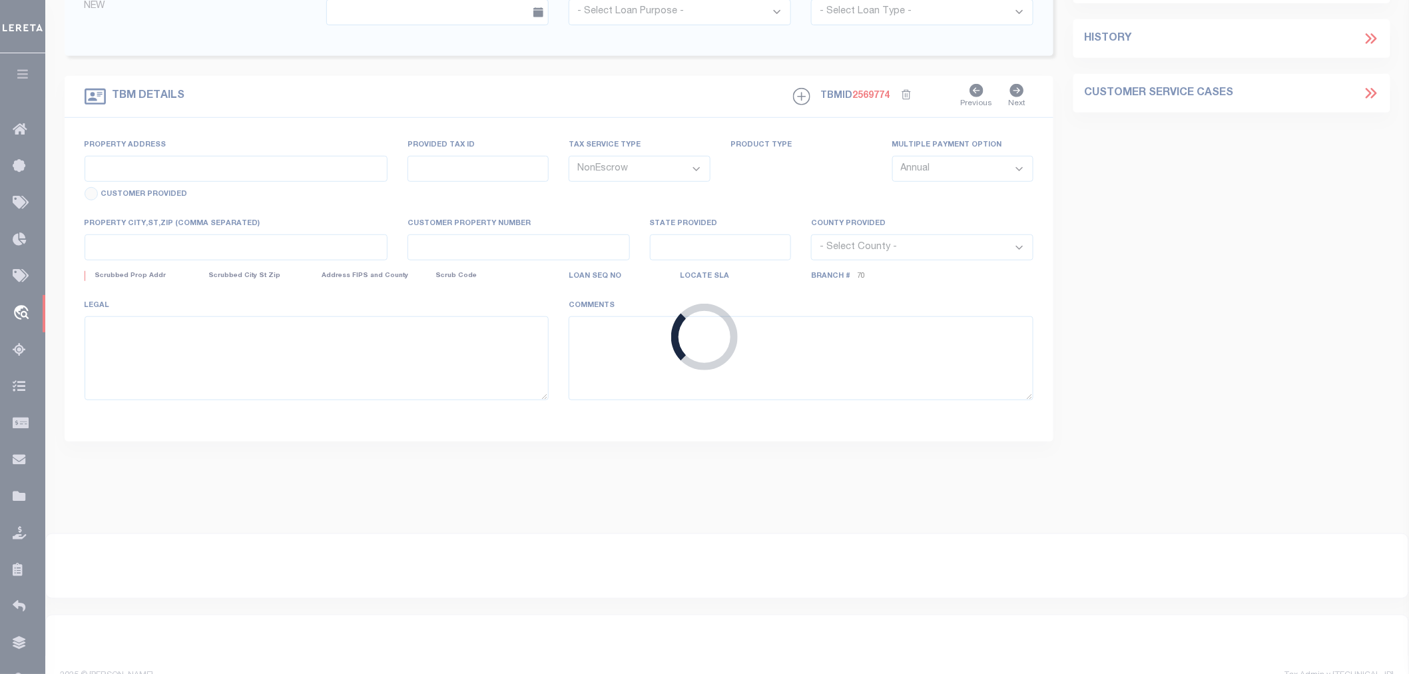
select select "3390"
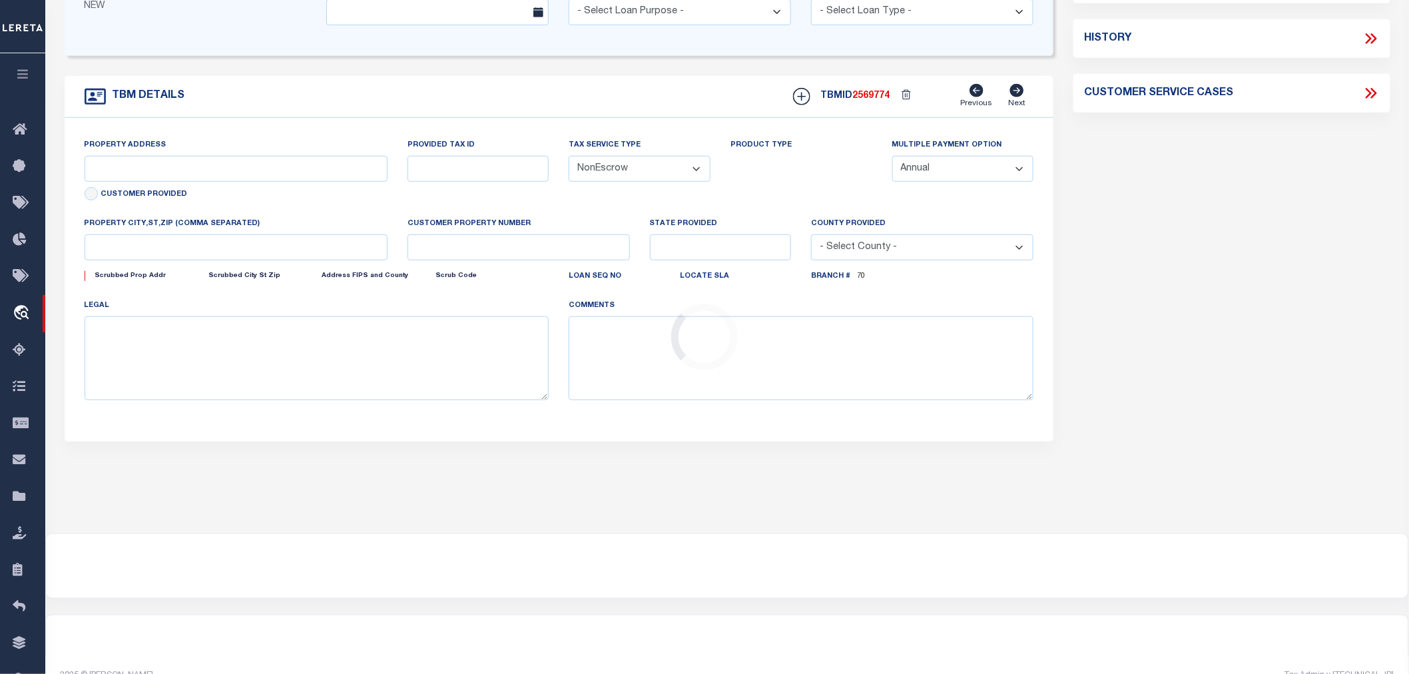
scroll to position [194, 0]
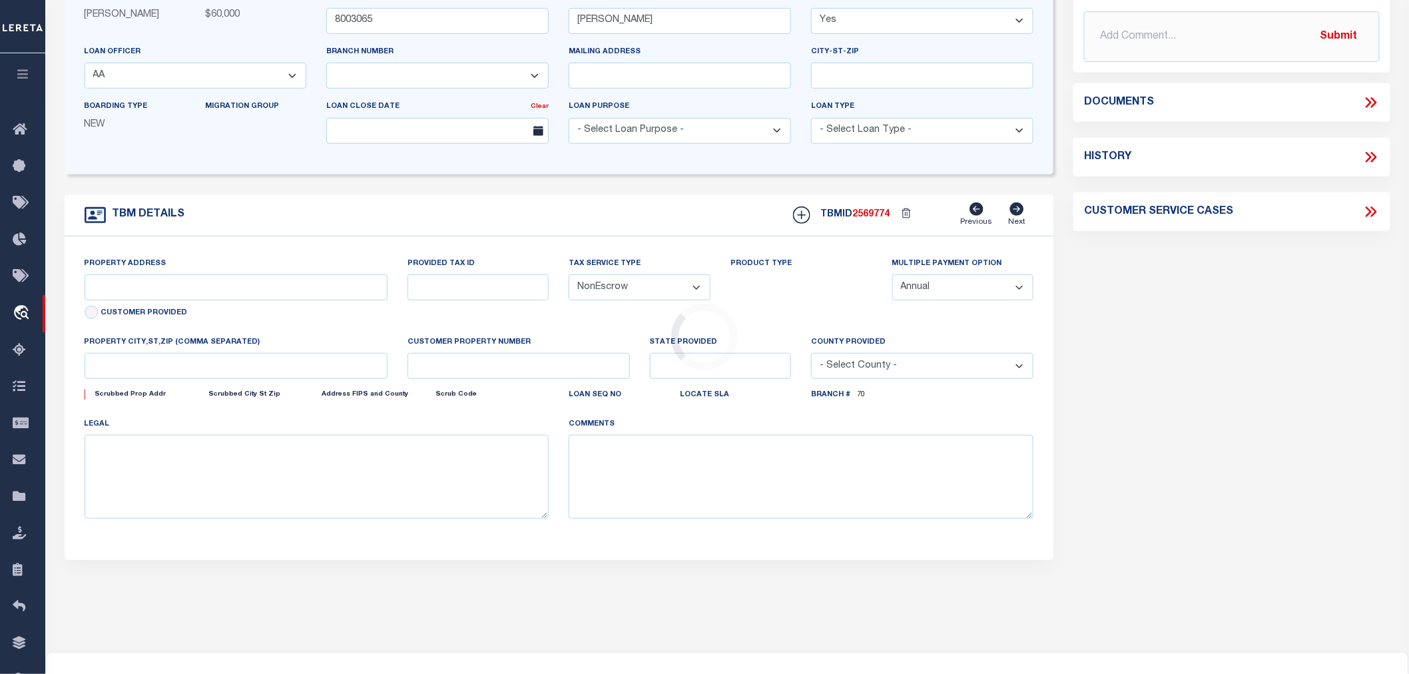
select select "104"
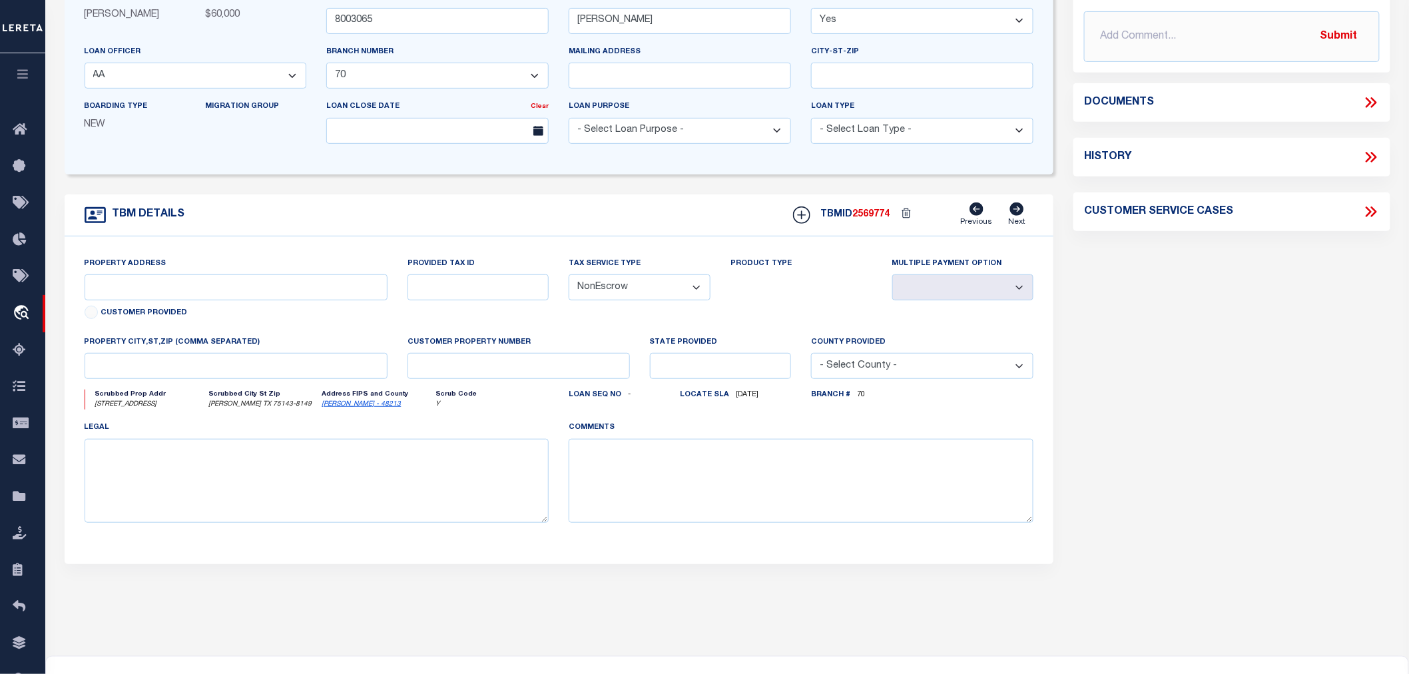
type input "13110 COUNTY ROAD 2139"
type input "CAD #R000010877"
select select
type input "KEMP TX 75143"
type input "[GEOGRAPHIC_DATA]"
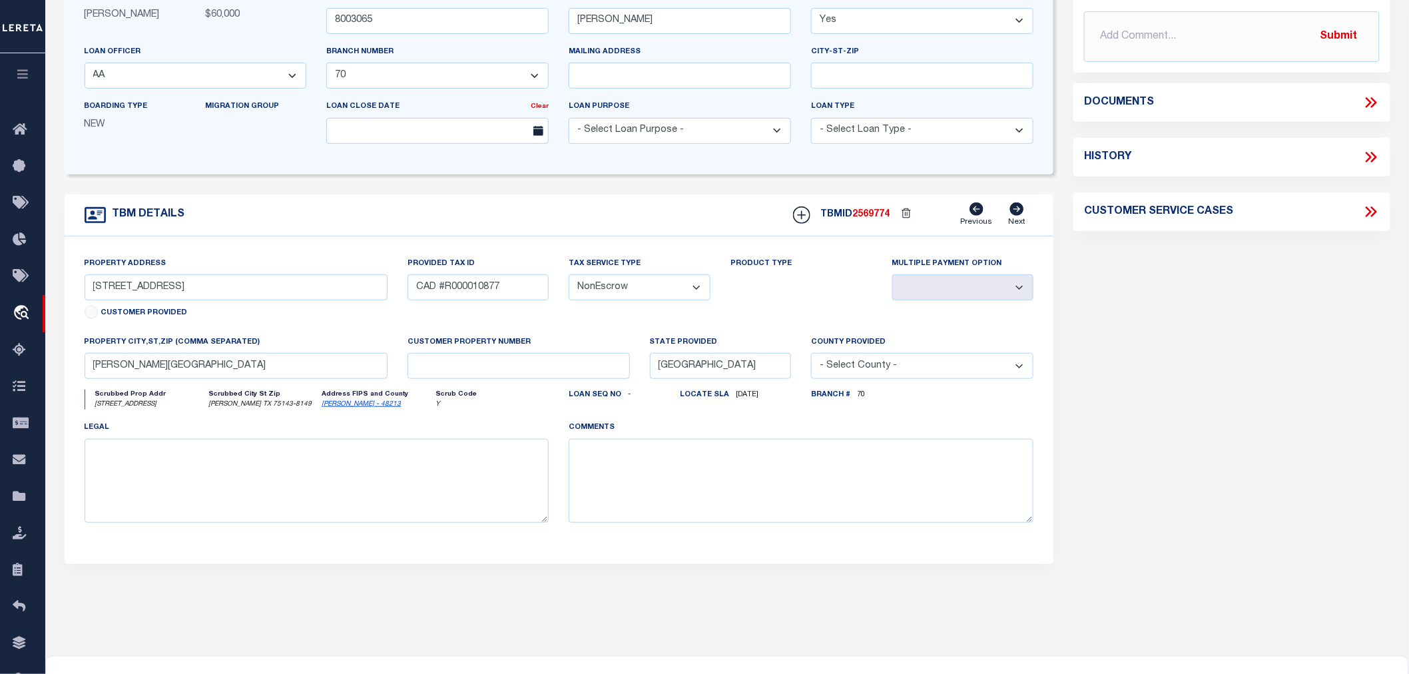
select select
type textarea "SEE ATTACHED EXHIBIT 'A'"
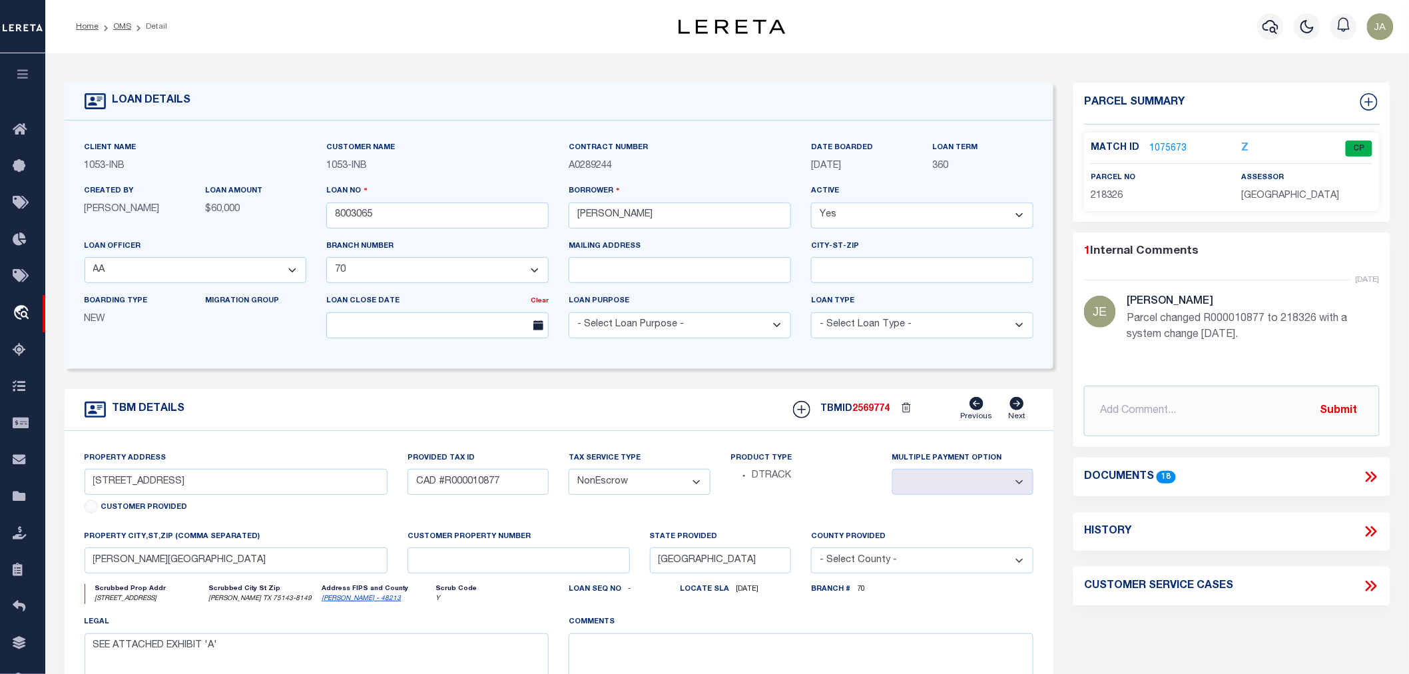
click at [25, 78] on icon "button" at bounding box center [22, 74] width 15 height 12
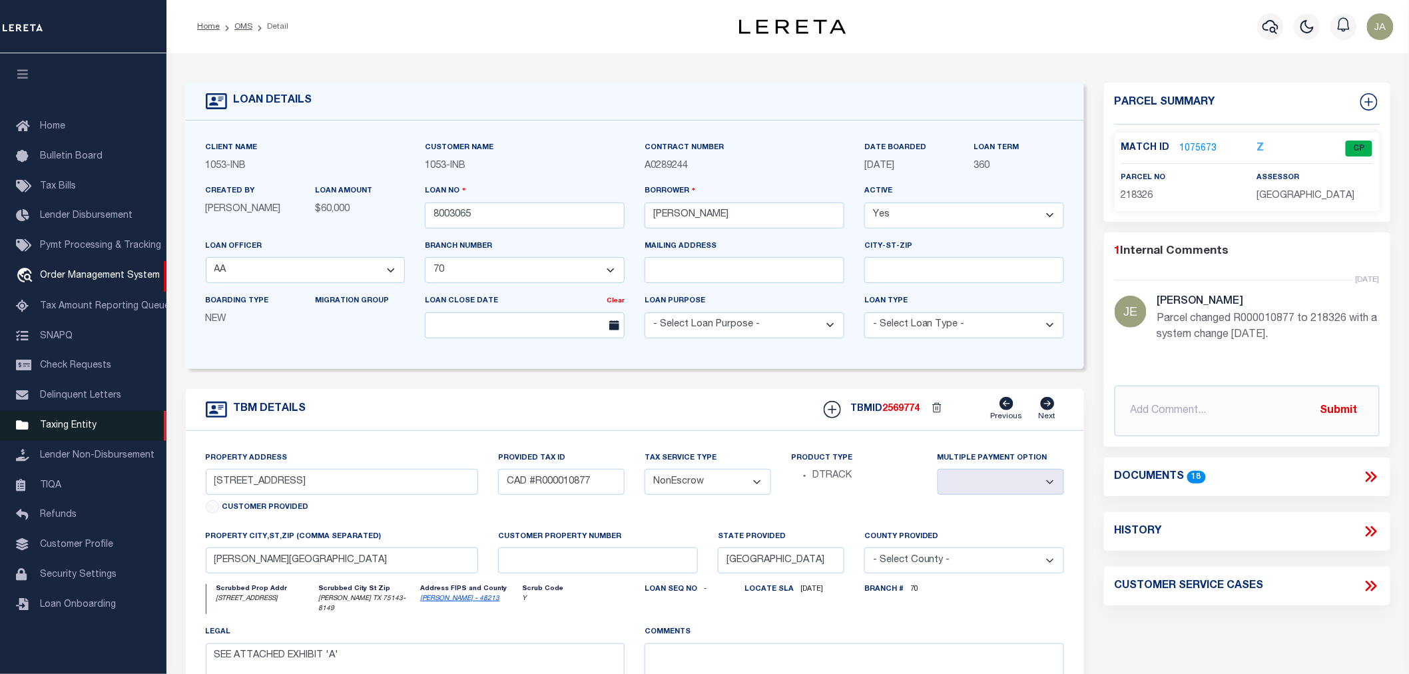
drag, startPoint x: 81, startPoint y: 424, endPoint x: 90, endPoint y: 420, distance: 9.5
click at [82, 424] on span "Taxing Entity" at bounding box center [68, 425] width 57 height 9
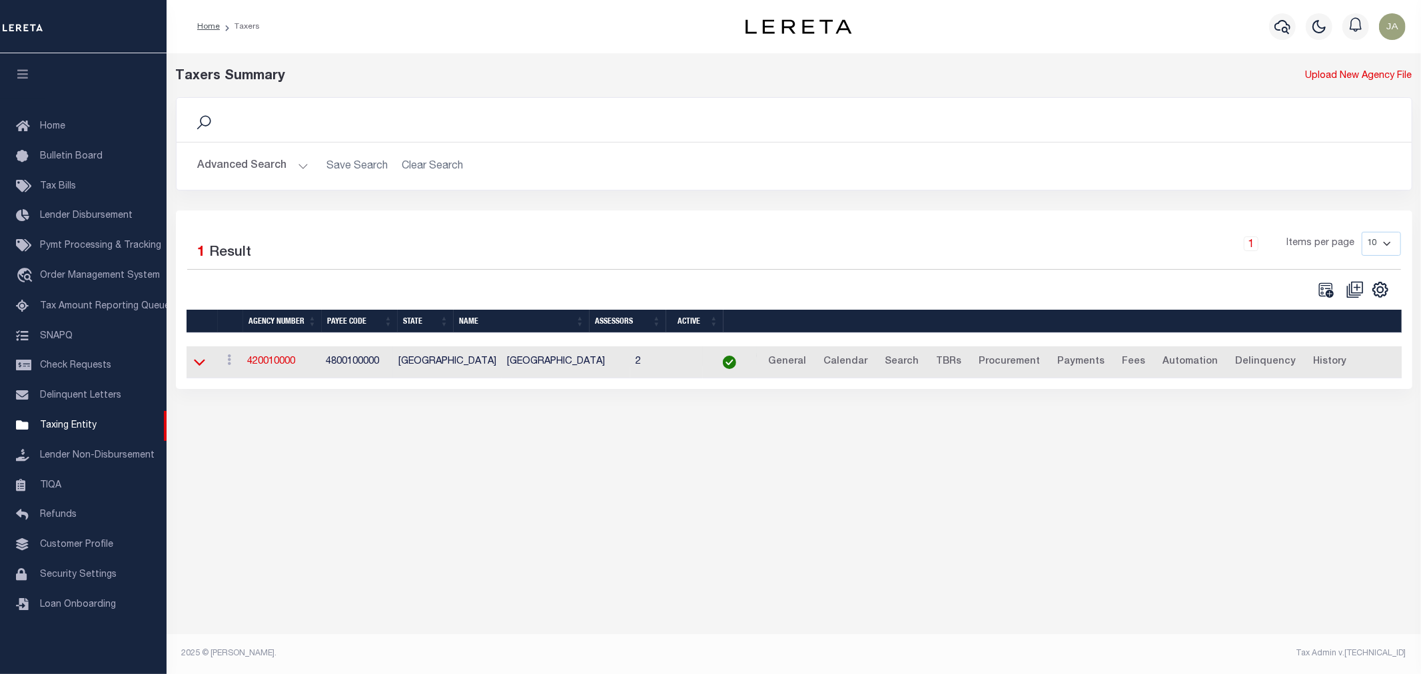
click at [196, 364] on icon at bounding box center [199, 362] width 11 height 14
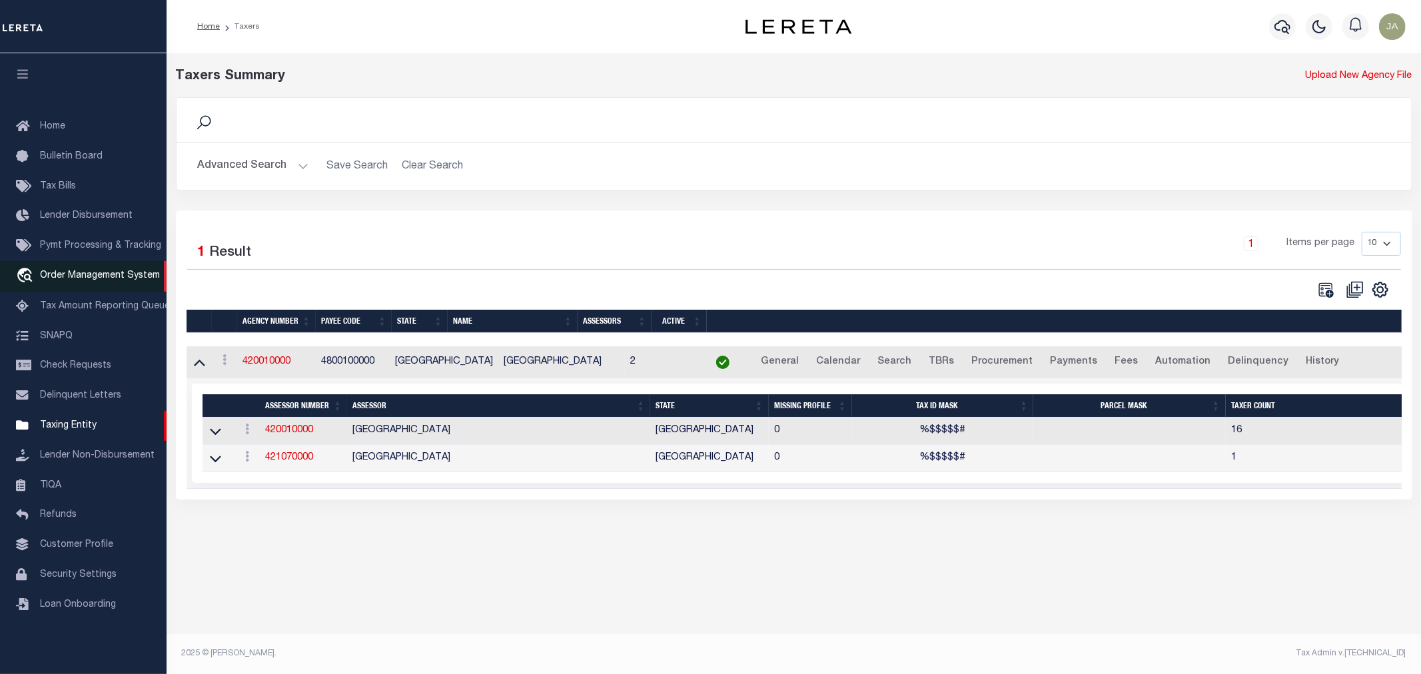
click at [81, 272] on span "Order Management System" at bounding box center [100, 275] width 120 height 9
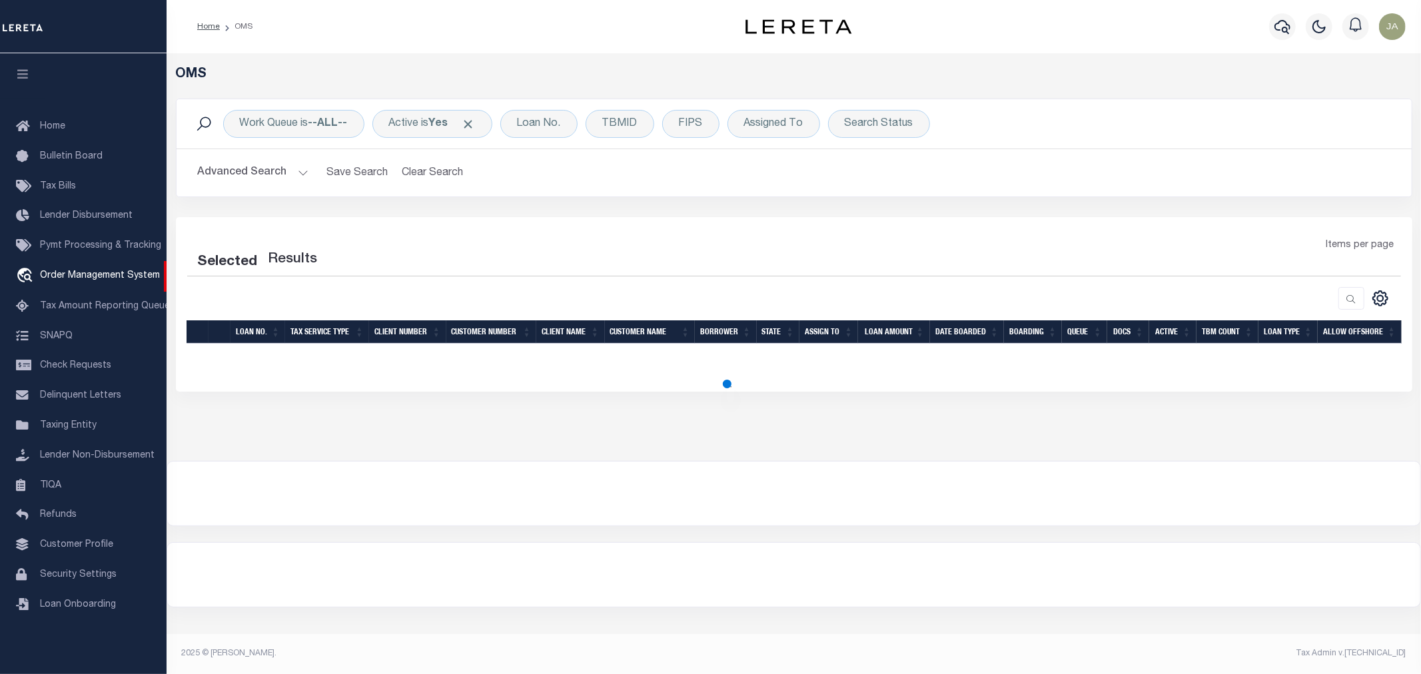
select select "200"
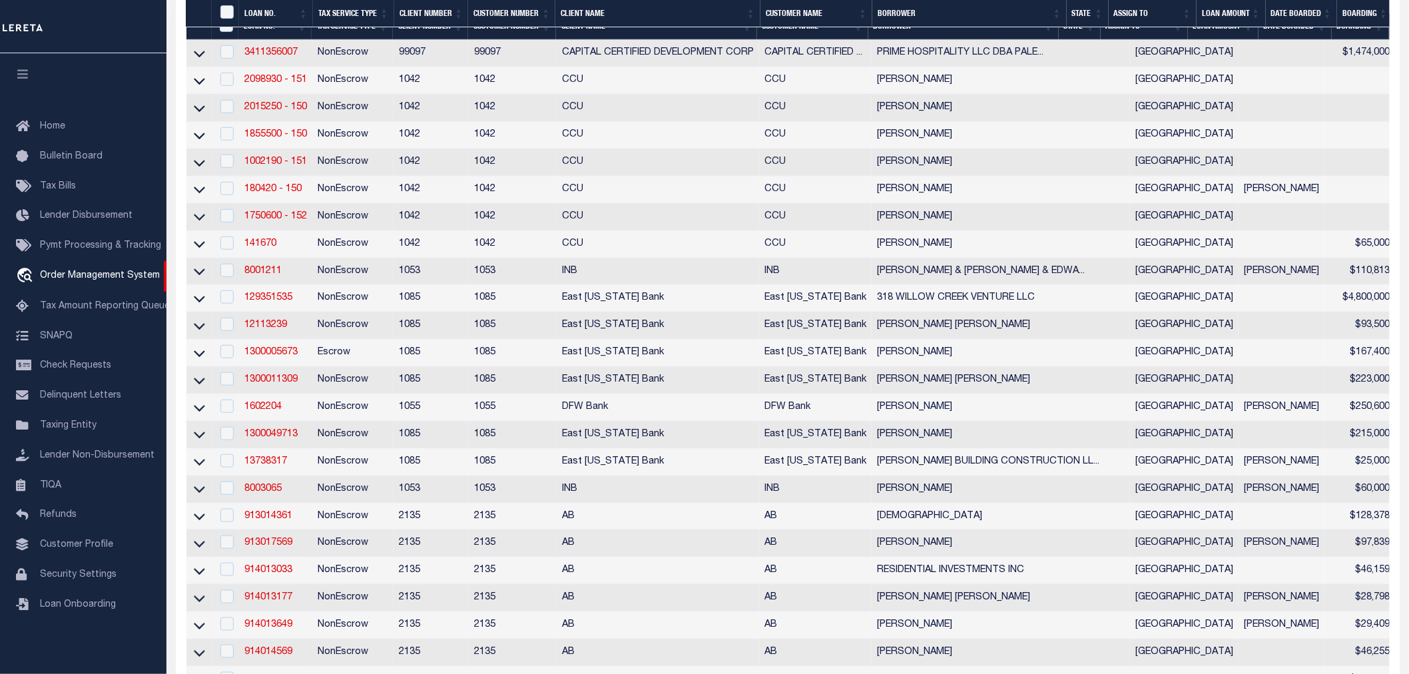
scroll to position [517, 0]
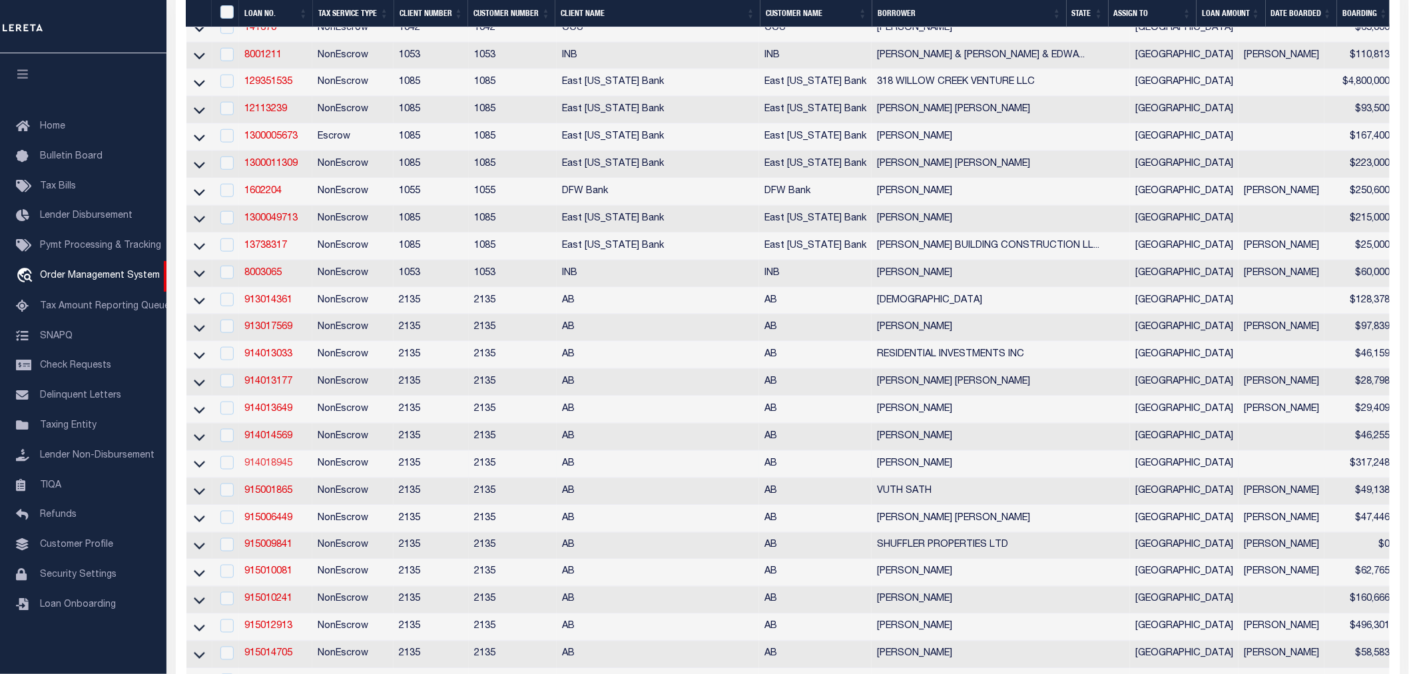
click at [285, 468] on link "914018945" at bounding box center [268, 463] width 48 height 9
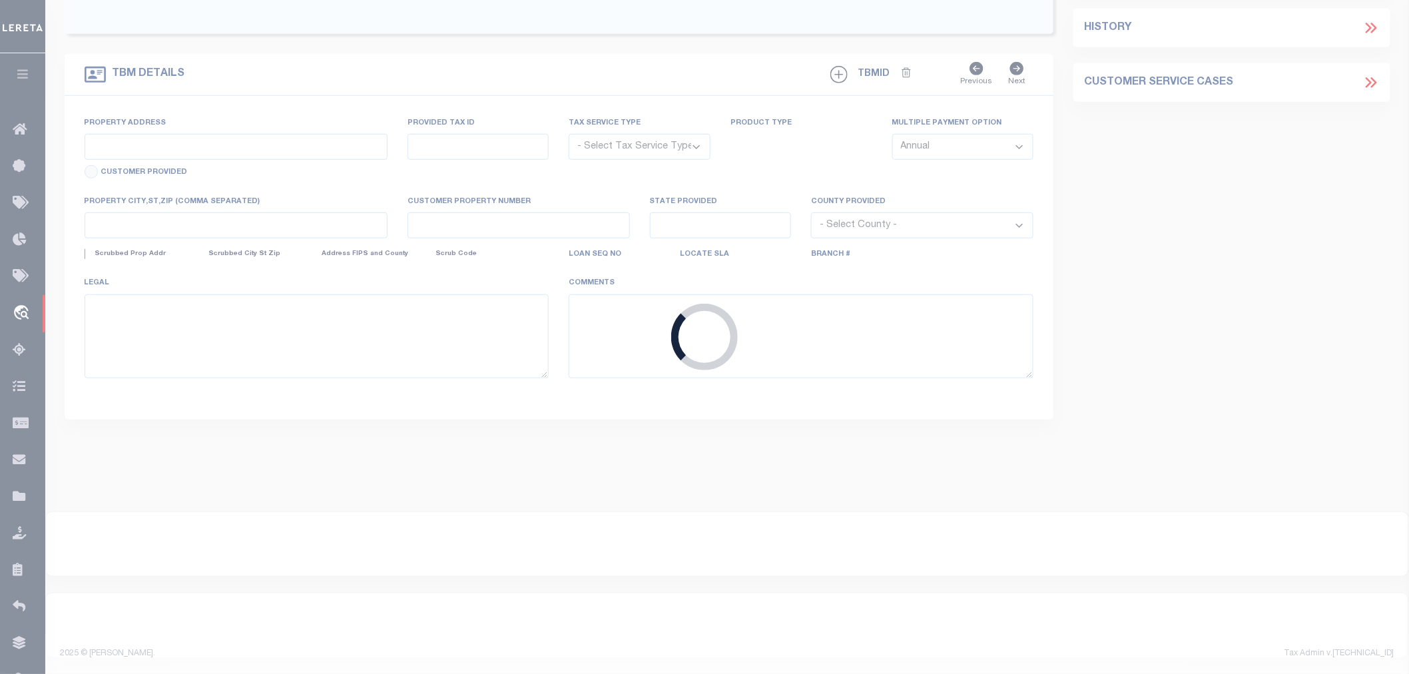
type input "914018945"
type input "MICHAEL P GARCIA"
select select
type input "301 PRIVATE RD 5147"
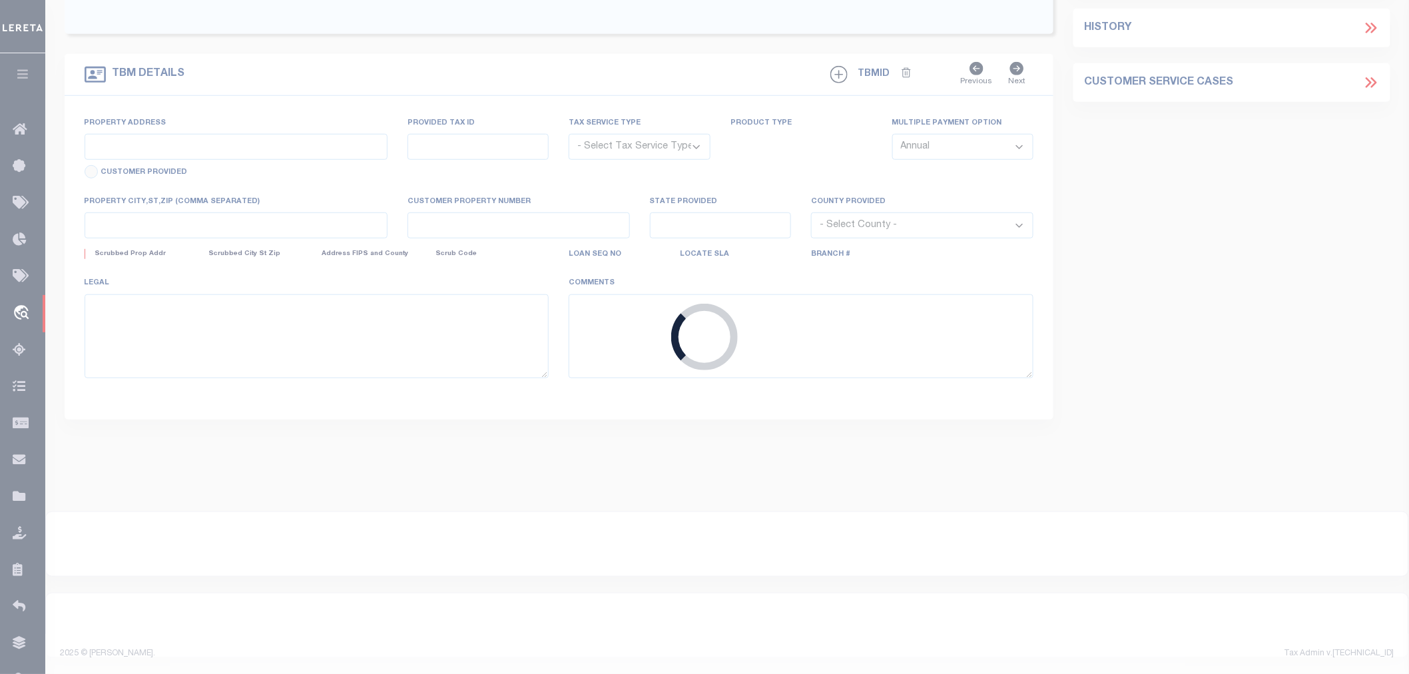
type input "PALESTINE, TX 75801"
select select "NonEscrow"
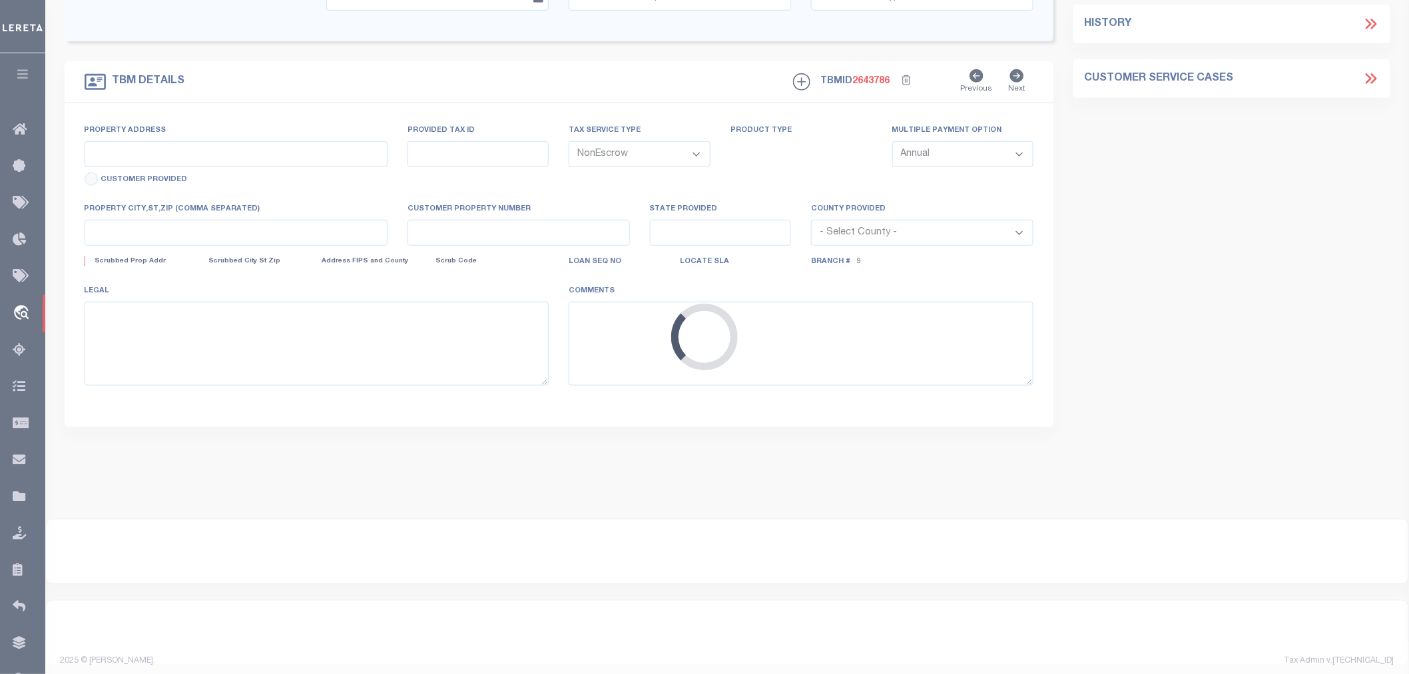
select select "6824"
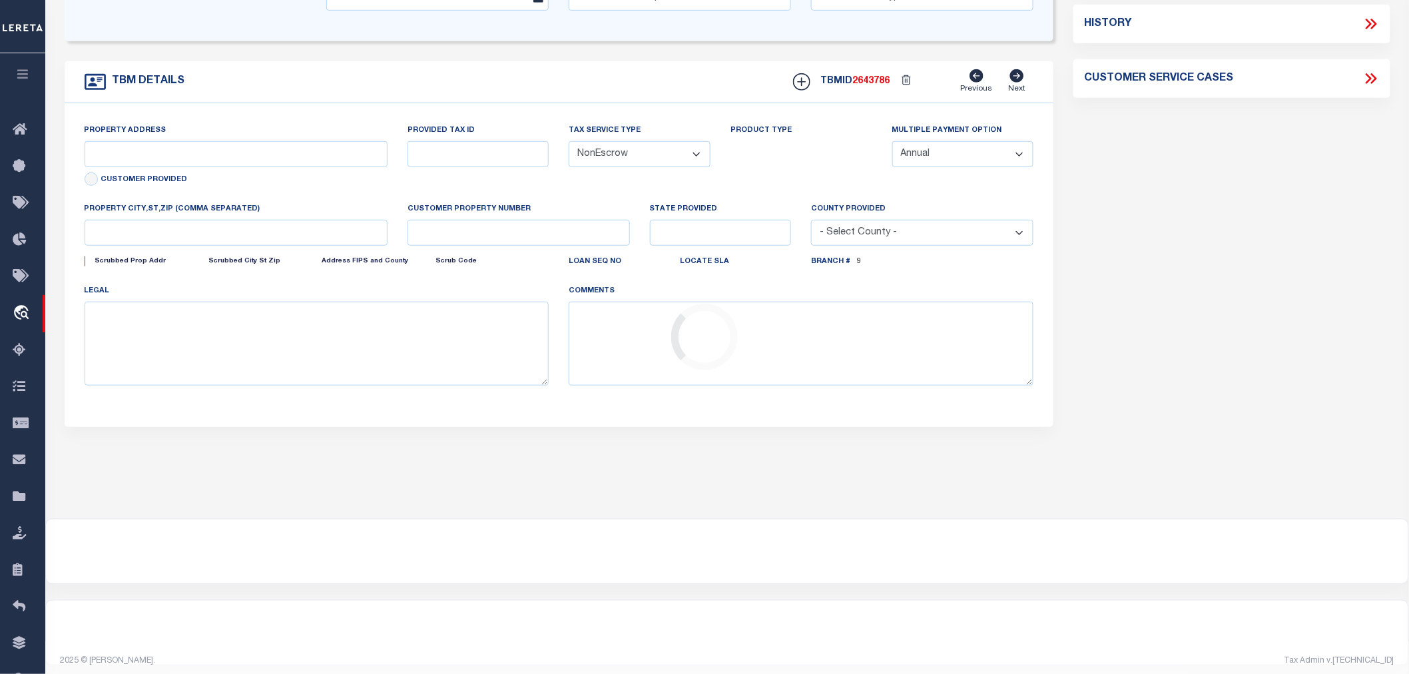
scroll to position [7, 0]
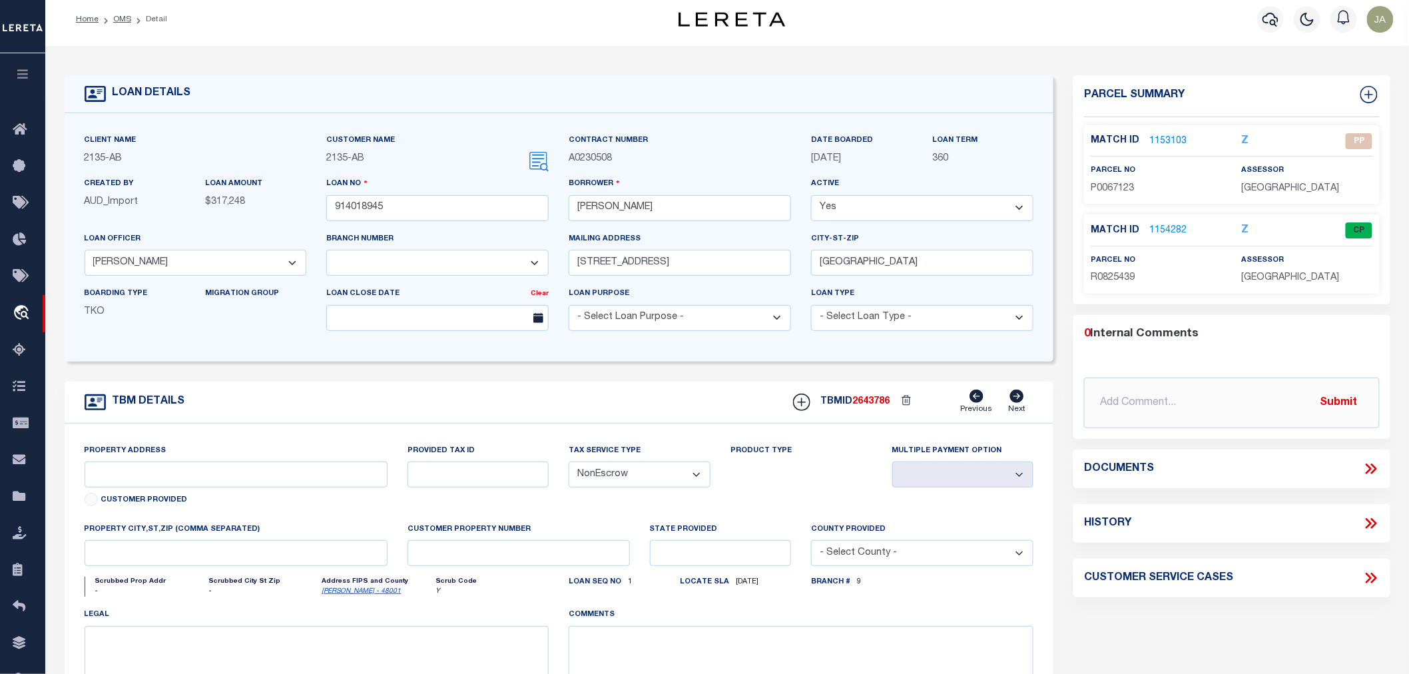
type input "111 MEDICAL DRIVE"
select select
type input "Palestine TX 75801"
type input "[GEOGRAPHIC_DATA]"
select select
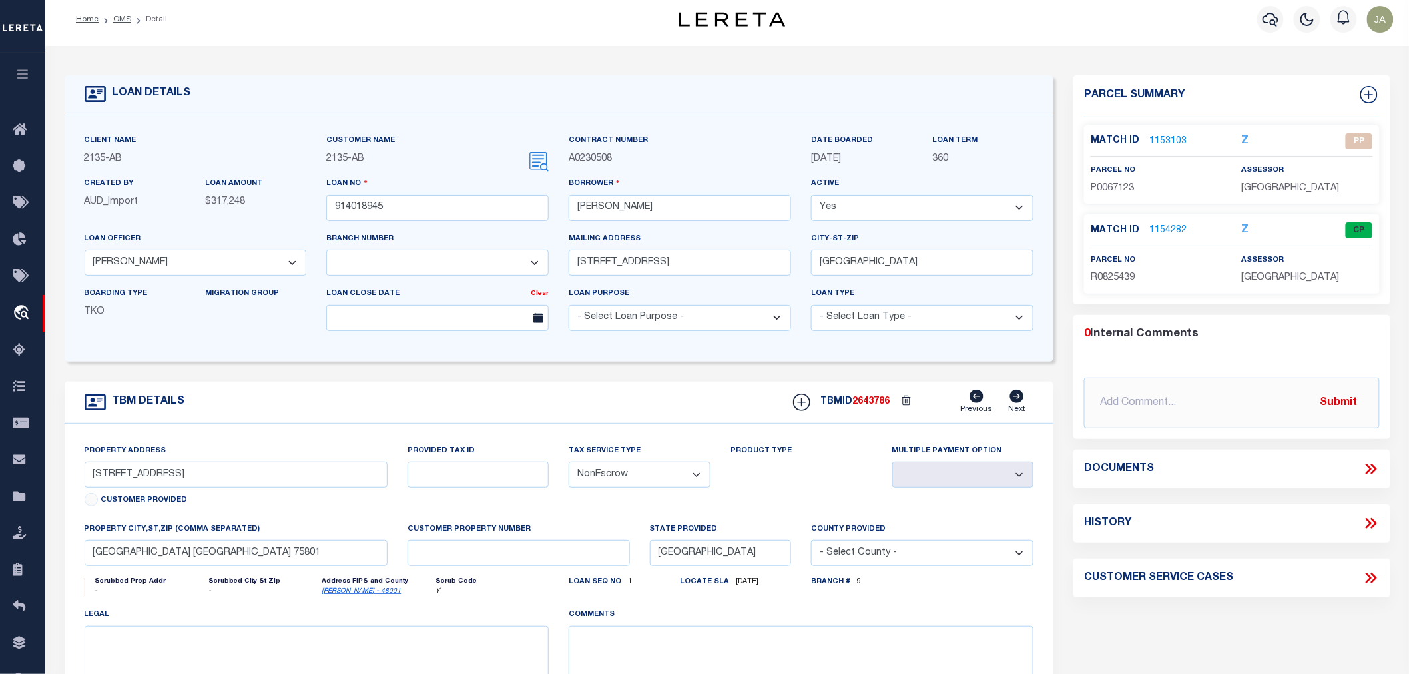
type textarea "1ST LIEN DOT TRINITY VALLEY MEDICAL PARK LOT 3 BLK 1 U 3&4 - 111 MEDICAL DRIVE …"
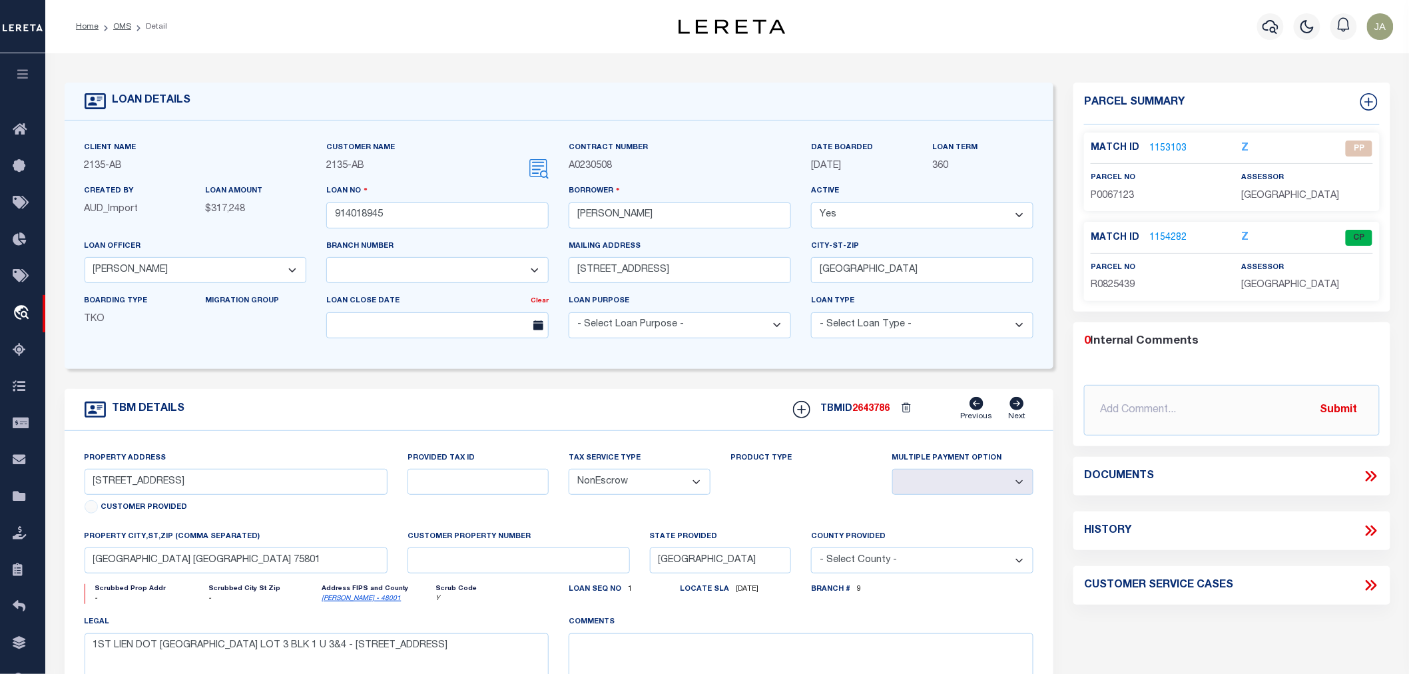
select select "2593"
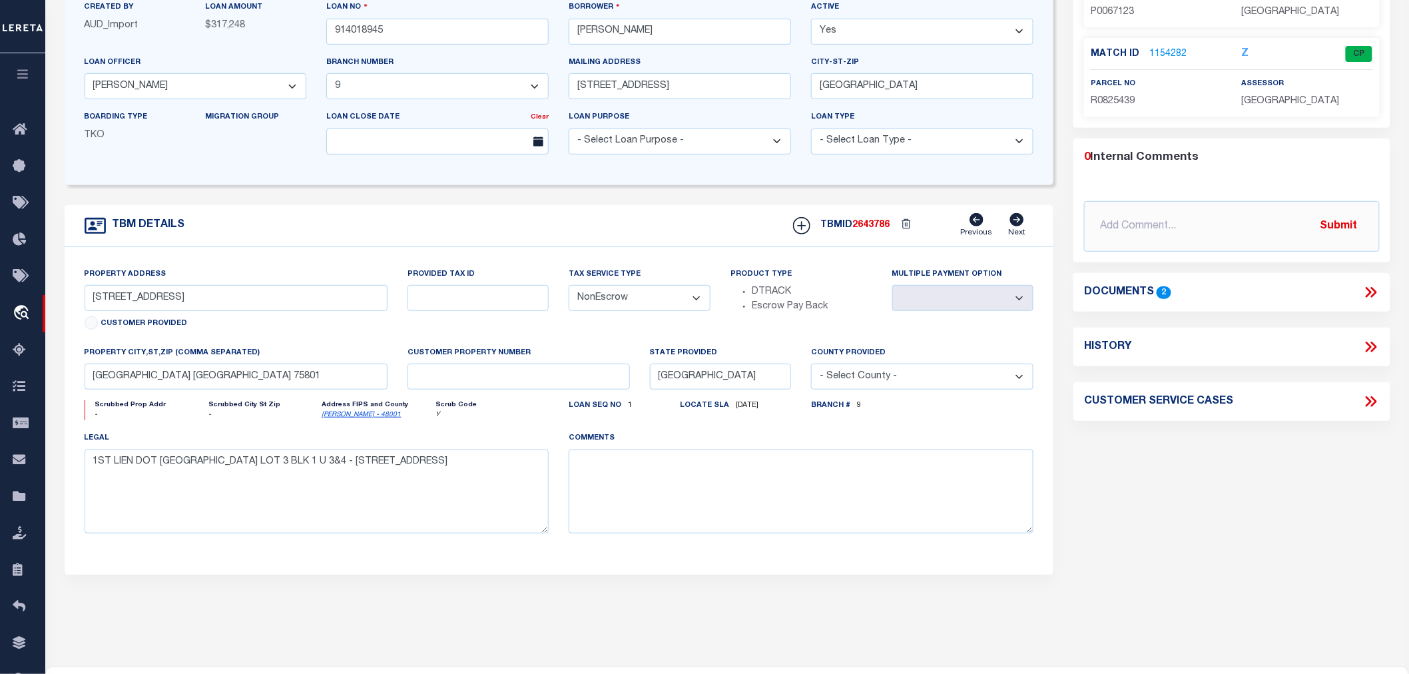
scroll to position [148, 0]
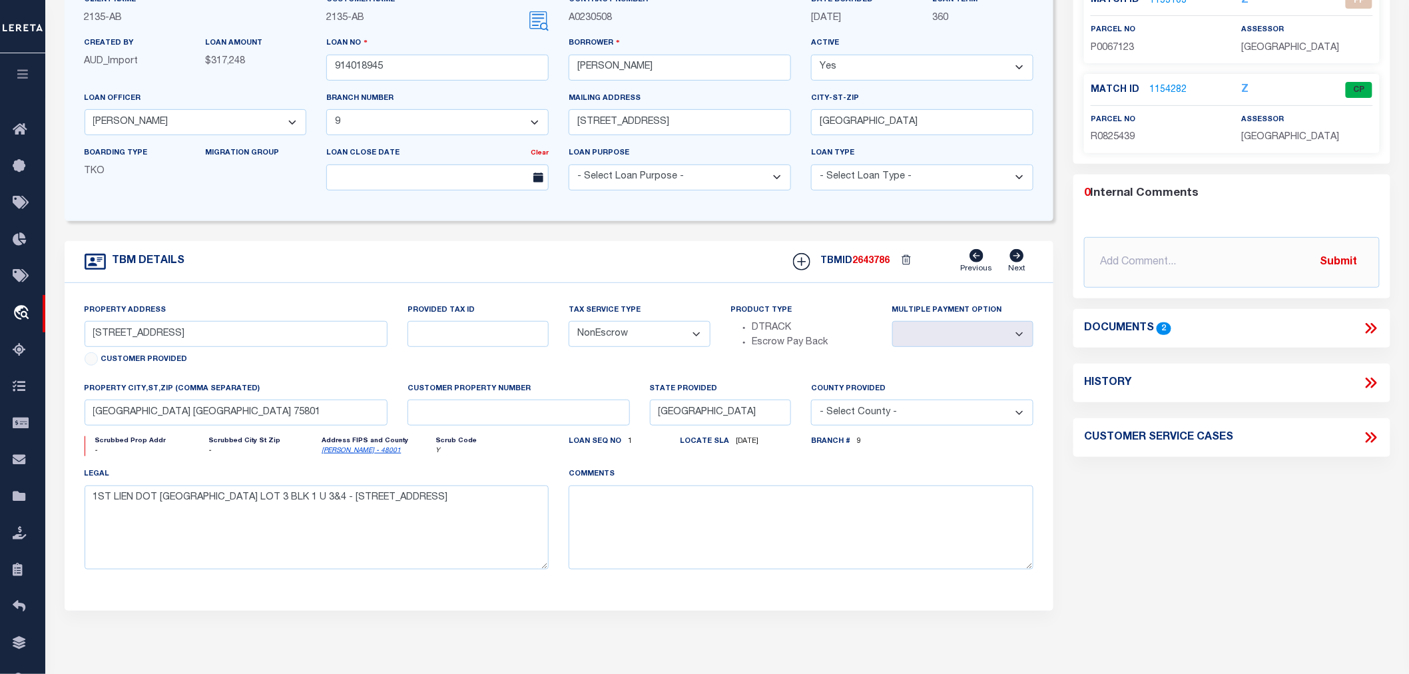
click at [1164, 89] on link "1154282" at bounding box center [1168, 90] width 37 height 14
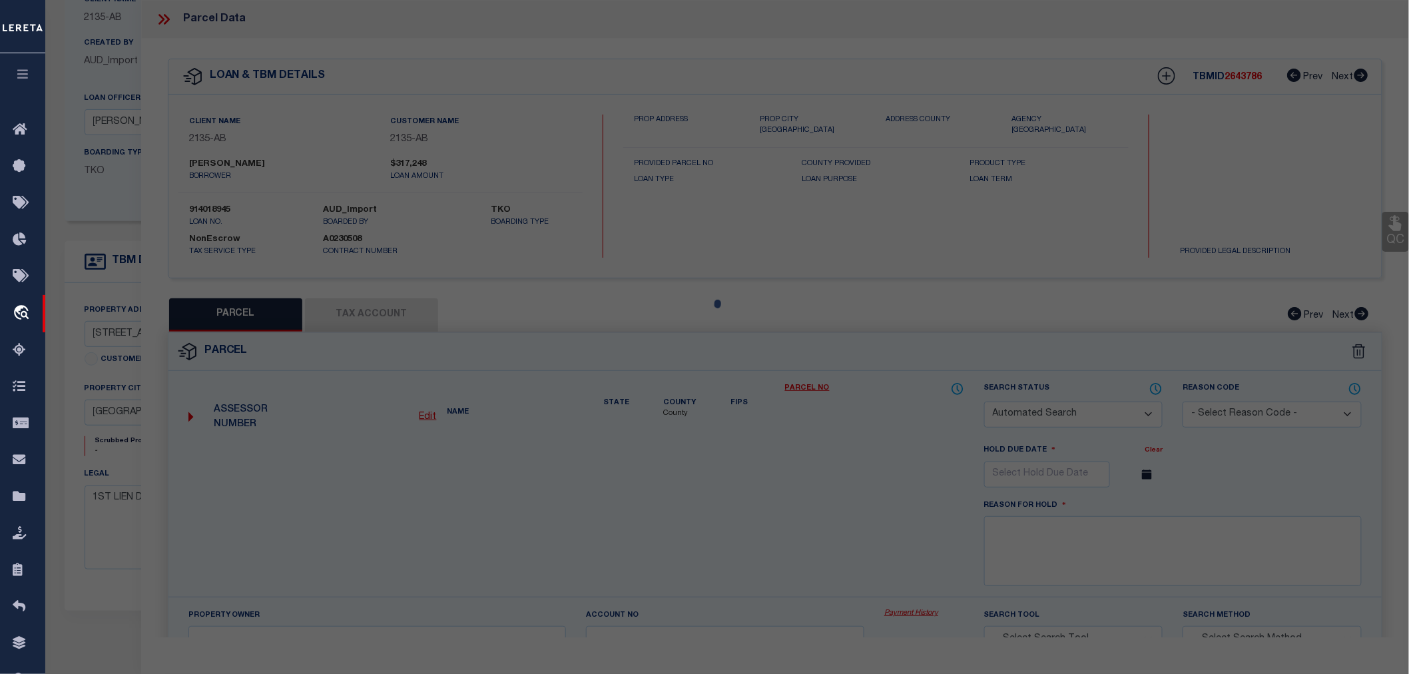
checkbox input "false"
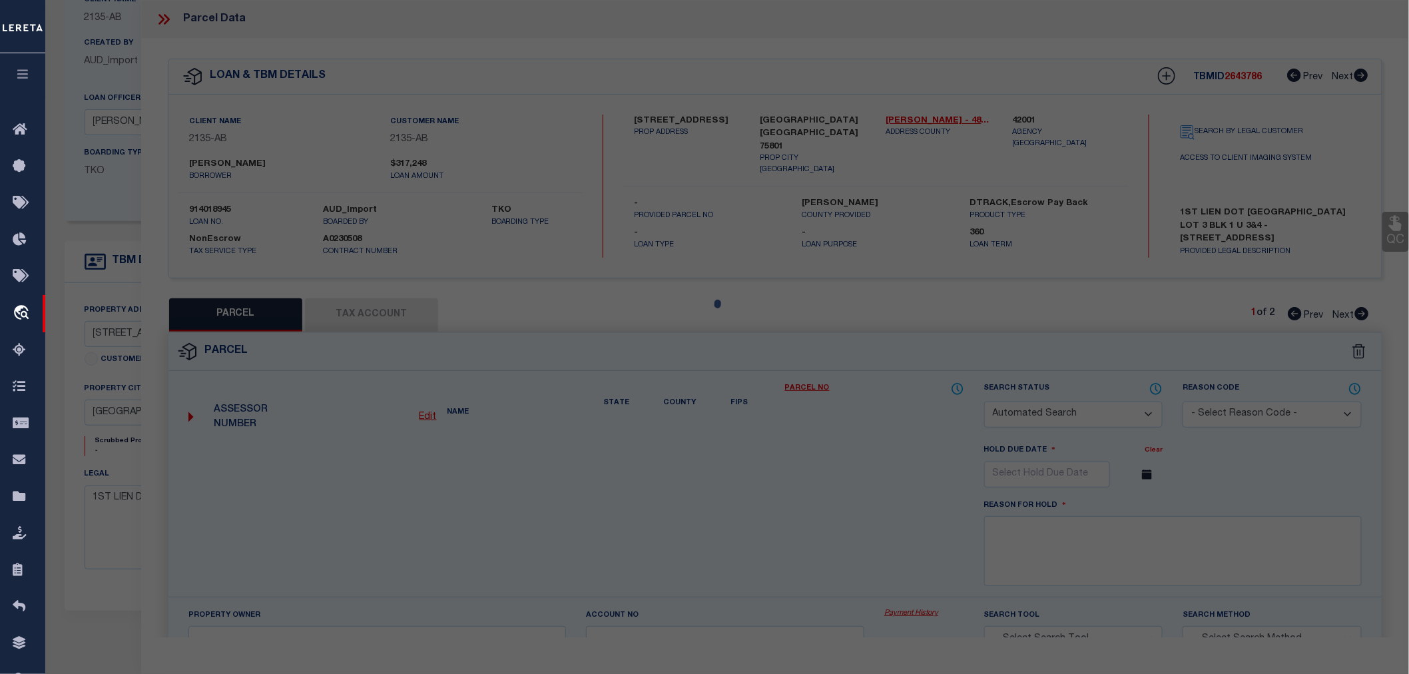
select select "CP"
type input "Hickory Canyon Llc"
select select
type input "111 Medical Dr"
type input "Palestine TX"
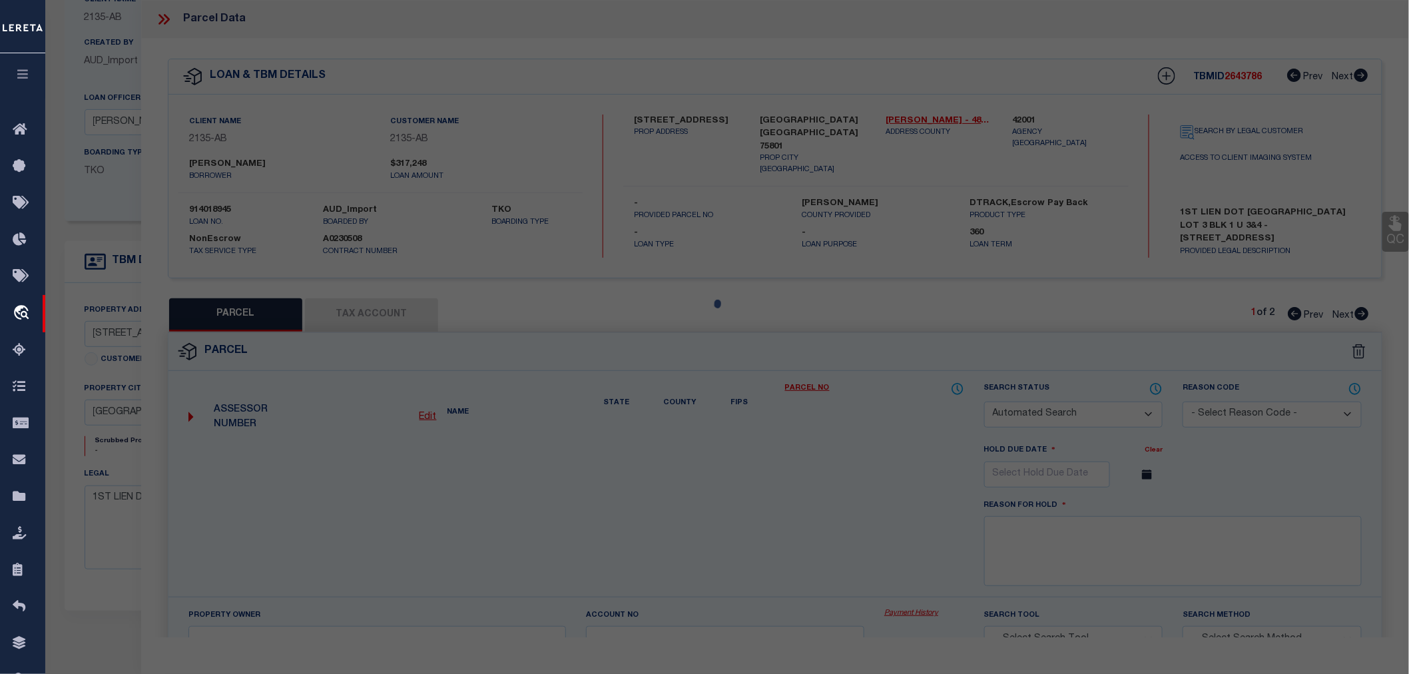
type textarea "TRINITY VALLEY MEDICAL PARK BLOCK 1 LOT 3"
type textarea "Tax Id Special Project"
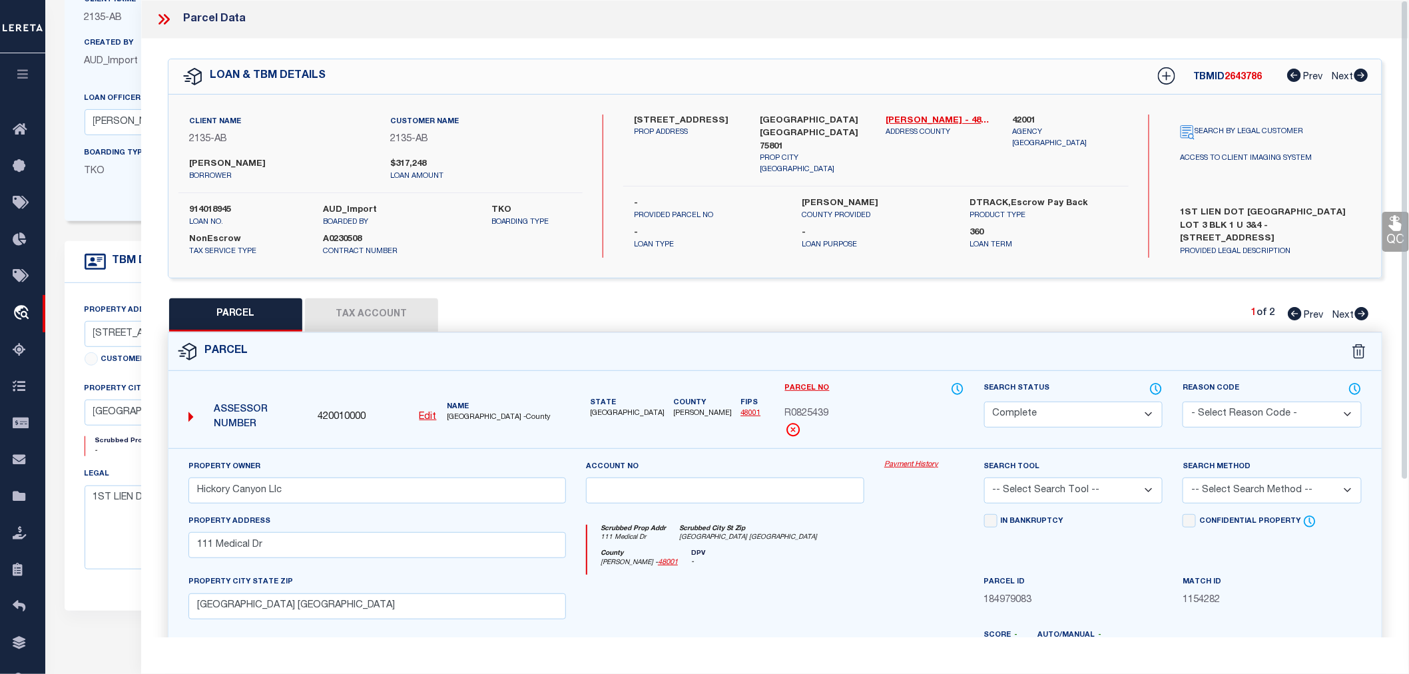
click at [406, 314] on button "Tax Account" at bounding box center [371, 314] width 133 height 33
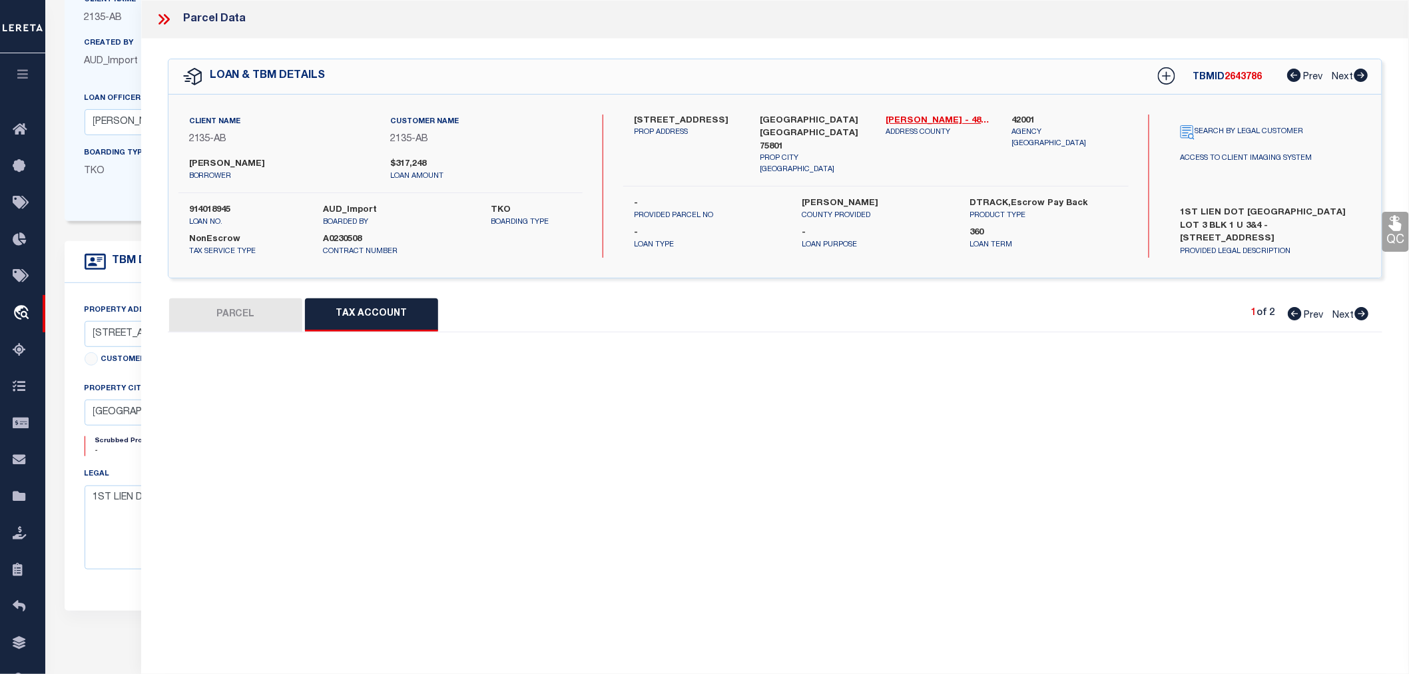
select select "100"
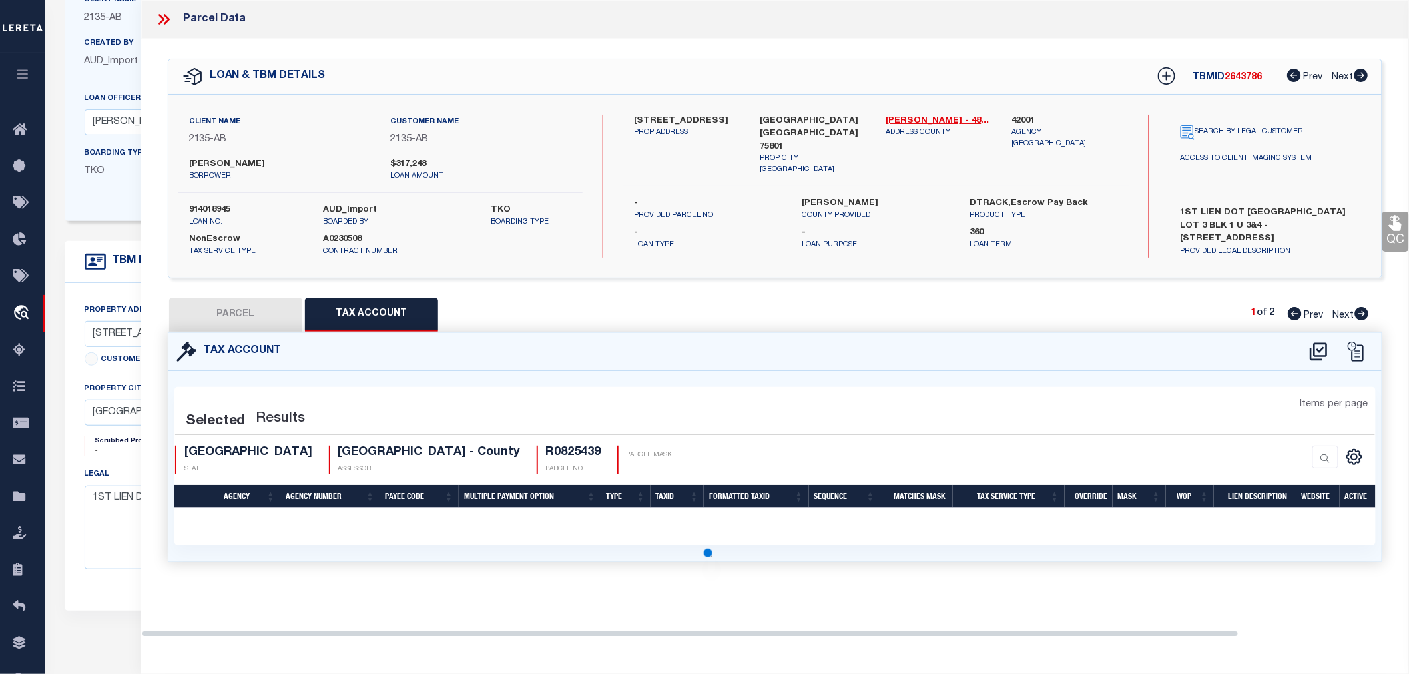
select select "100"
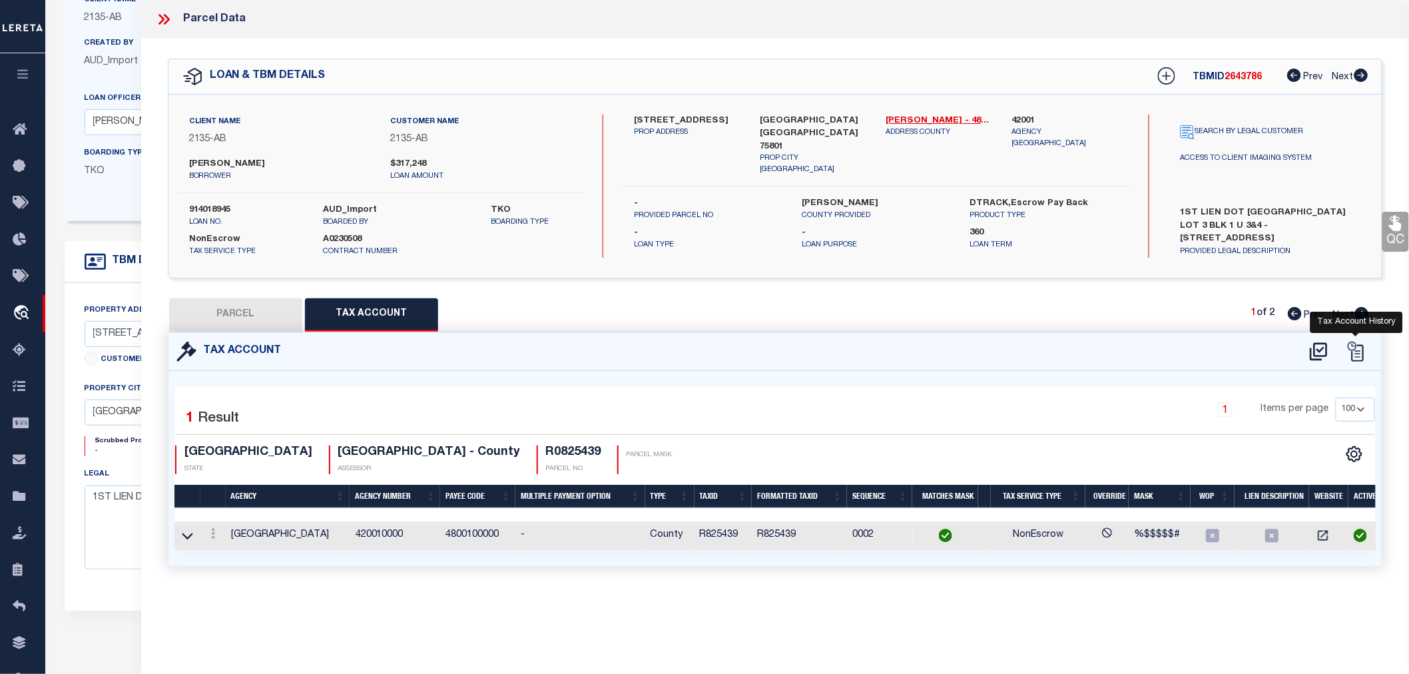
click at [1354, 348] on icon at bounding box center [1356, 352] width 20 height 20
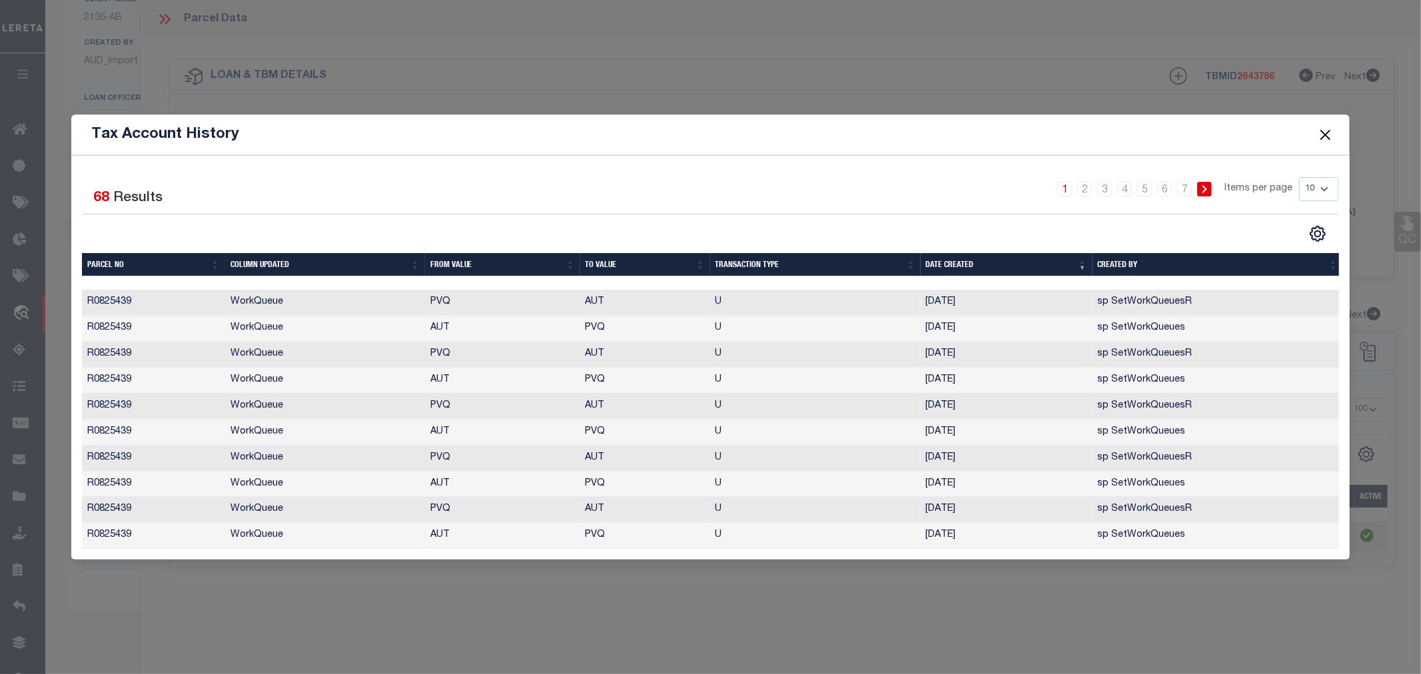
click at [1333, 127] on button "Close" at bounding box center [1324, 134] width 17 height 17
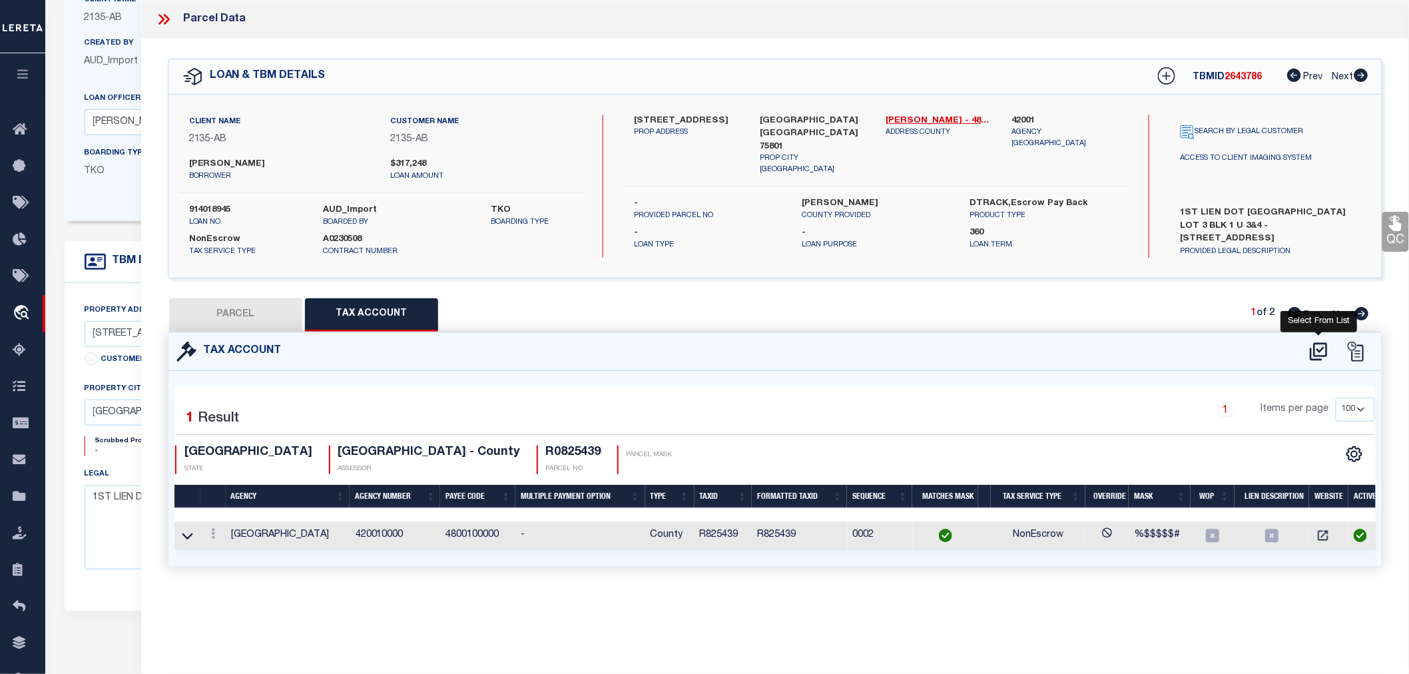
click at [1315, 350] on icon at bounding box center [1318, 351] width 17 height 18
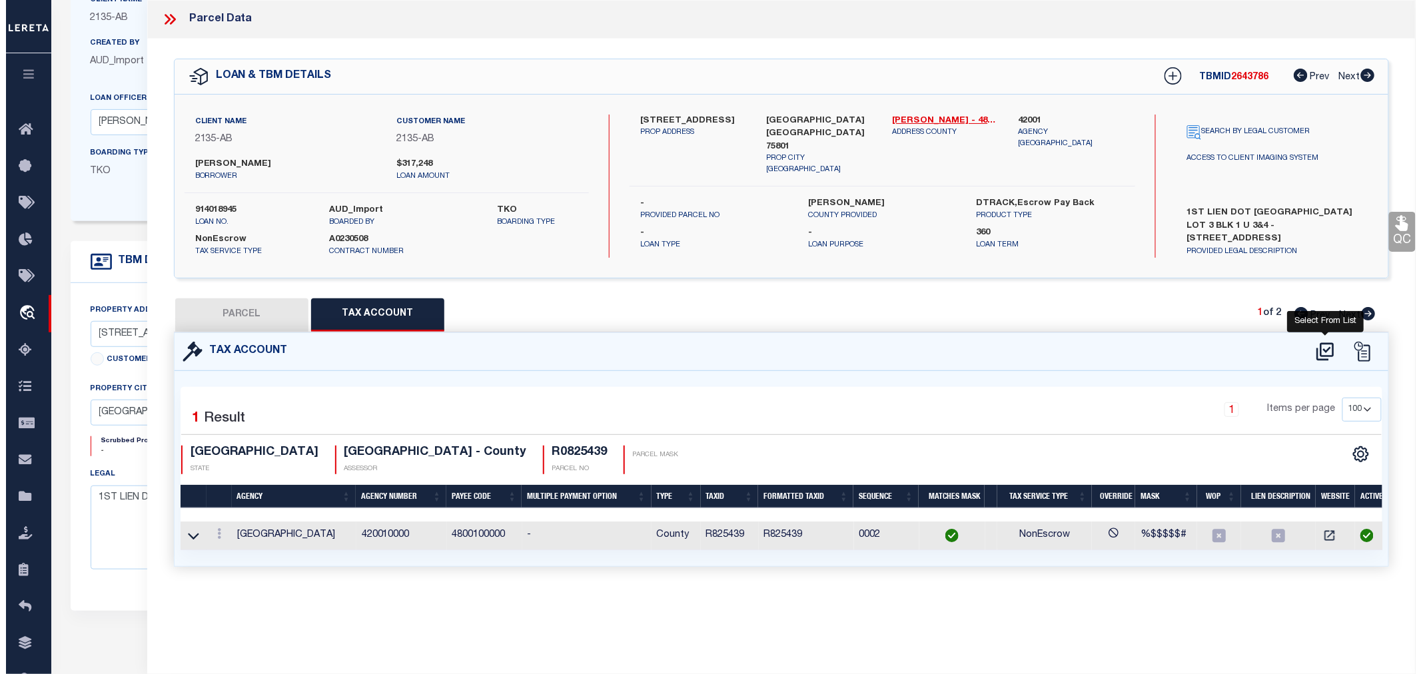
select select "100"
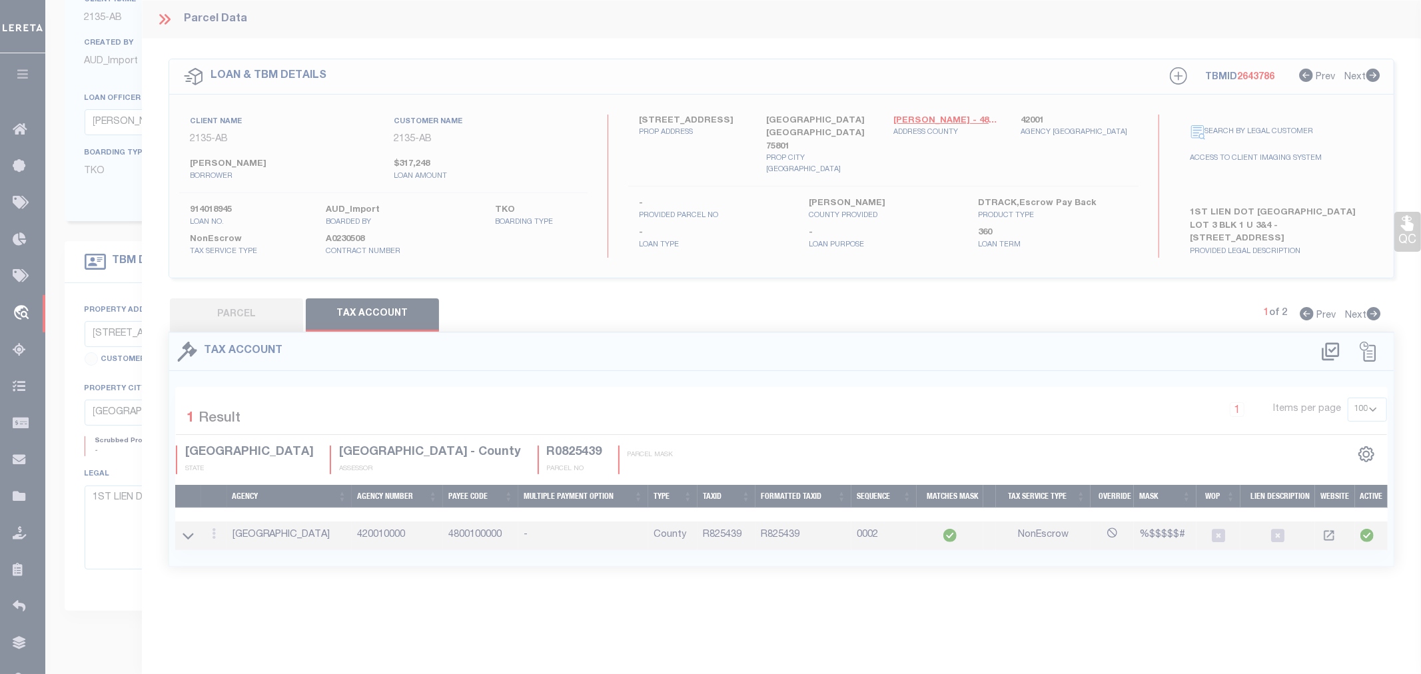
select select "100"
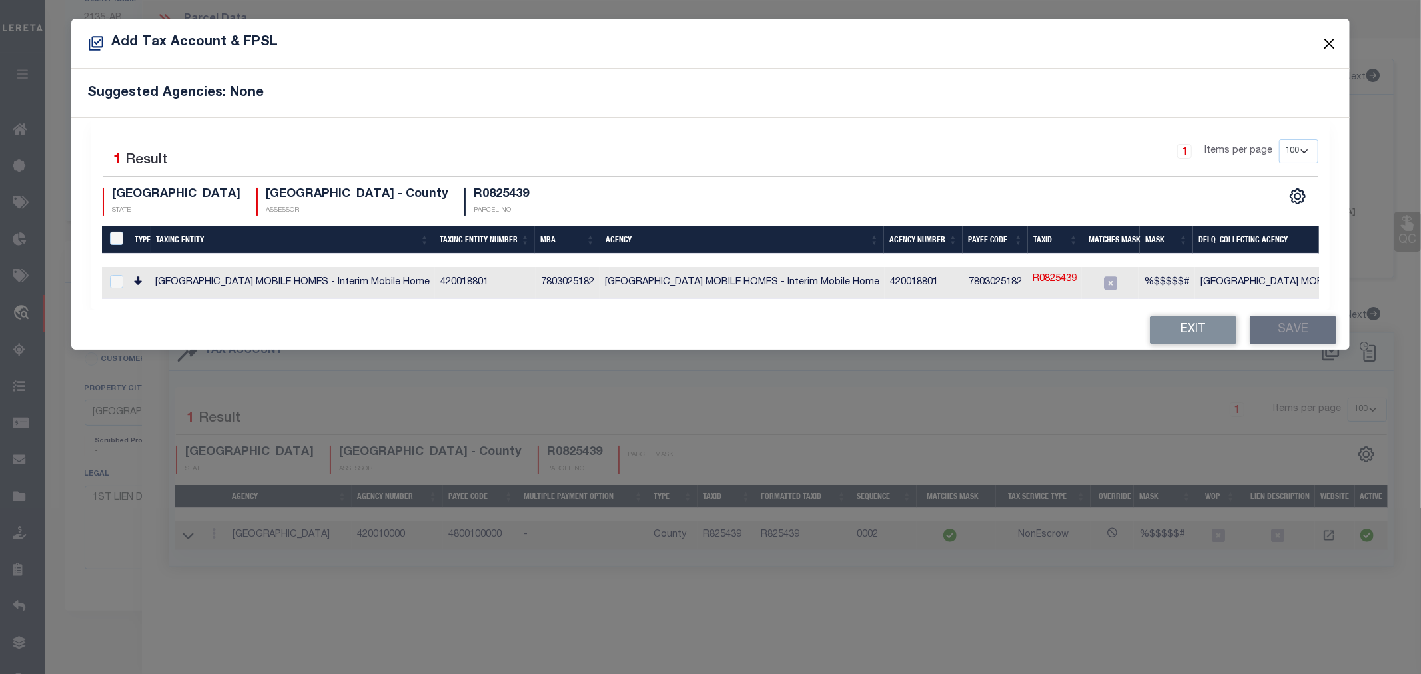
click at [1325, 41] on button "Close" at bounding box center [1328, 43] width 17 height 17
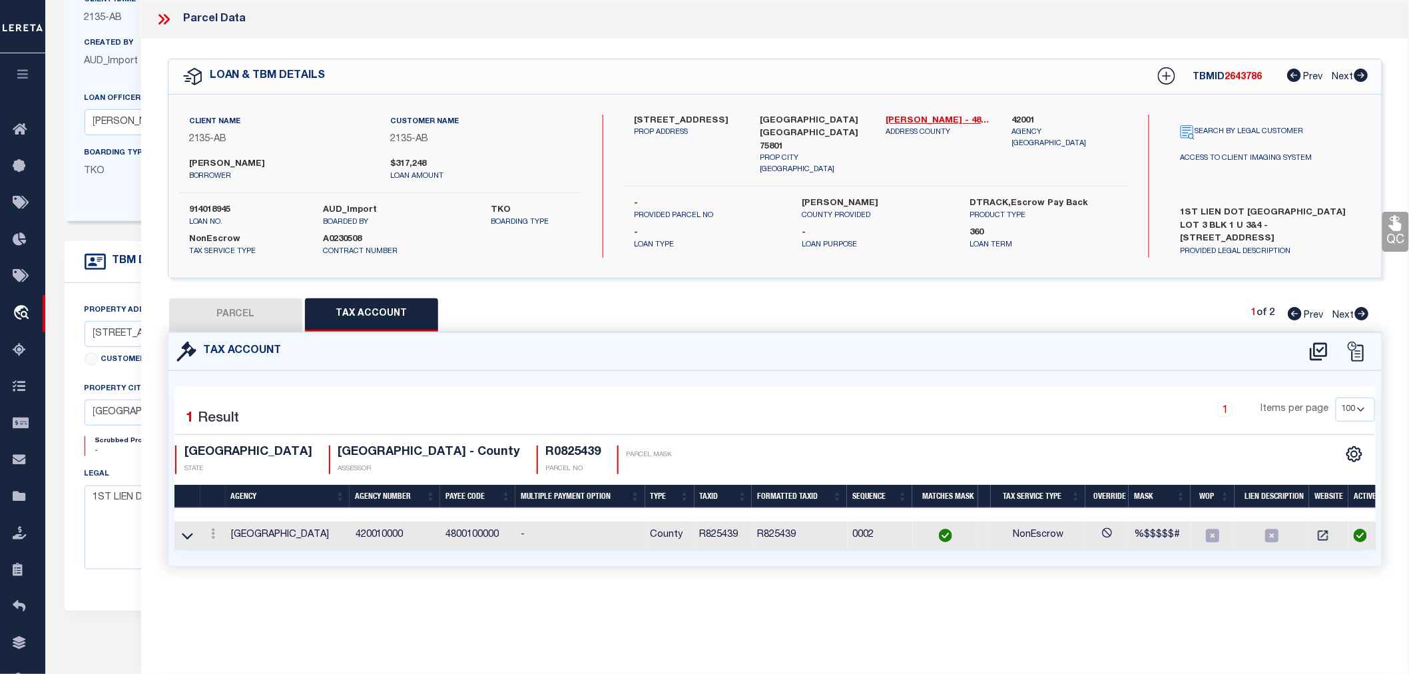
click at [170, 20] on icon at bounding box center [163, 19] width 17 height 17
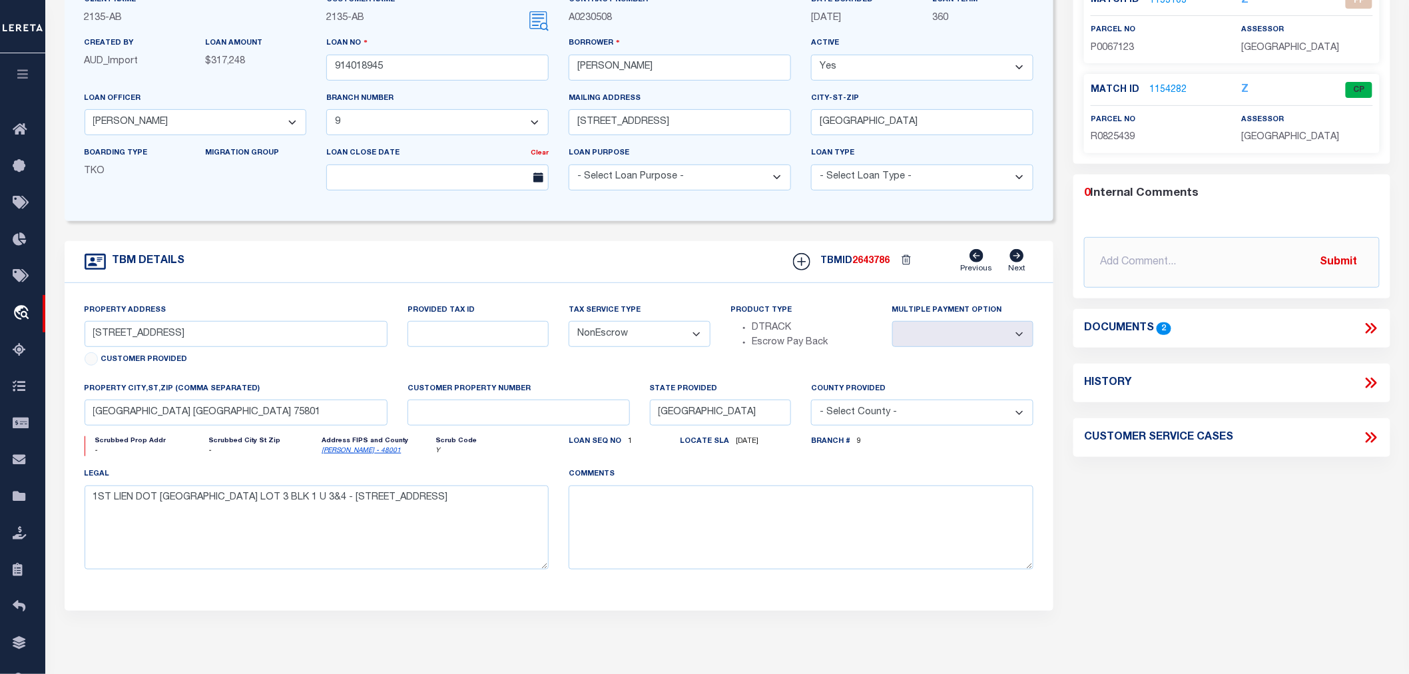
click at [30, 72] on button "button" at bounding box center [22, 75] width 45 height 45
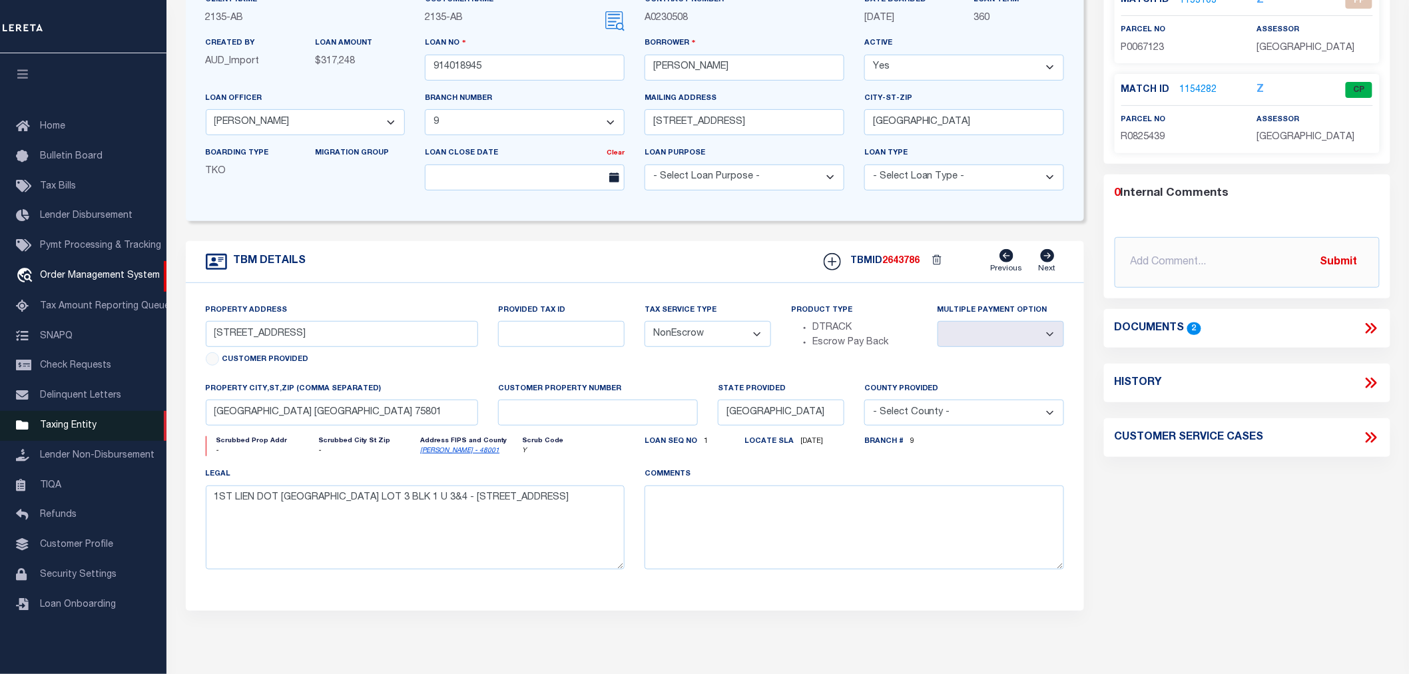
click at [62, 417] on link "Taxing Entity" at bounding box center [83, 426] width 166 height 30
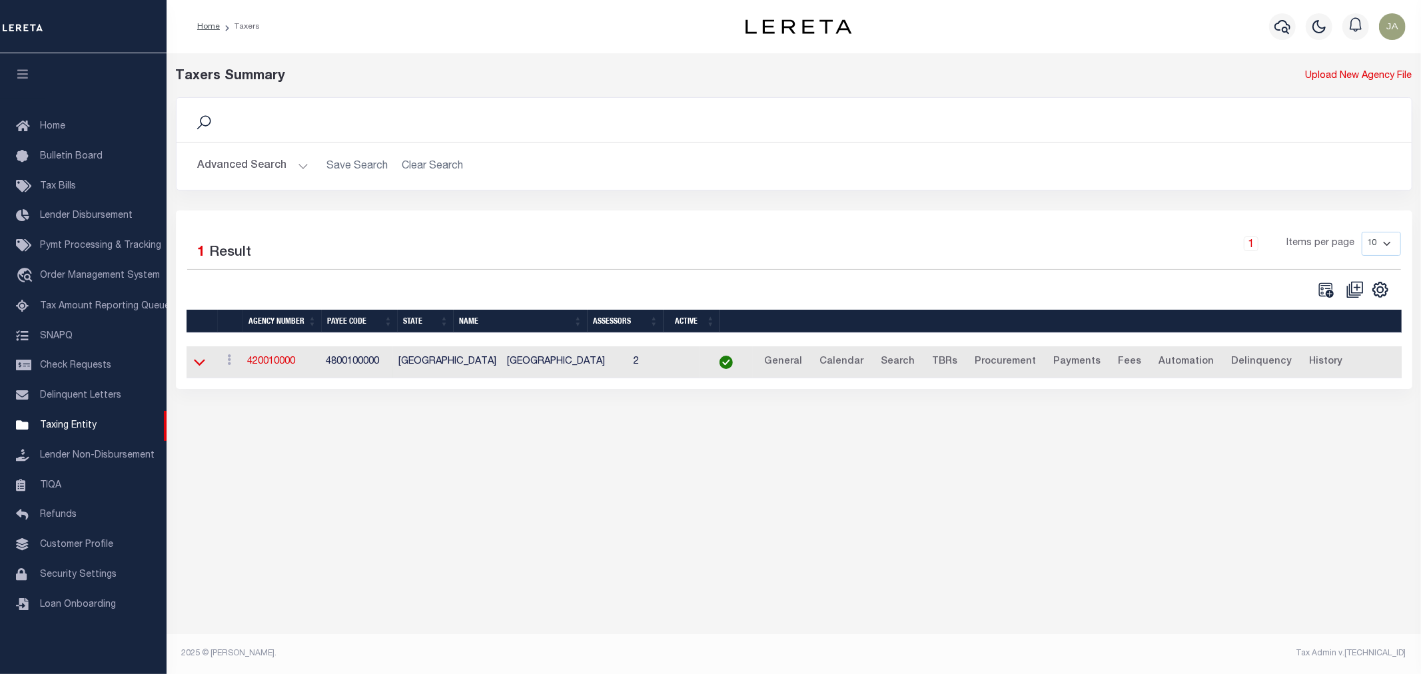
click at [204, 364] on icon at bounding box center [199, 362] width 11 height 14
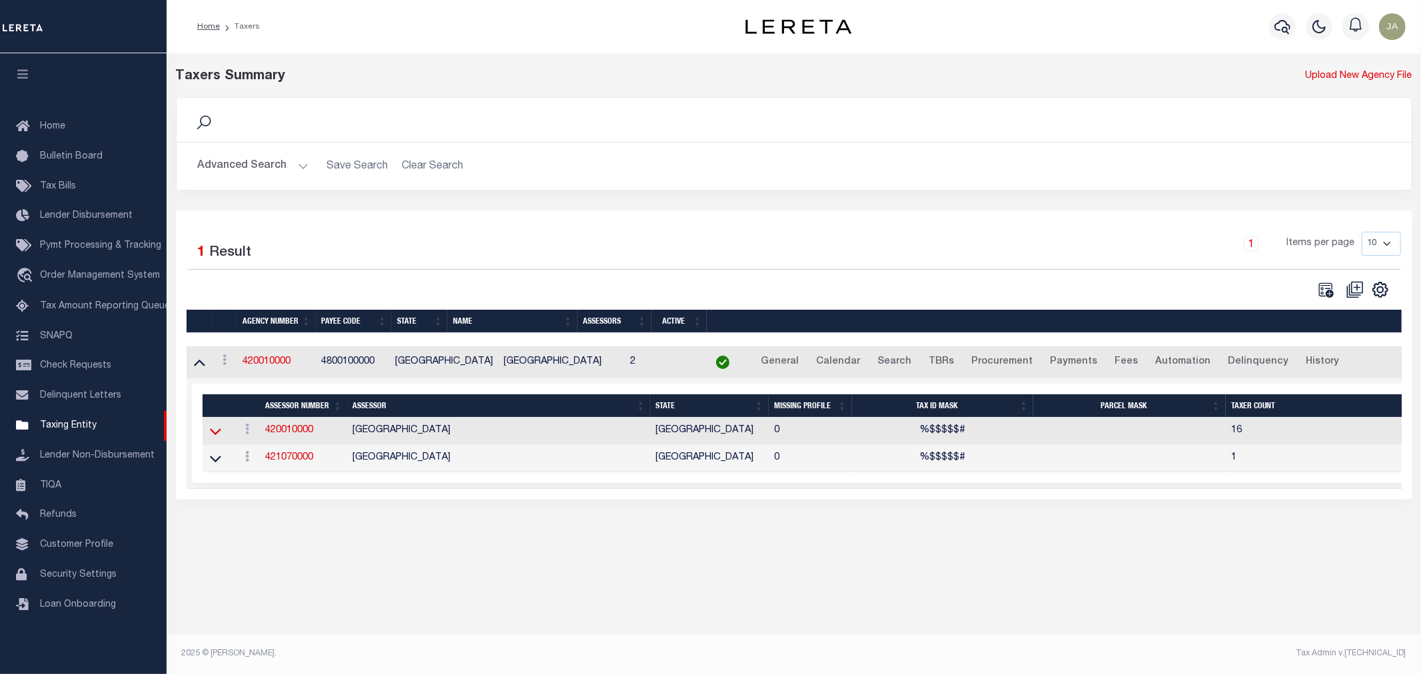
click at [216, 436] on icon at bounding box center [215, 431] width 11 height 14
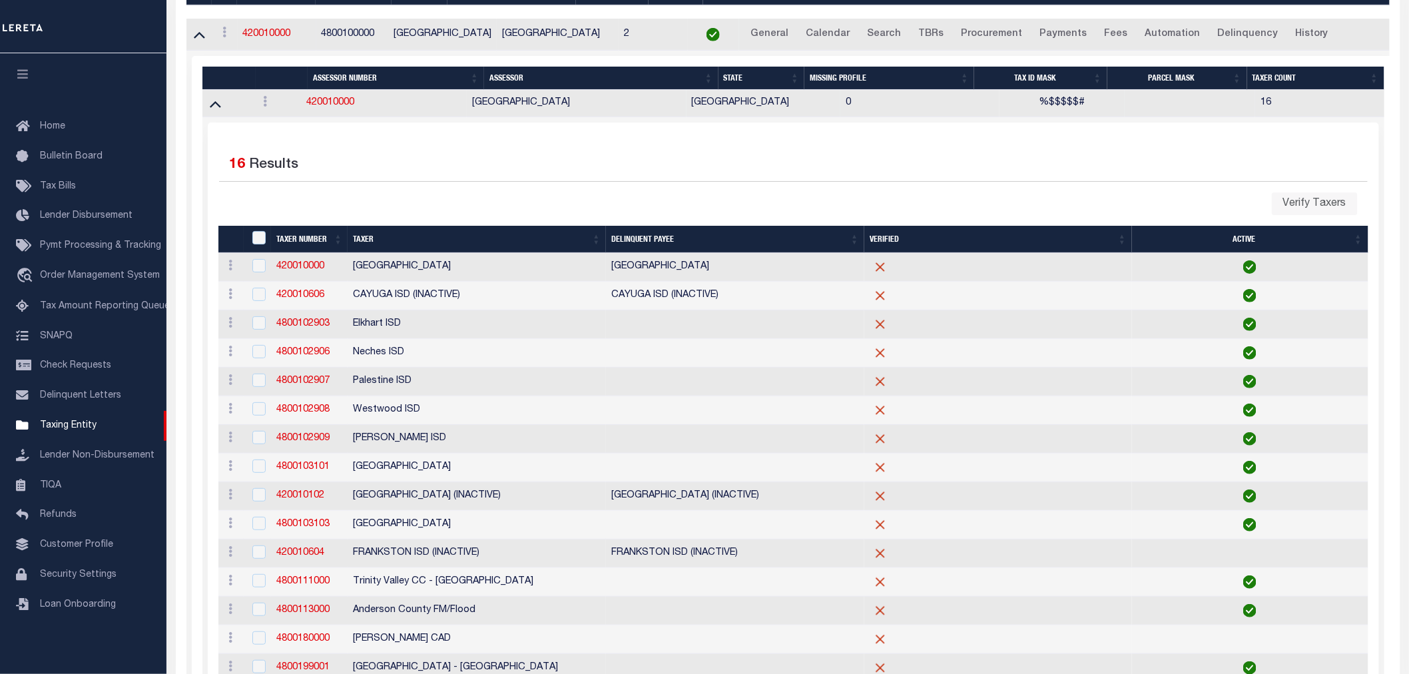
scroll to position [482, 0]
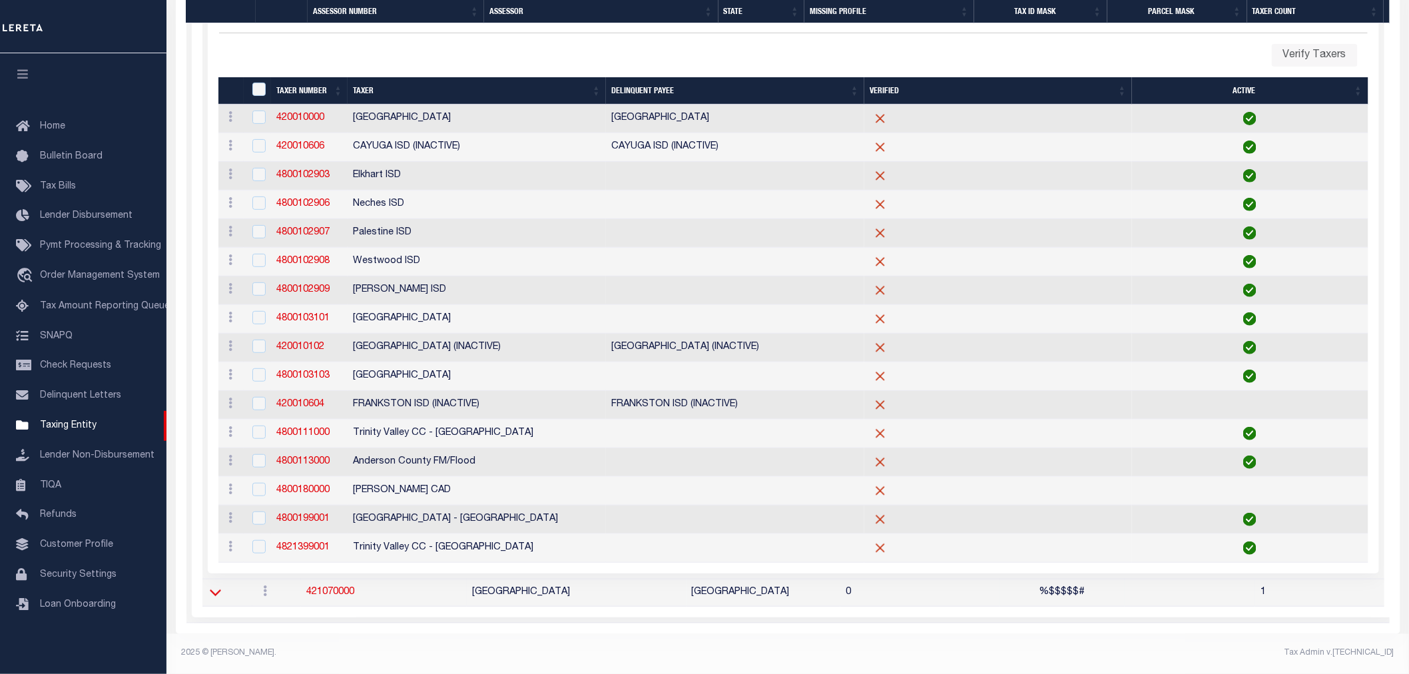
click at [214, 590] on icon at bounding box center [215, 593] width 11 height 7
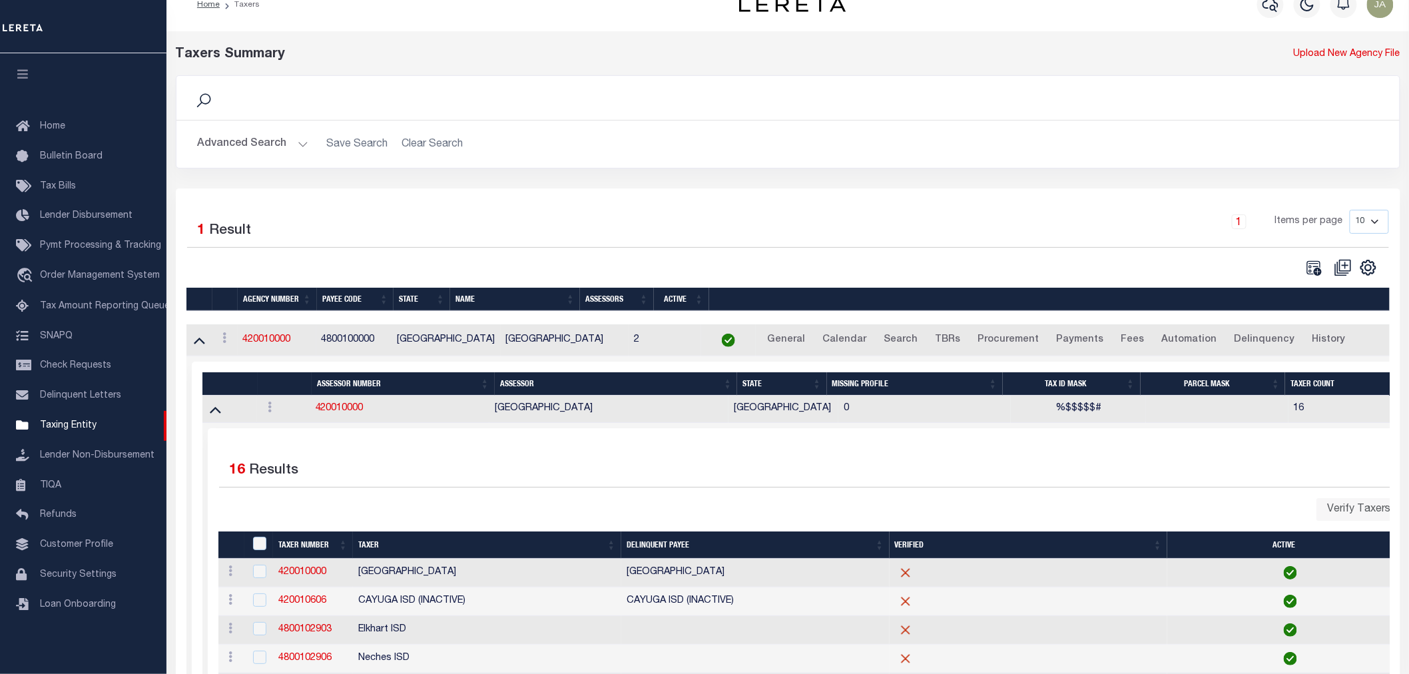
scroll to position [0, 0]
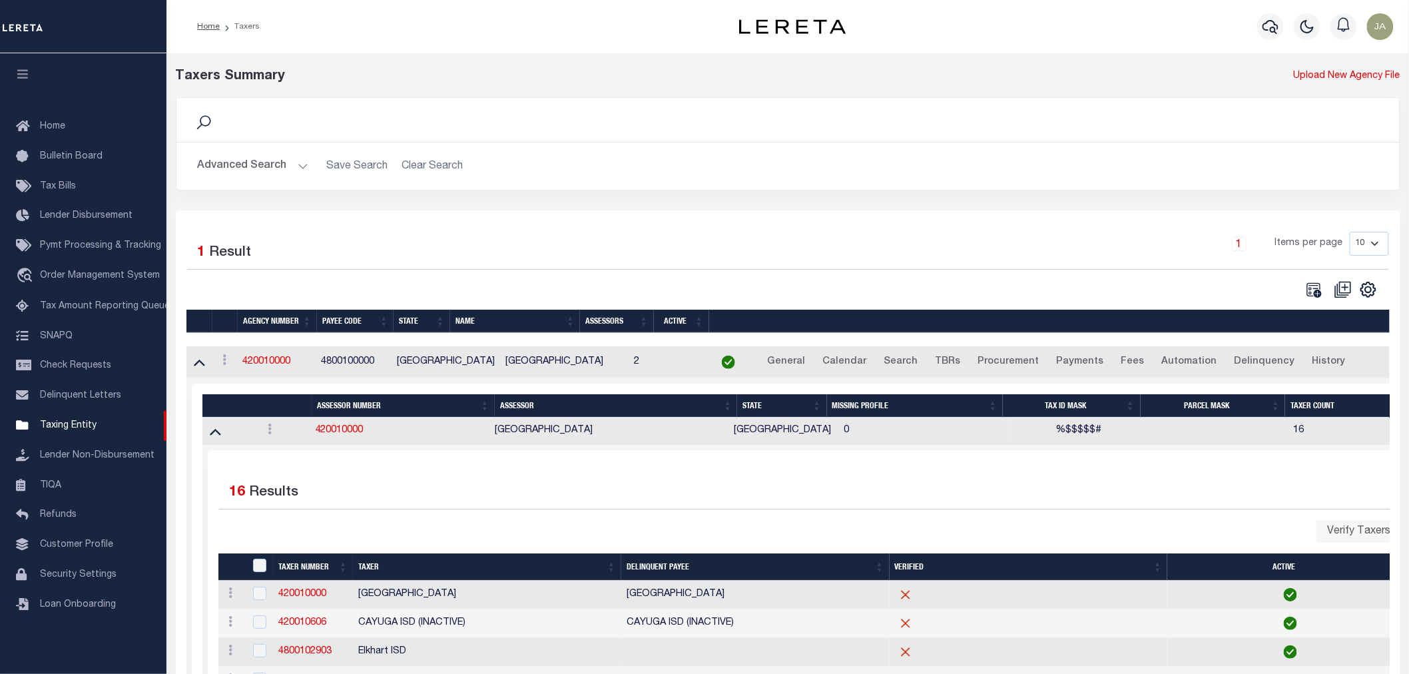
click at [293, 164] on button "Advanced Search" at bounding box center [253, 166] width 111 height 26
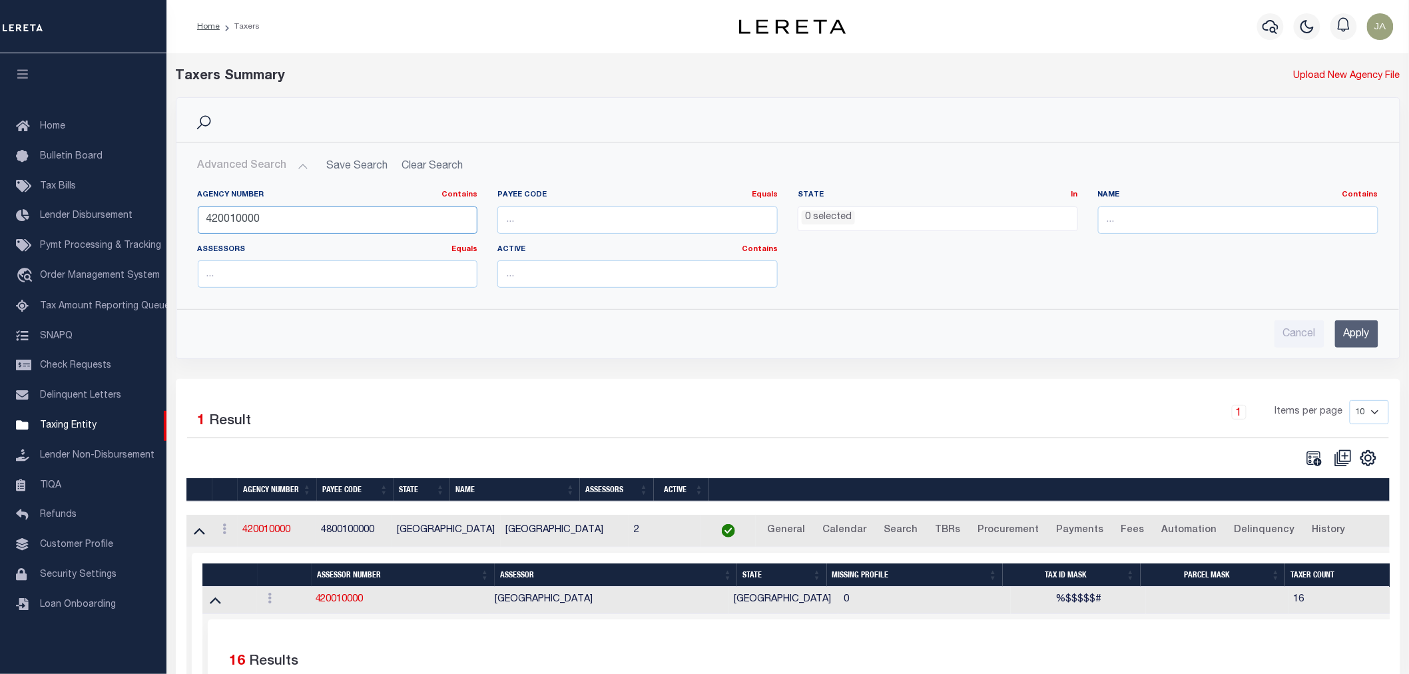
click at [297, 222] on input "420010000" at bounding box center [338, 219] width 280 height 27
type input "421070000"
click at [1355, 336] on input "Apply" at bounding box center [1356, 333] width 43 height 27
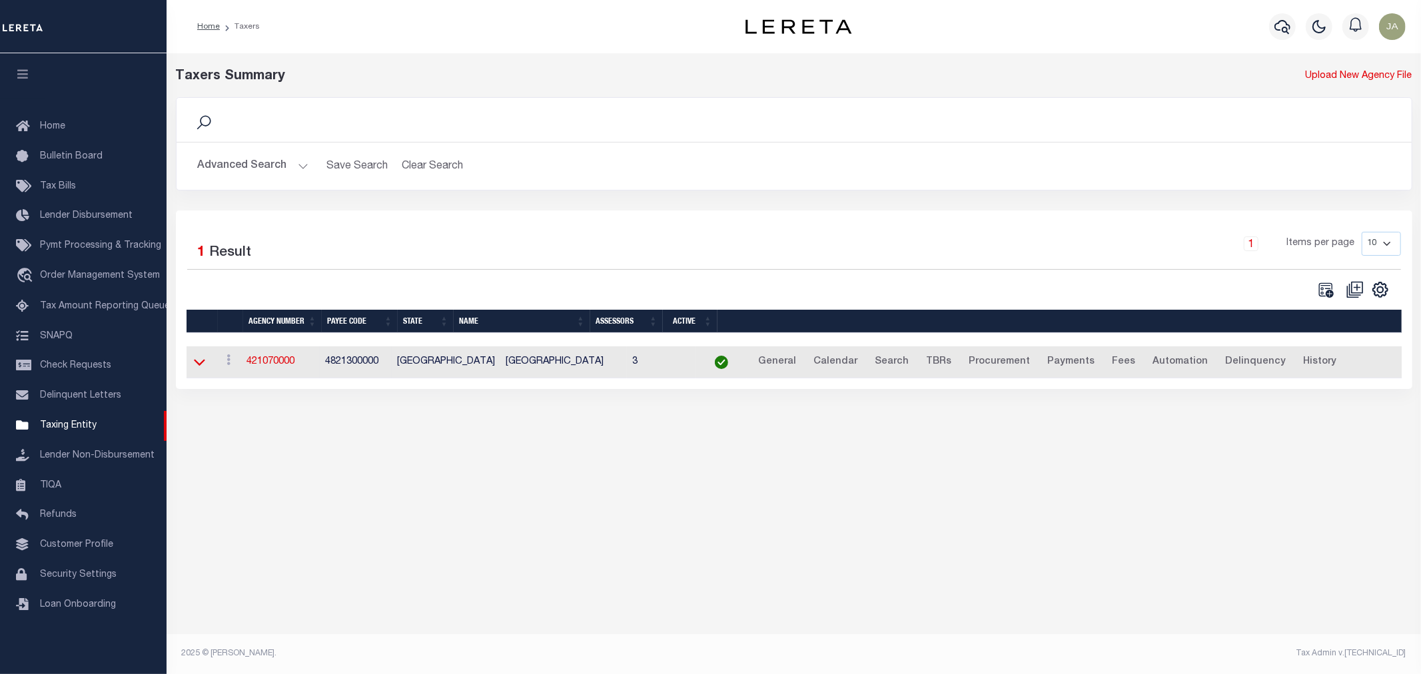
click at [198, 364] on icon at bounding box center [199, 362] width 11 height 14
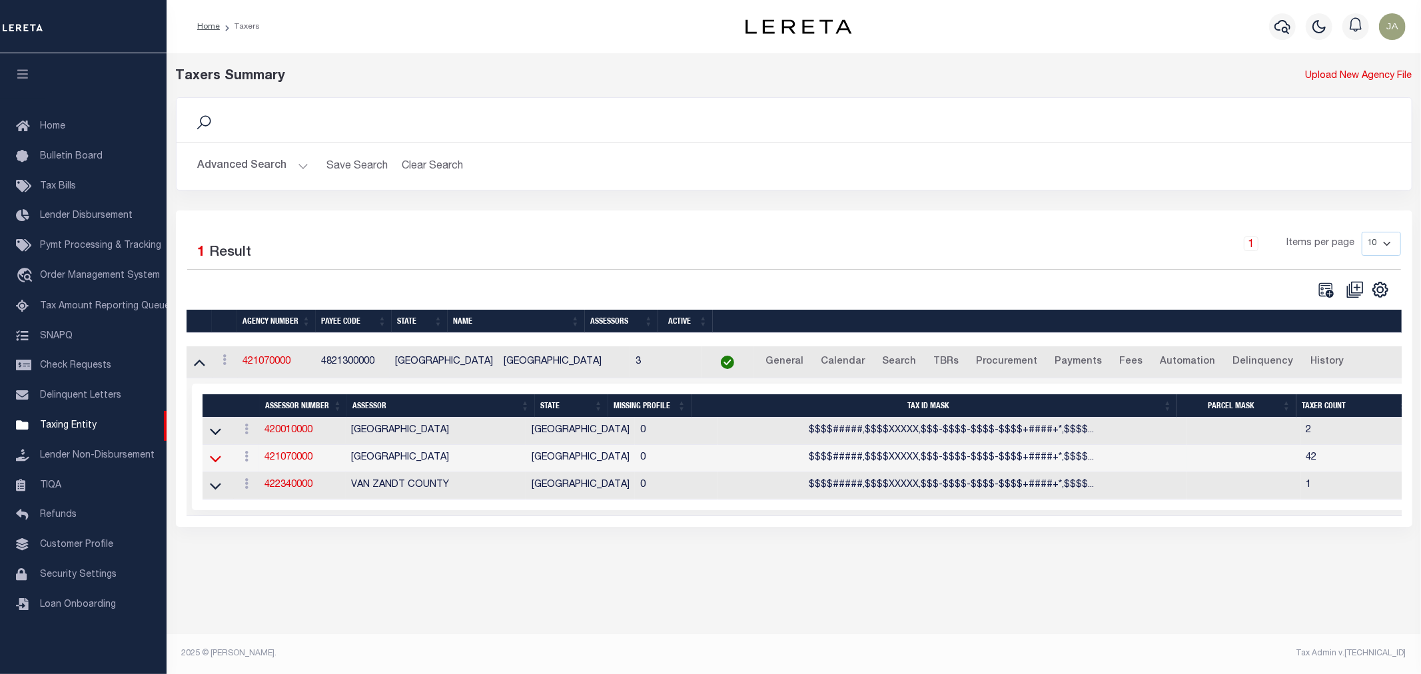
click at [210, 462] on icon at bounding box center [215, 459] width 11 height 7
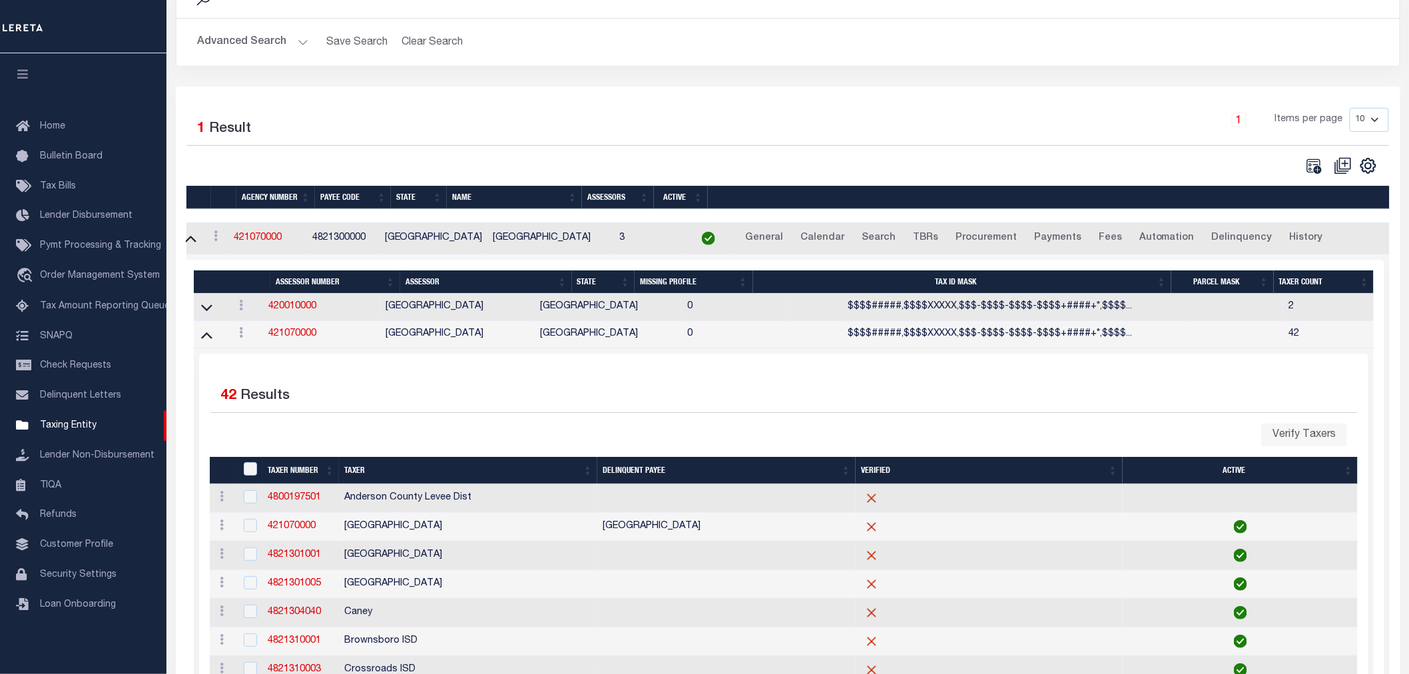
scroll to position [148, 0]
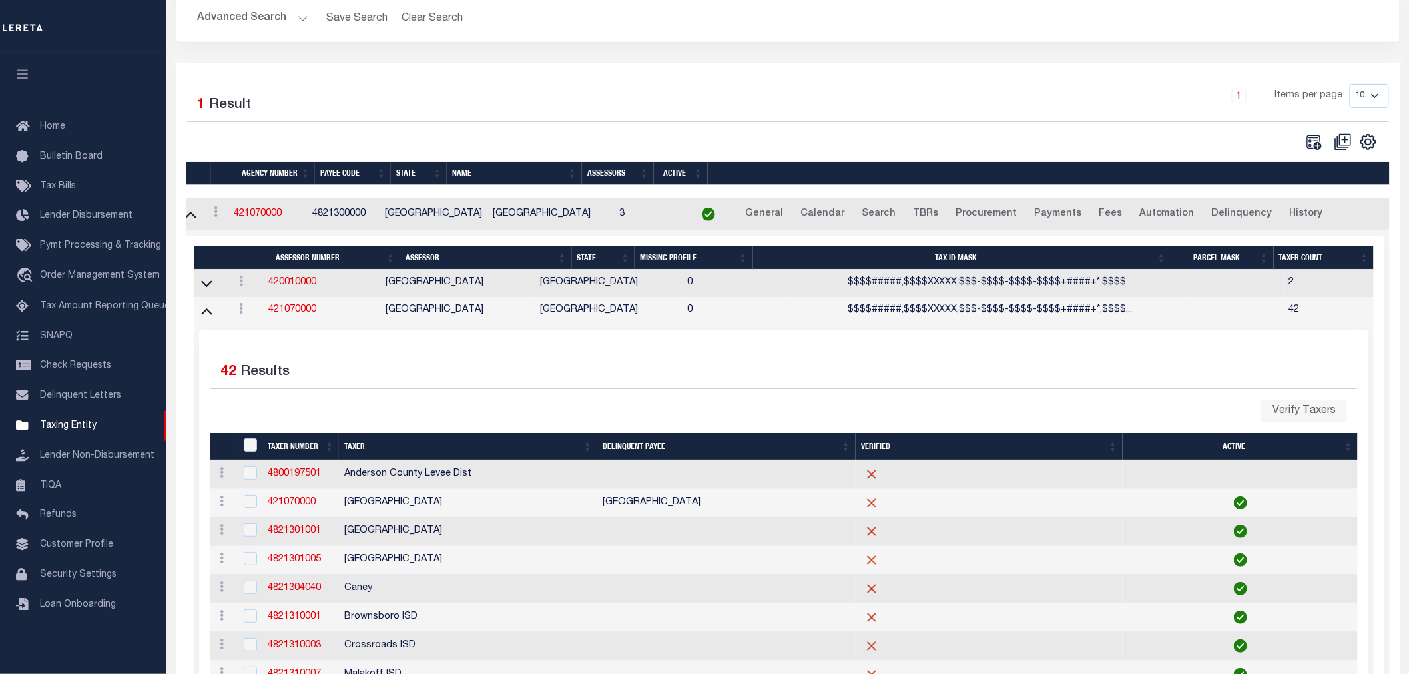
click at [244, 291] on div "View Delete" at bounding box center [246, 283] width 24 height 16
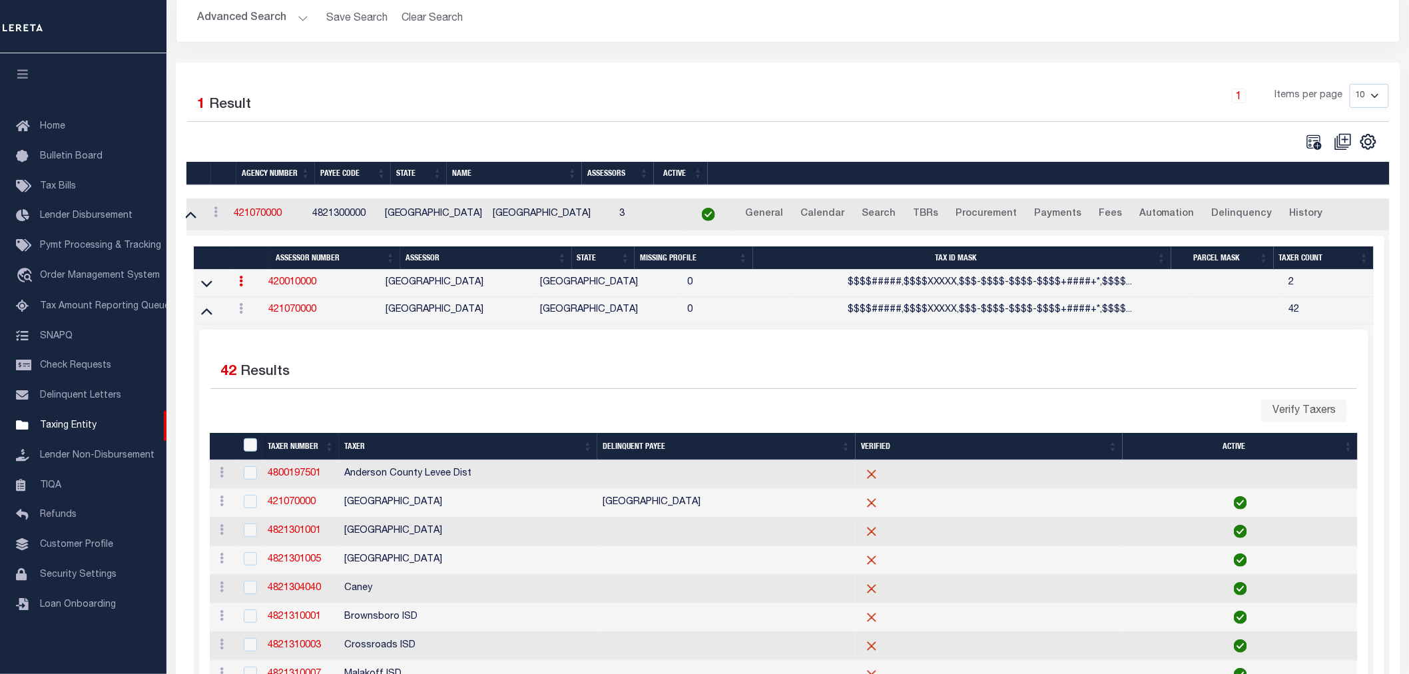
click at [243, 286] on icon at bounding box center [241, 281] width 4 height 11
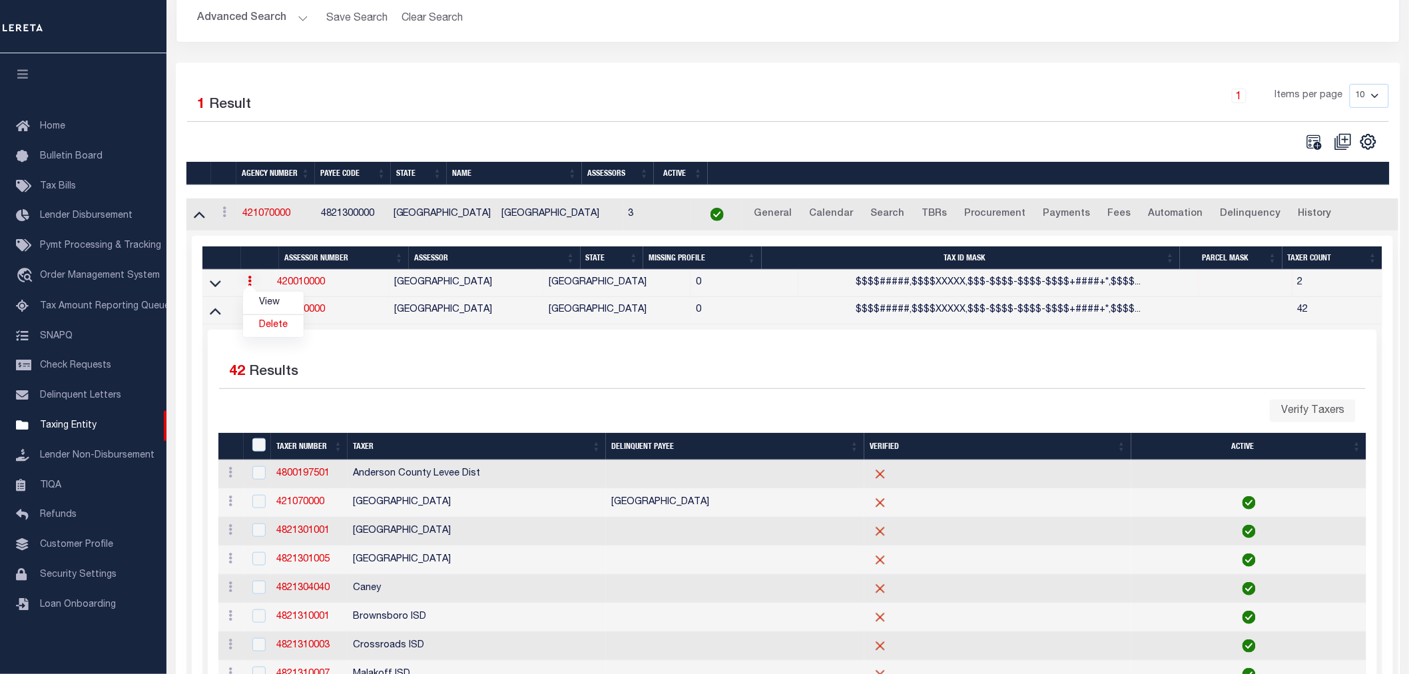
click at [256, 286] on link at bounding box center [249, 283] width 15 height 11
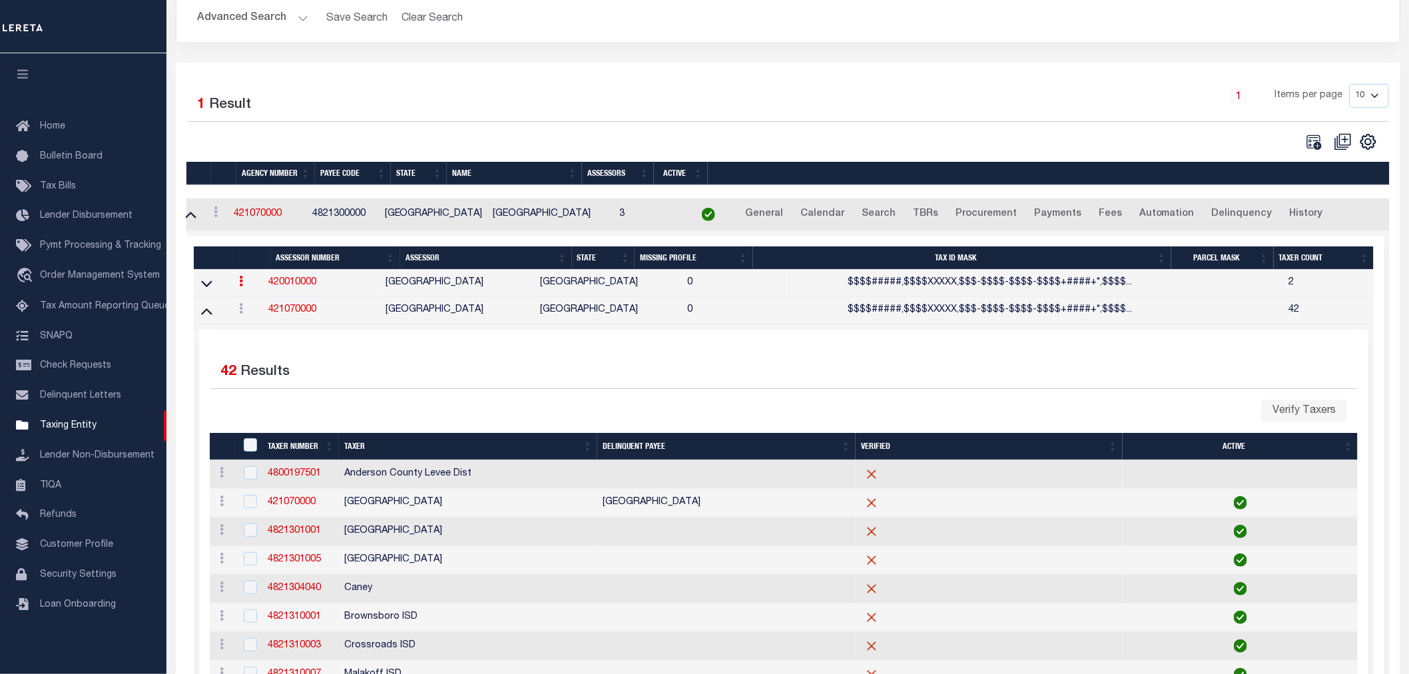
click at [306, 283] on link "420010000" at bounding box center [292, 282] width 48 height 9
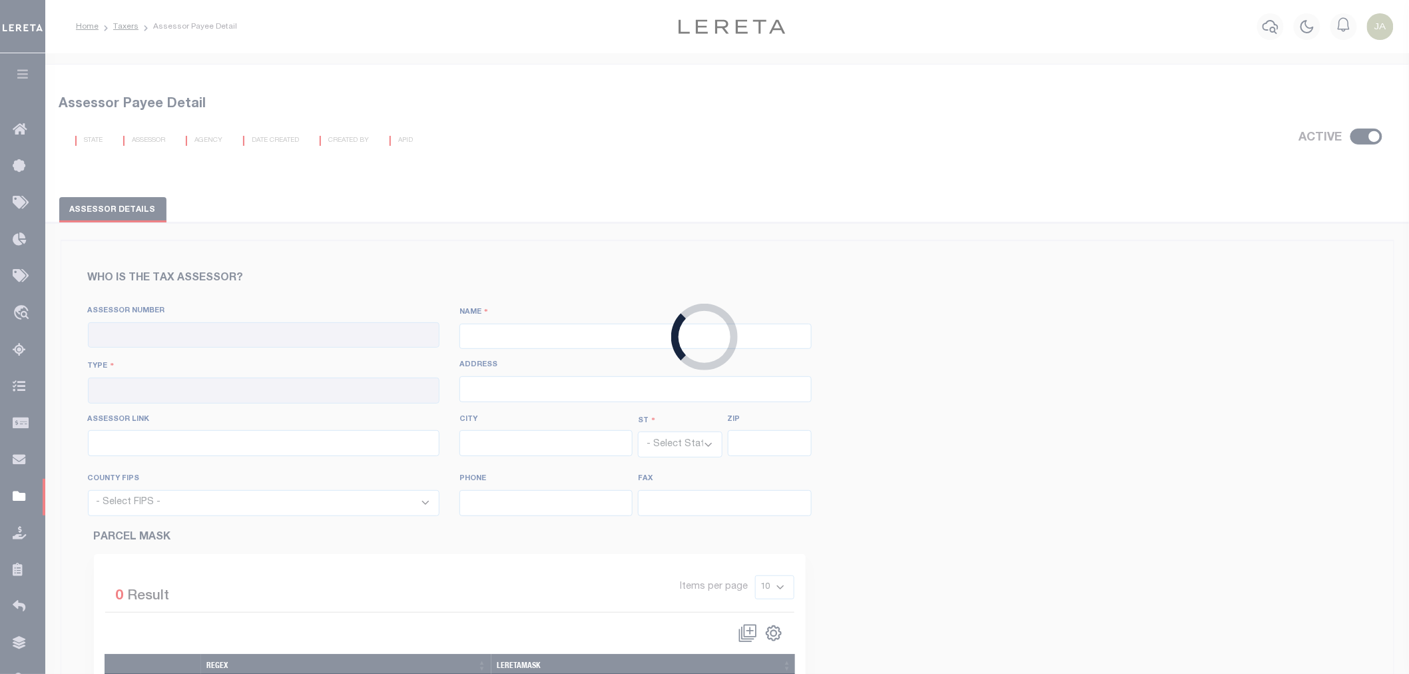
checkbox input "true"
type input "420010000"
type input "[GEOGRAPHIC_DATA]"
type input "00 - County"
type input "[STREET_ADDRESS][PERSON_NAME]"
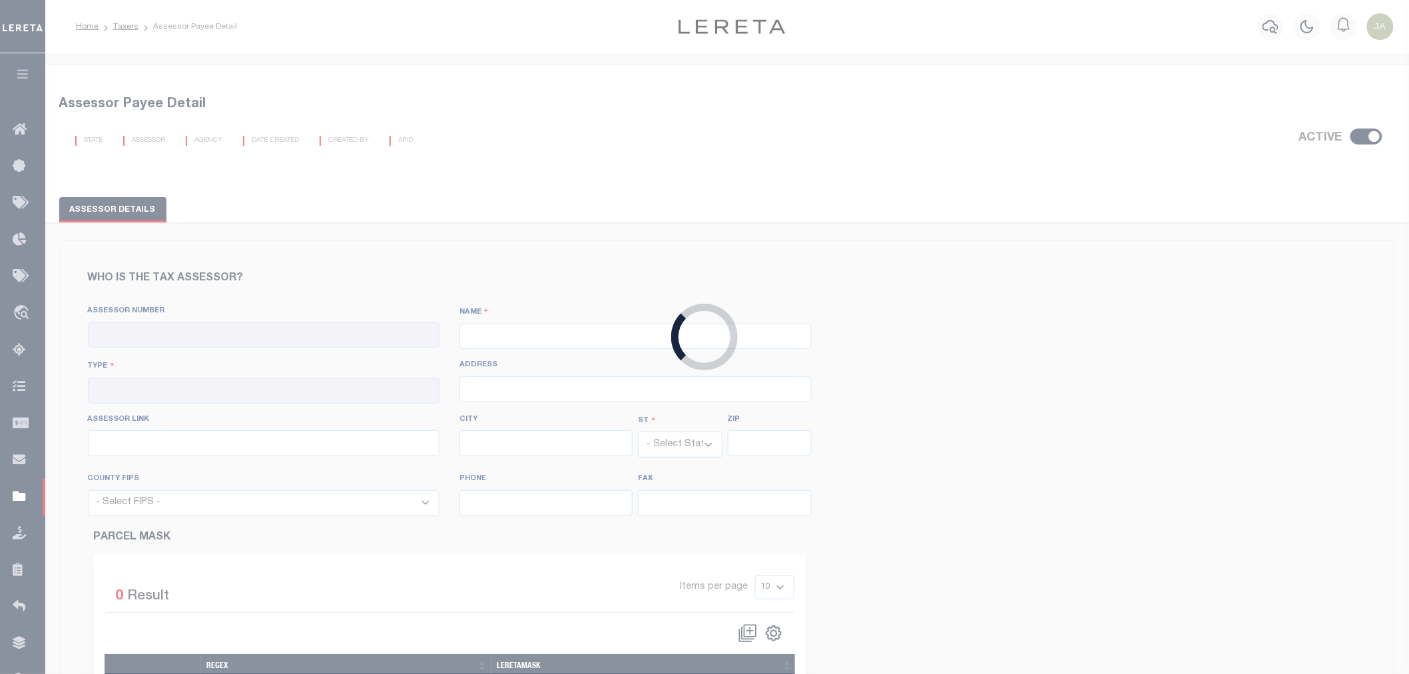
type input "[URL][DOMAIN_NAME]"
type input "[GEOGRAPHIC_DATA]"
select select "[GEOGRAPHIC_DATA]"
type input "75801"
select select "48001"
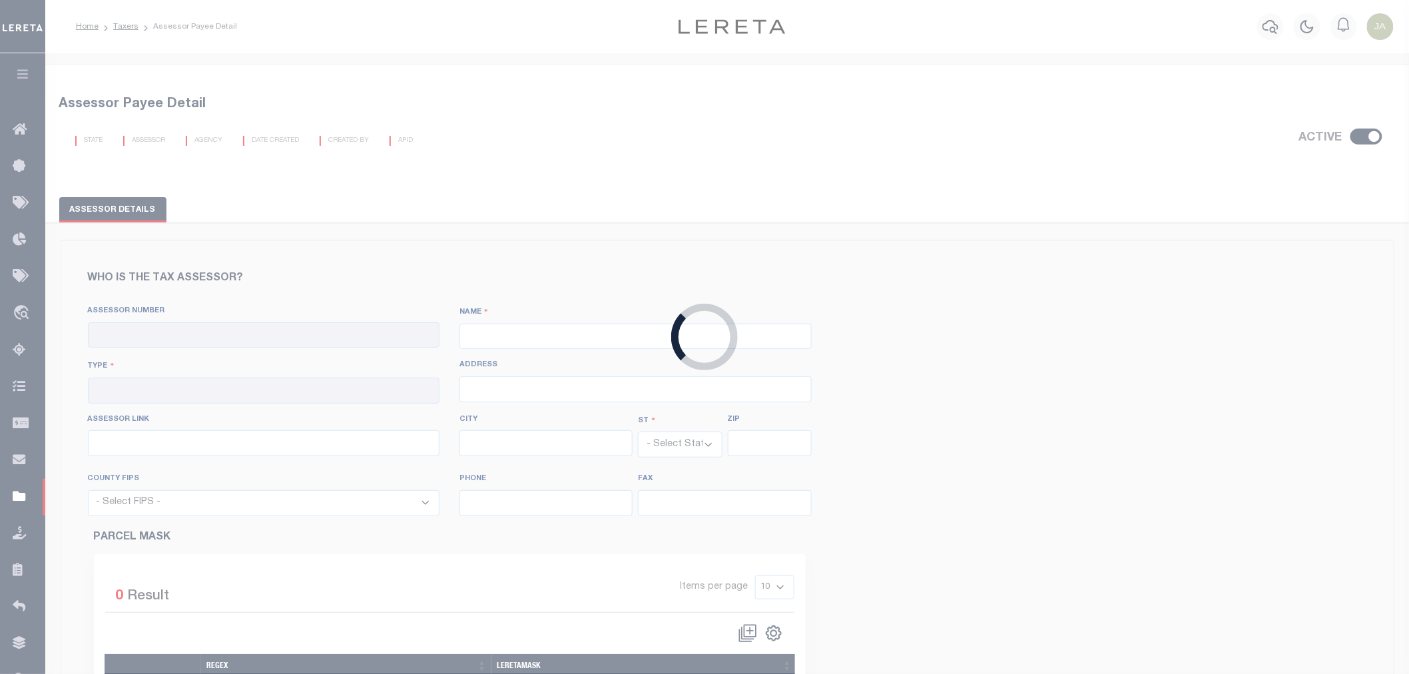
type input "[PHONE_NUMBER]"
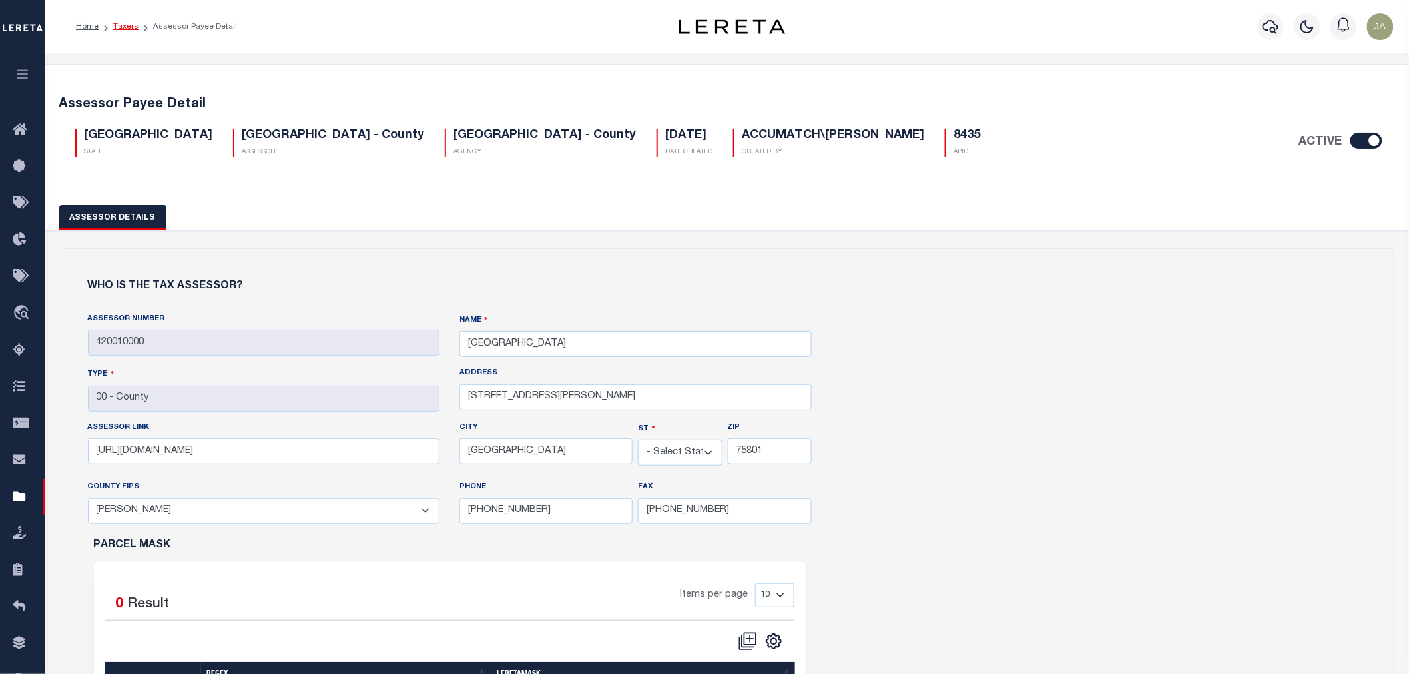
click at [129, 28] on link "Taxers" at bounding box center [125, 27] width 25 height 8
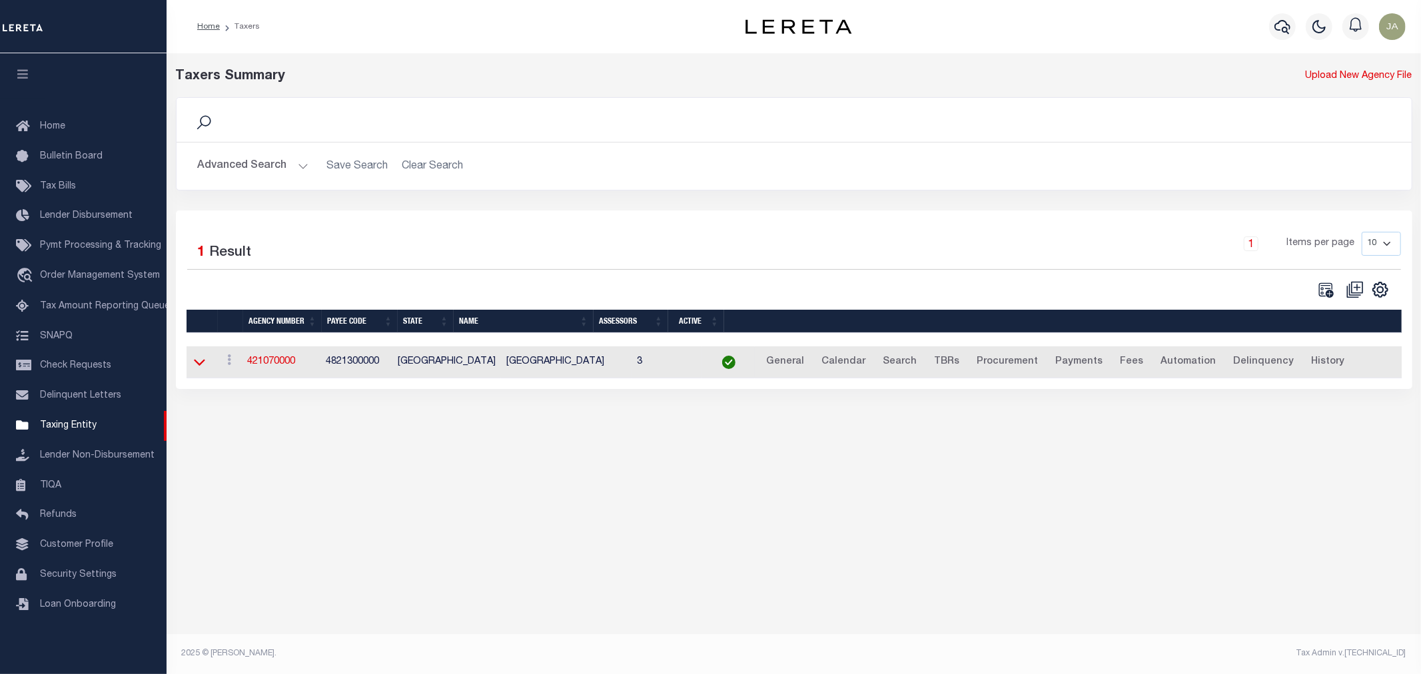
click at [198, 365] on icon at bounding box center [199, 362] width 11 height 14
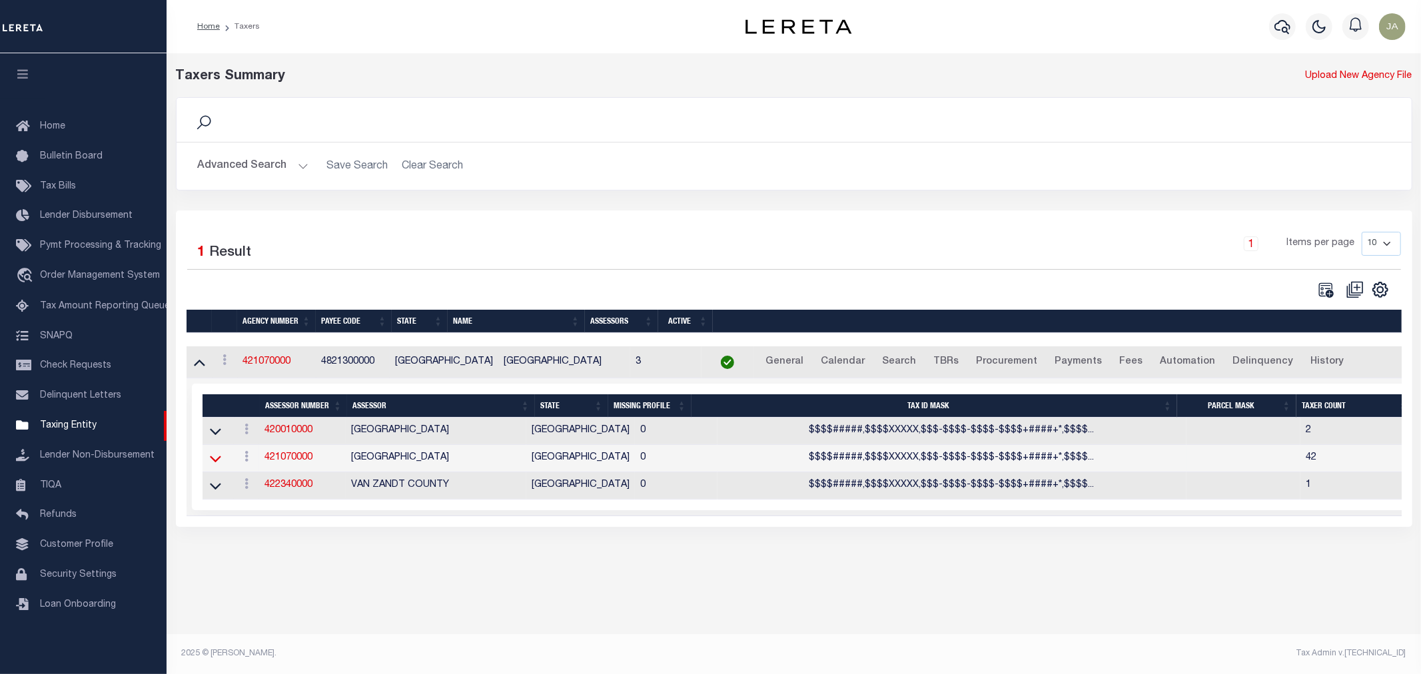
click at [212, 463] on icon at bounding box center [215, 459] width 11 height 7
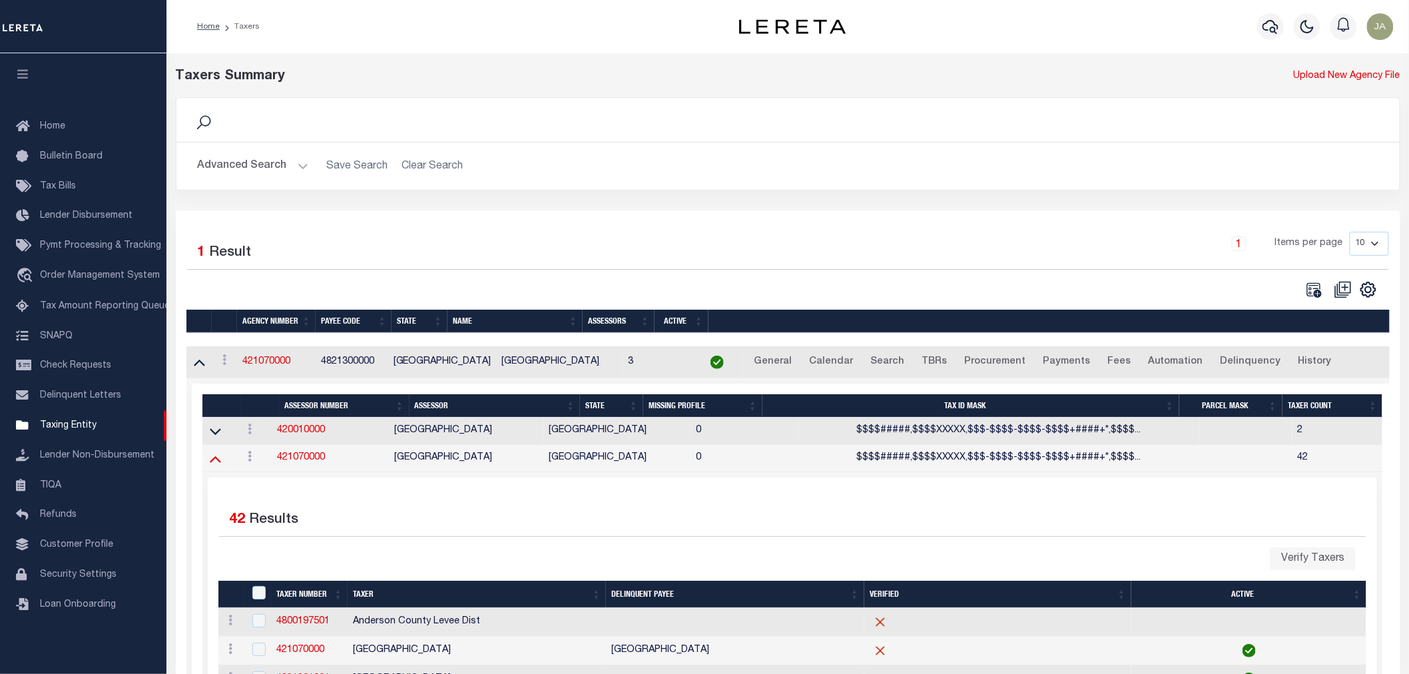
scroll to position [74, 0]
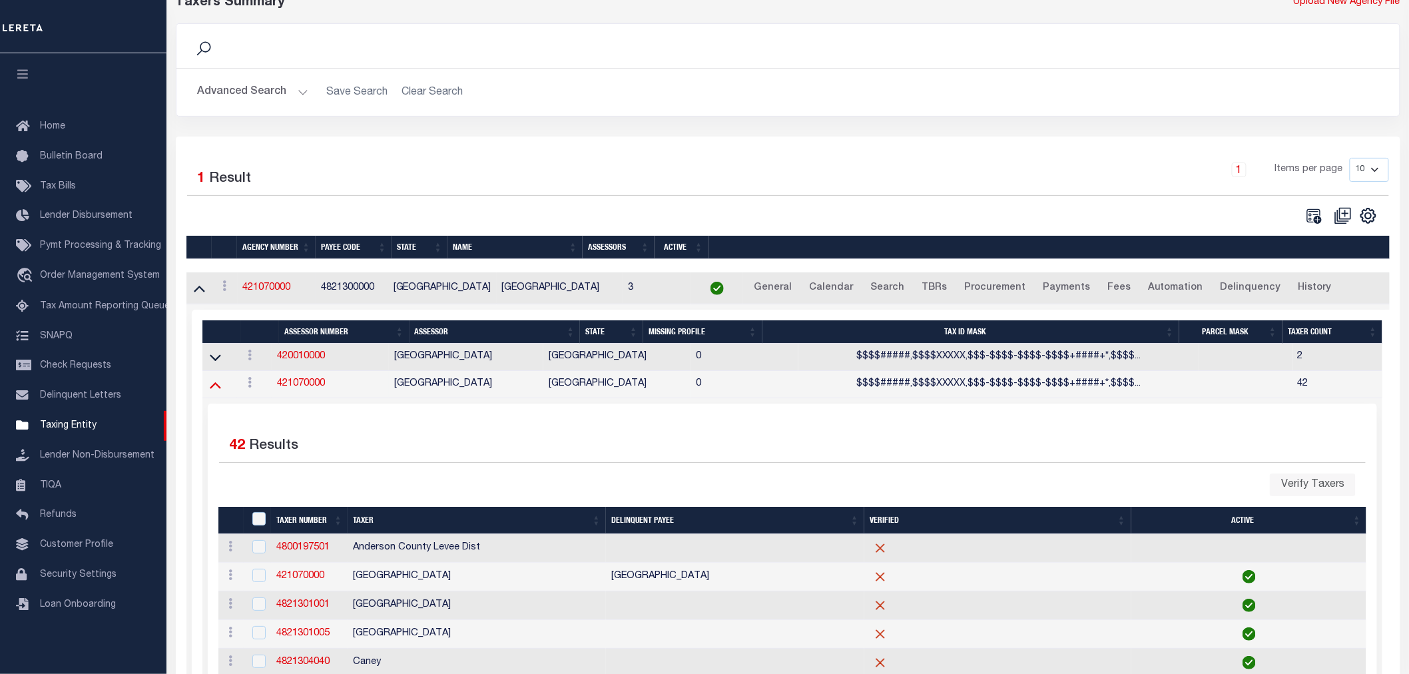
click at [210, 389] on icon at bounding box center [215, 385] width 11 height 14
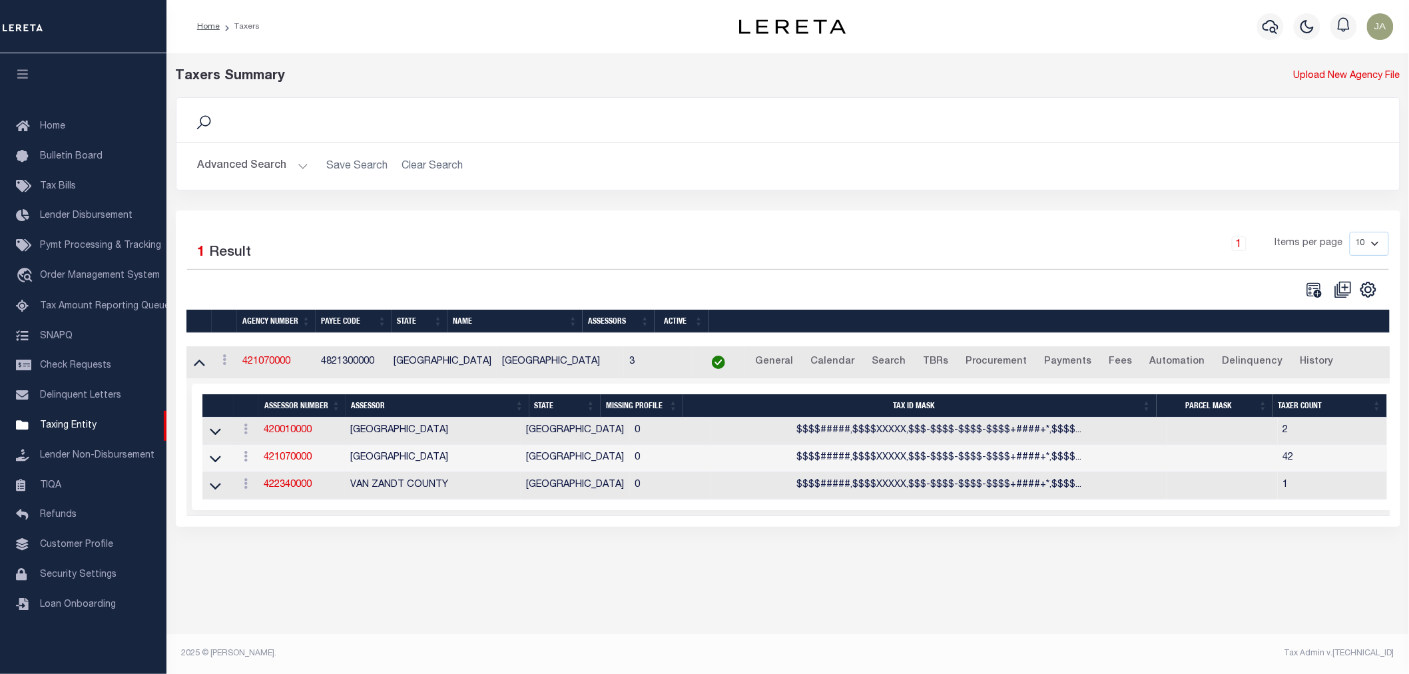
scroll to position [0, 0]
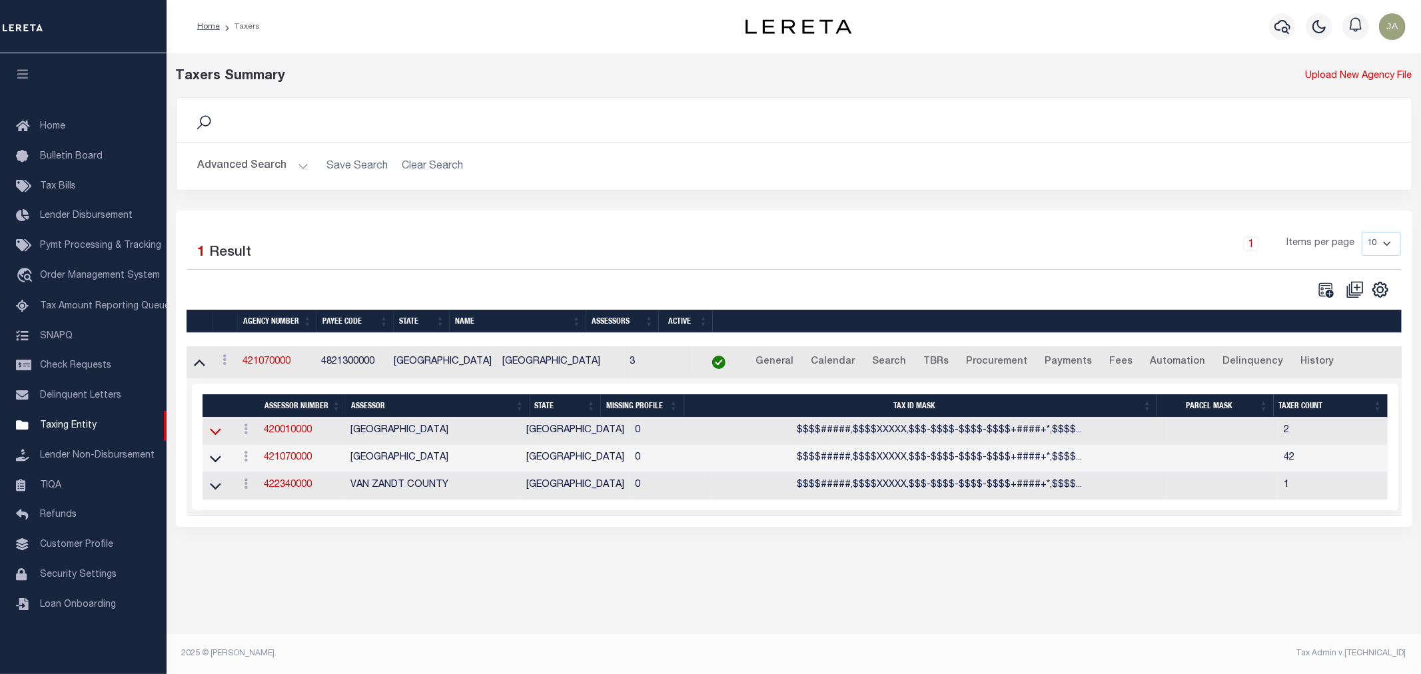
click at [212, 432] on icon at bounding box center [215, 431] width 11 height 14
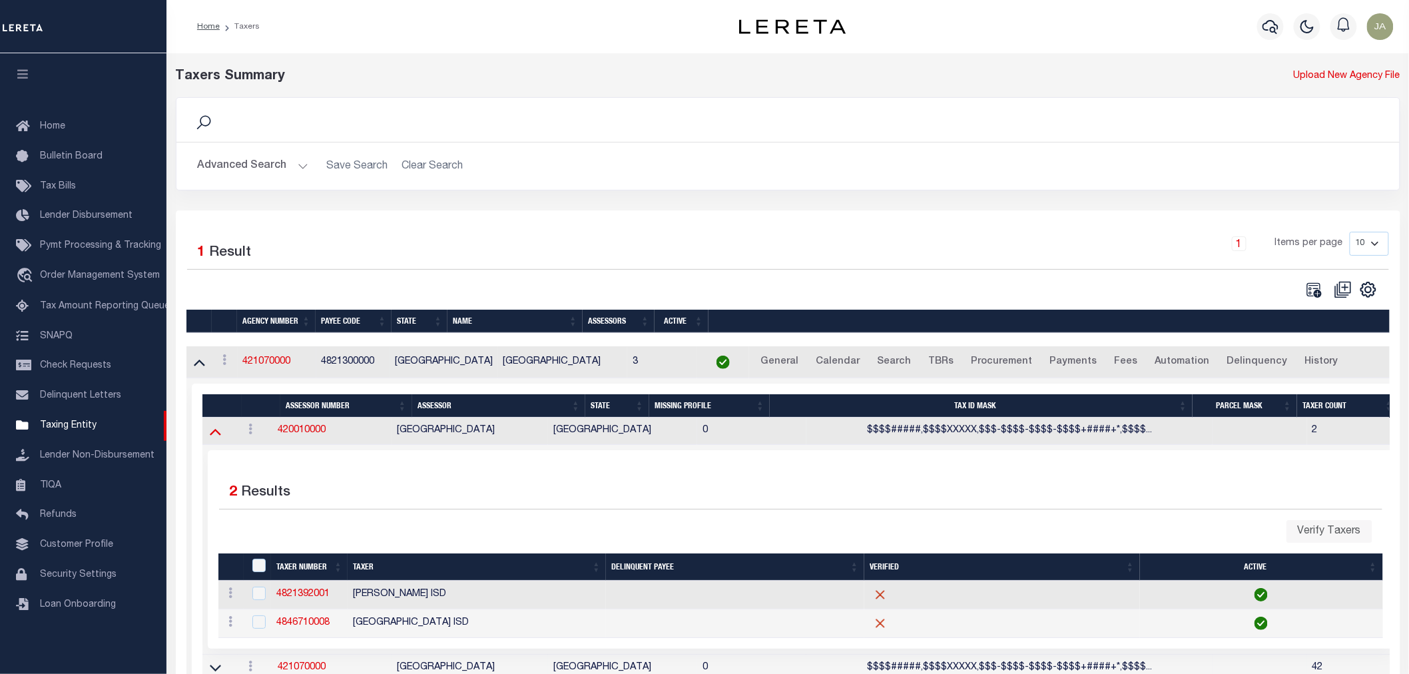
click at [213, 432] on icon at bounding box center [215, 431] width 11 height 14
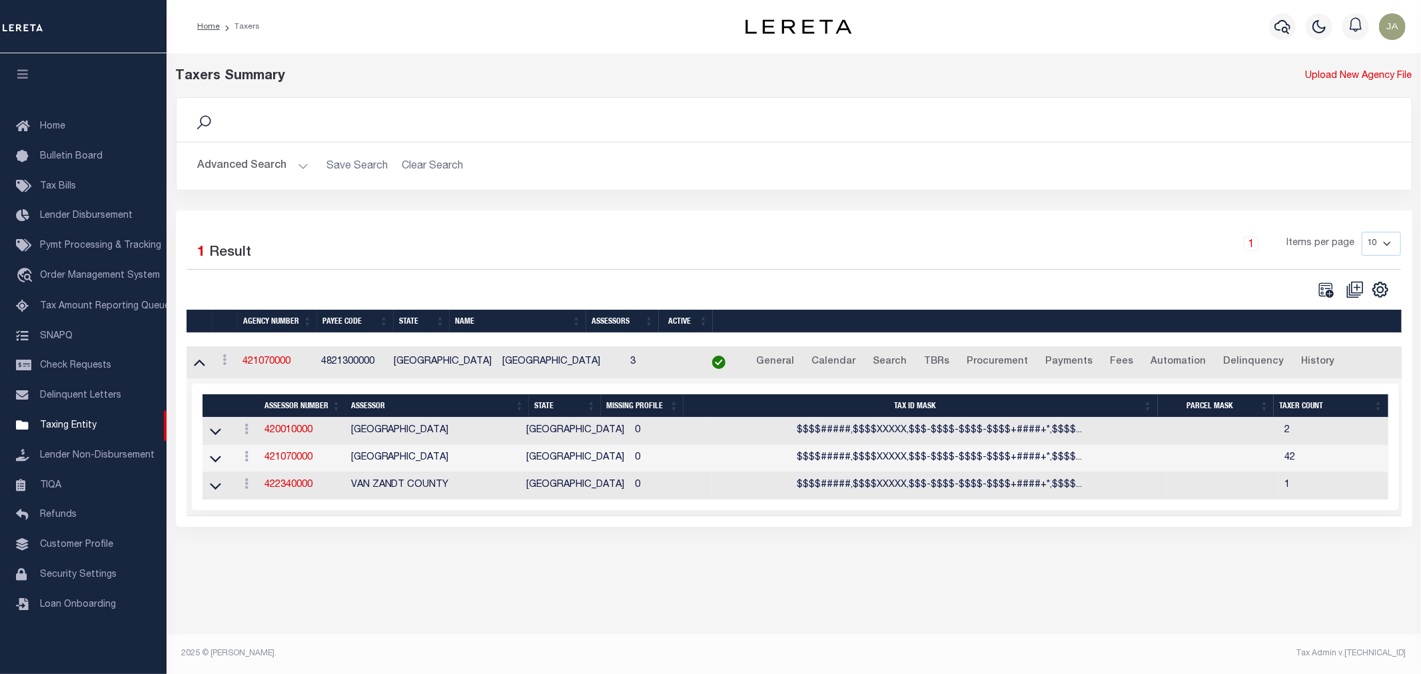
click at [213, 432] on icon at bounding box center [215, 431] width 11 height 14
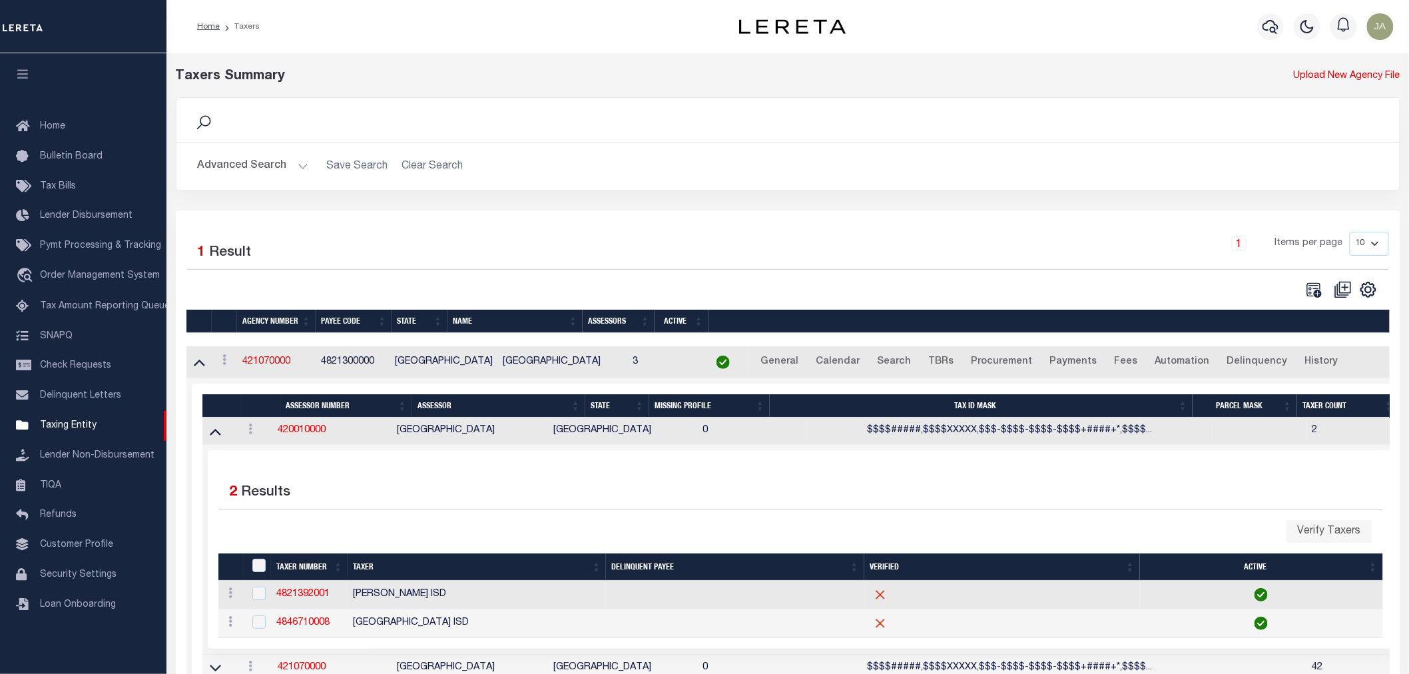
click at [213, 432] on icon at bounding box center [215, 431] width 11 height 14
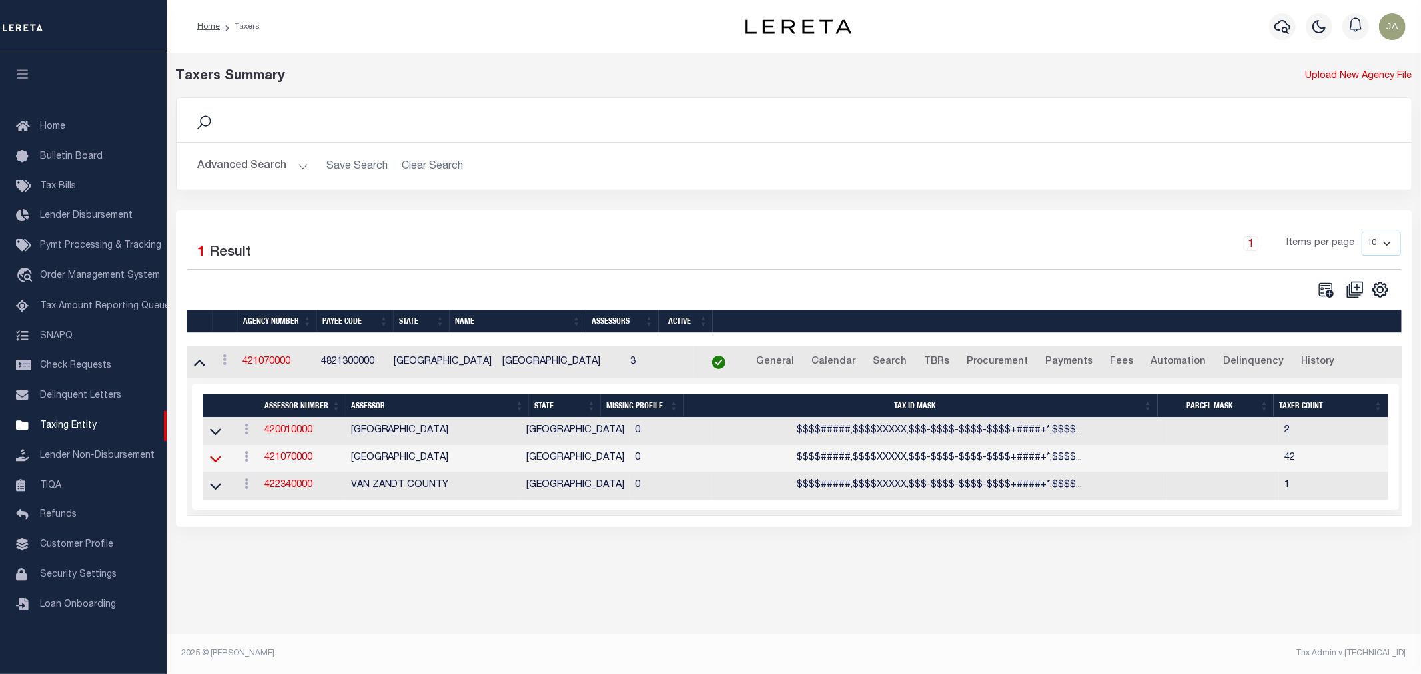
click at [214, 462] on icon at bounding box center [215, 459] width 11 height 14
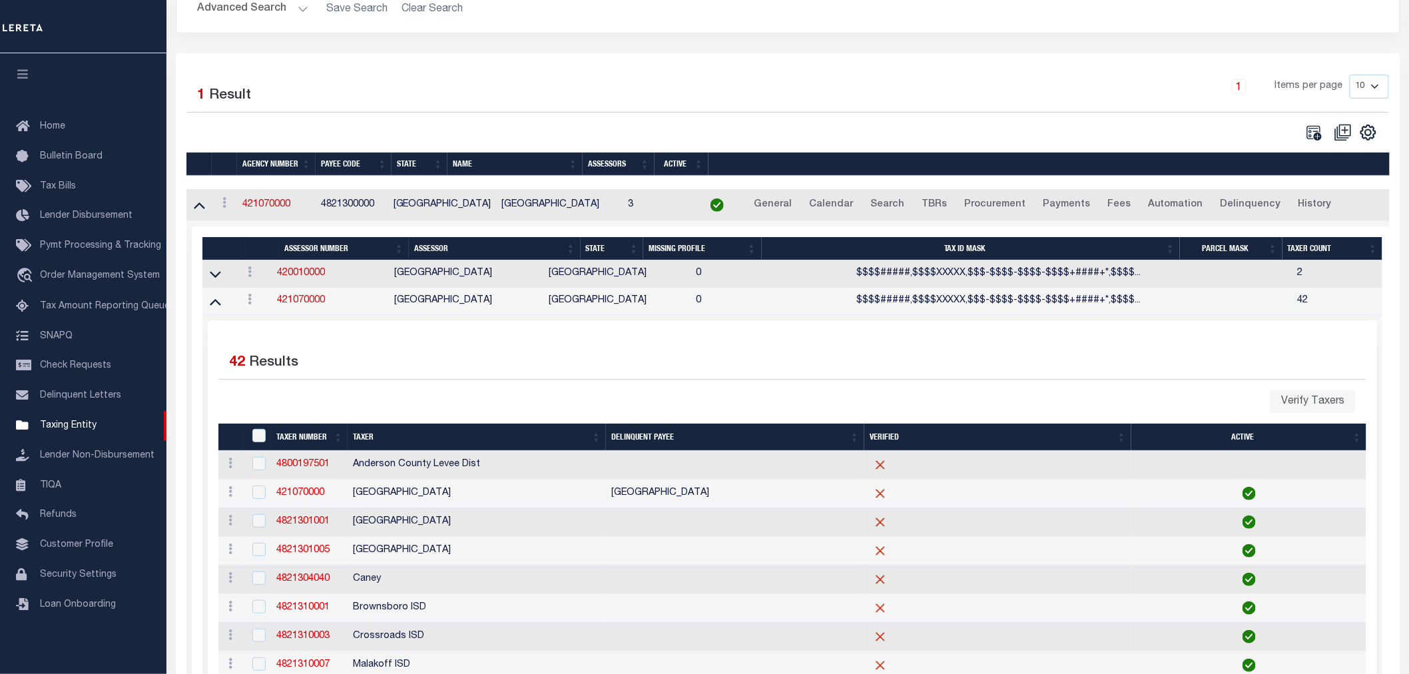
scroll to position [74, 0]
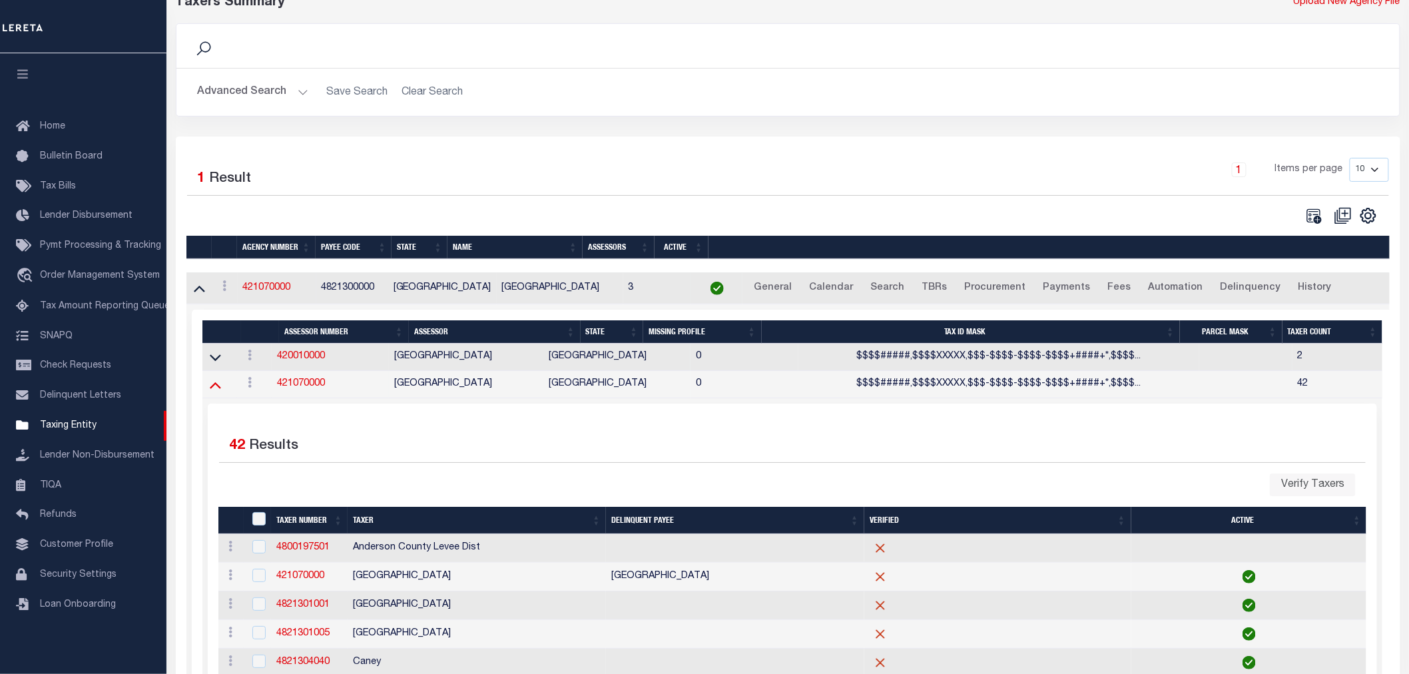
click at [211, 387] on icon at bounding box center [215, 385] width 11 height 14
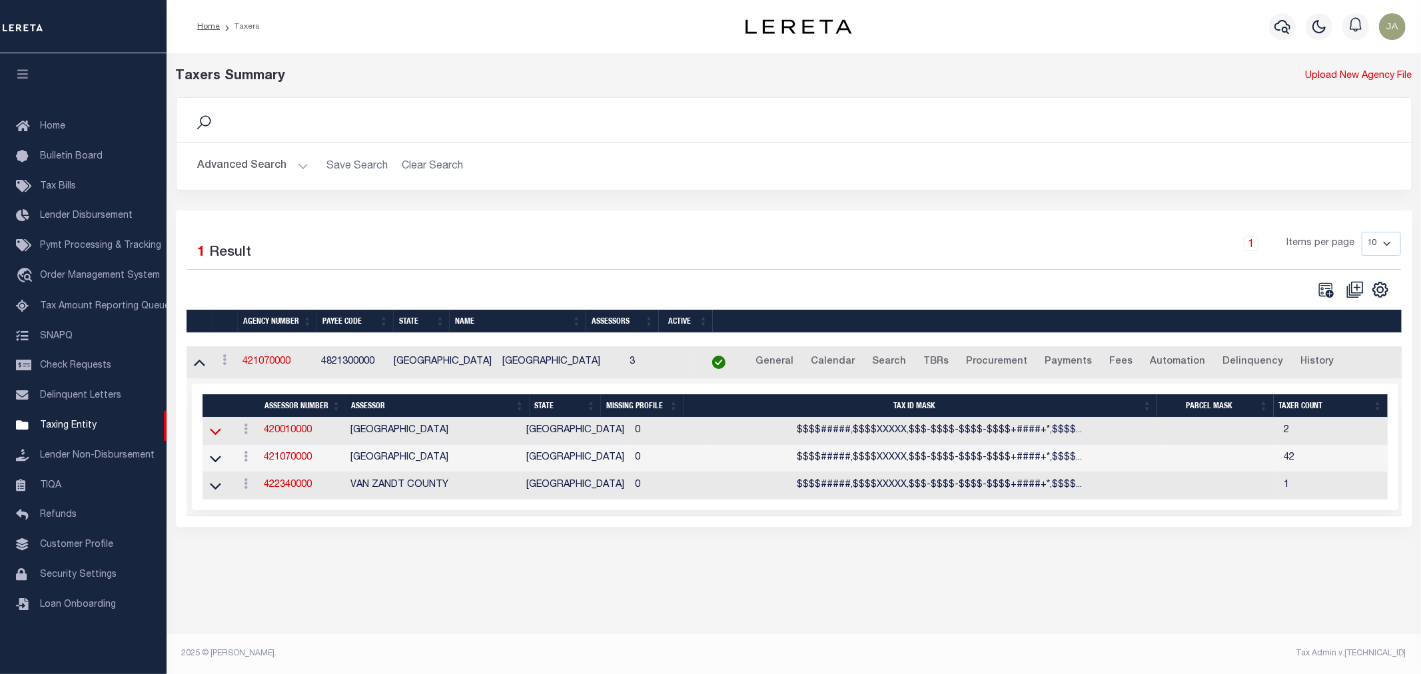
click at [215, 432] on icon at bounding box center [215, 431] width 11 height 14
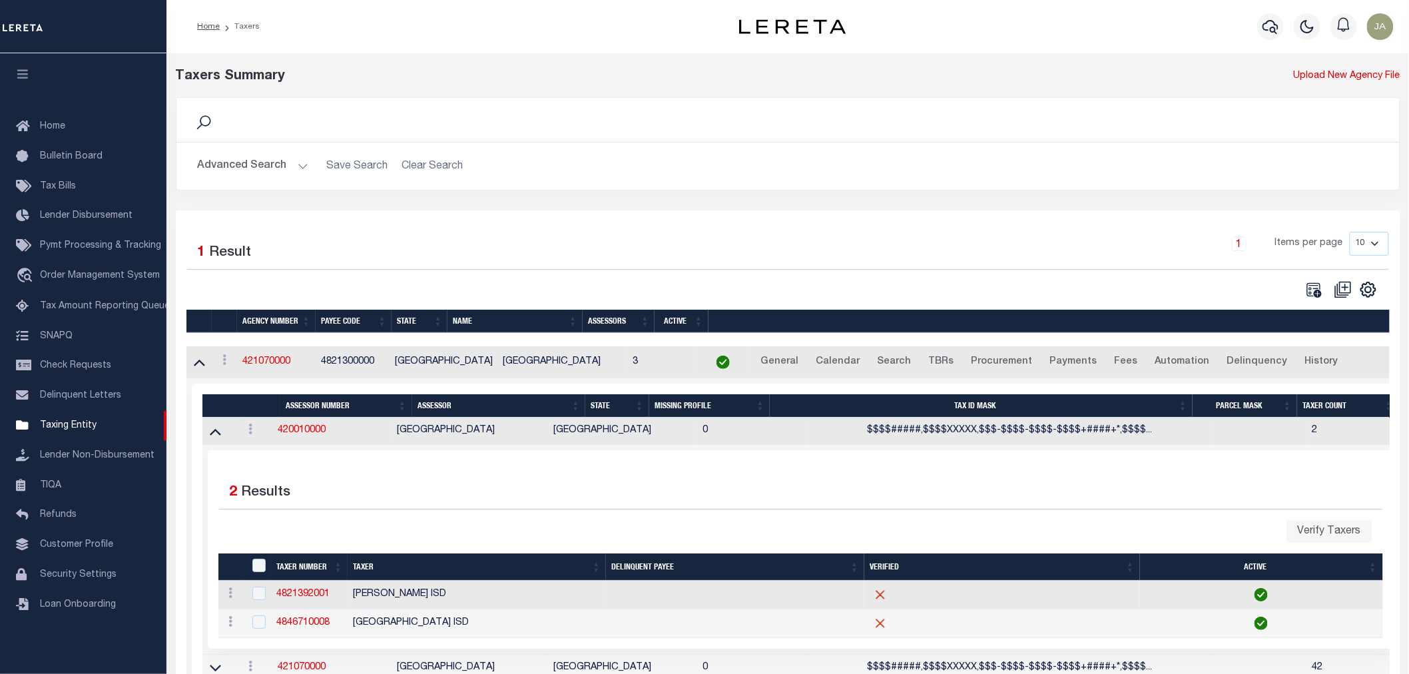
scroll to position [74, 0]
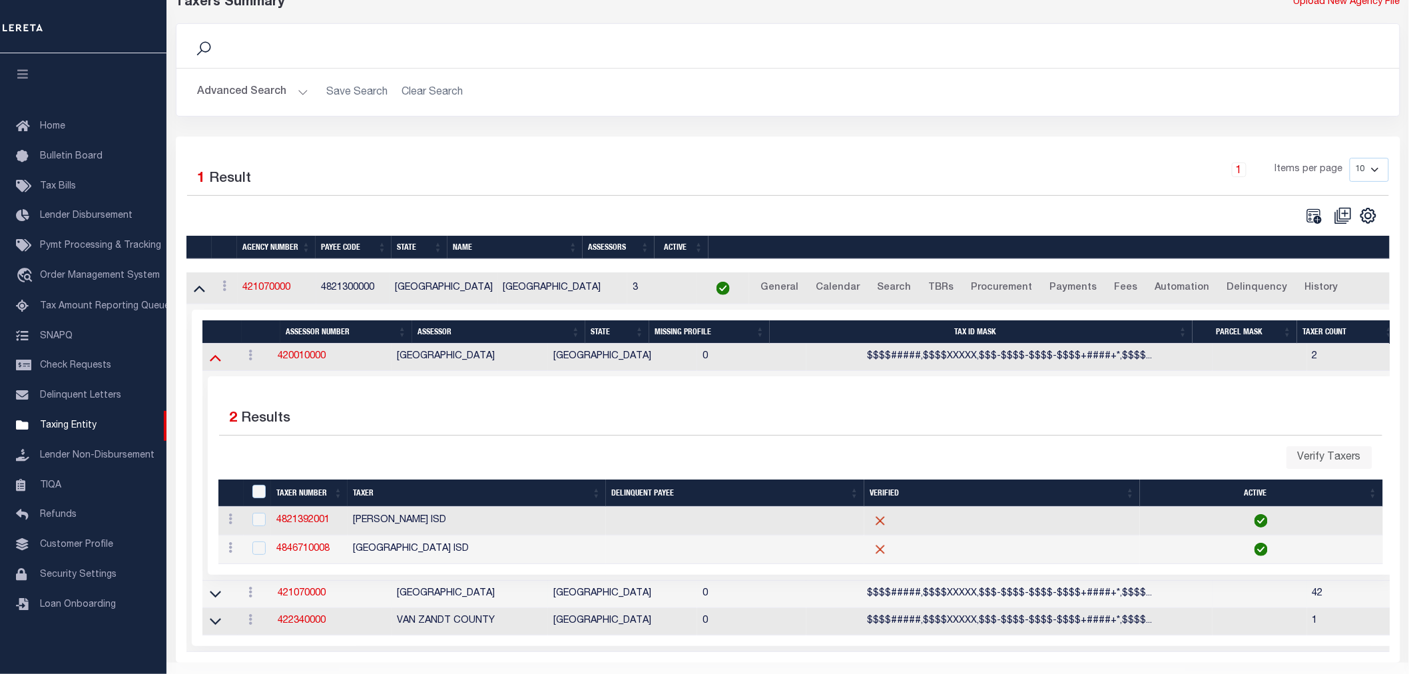
click at [210, 357] on icon at bounding box center [215, 357] width 11 height 14
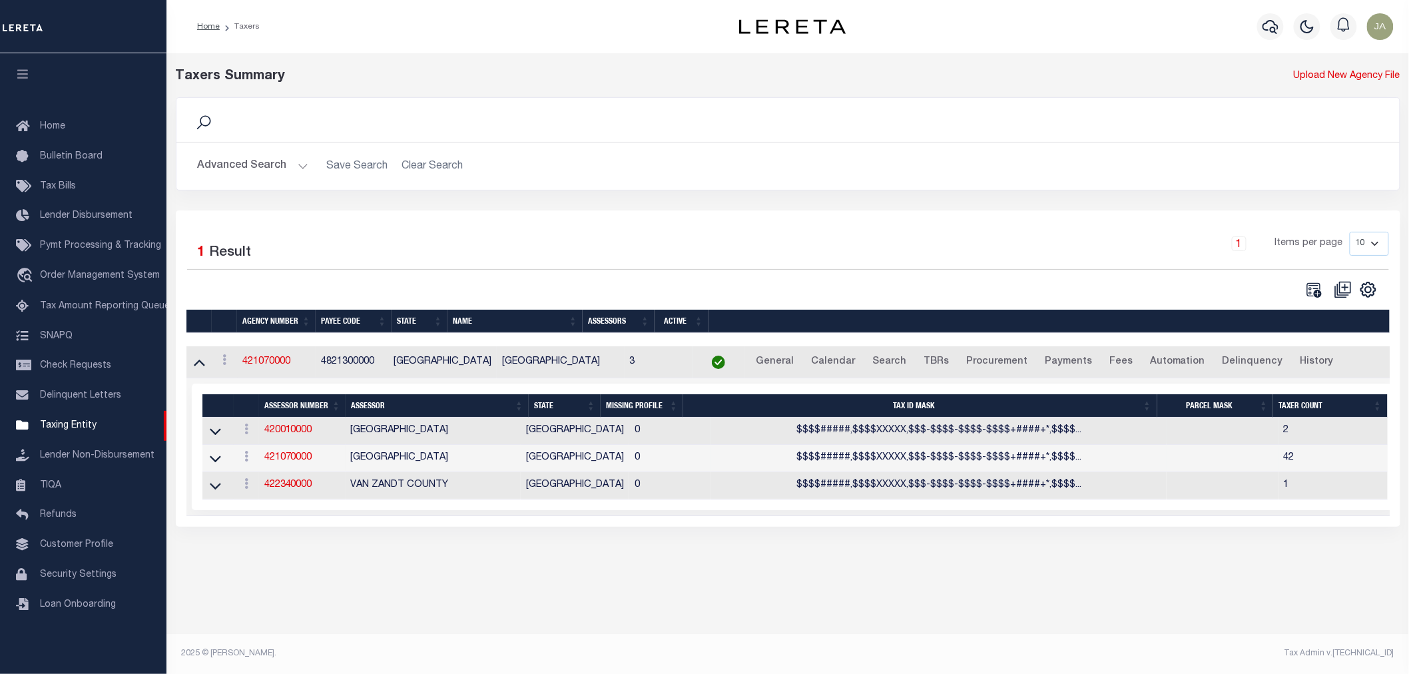
scroll to position [0, 0]
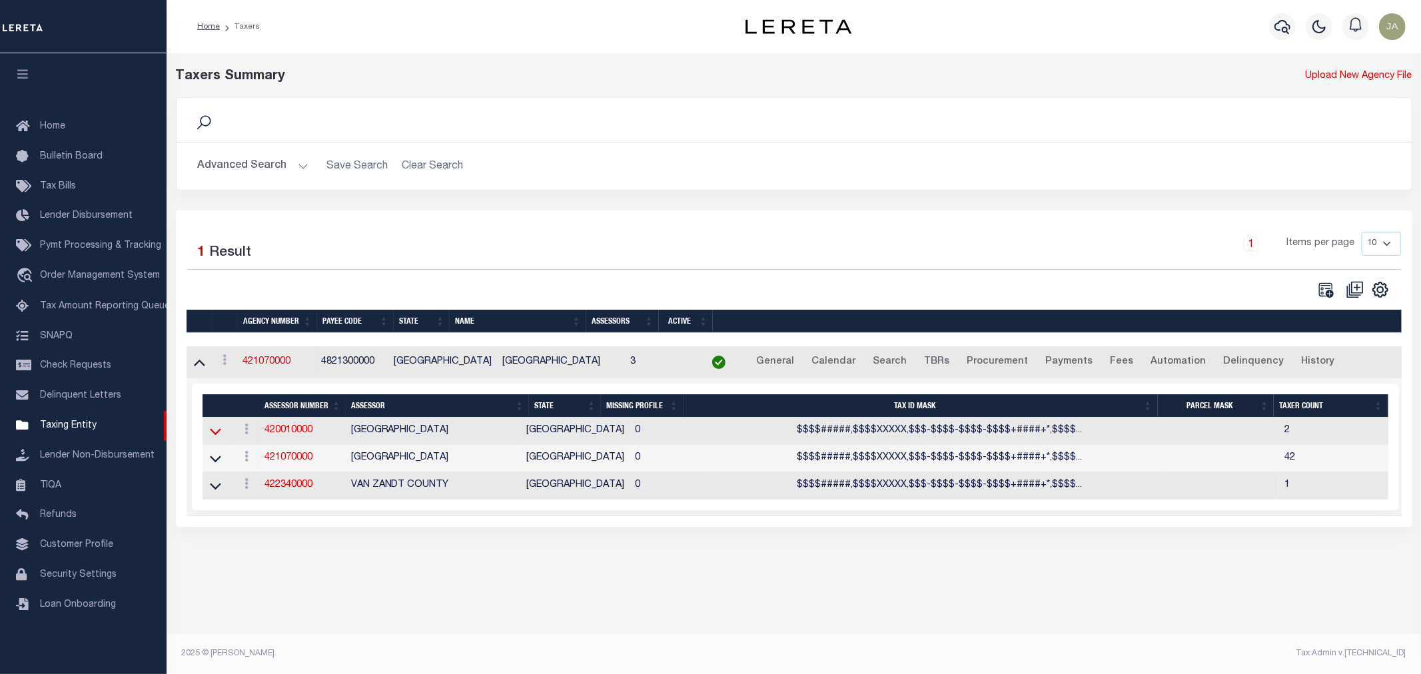
click at [217, 436] on icon at bounding box center [215, 431] width 11 height 14
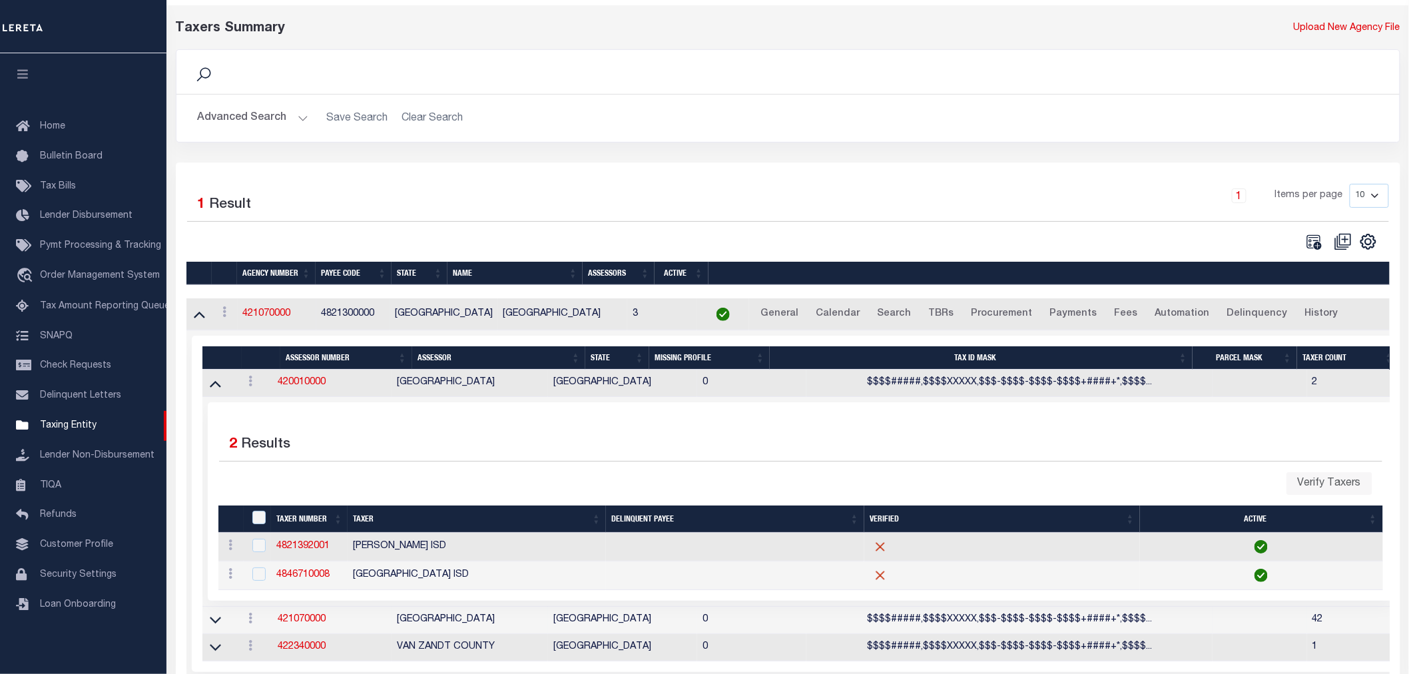
scroll to position [74, 0]
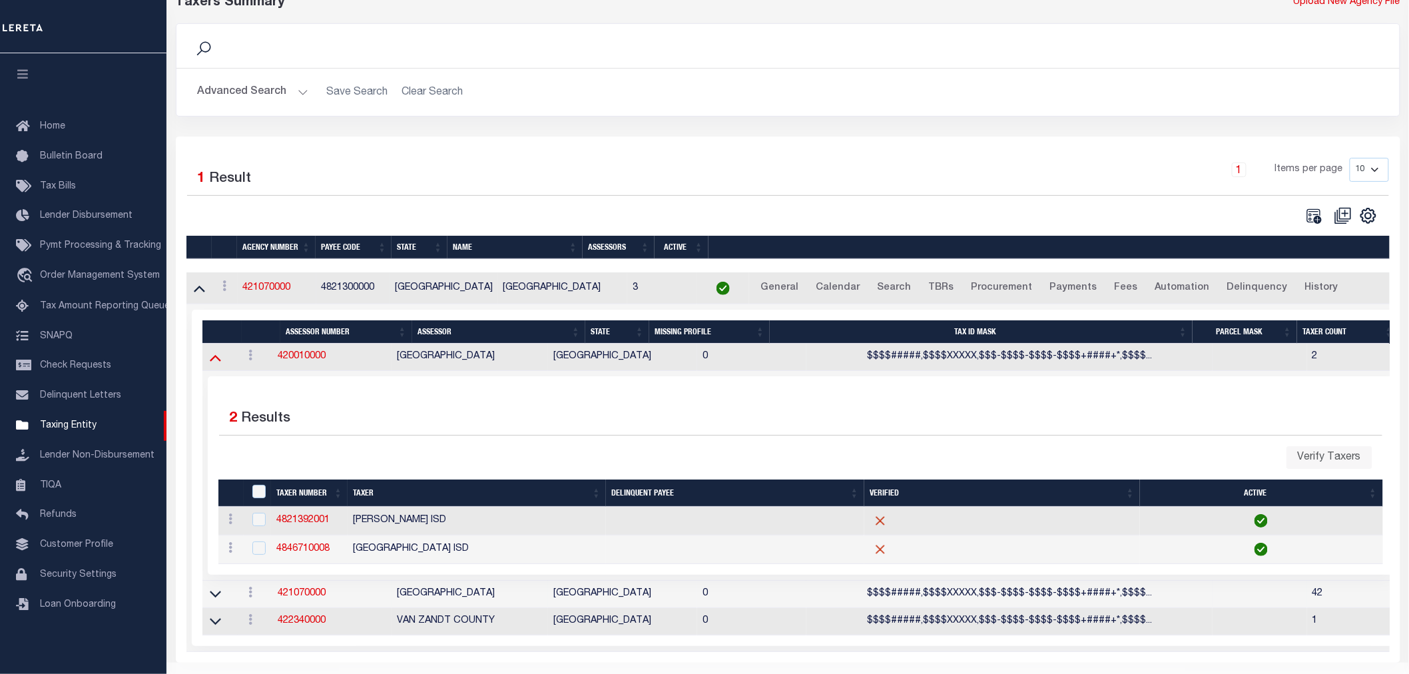
click at [218, 358] on icon at bounding box center [215, 357] width 11 height 14
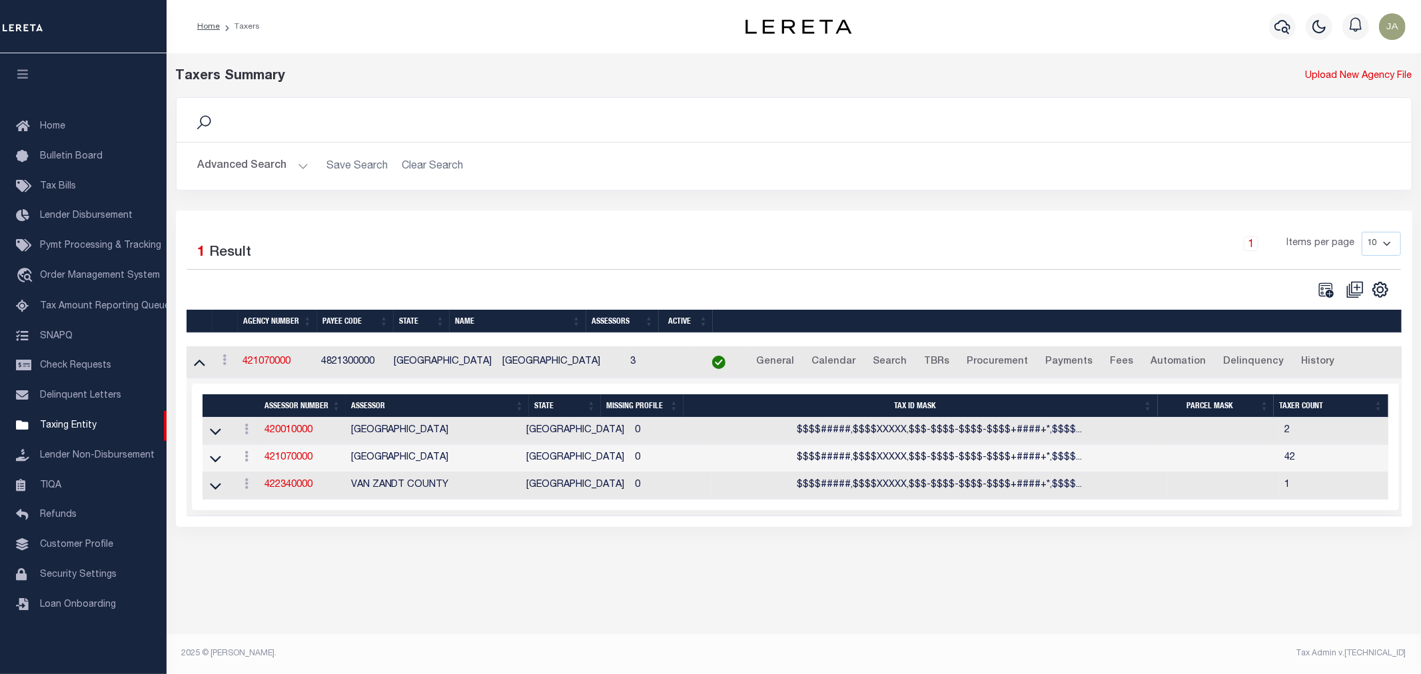
click at [208, 462] on link at bounding box center [215, 457] width 15 height 9
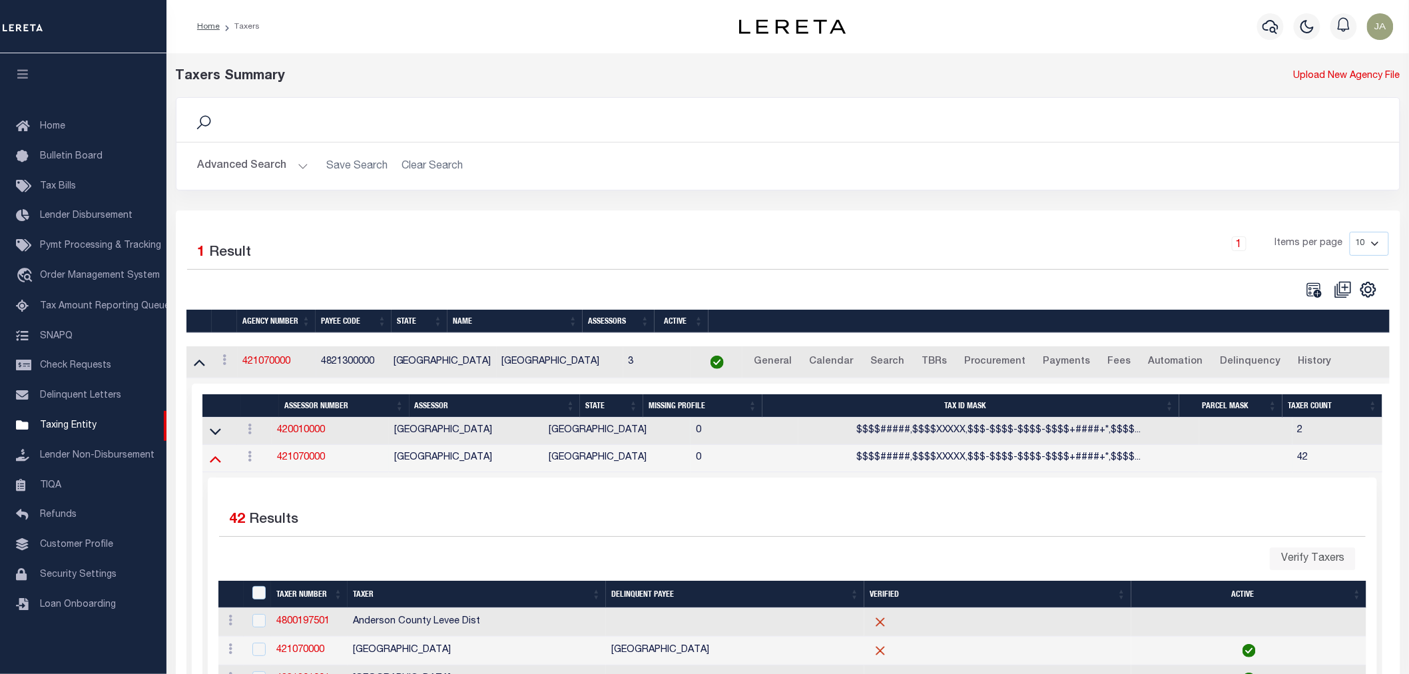
click at [216, 457] on icon at bounding box center [215, 459] width 11 height 14
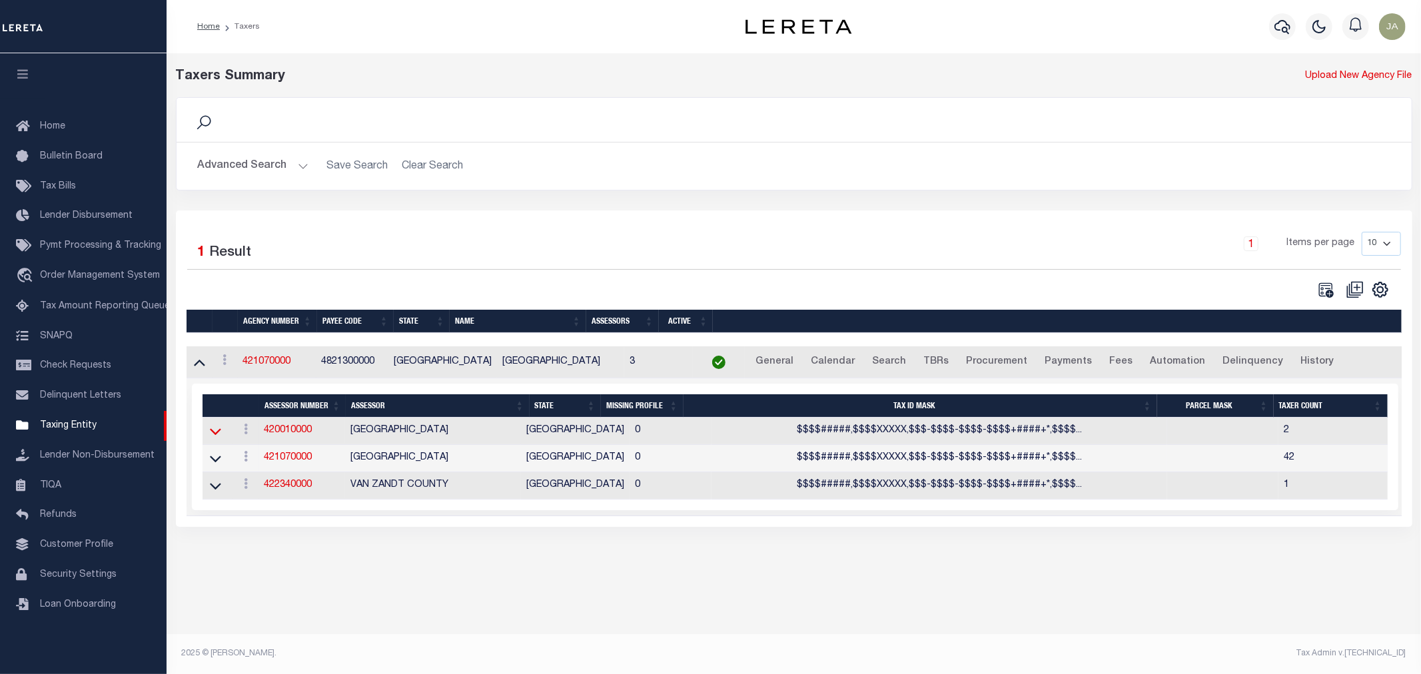
click at [216, 435] on icon at bounding box center [215, 432] width 11 height 7
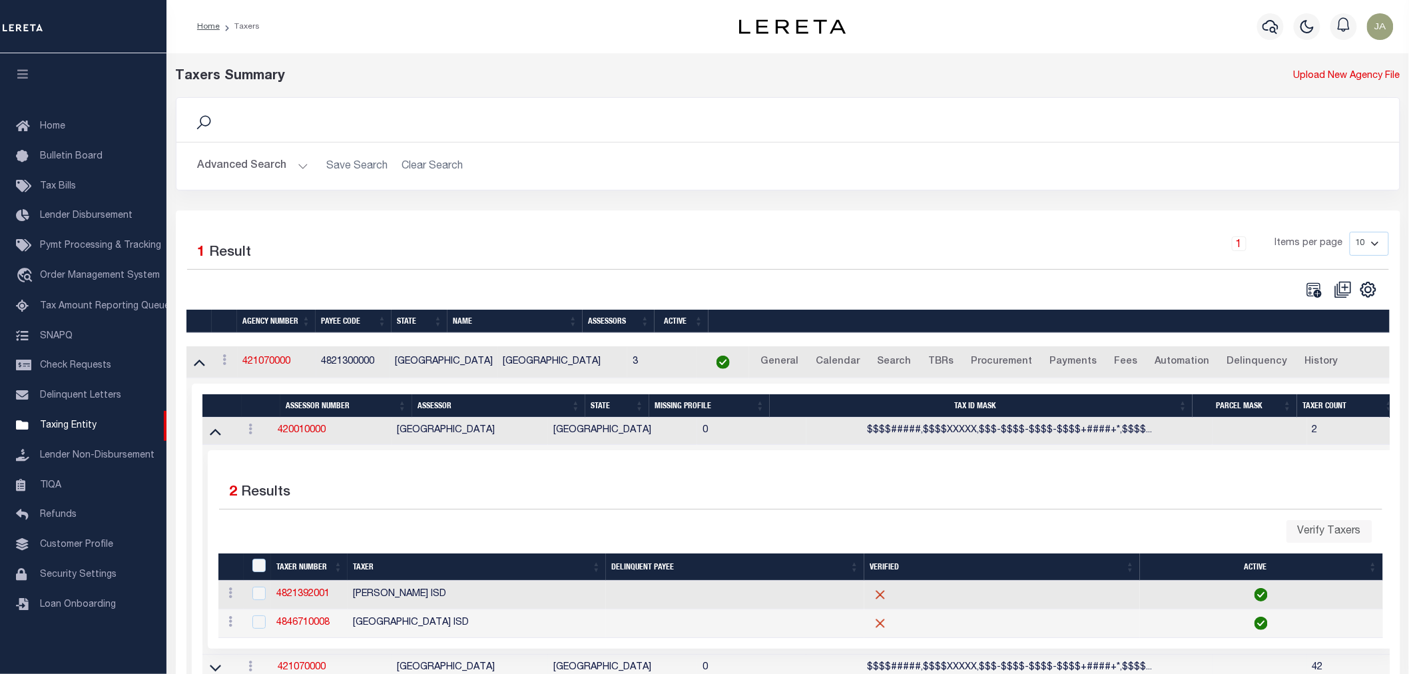
click at [224, 436] on td at bounding box center [220, 431] width 36 height 27
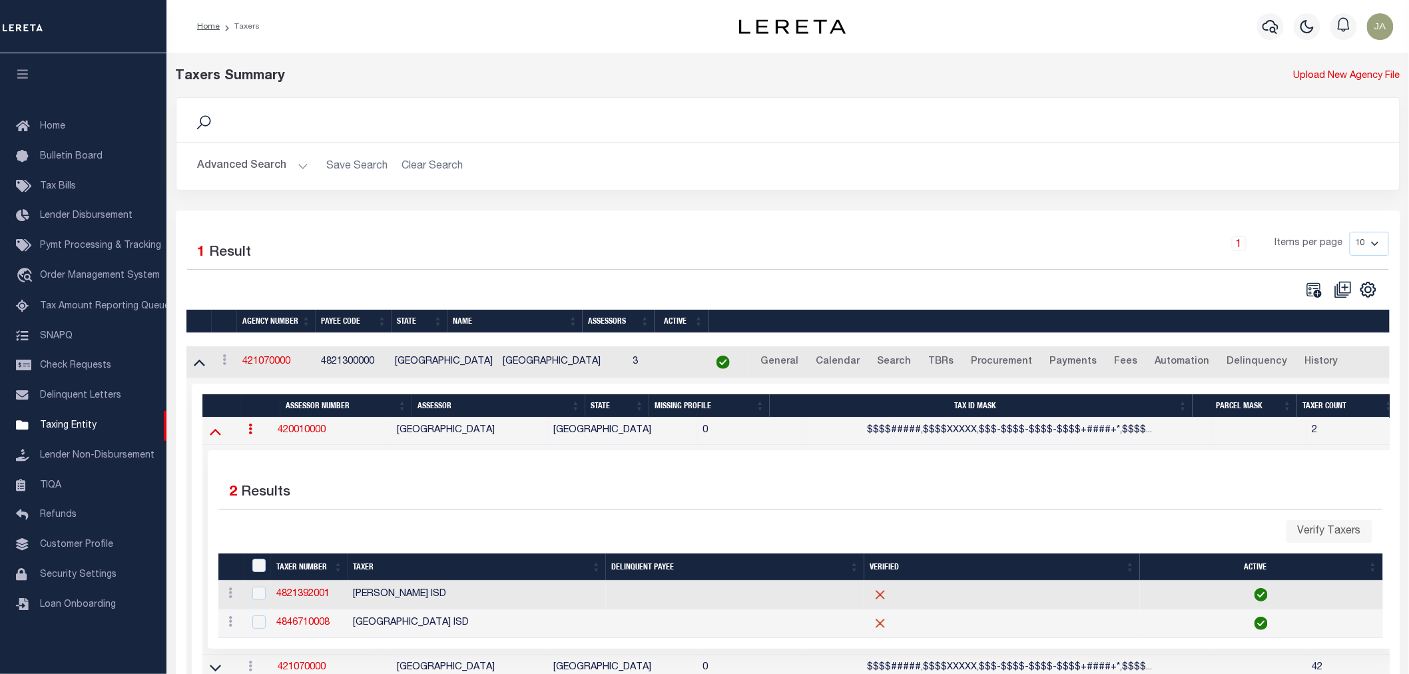
click at [210, 436] on icon at bounding box center [215, 431] width 11 height 14
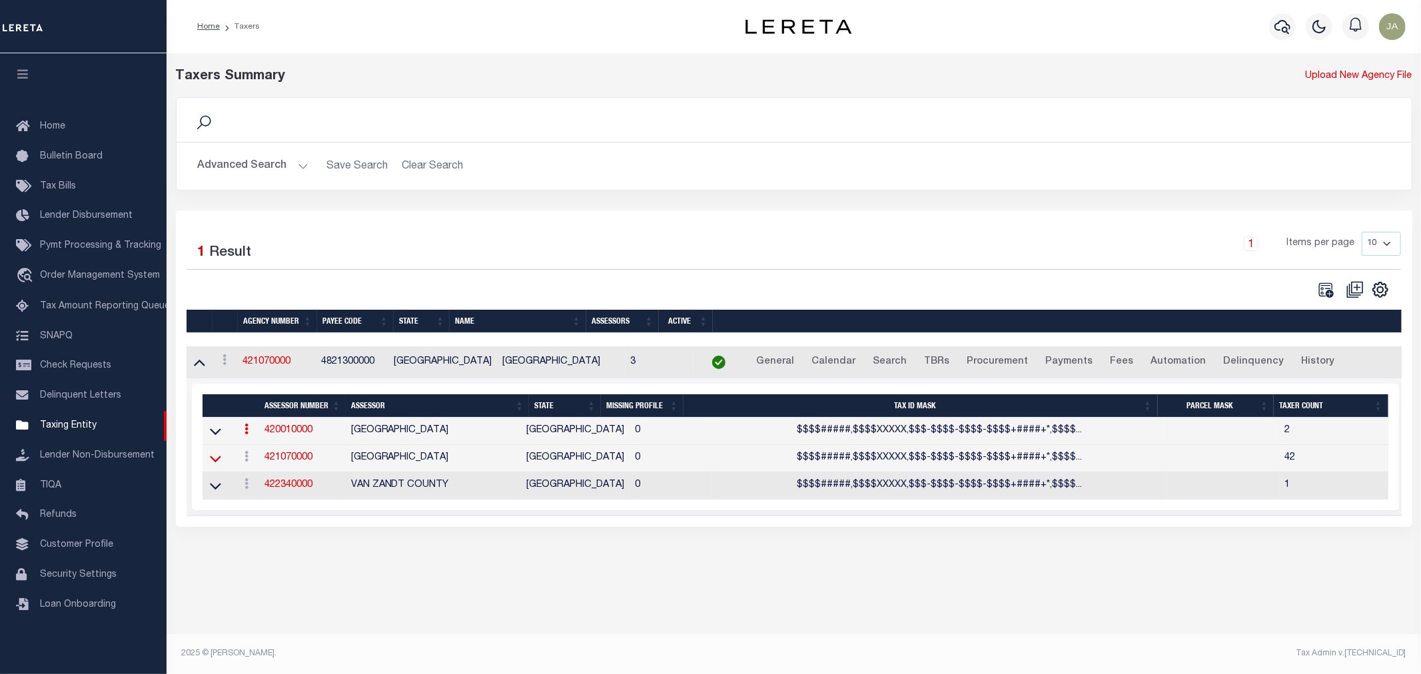
click at [210, 458] on icon at bounding box center [215, 459] width 11 height 14
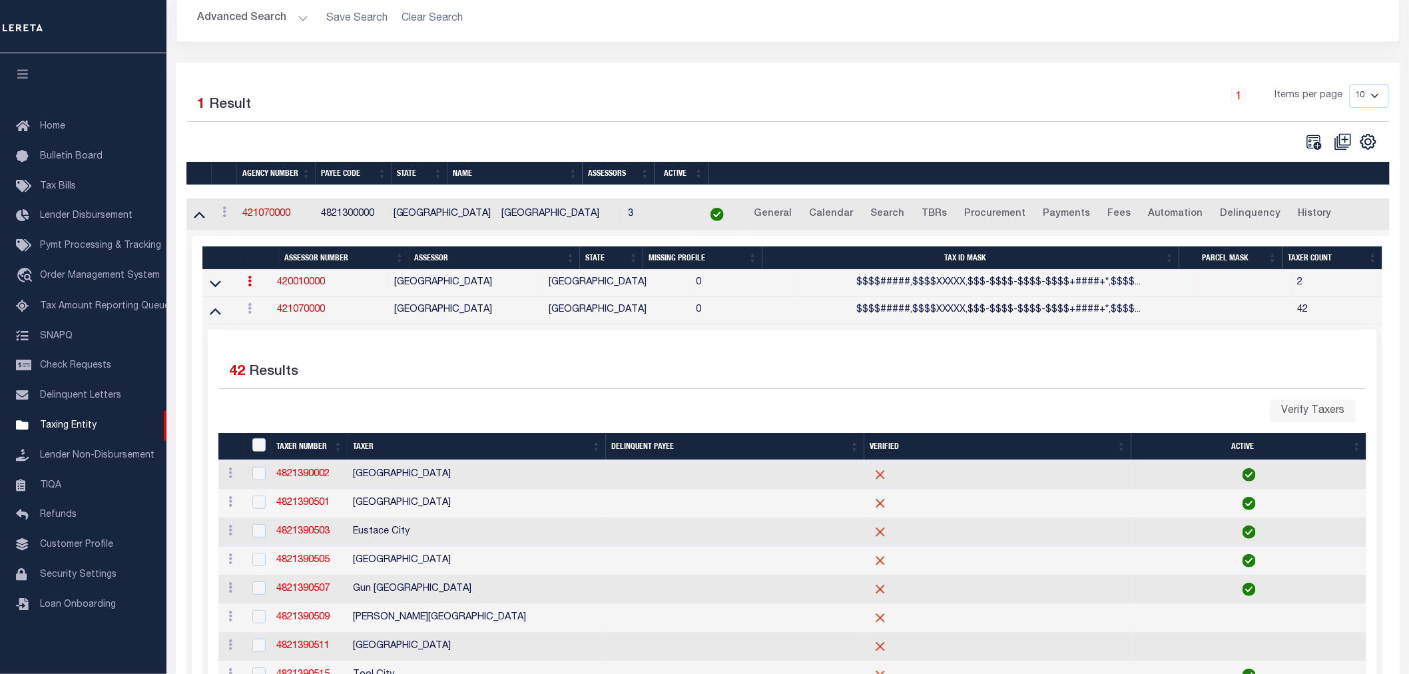
scroll to position [651, 0]
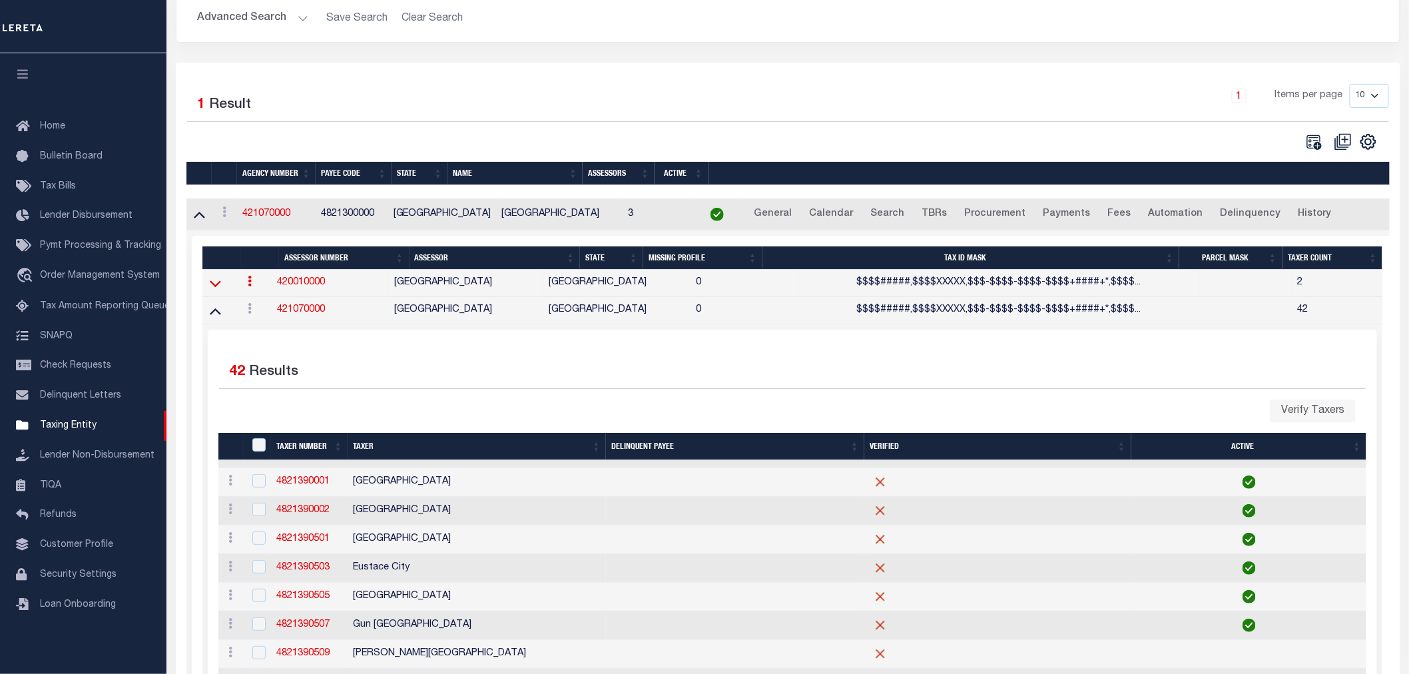
click at [214, 288] on icon at bounding box center [215, 284] width 11 height 7
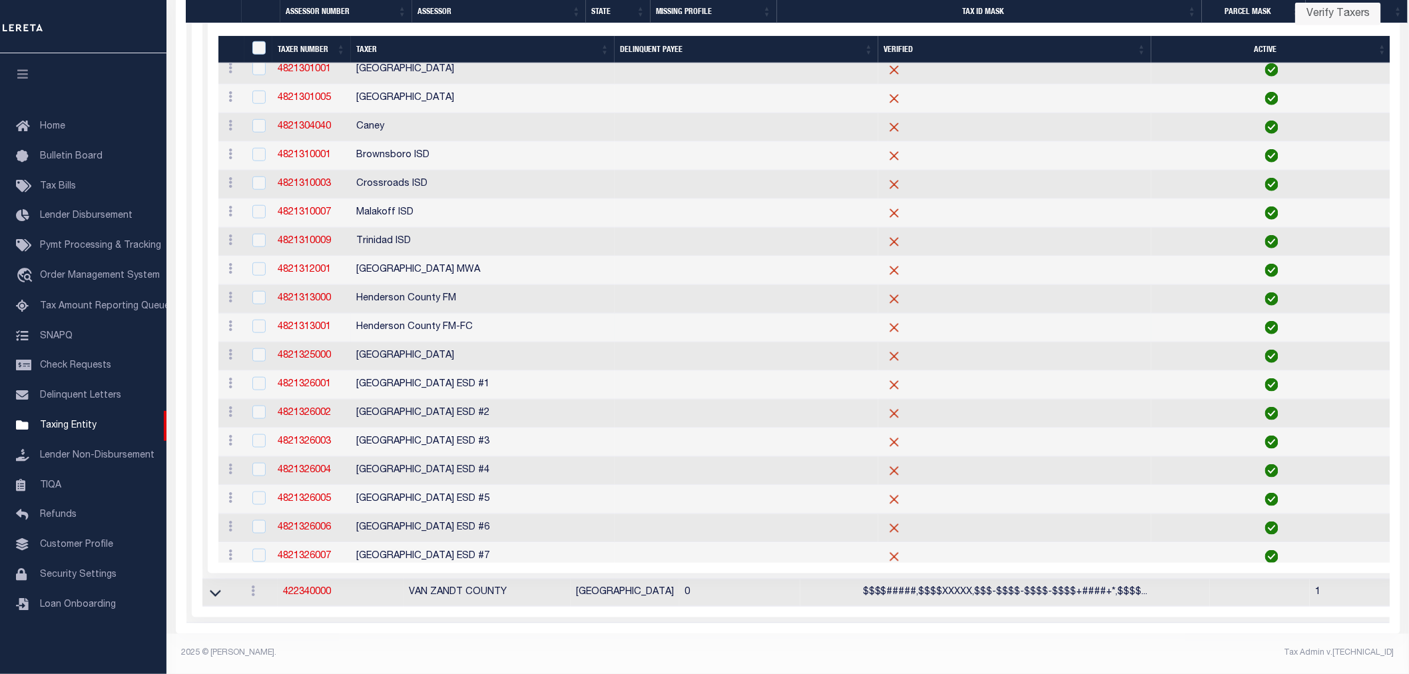
scroll to position [0, 0]
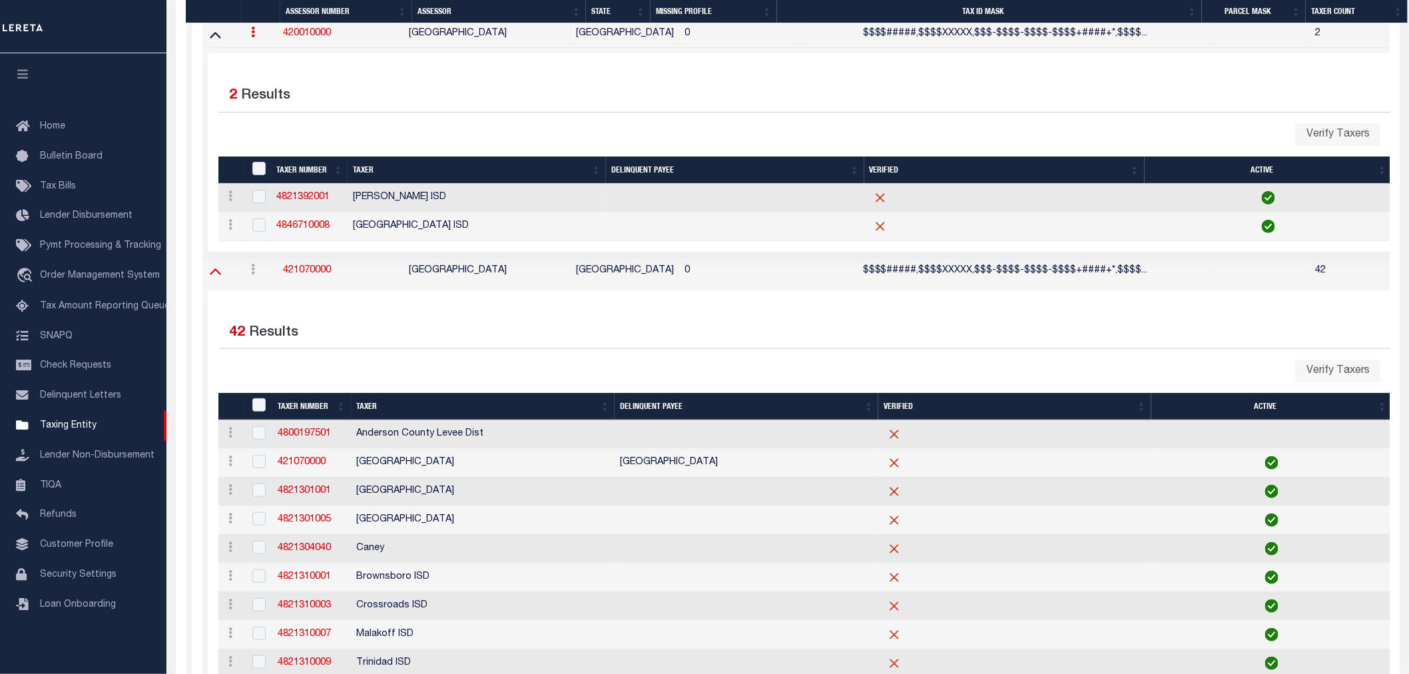
click at [218, 276] on icon at bounding box center [215, 271] width 11 height 14
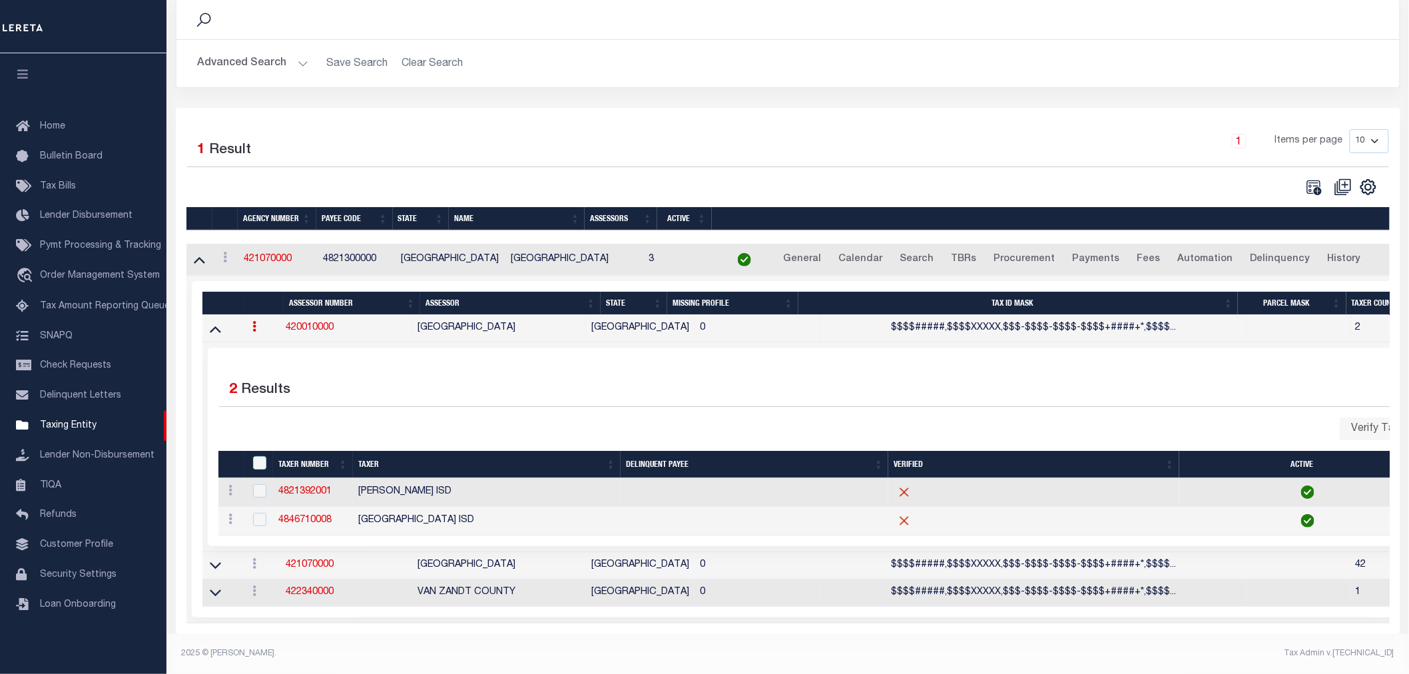
scroll to position [115, 0]
click at [217, 322] on icon at bounding box center [215, 329] width 11 height 14
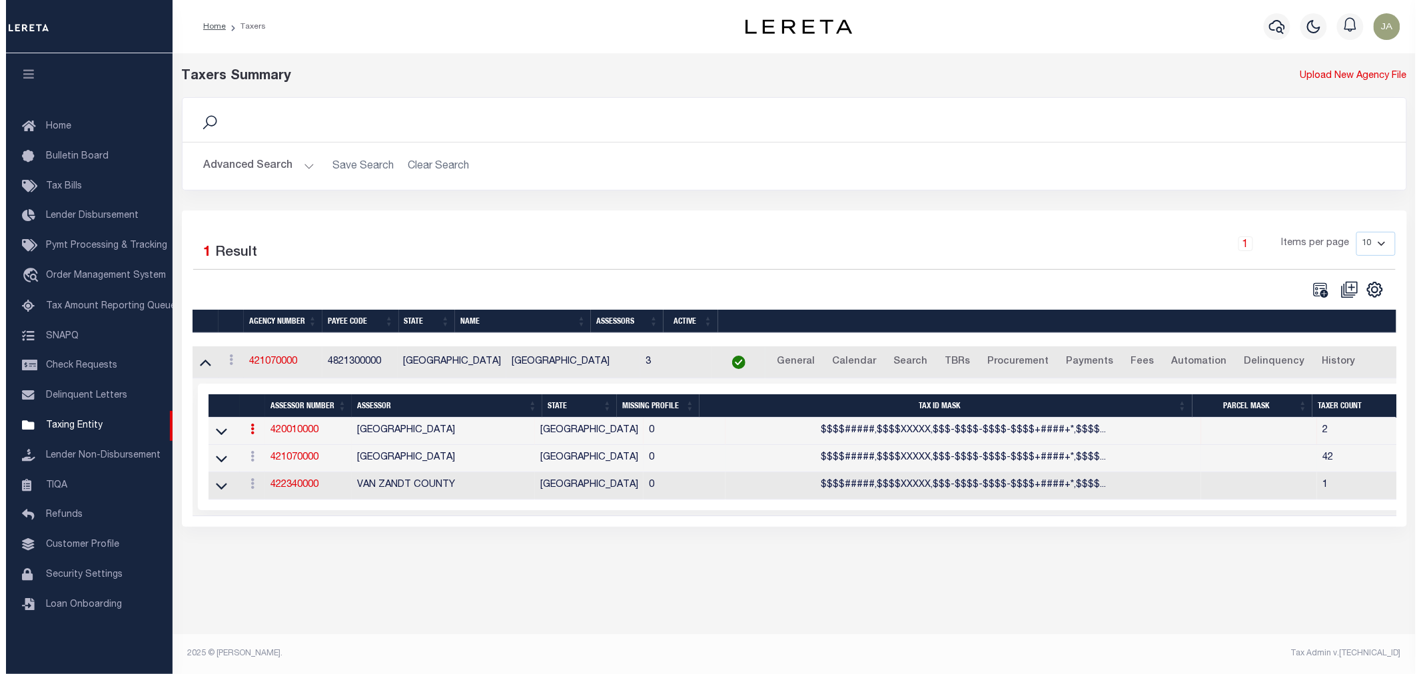
scroll to position [0, 0]
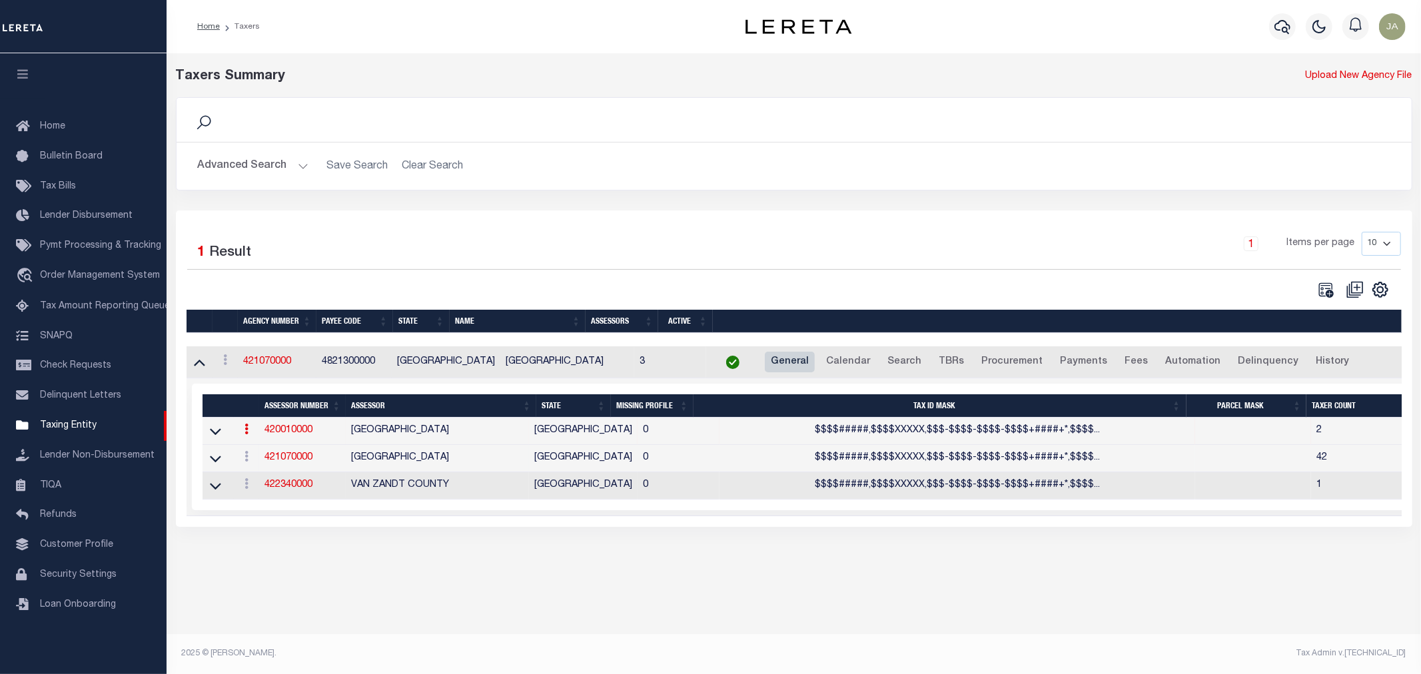
click at [769, 360] on link "General" at bounding box center [790, 362] width 50 height 21
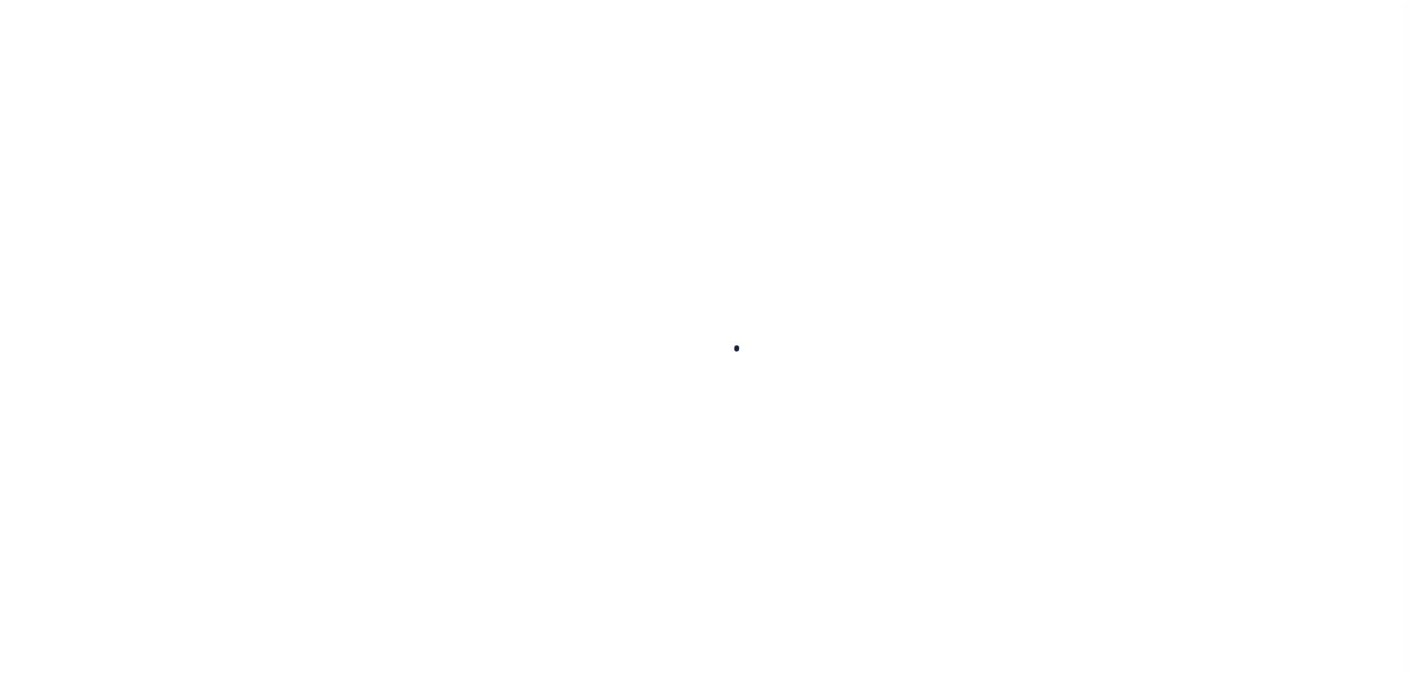
select select
checkbox input "false"
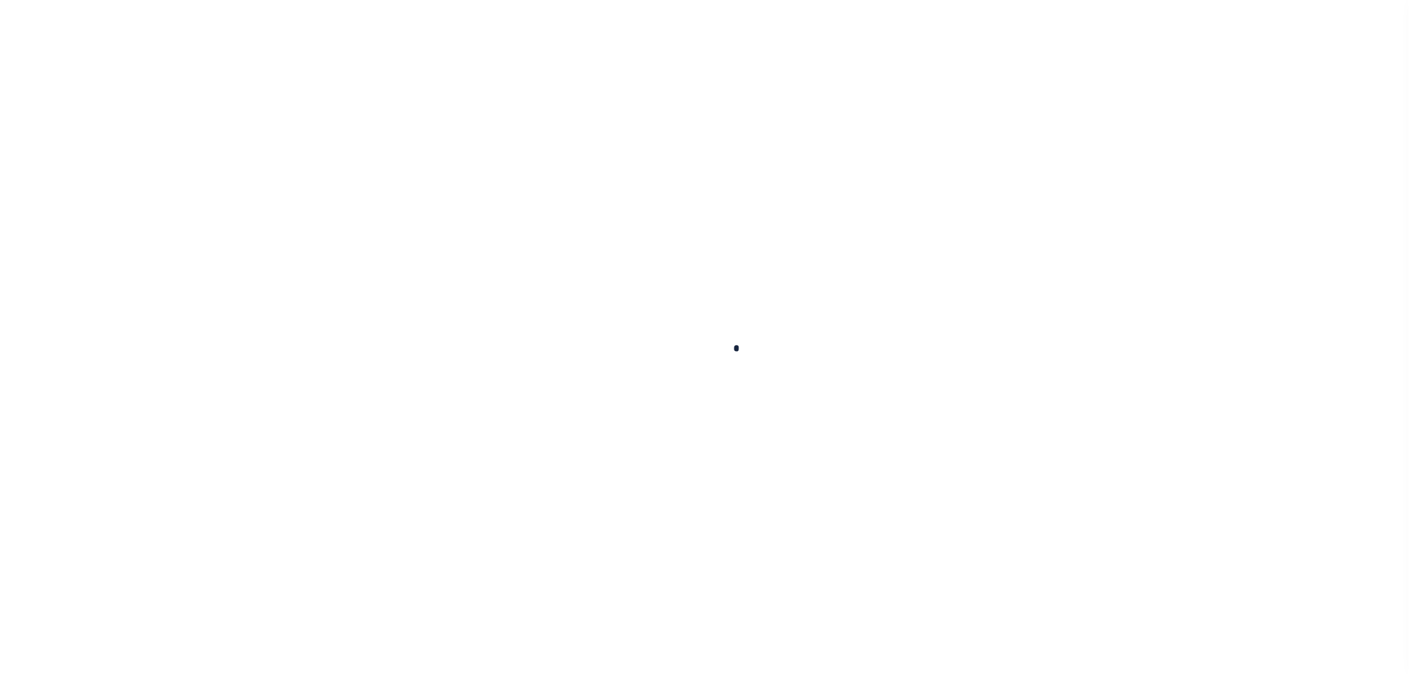
checkbox input "false"
type input "4821300000"
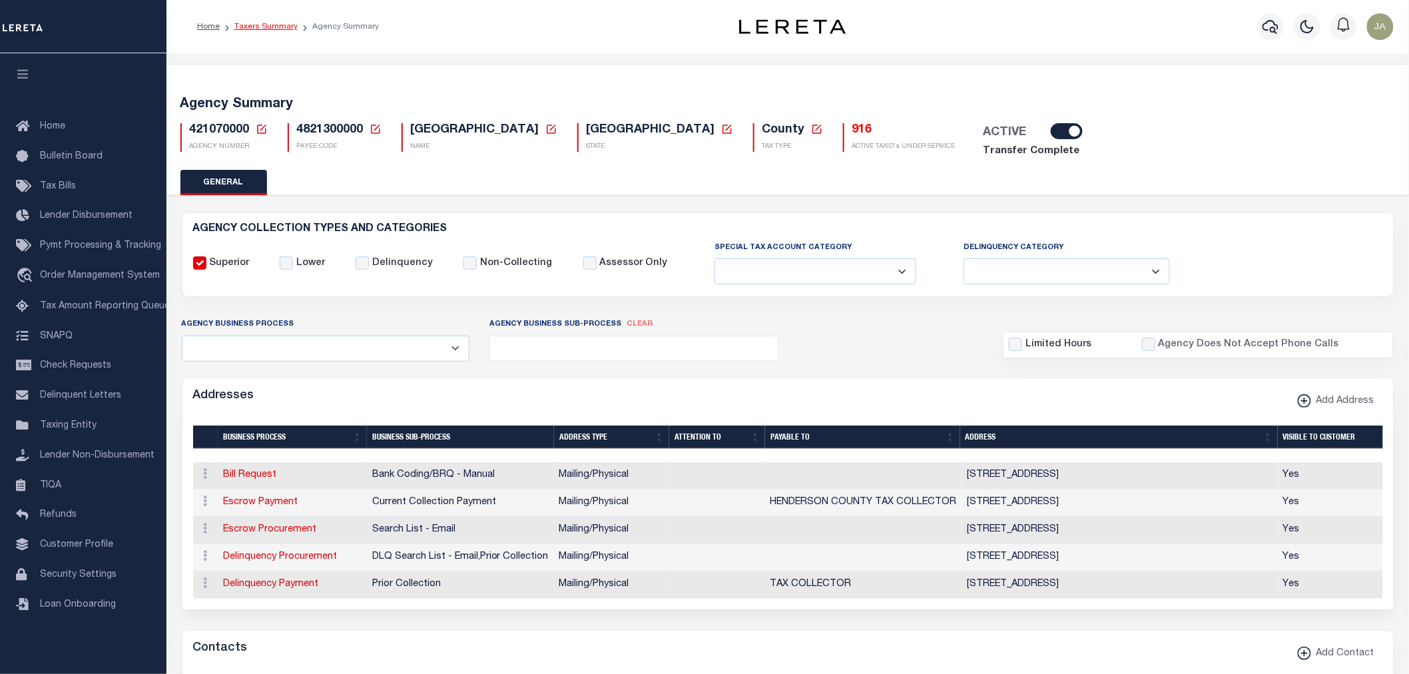
click at [243, 29] on link "Taxers Summary" at bounding box center [265, 27] width 63 height 8
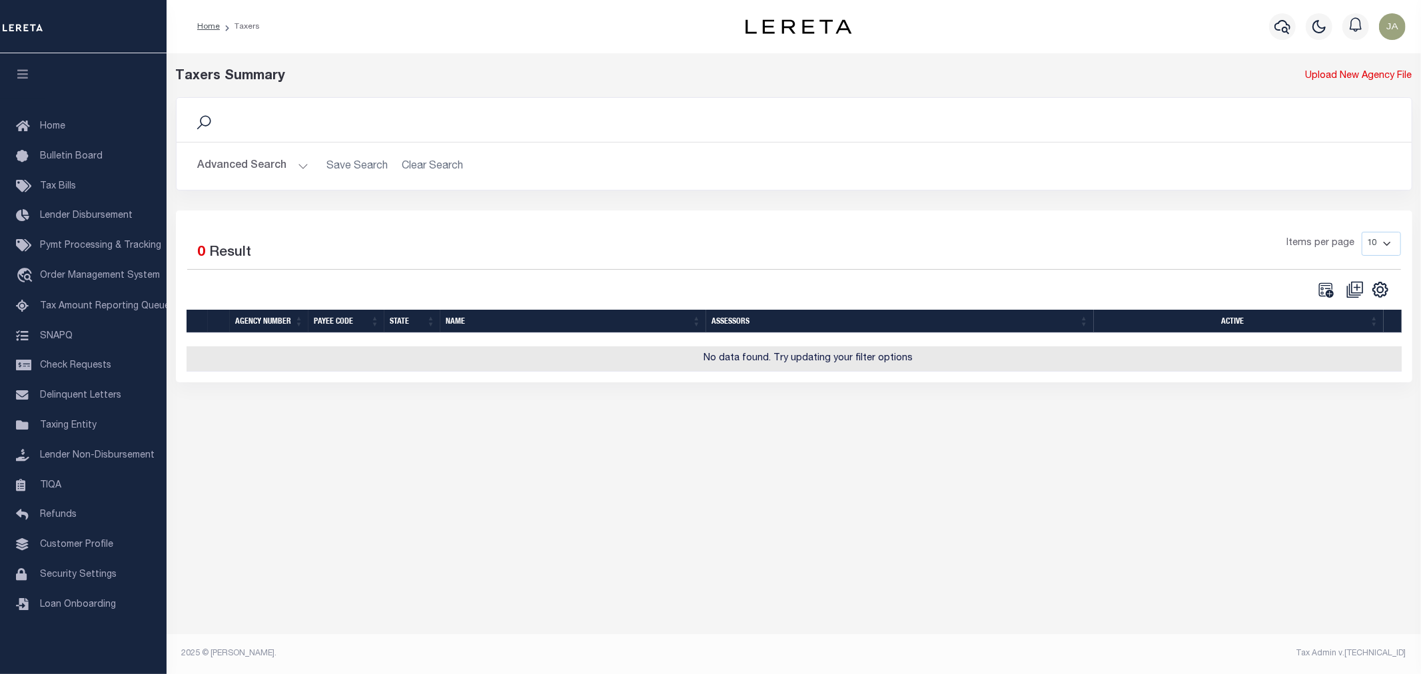
click at [294, 168] on button "Advanced Search" at bounding box center [253, 166] width 111 height 26
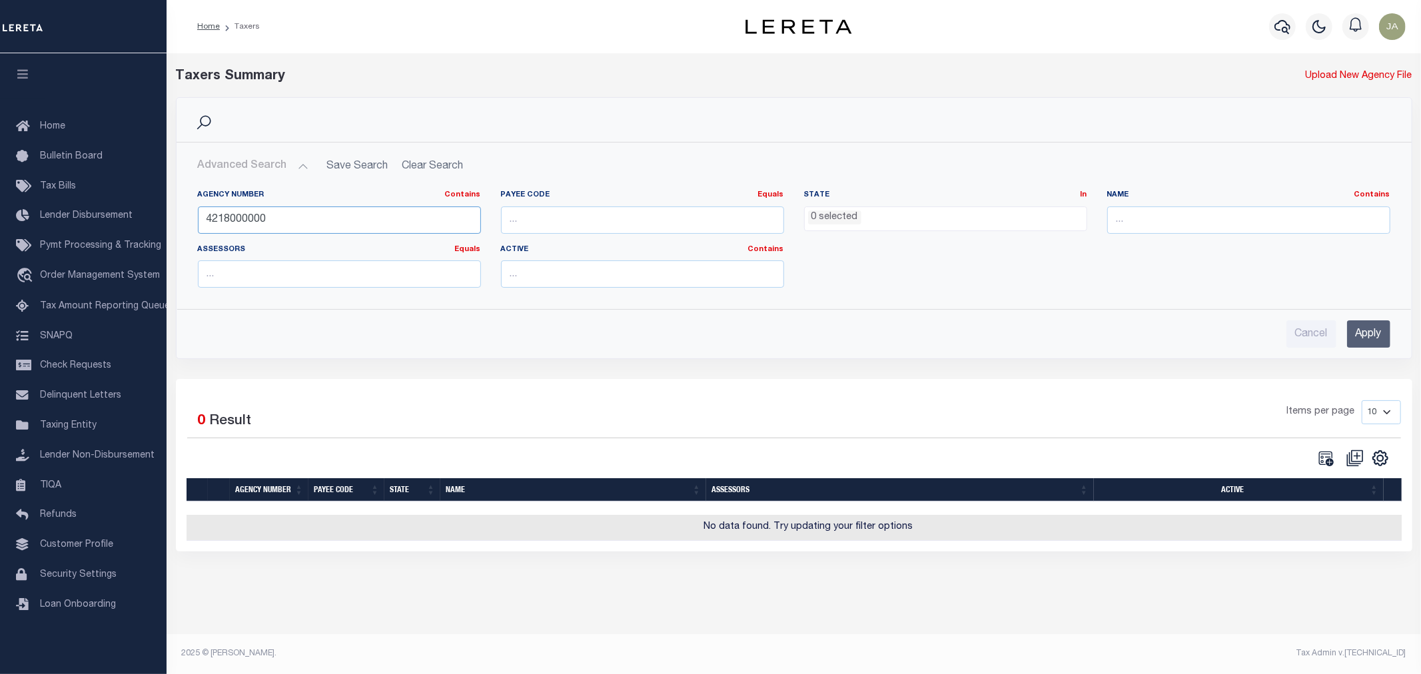
click at [280, 216] on input "4218000000" at bounding box center [339, 219] width 283 height 27
type input "420010000"
click at [1357, 336] on input "Apply" at bounding box center [1368, 333] width 43 height 27
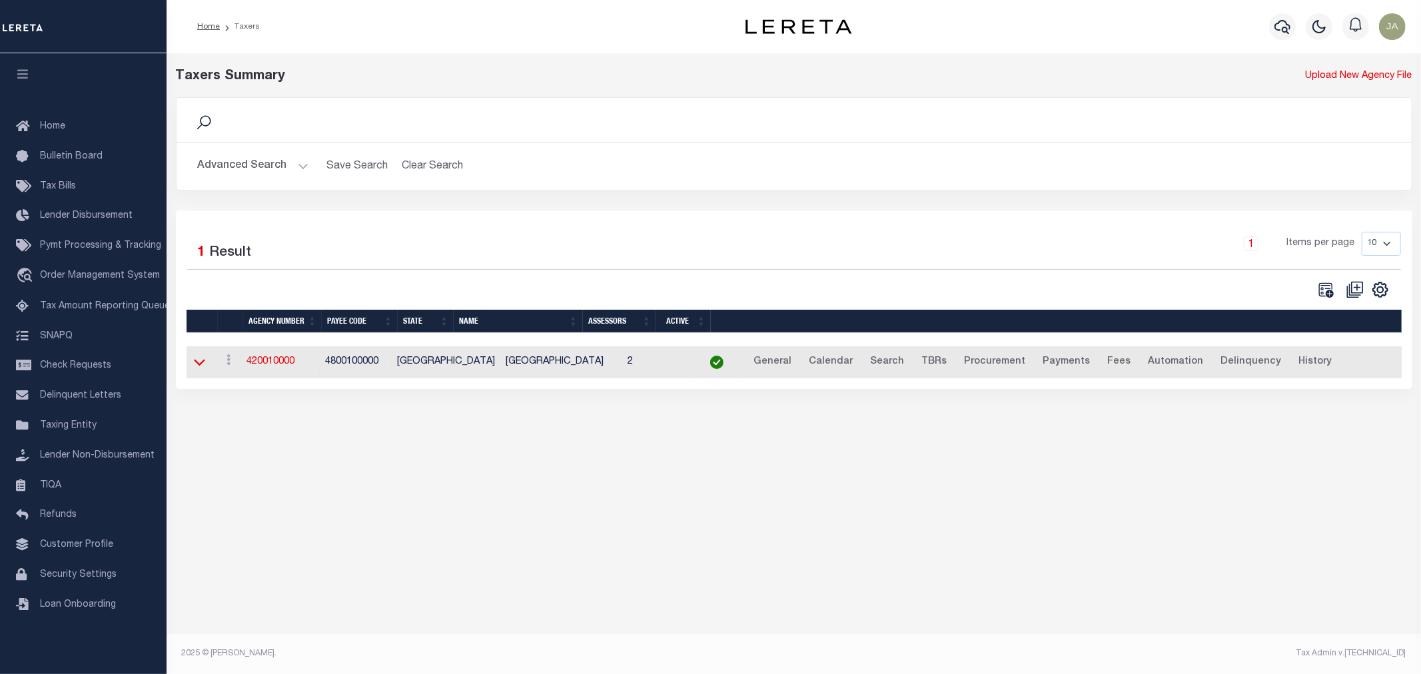
click at [198, 363] on icon at bounding box center [199, 362] width 11 height 14
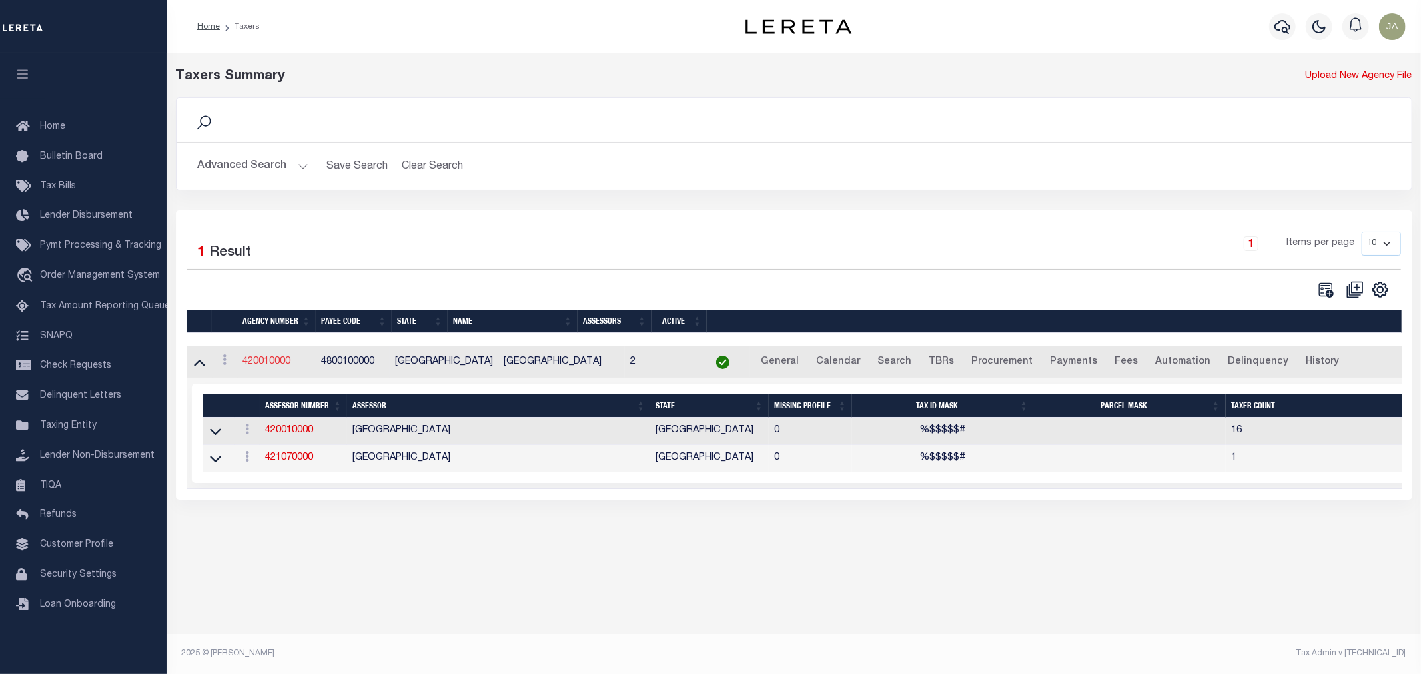
click at [260, 362] on link "420010000" at bounding box center [267, 361] width 48 height 9
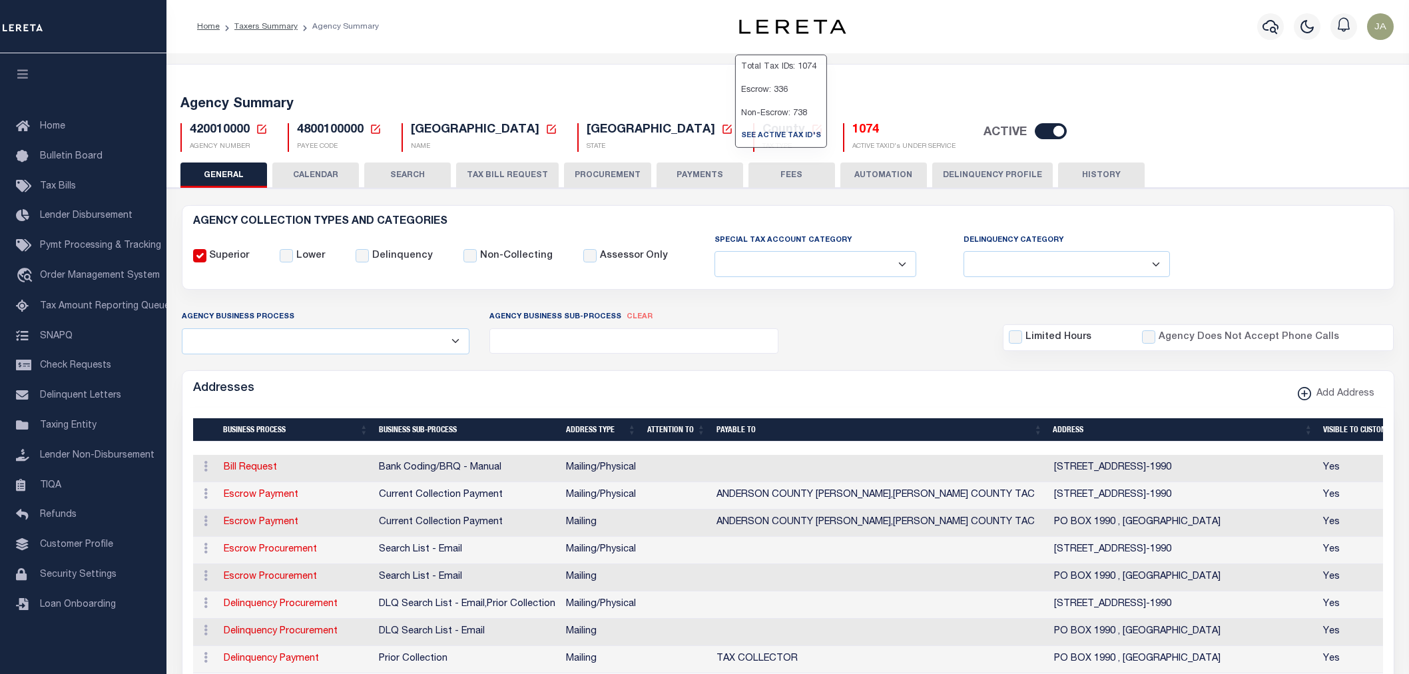
select select
click at [852, 128] on h5 "1074" at bounding box center [903, 130] width 103 height 15
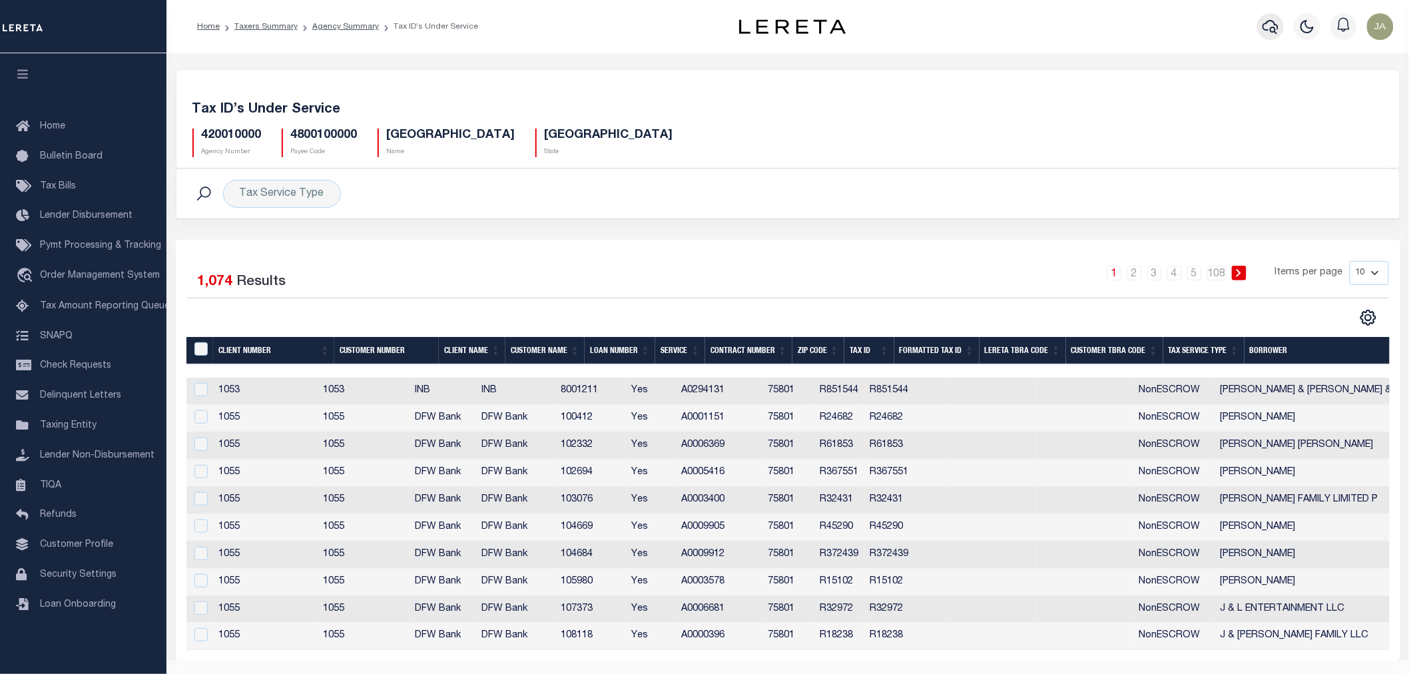
click at [1279, 23] on icon "button" at bounding box center [1271, 27] width 16 height 16
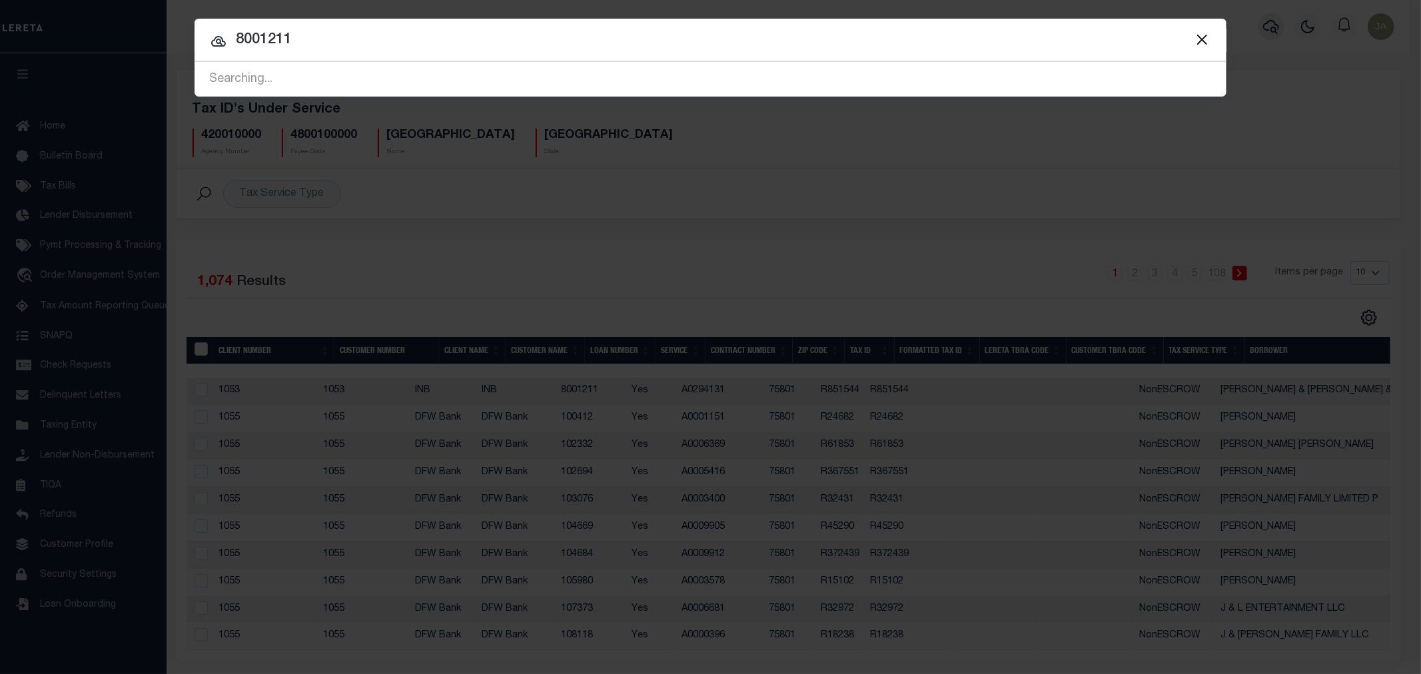
type input "8001211"
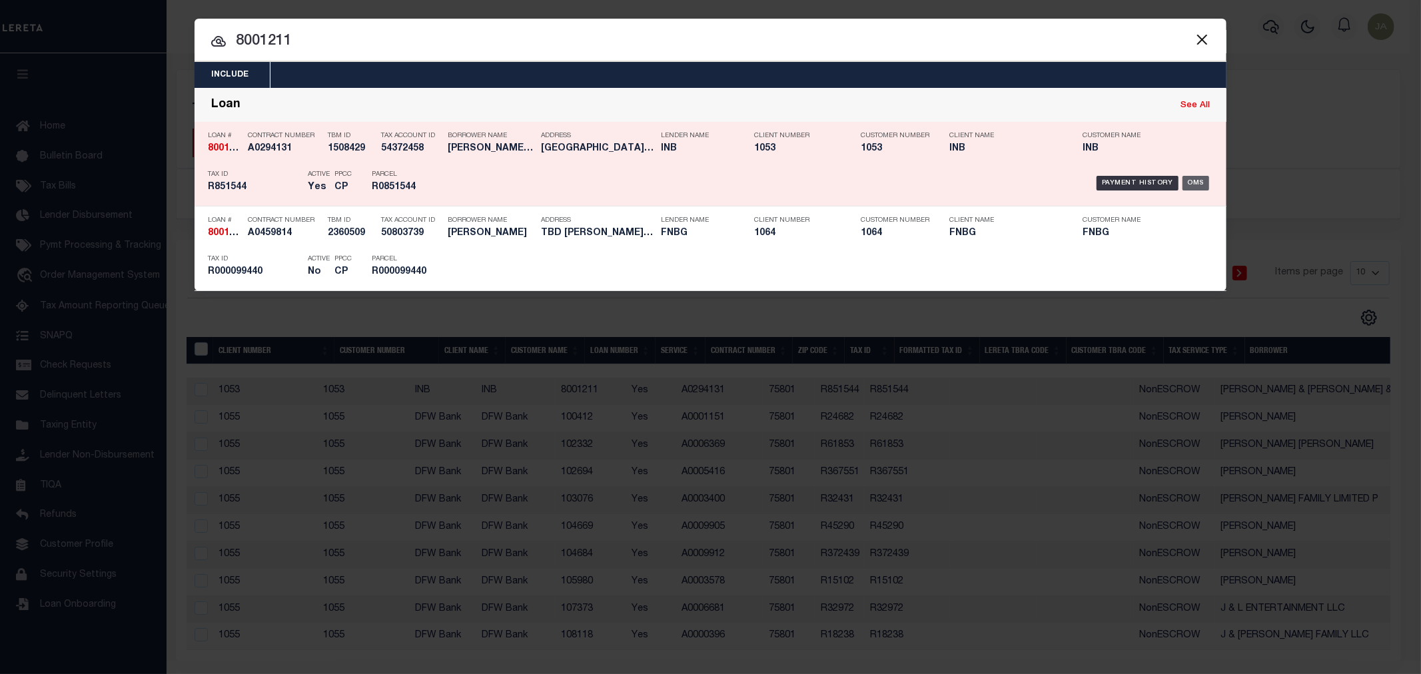
click at [1199, 184] on div "OMS" at bounding box center [1195, 183] width 27 height 15
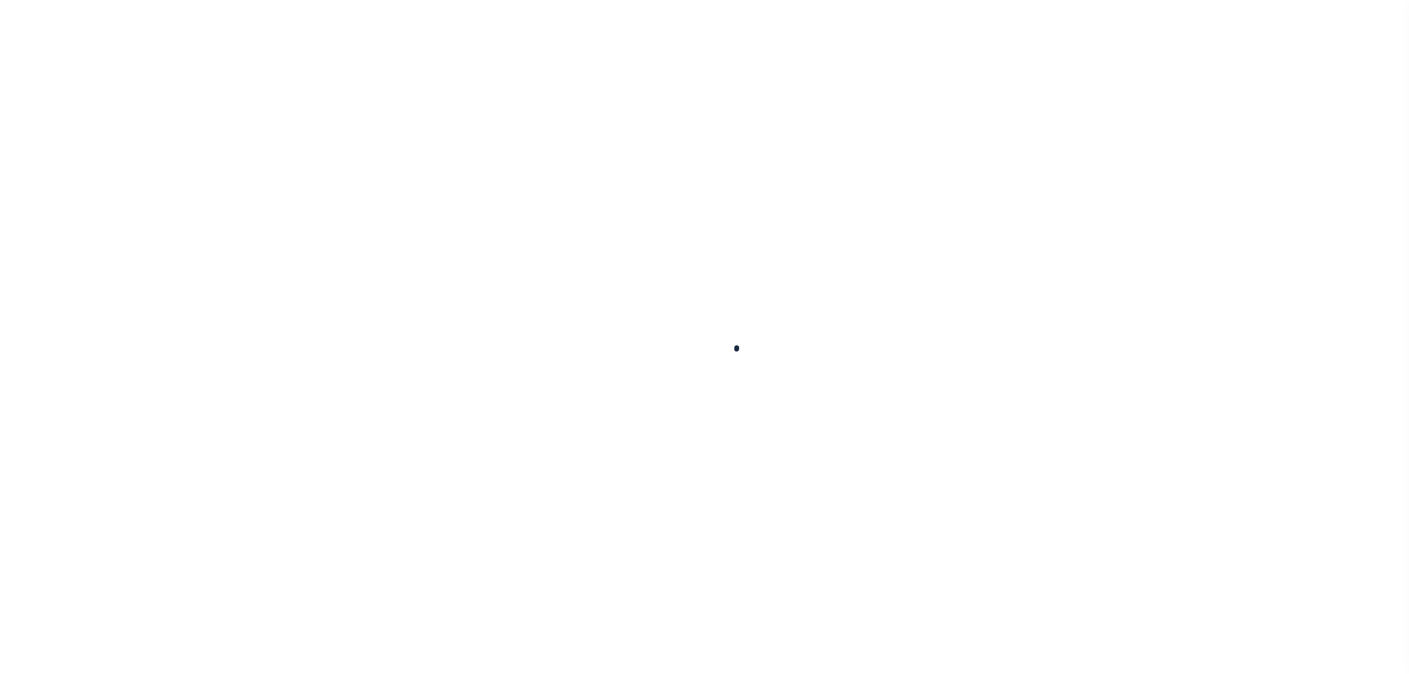
type input "8001211"
type input "[PERSON_NAME] & [PERSON_NAME] & [PERSON_NAME] III"
select select
select select "NonEscrow"
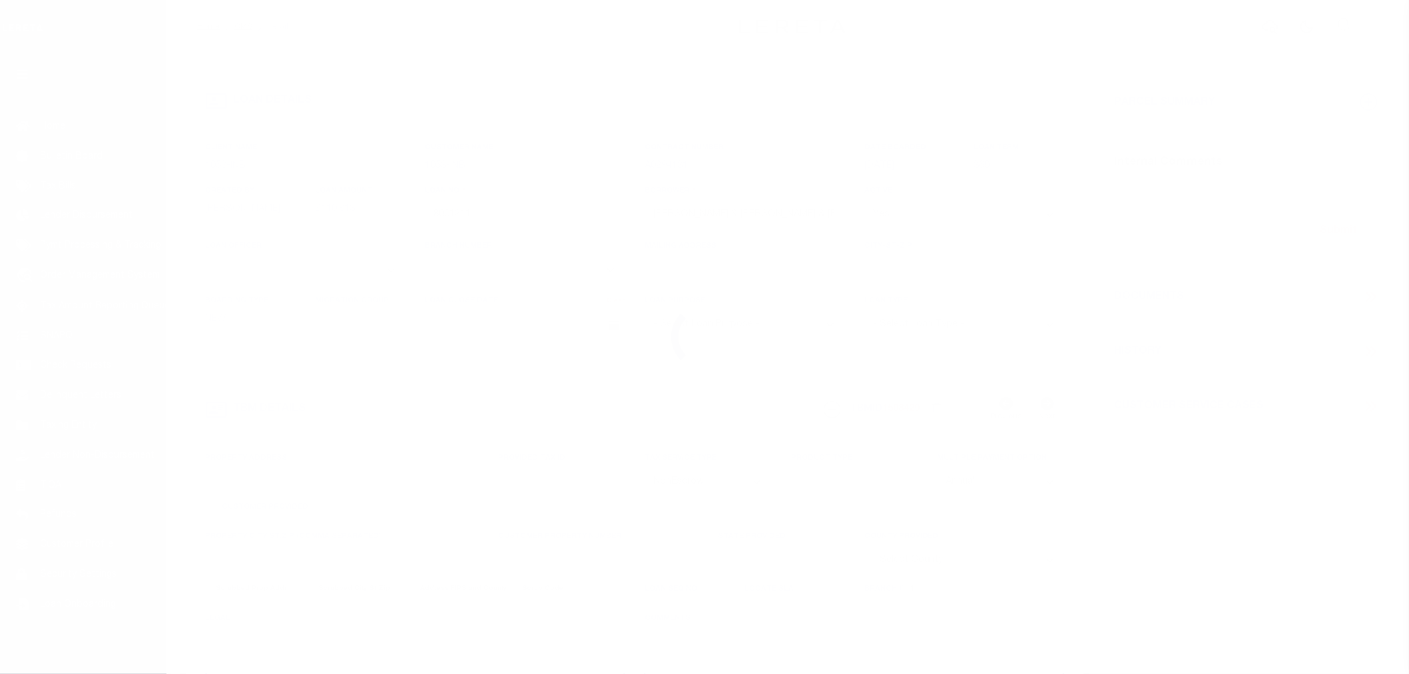
type input "CO RD 331"
type input "0037-0818-0201-0000"
select select
type input "[GEOGRAPHIC_DATA] [GEOGRAPHIC_DATA] 75801"
type input "[GEOGRAPHIC_DATA]"
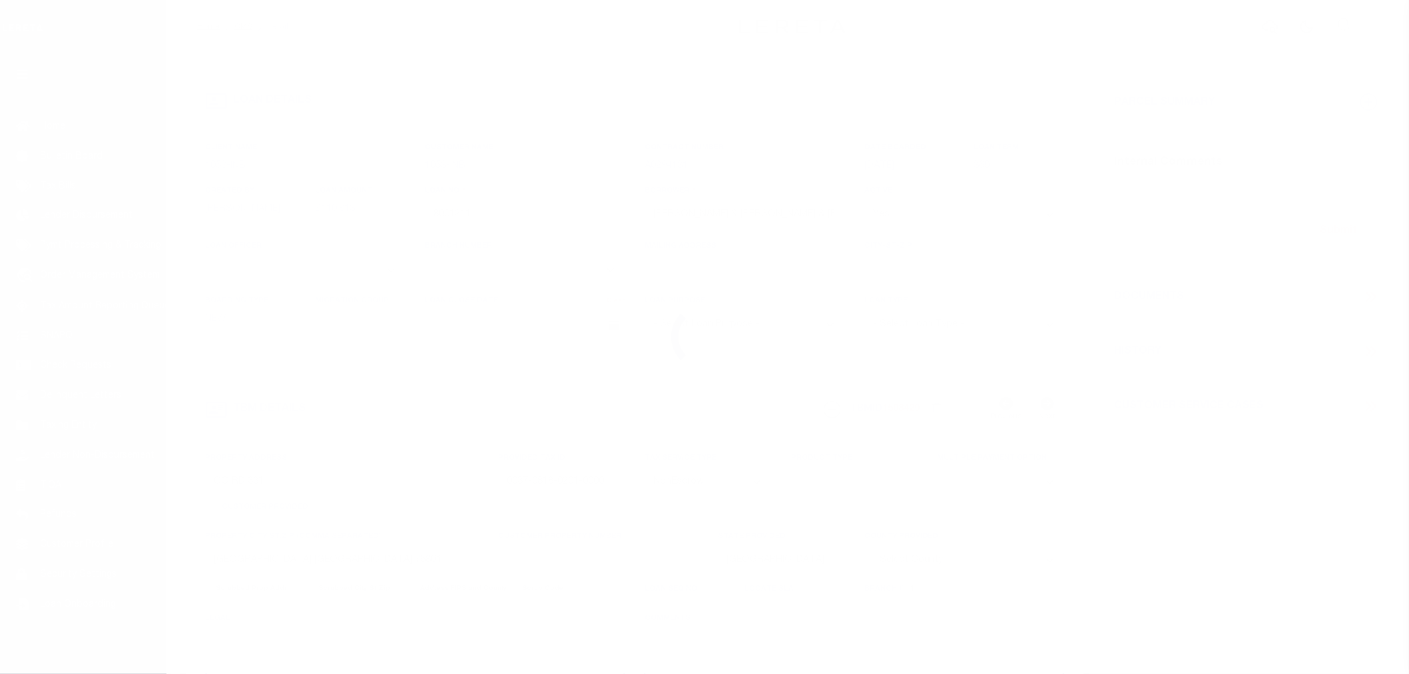
select select
type textarea "A0037 LITTLE, [PERSON_NAME] 818 TRACT 2A, 34.965 ACRES"
select select "254"
select select "91"
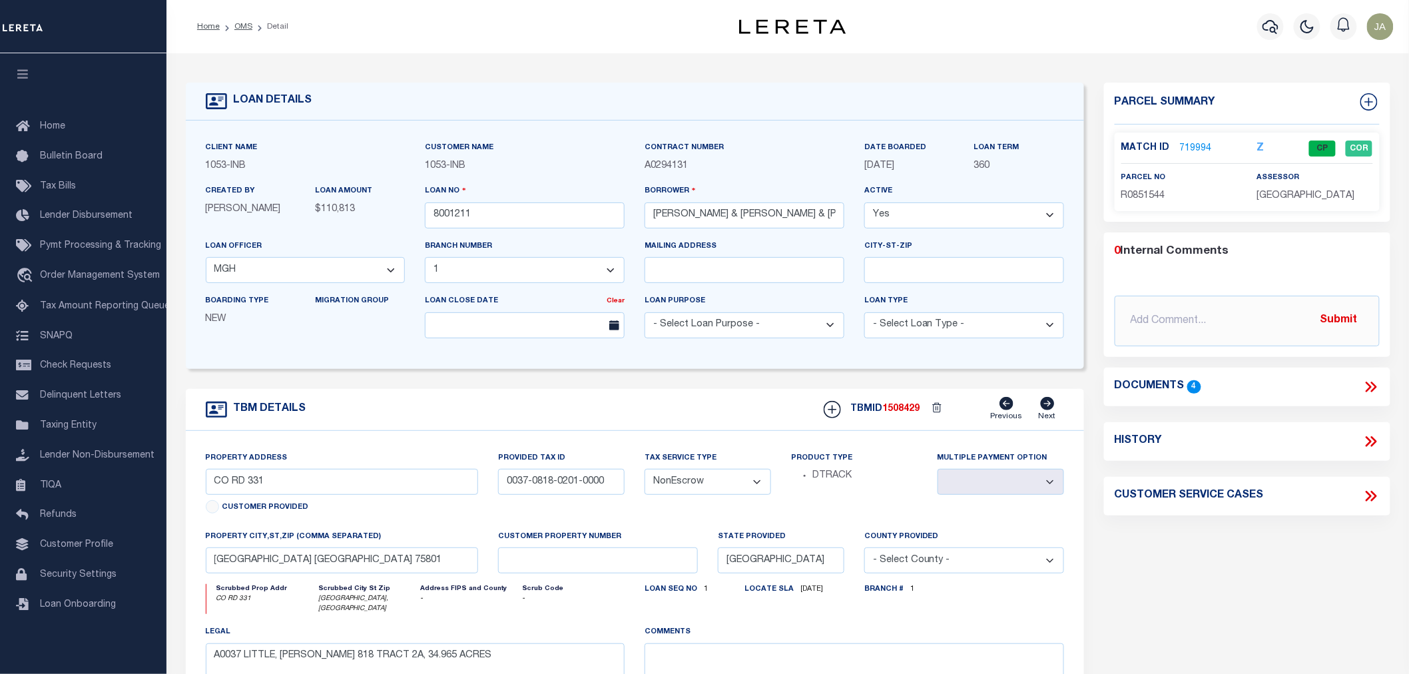
click at [1182, 147] on link "719994" at bounding box center [1196, 149] width 32 height 14
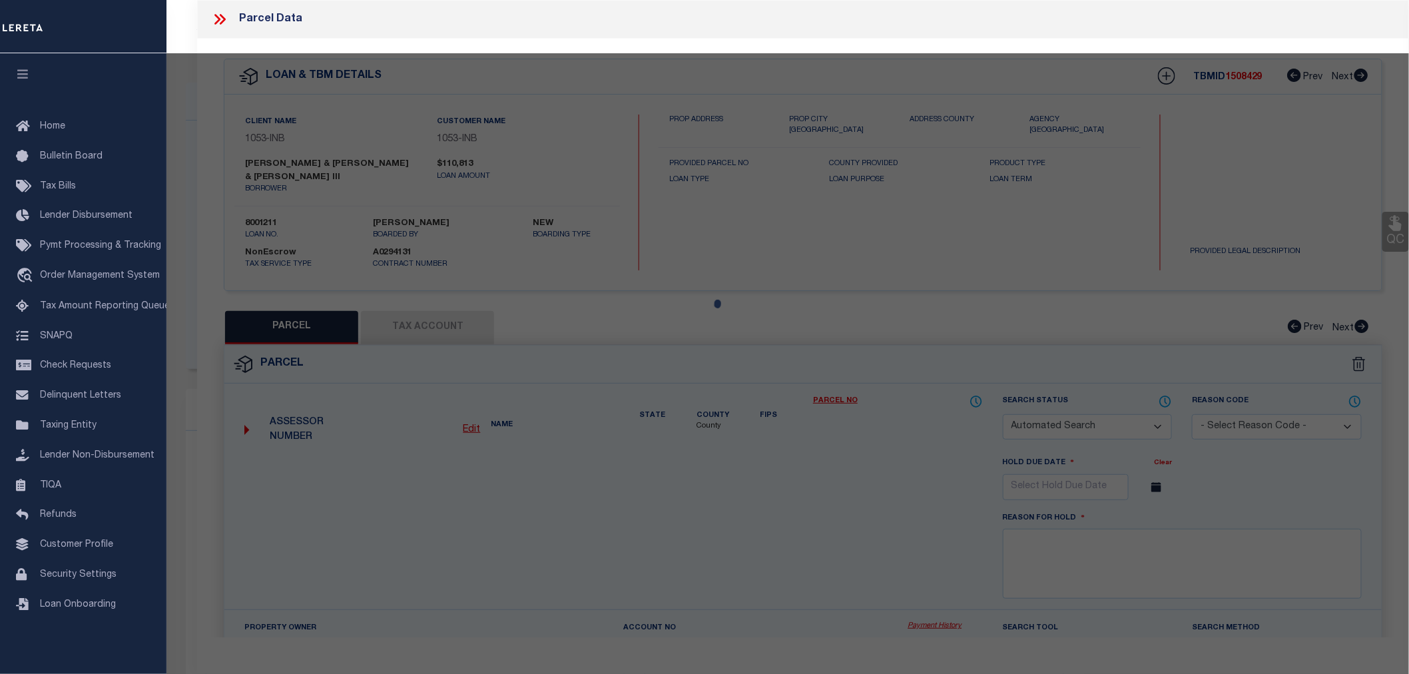
checkbox input "false"
select select "CP"
type input "[PERSON_NAME] & [PERSON_NAME]"
type input "0037-0818-0201-0000"
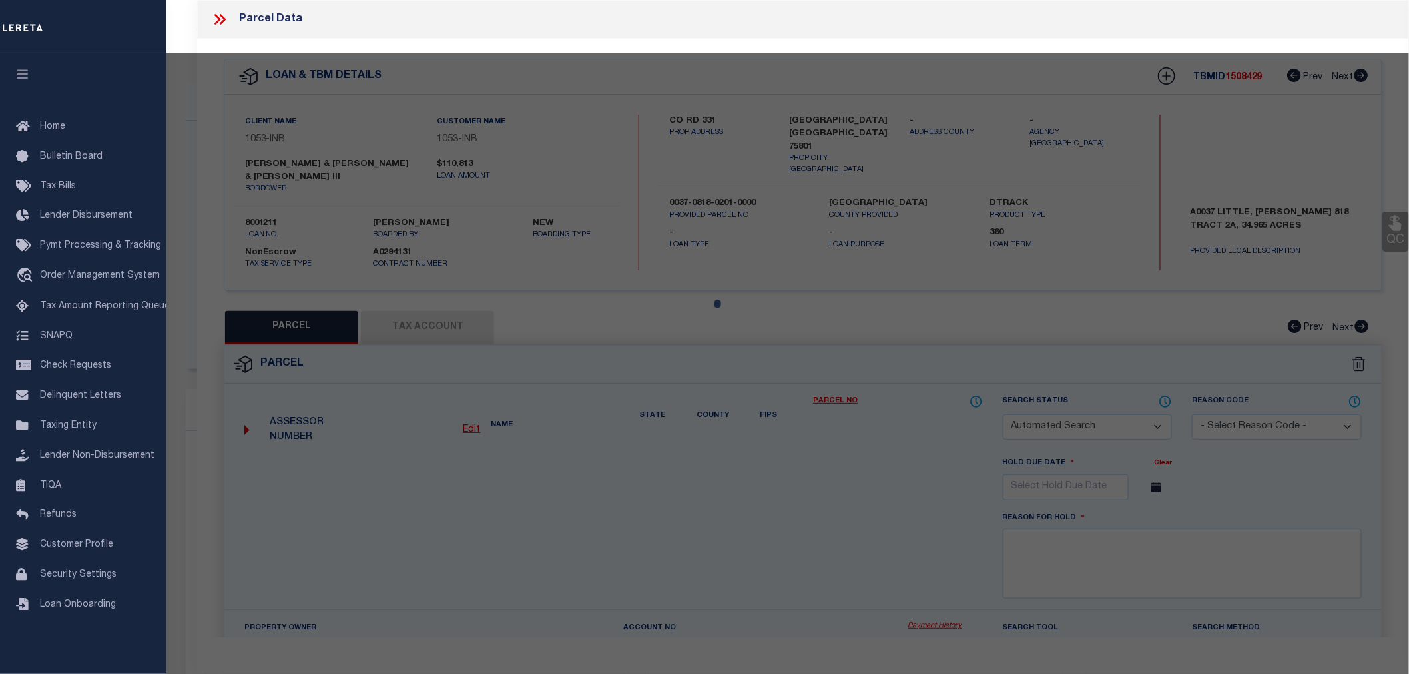
select select
type input "3760 Acr 441"
type input "[GEOGRAPHIC_DATA]"
type textarea "A0037 LITTLE, [PERSON_NAME] 818 TRACT 2A Acres 34.9650"
type textarea "Tax Id Special Project"
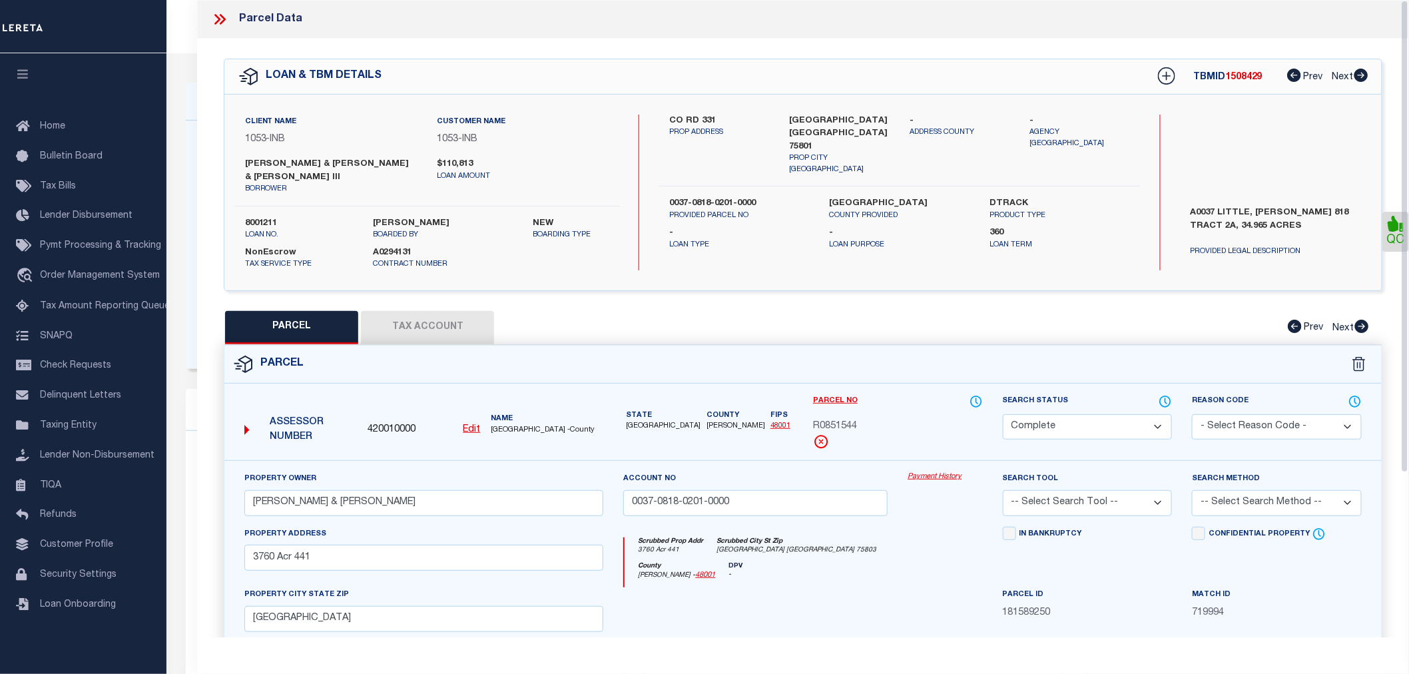
click at [440, 330] on button "Tax Account" at bounding box center [427, 327] width 133 height 33
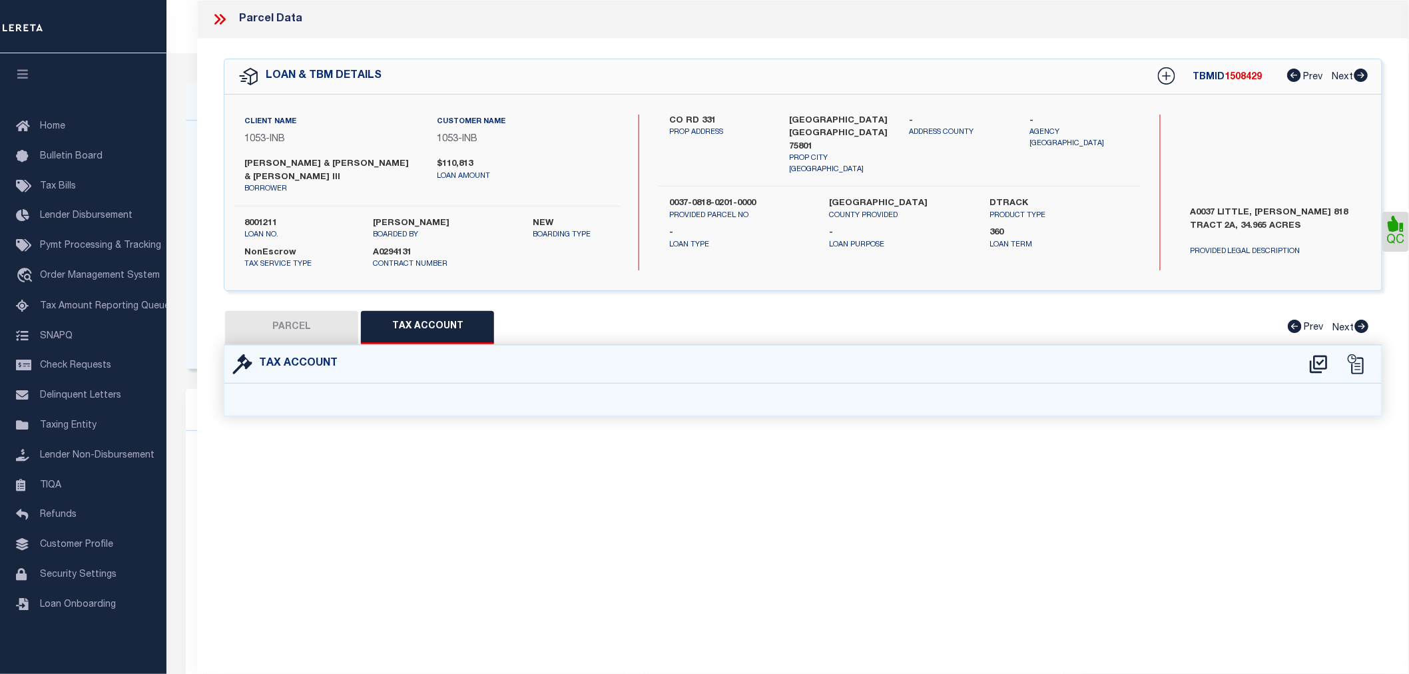
select select "100"
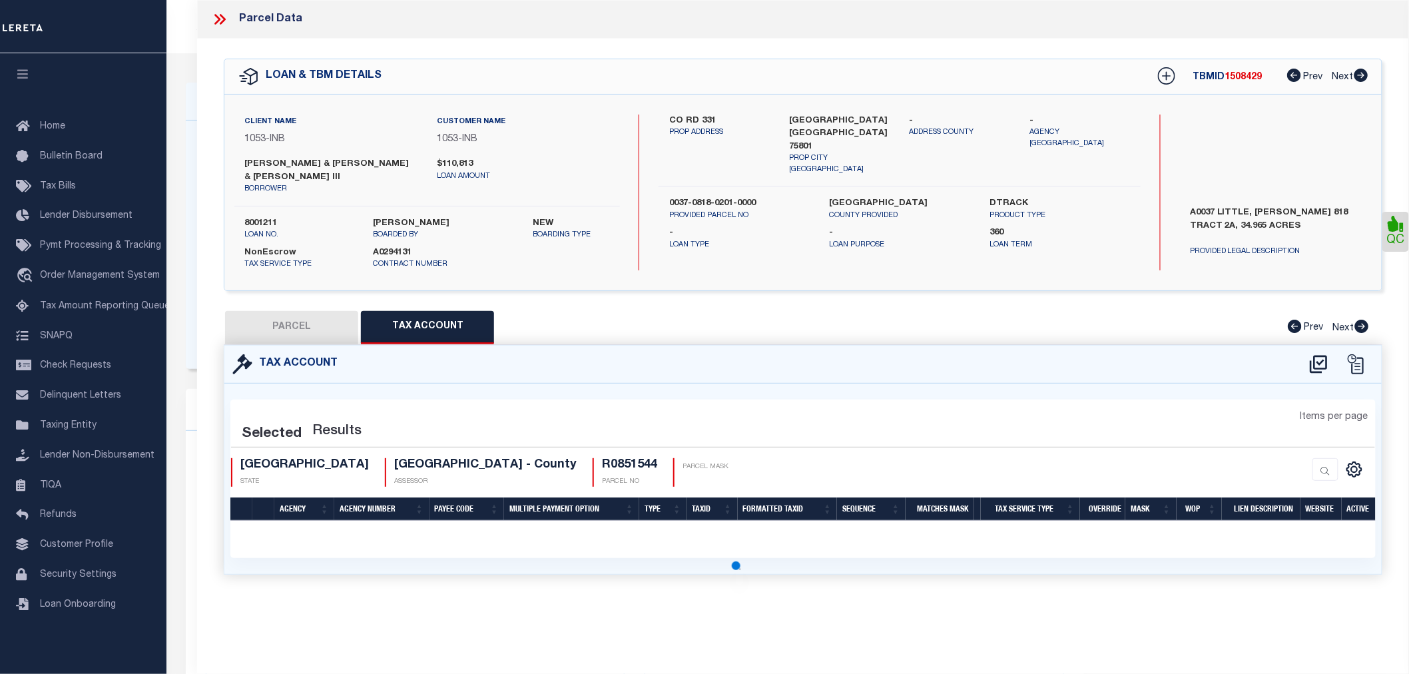
select select "100"
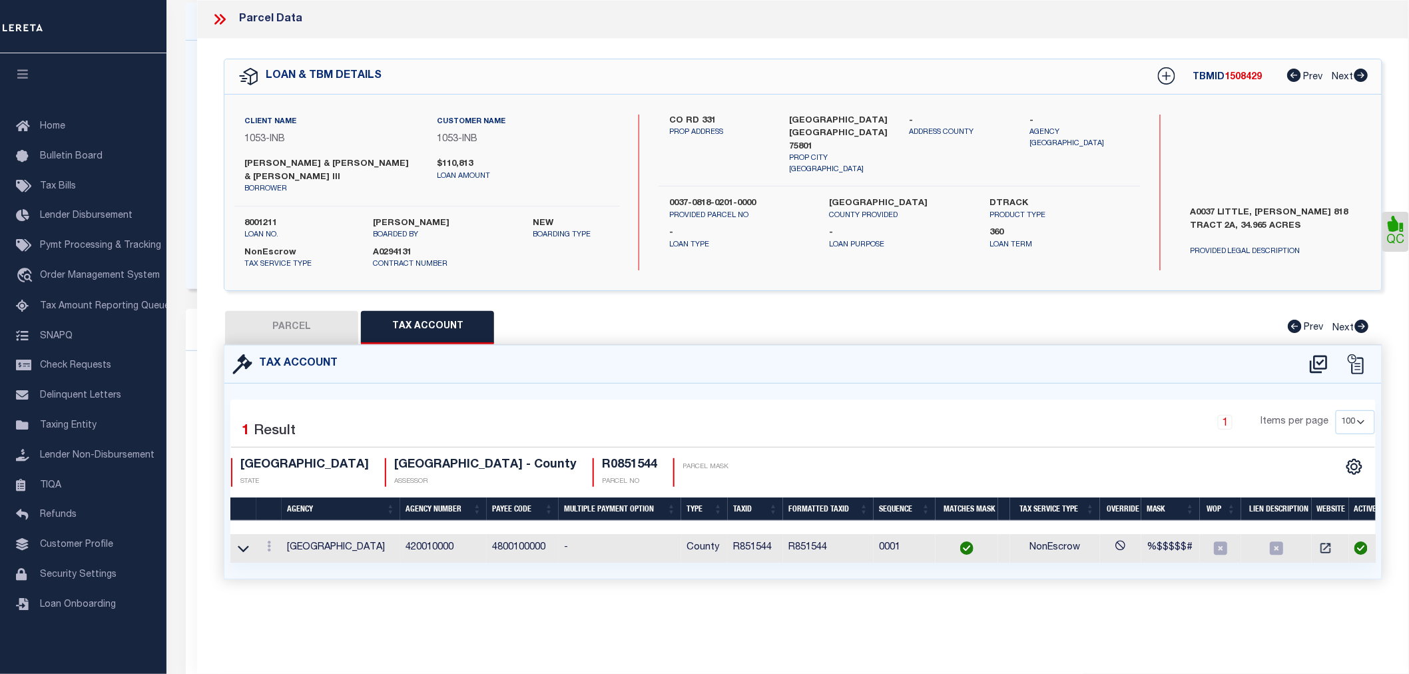
scroll to position [222, 0]
click at [240, 548] on icon at bounding box center [243, 548] width 11 height 7
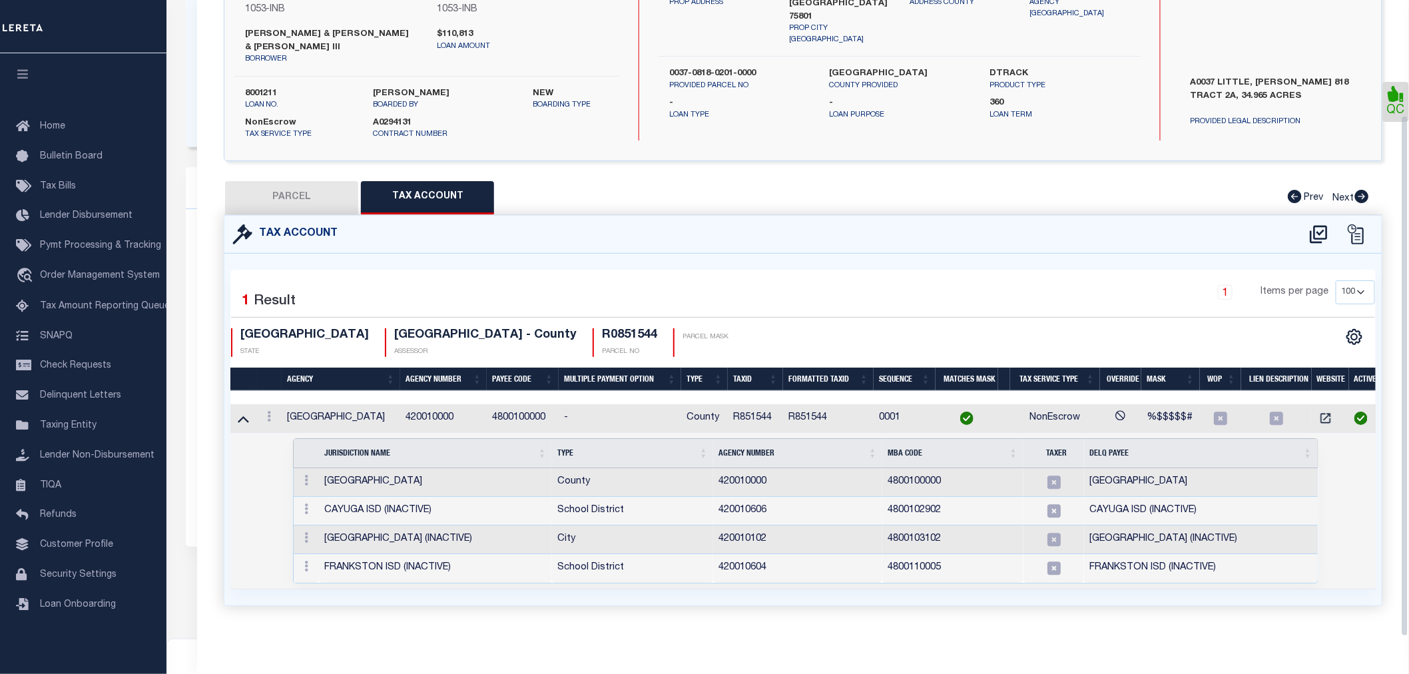
scroll to position [141, 0]
click at [253, 413] on td at bounding box center [243, 418] width 26 height 29
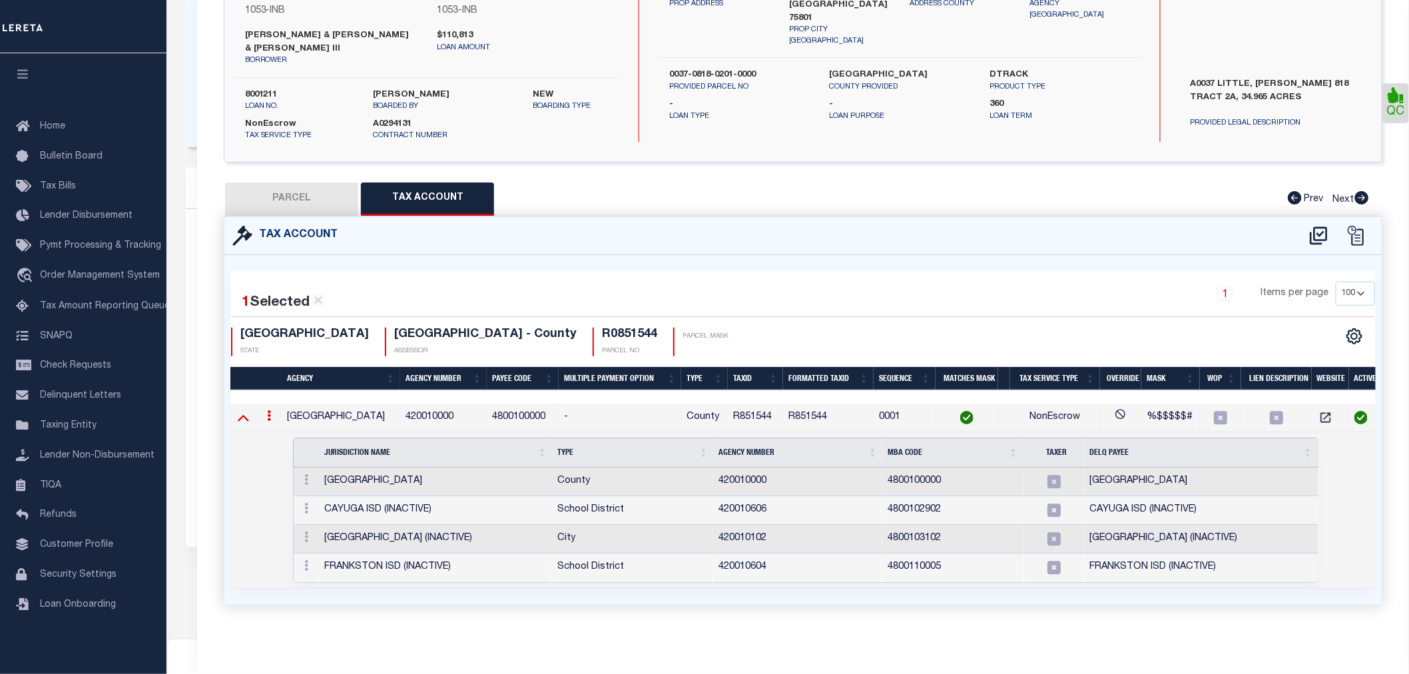
click at [241, 411] on icon at bounding box center [243, 417] width 11 height 14
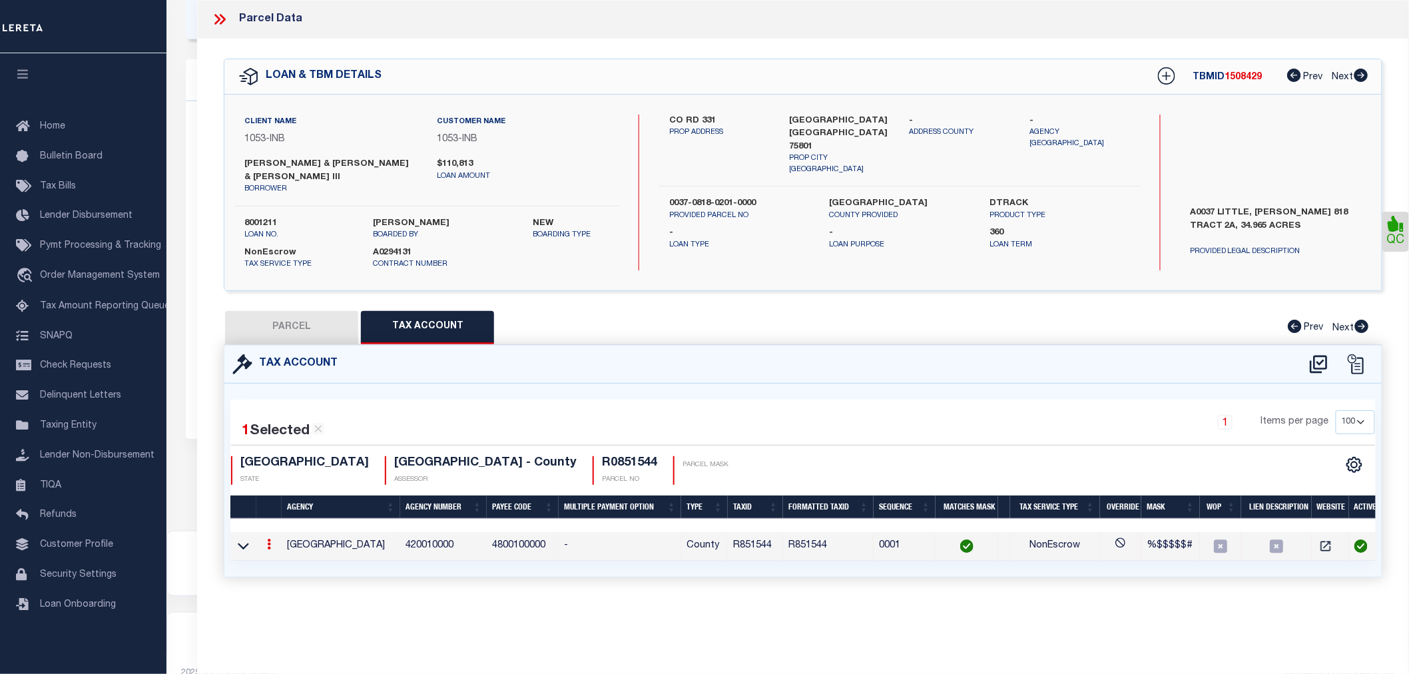
scroll to position [342, 0]
click at [1326, 363] on icon at bounding box center [1319, 364] width 22 height 21
select select "100"
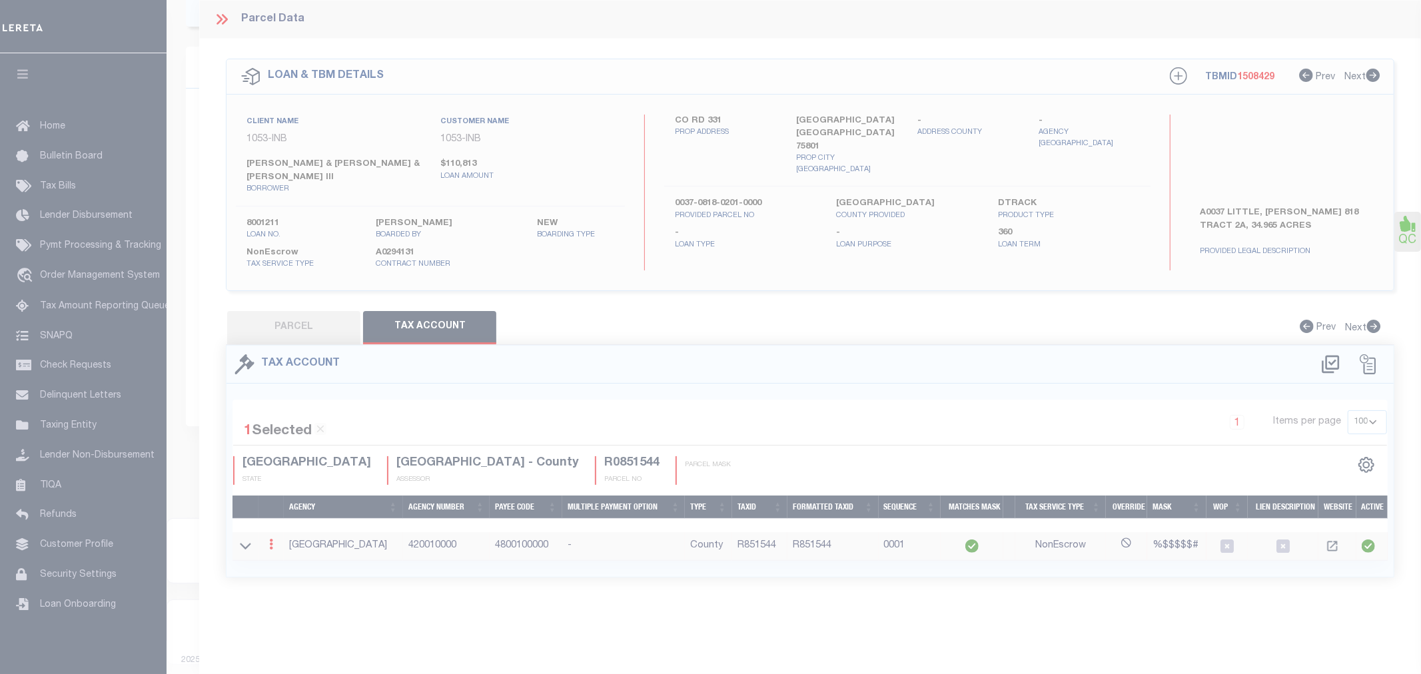
select select "100"
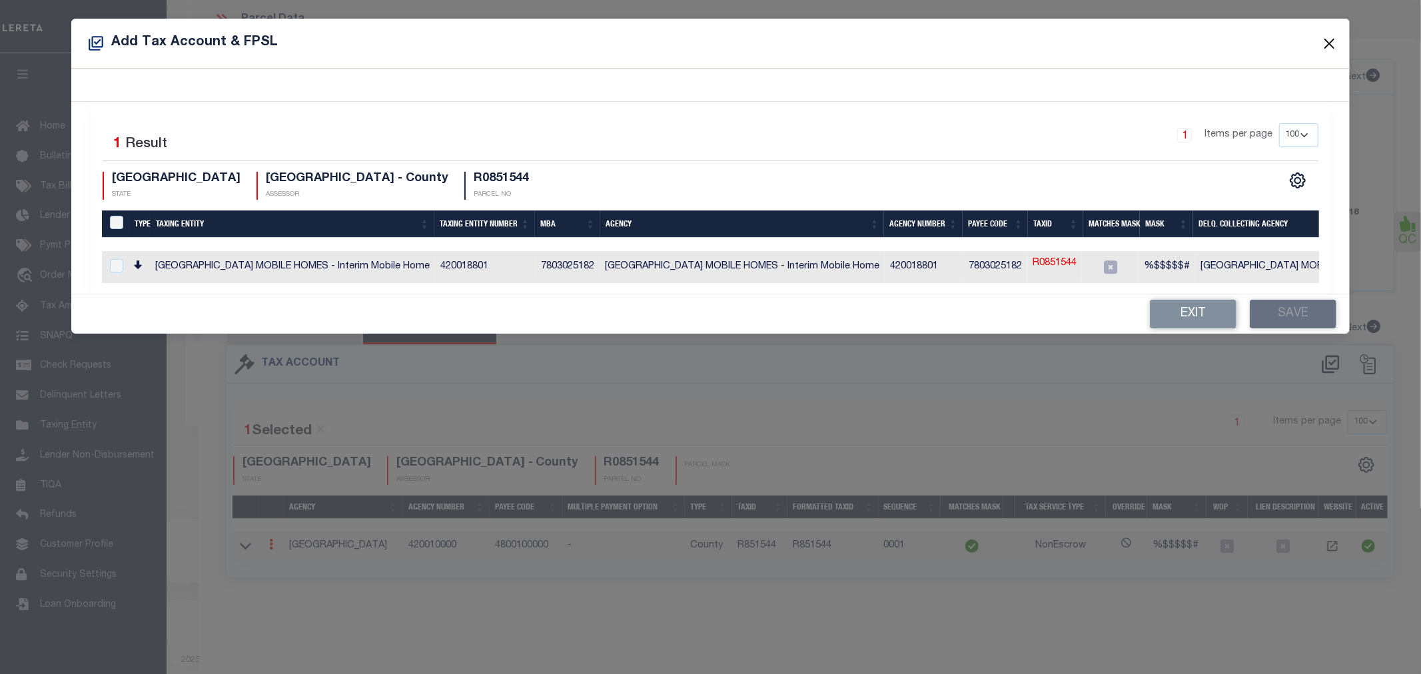
click at [1329, 40] on button "Close" at bounding box center [1328, 43] width 17 height 17
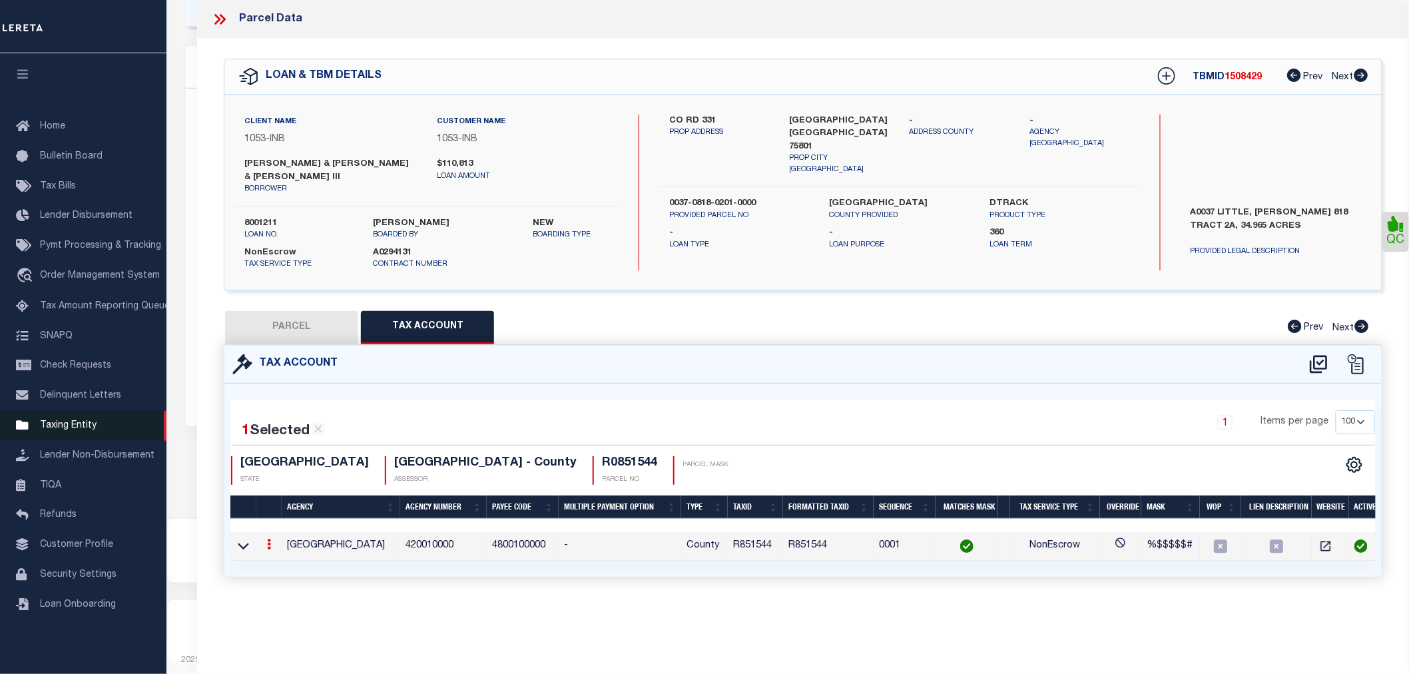
click at [74, 428] on span "Taxing Entity" at bounding box center [68, 425] width 57 height 9
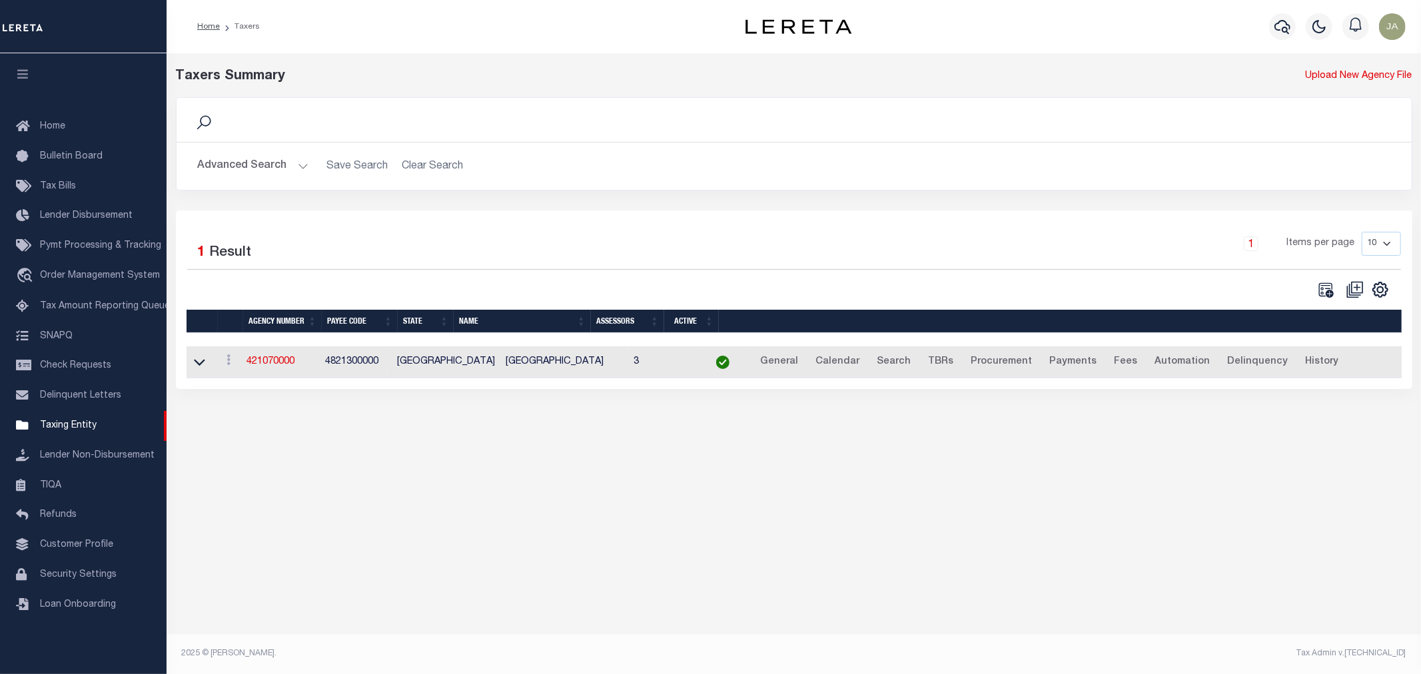
click at [303, 161] on button "Advanced Search" at bounding box center [253, 166] width 111 height 26
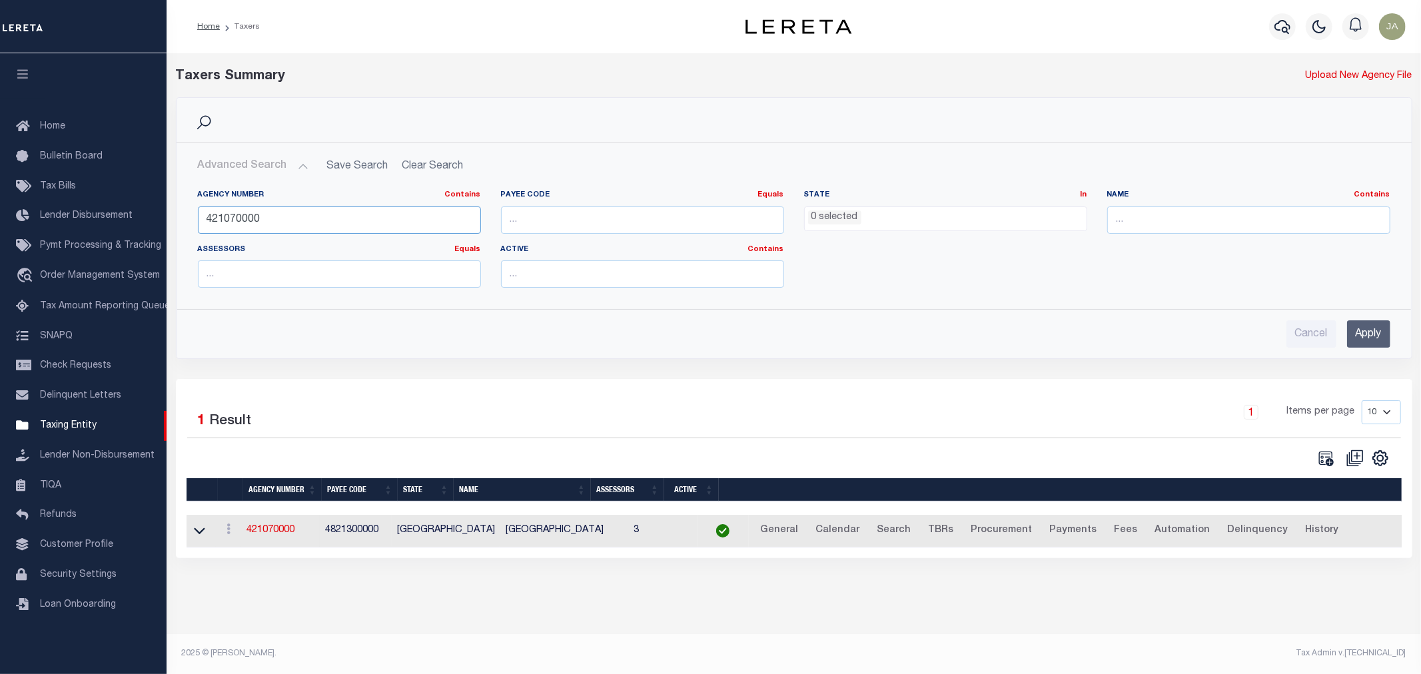
click at [278, 224] on input "421070000" at bounding box center [339, 219] width 283 height 27
type input "420010000"
click at [1371, 338] on input "Apply" at bounding box center [1368, 333] width 43 height 27
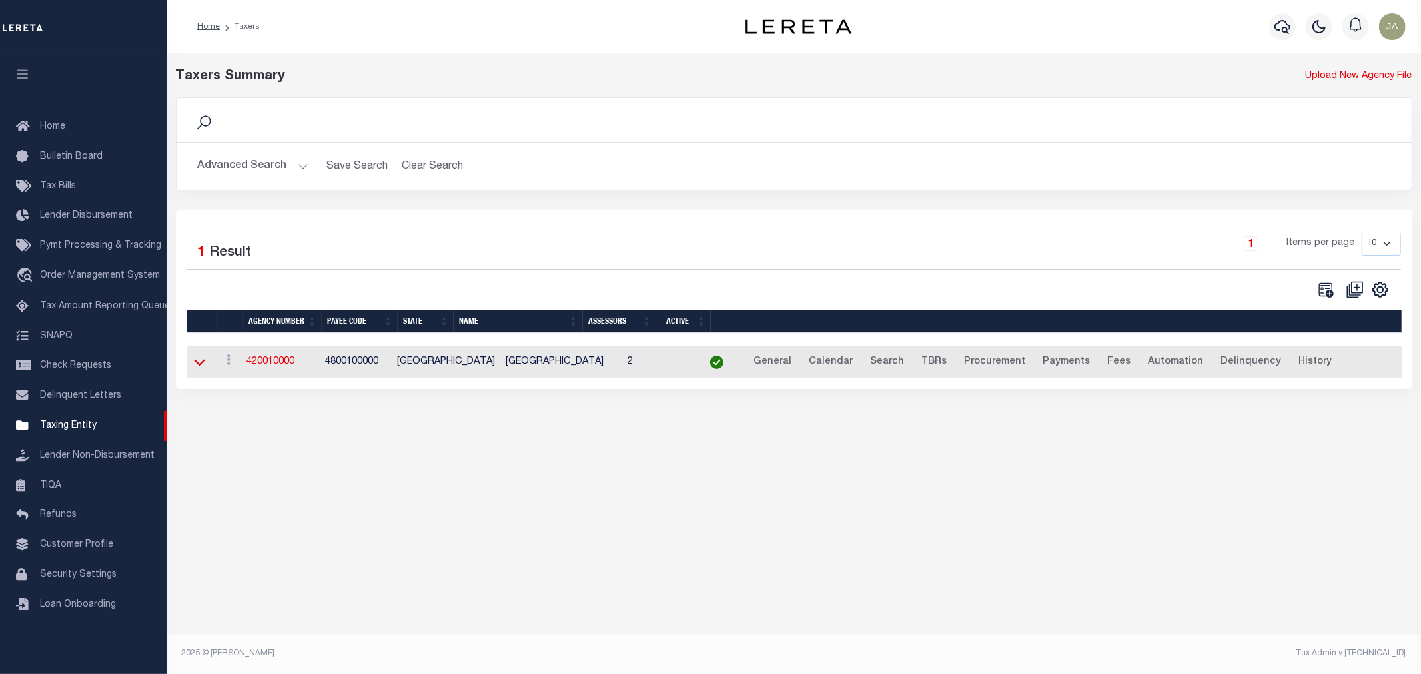
click at [198, 364] on icon at bounding box center [199, 362] width 11 height 14
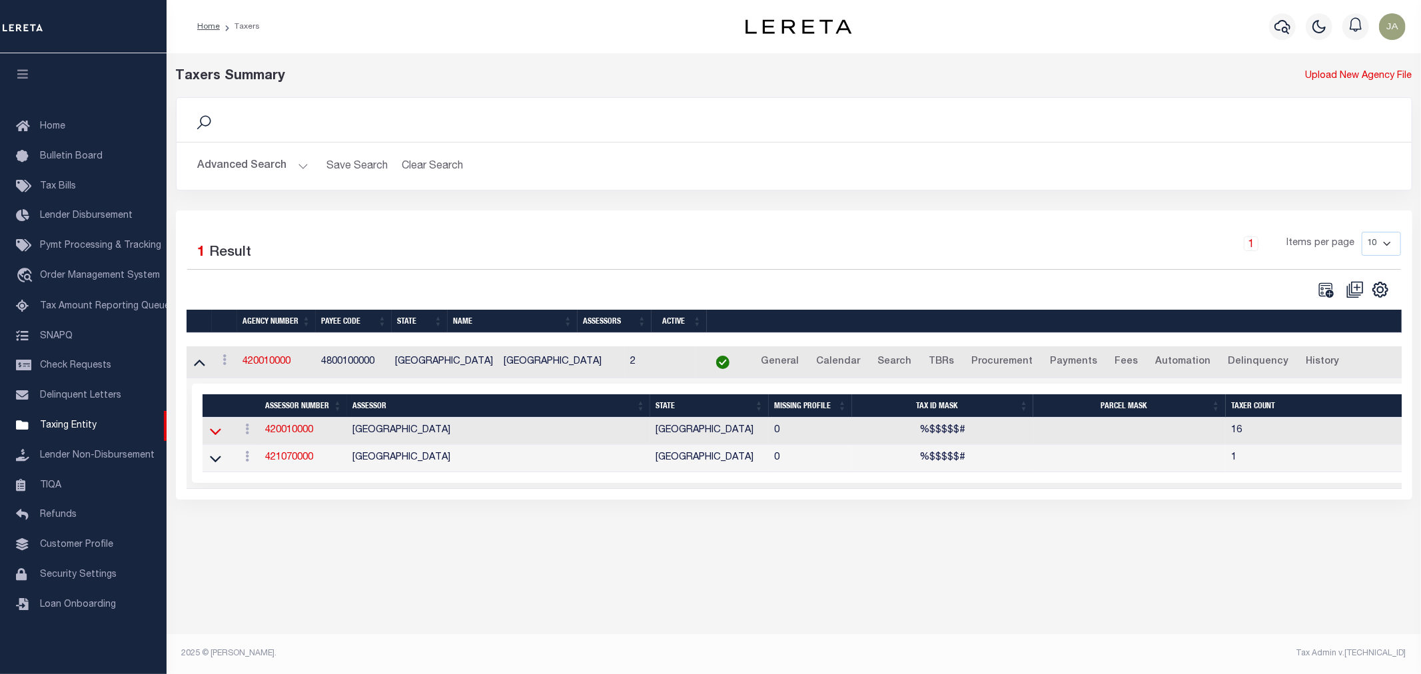
click at [213, 433] on icon at bounding box center [215, 431] width 11 height 14
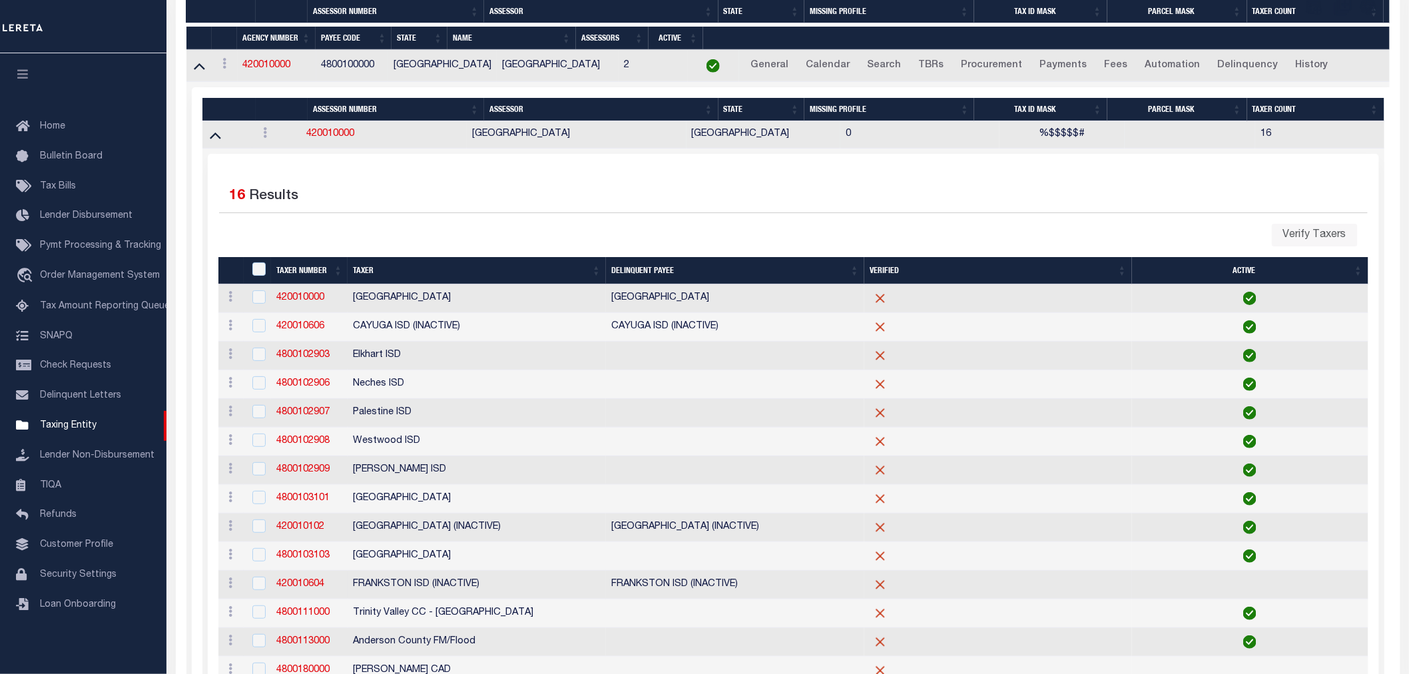
scroll to position [482, 0]
